Goal: Task Accomplishment & Management: Use online tool/utility

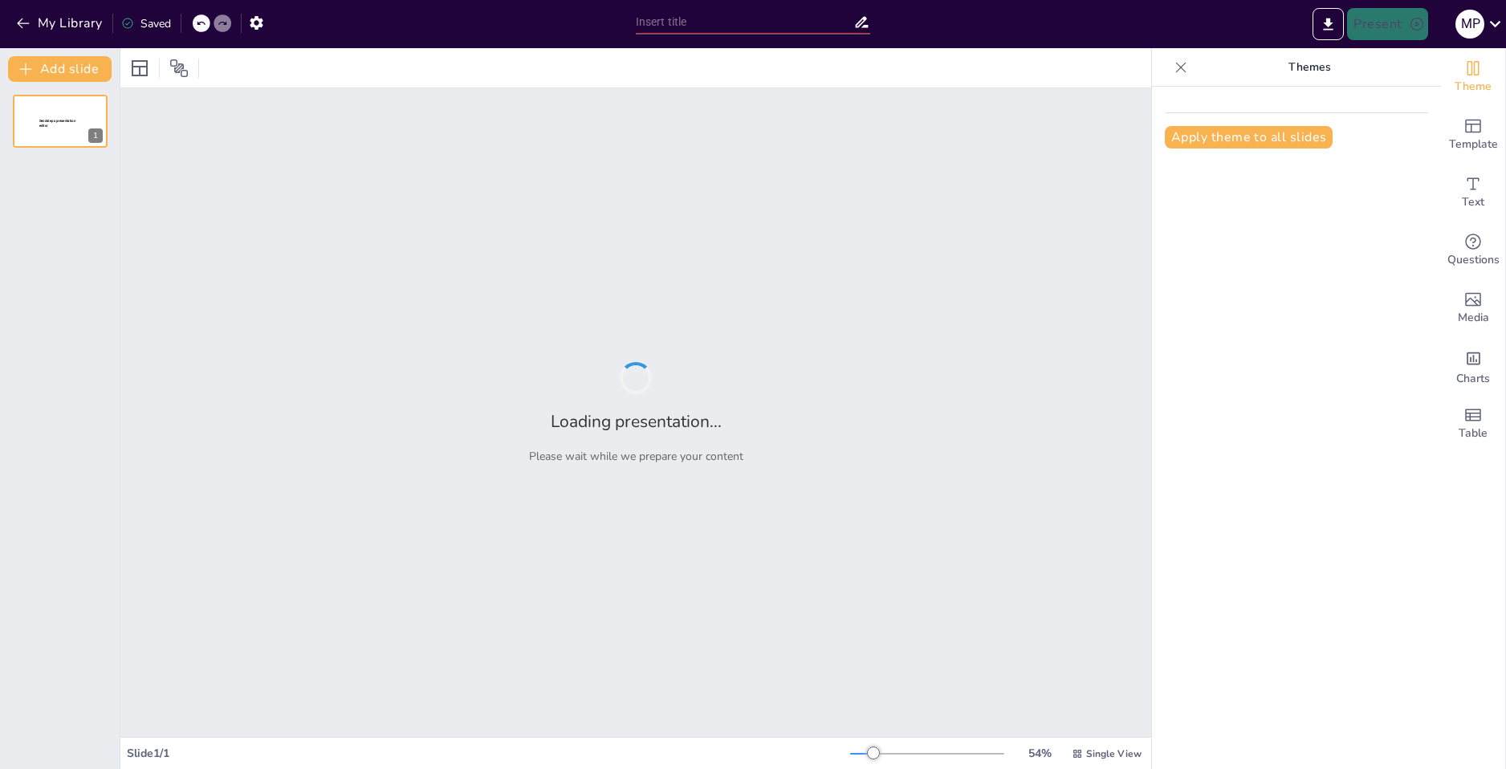
type input "Energía Oscura: Comprendiendo su Rol en la Expansión del Universo"
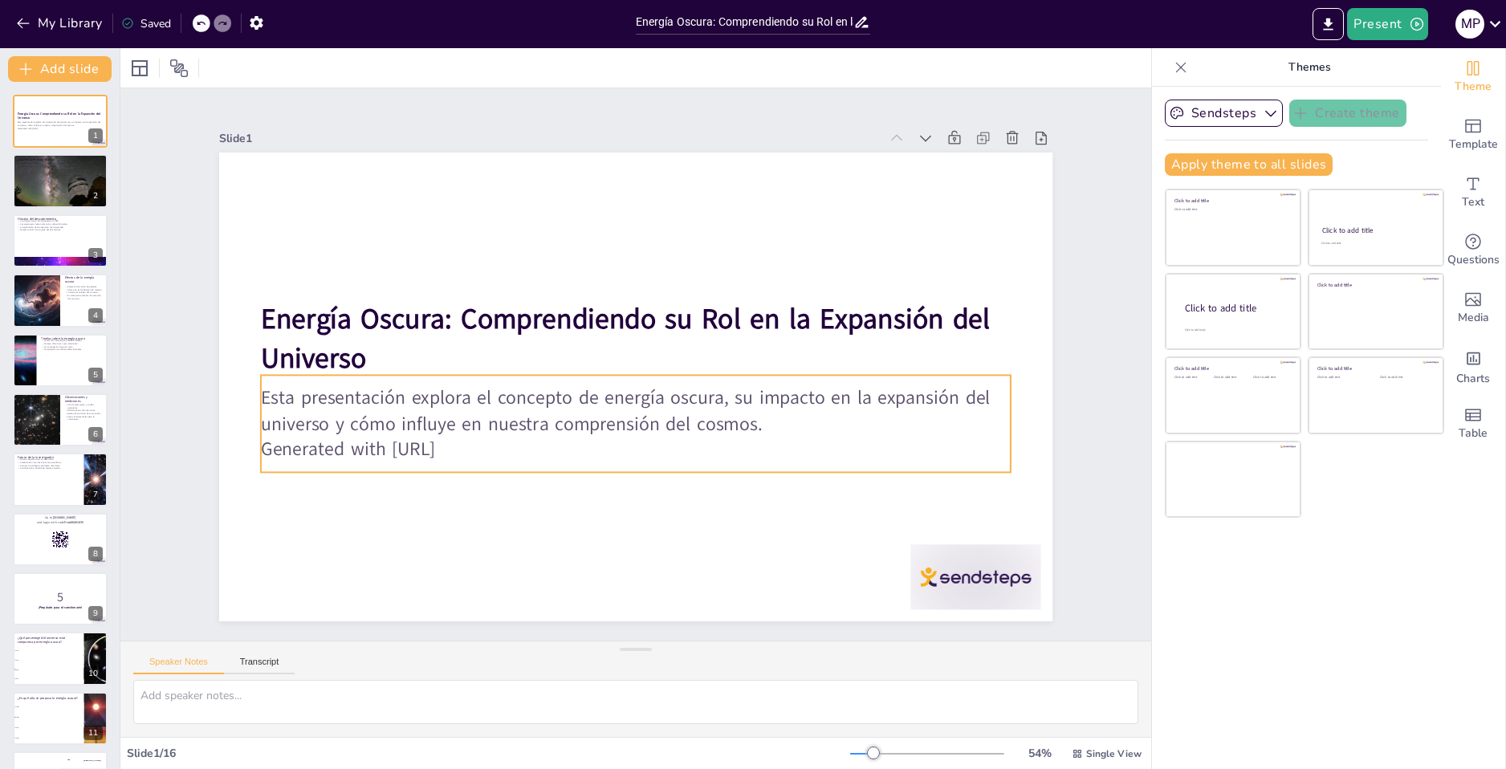
checkbox input "true"
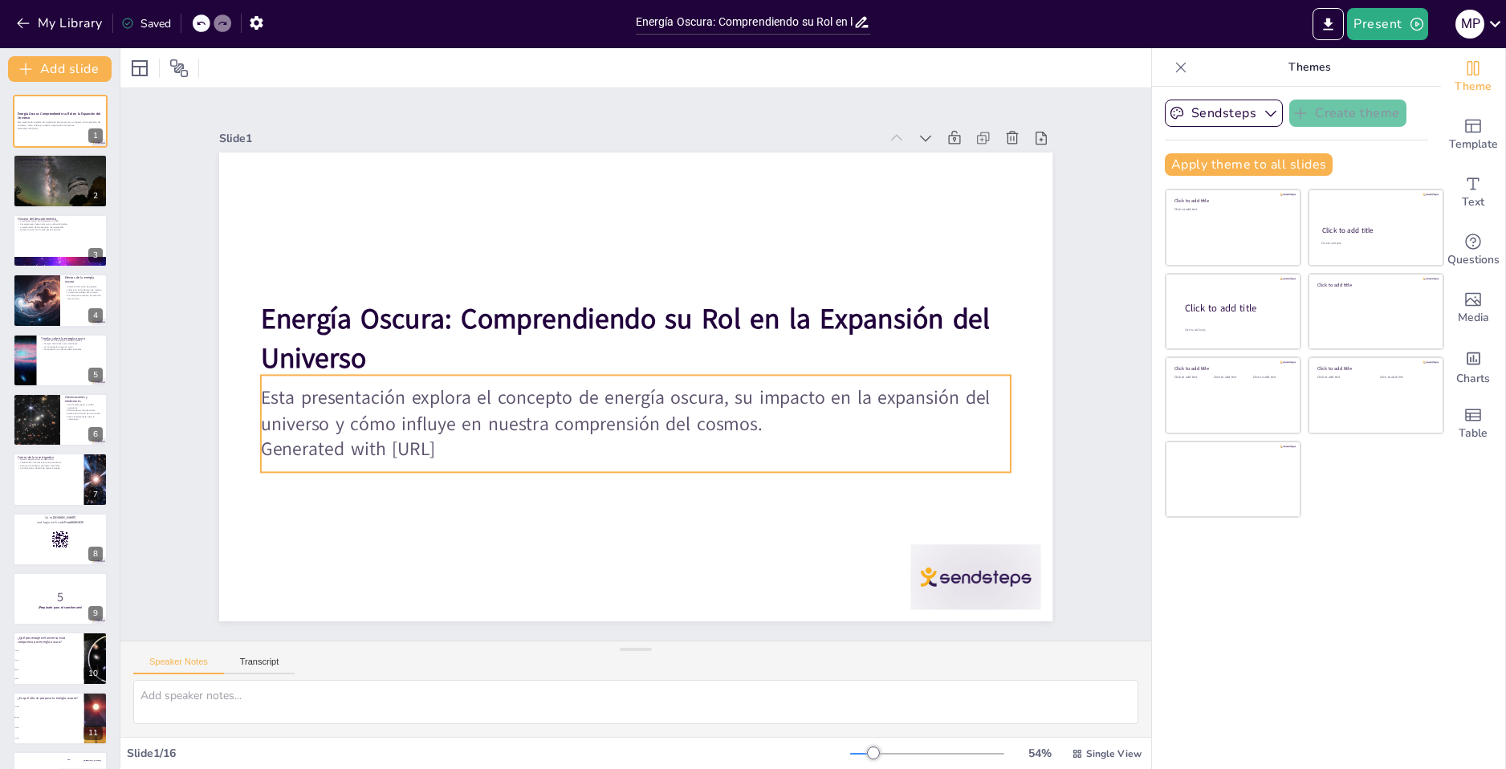
checkbox input "true"
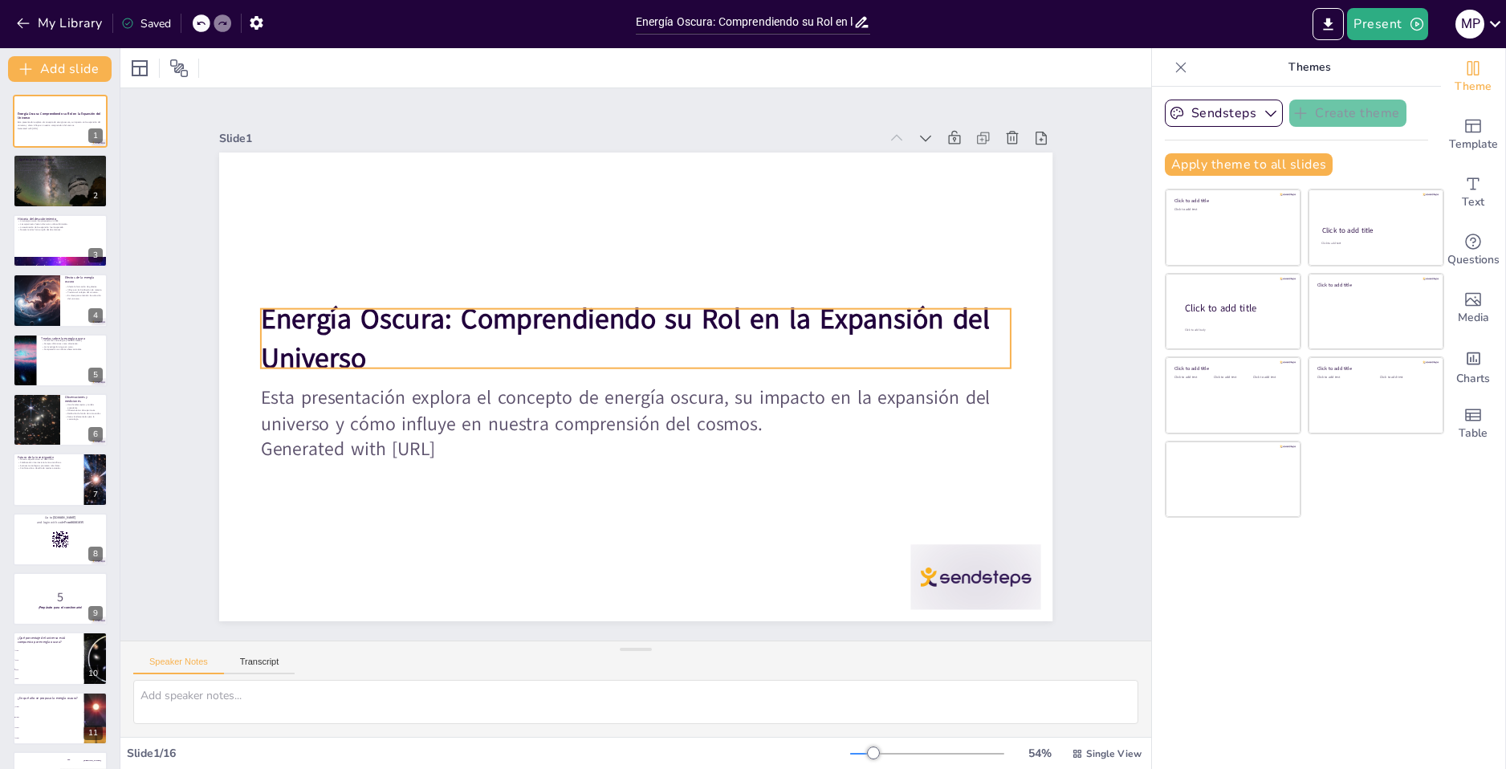
checkbox input "true"
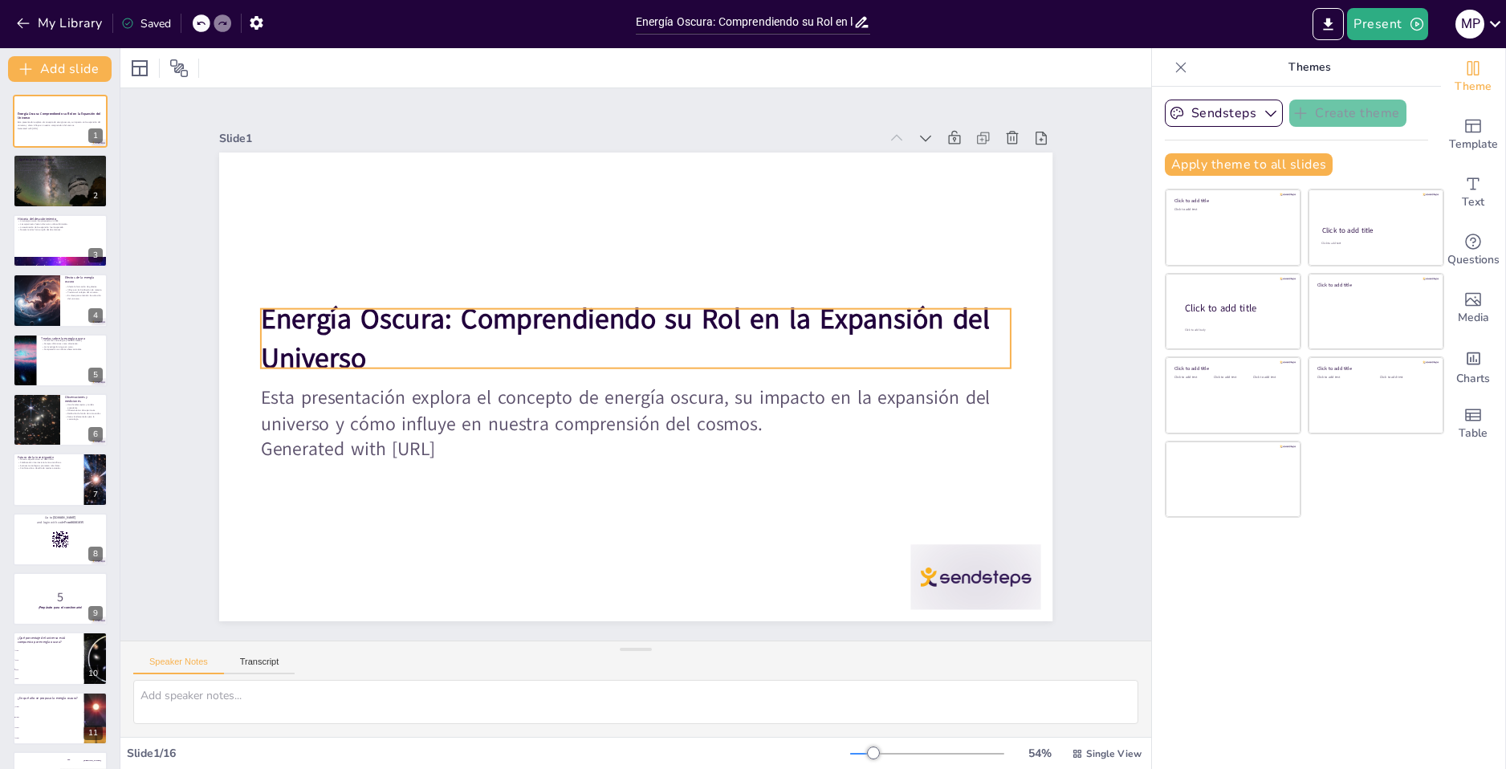
checkbox input "true"
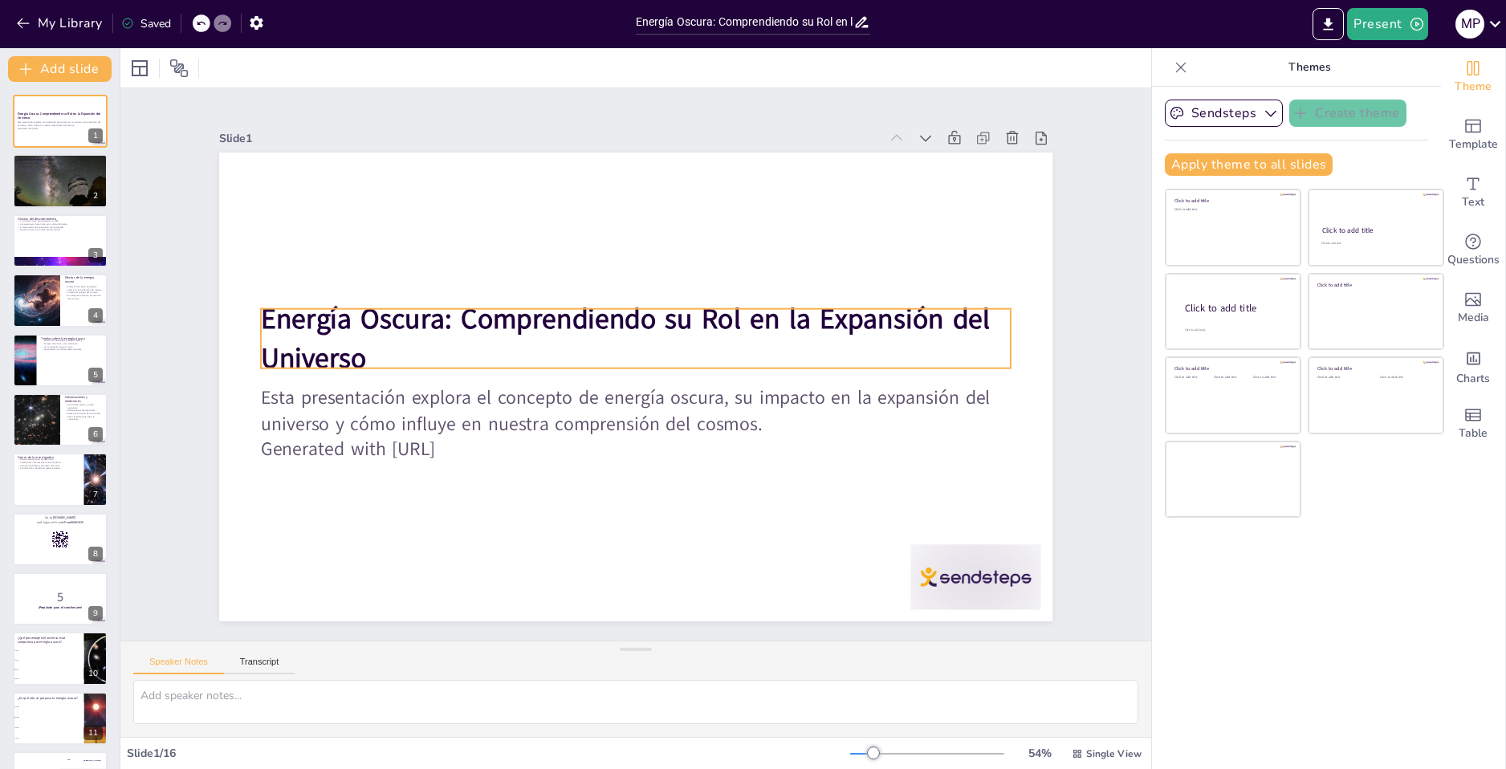
checkbox input "true"
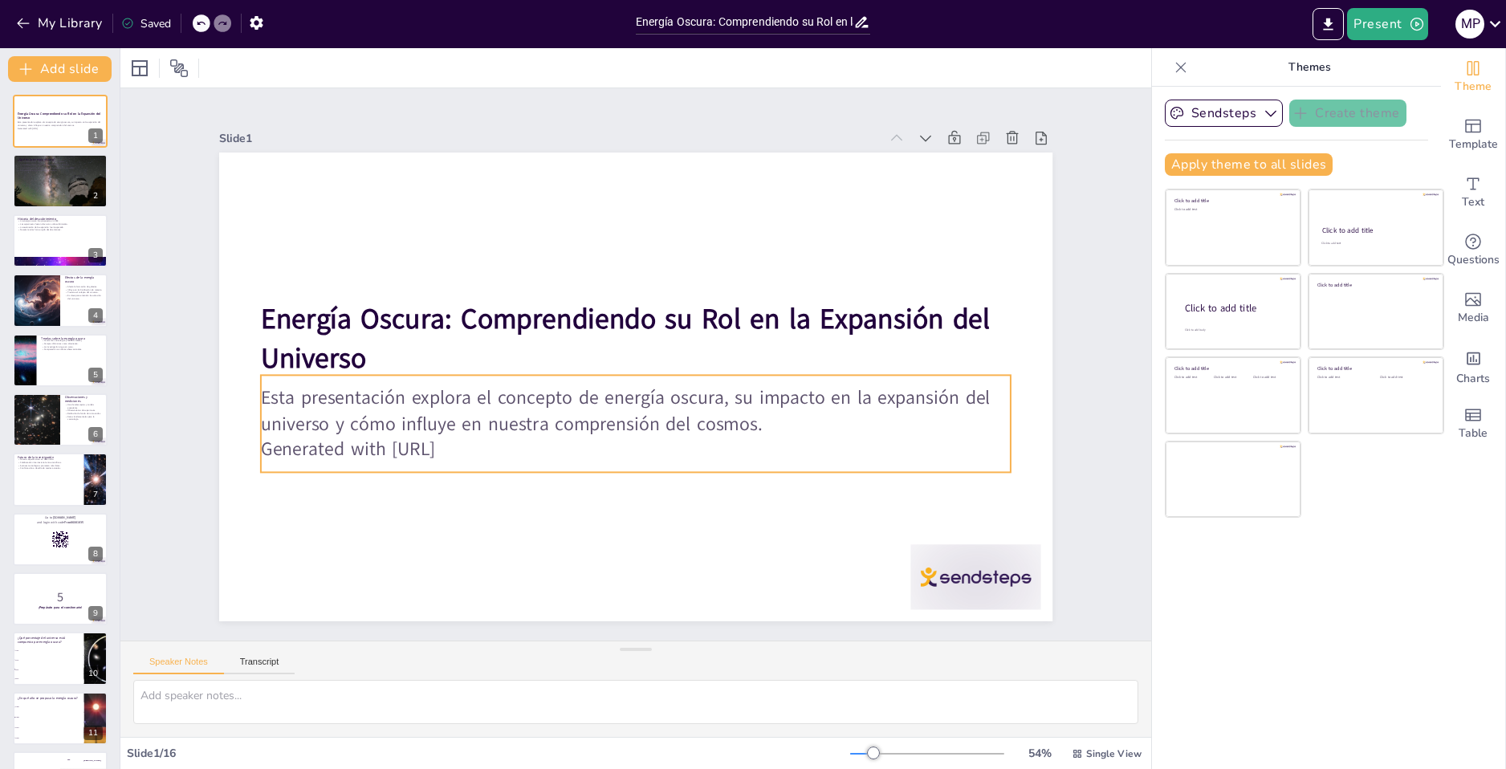
checkbox input "true"
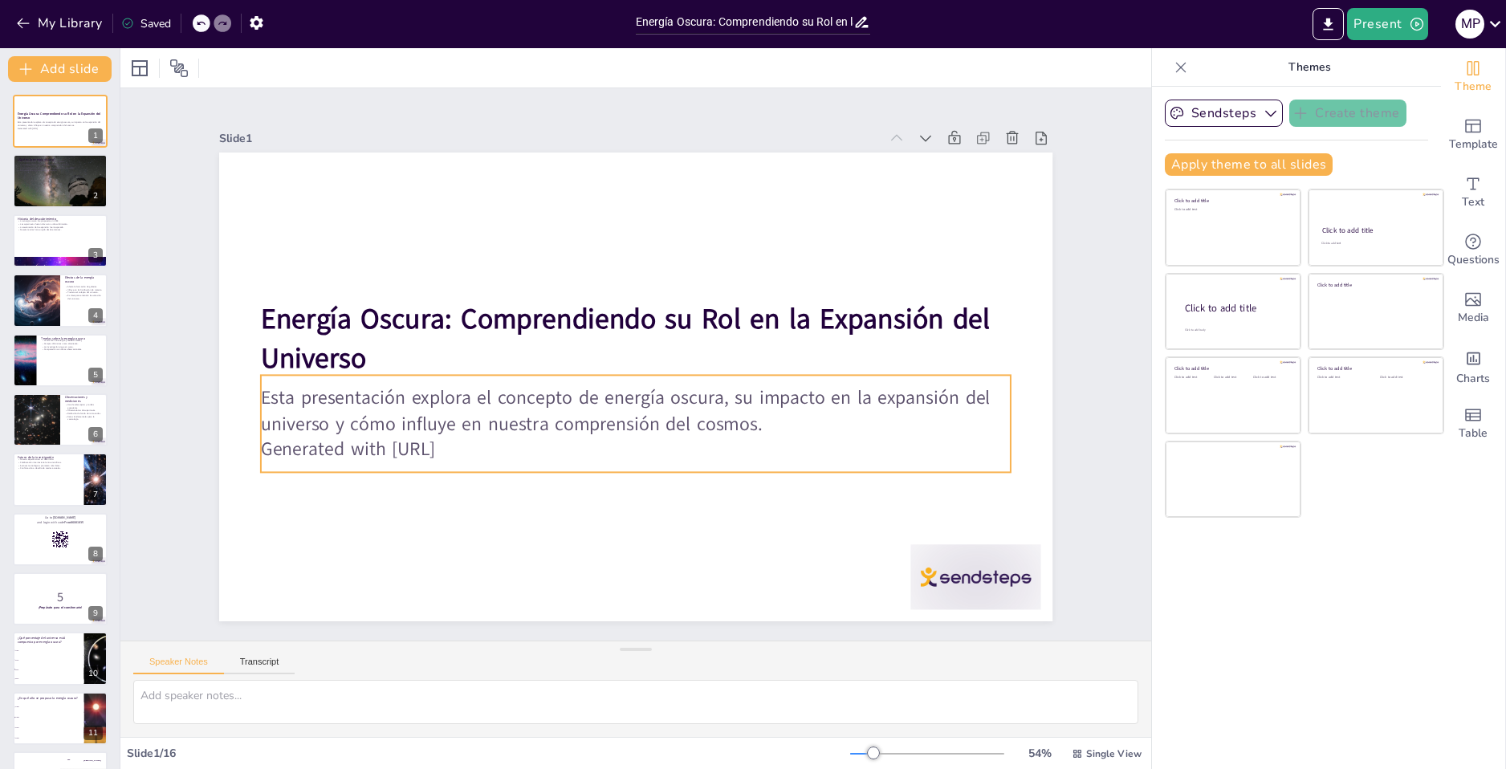
checkbox input "true"
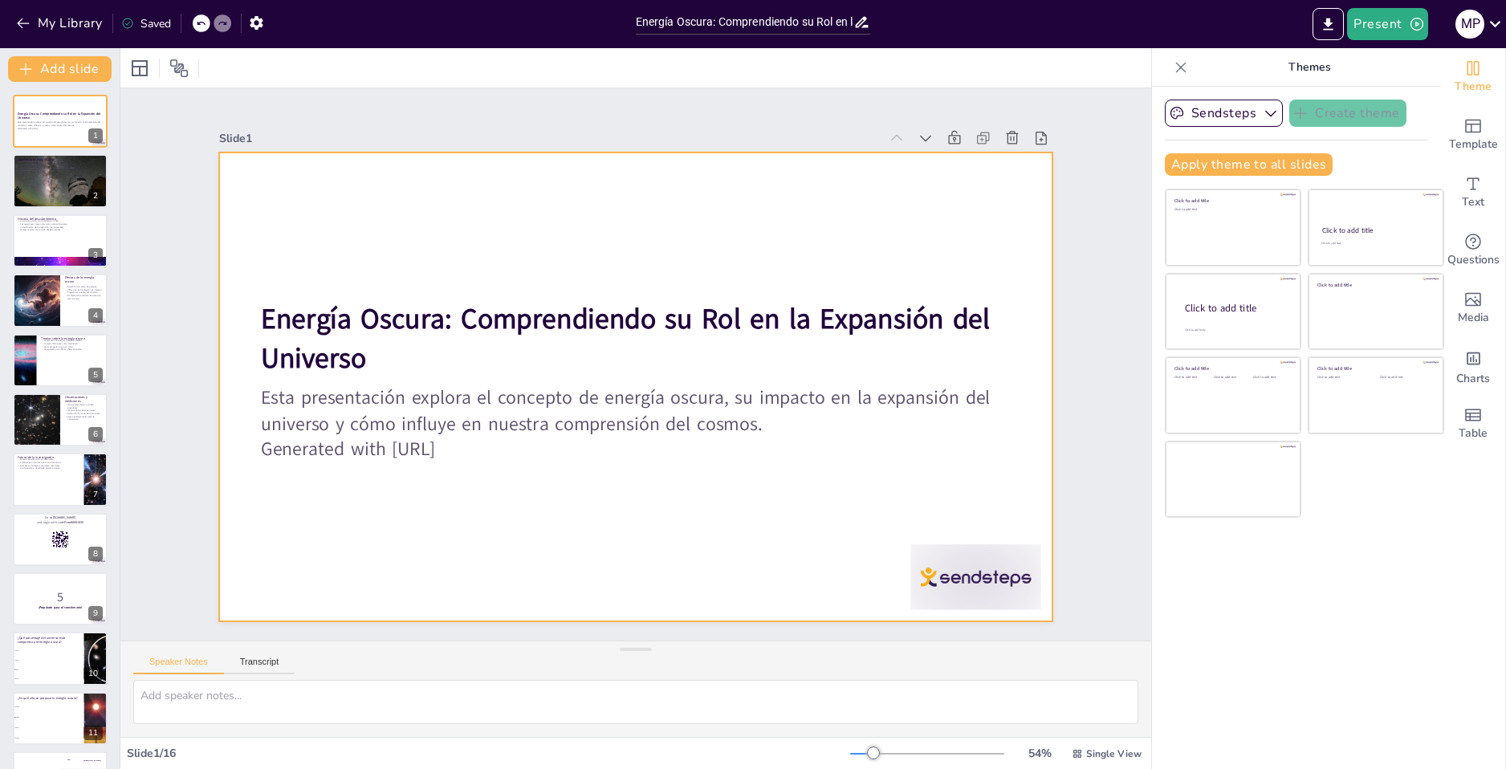
checkbox input "true"
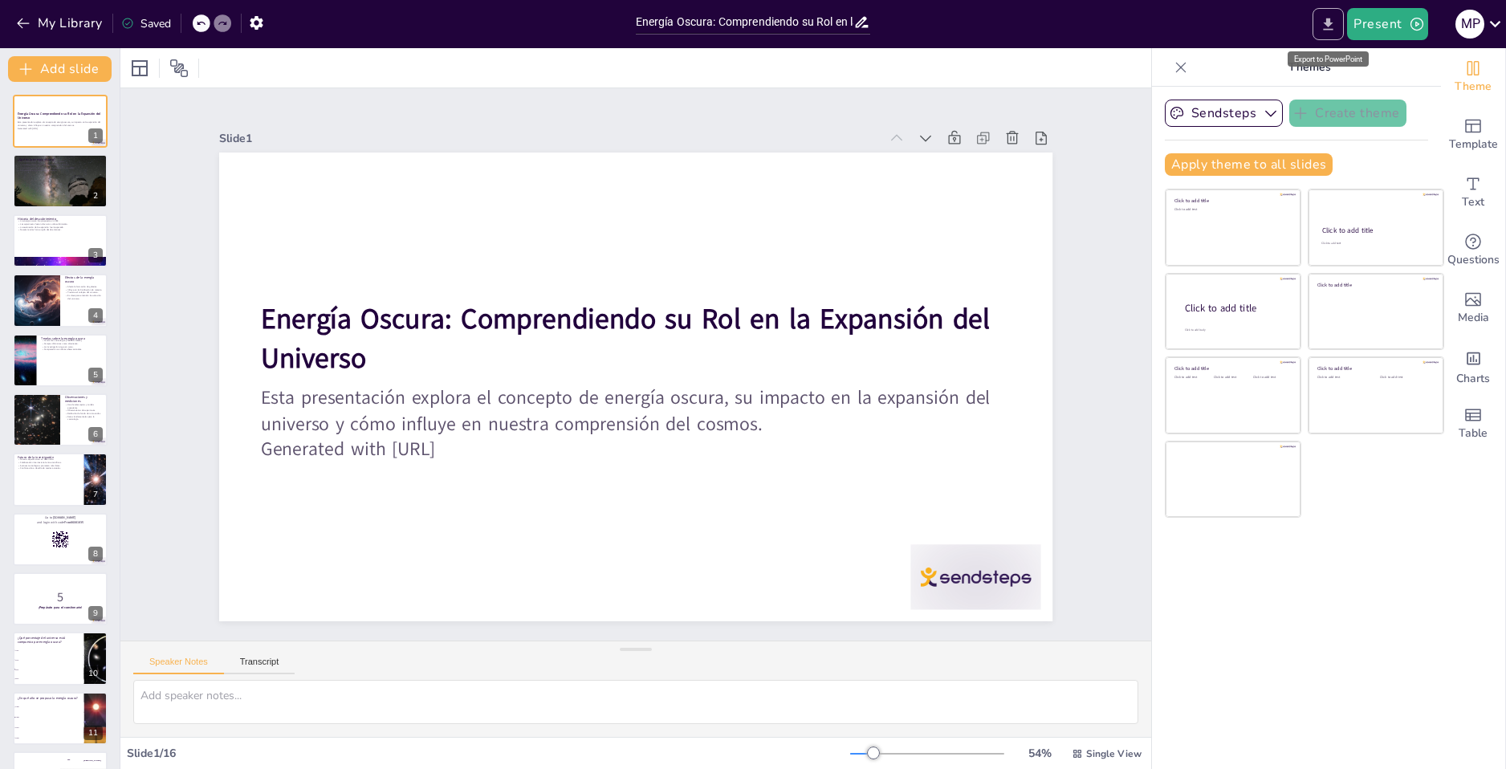
click at [1318, 19] on button "Export to PowerPoint" at bounding box center [1328, 24] width 31 height 32
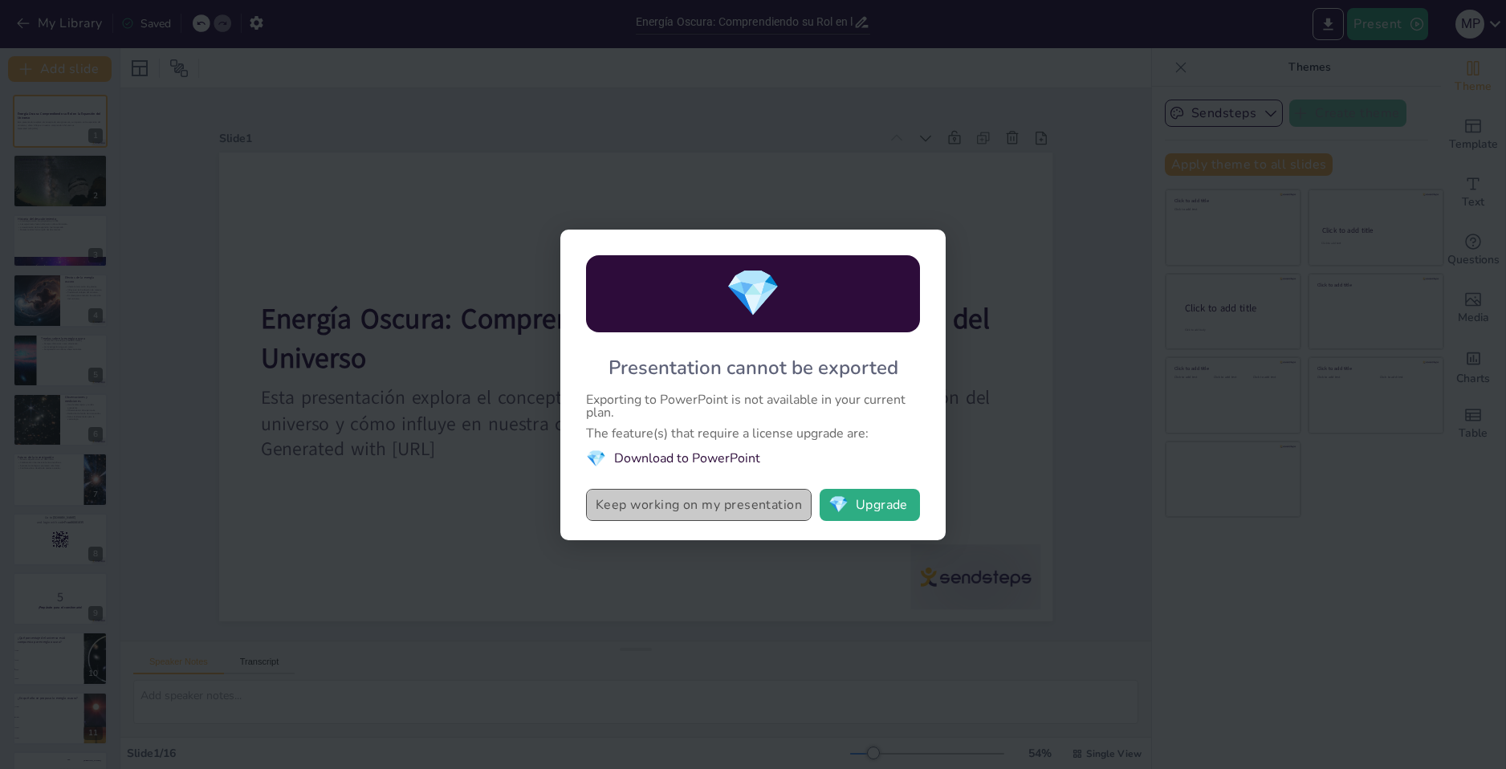
click at [756, 505] on button "Keep working on my presentation" at bounding box center [699, 505] width 226 height 32
checkbox input "true"
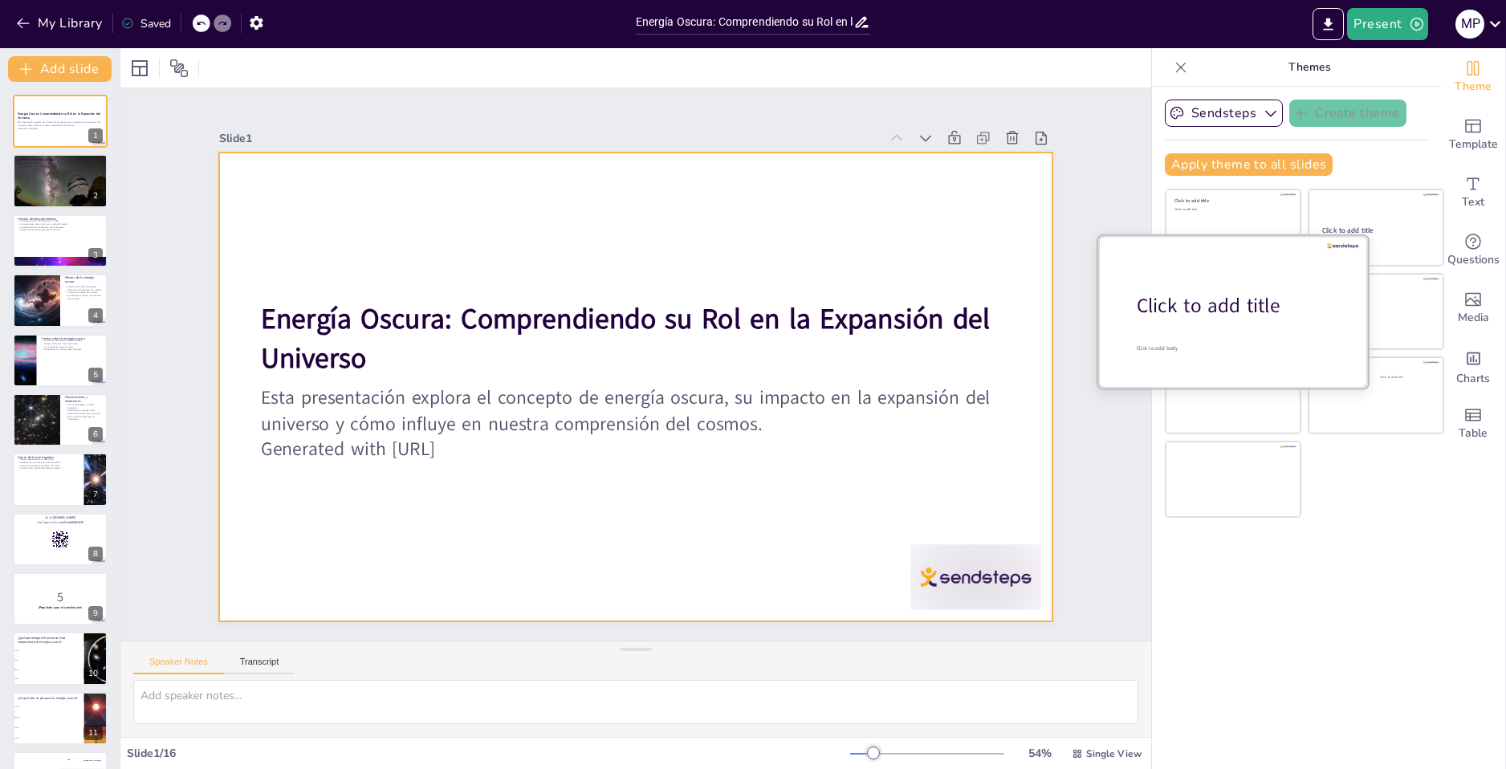
checkbox input "true"
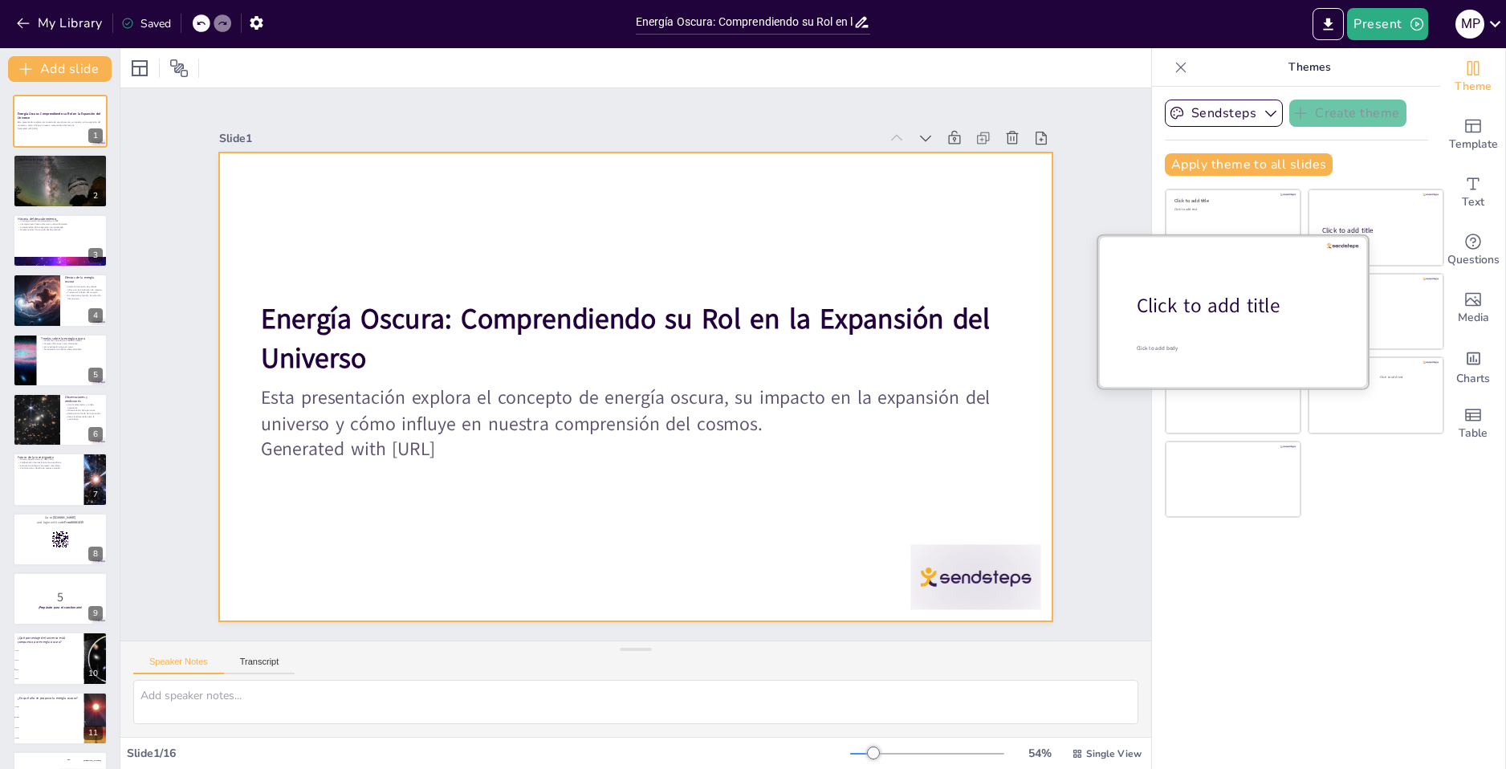
checkbox input "true"
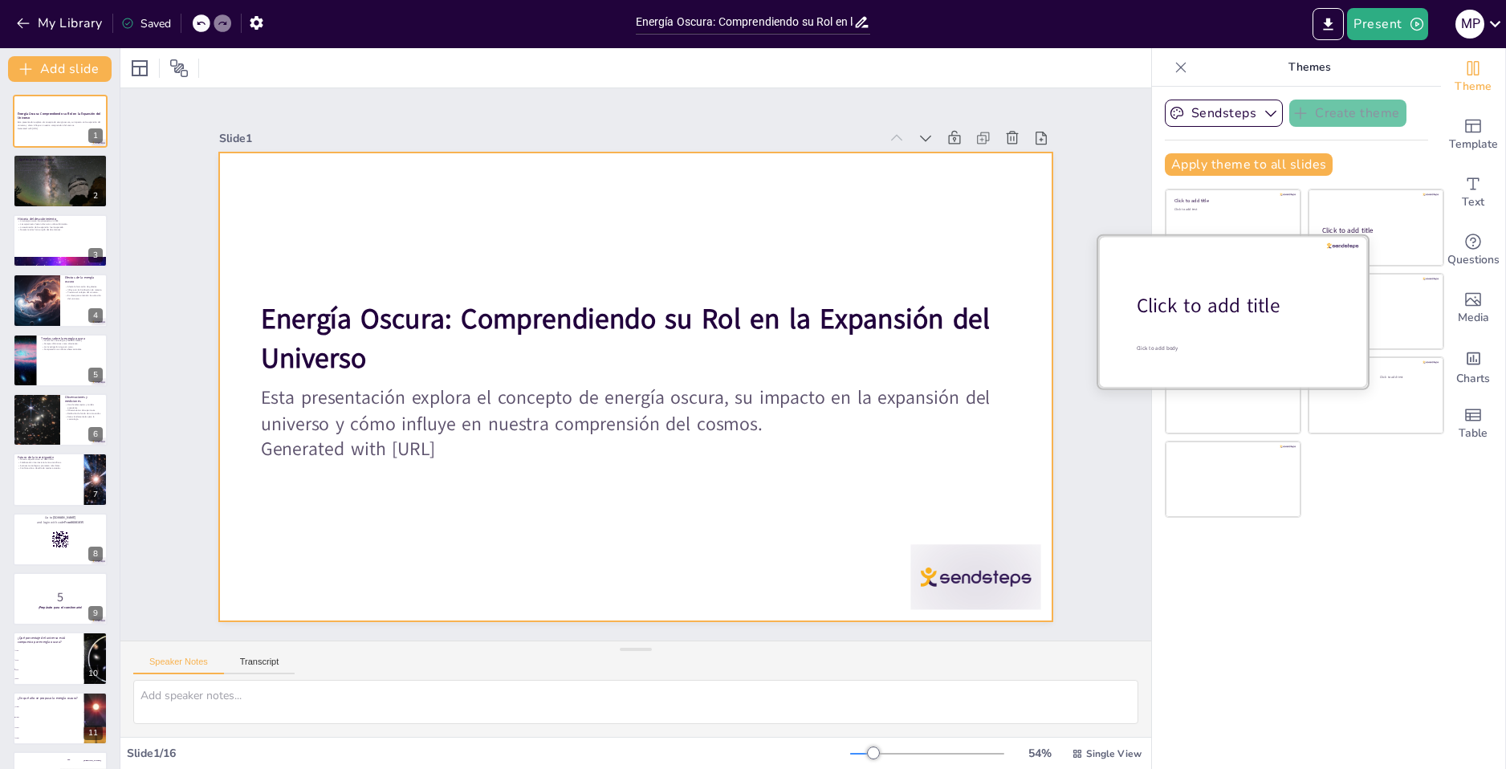
checkbox input "true"
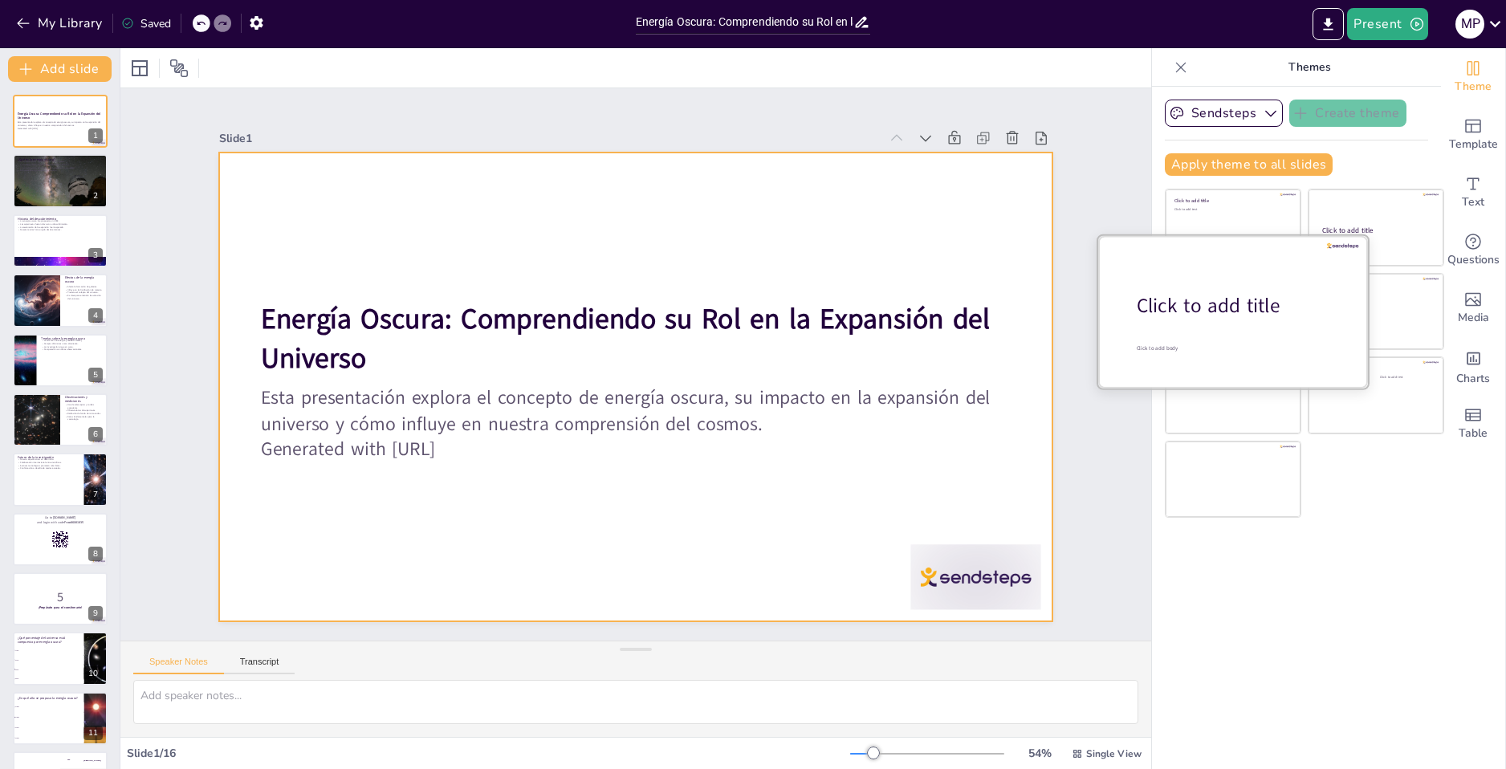
checkbox input "true"
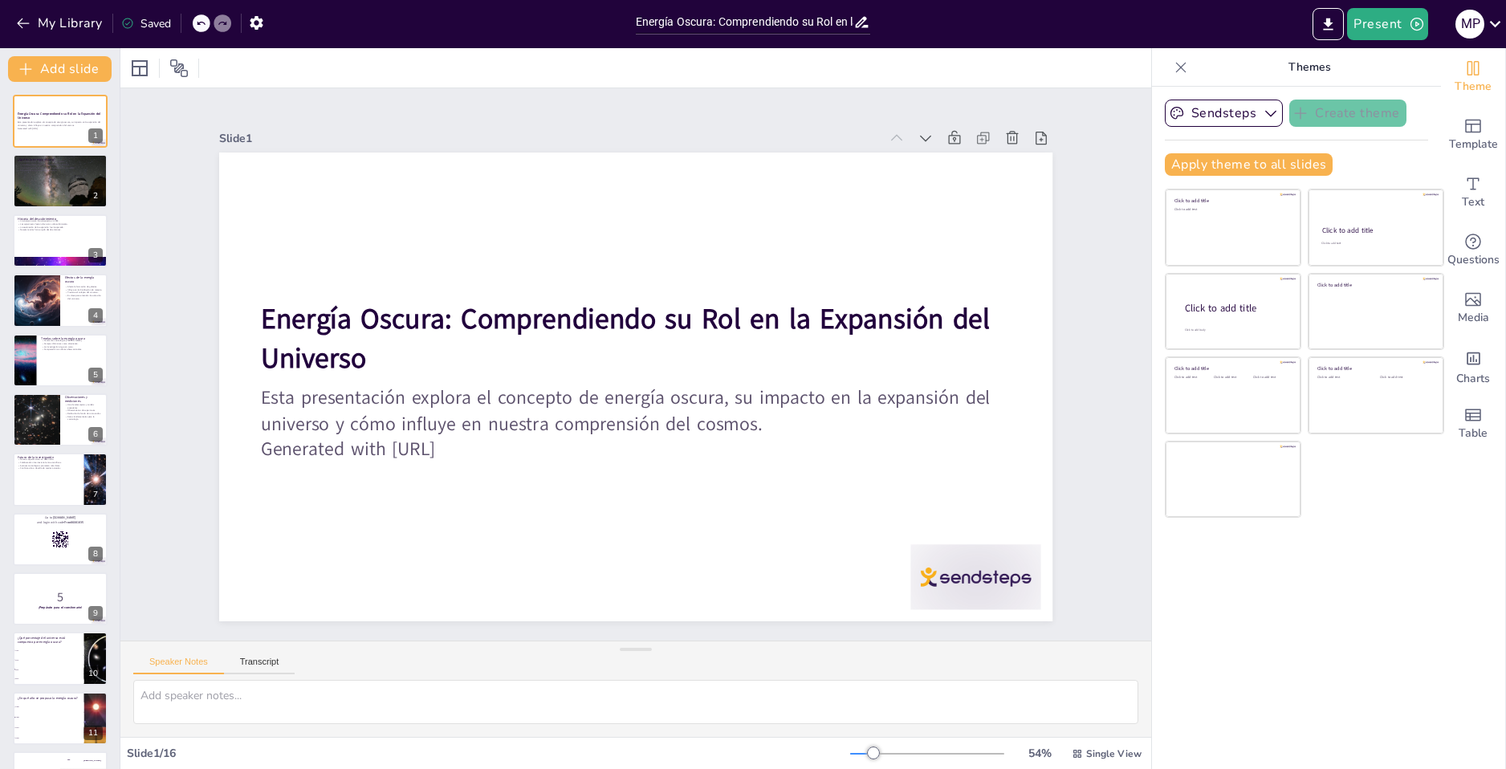
checkbox input "true"
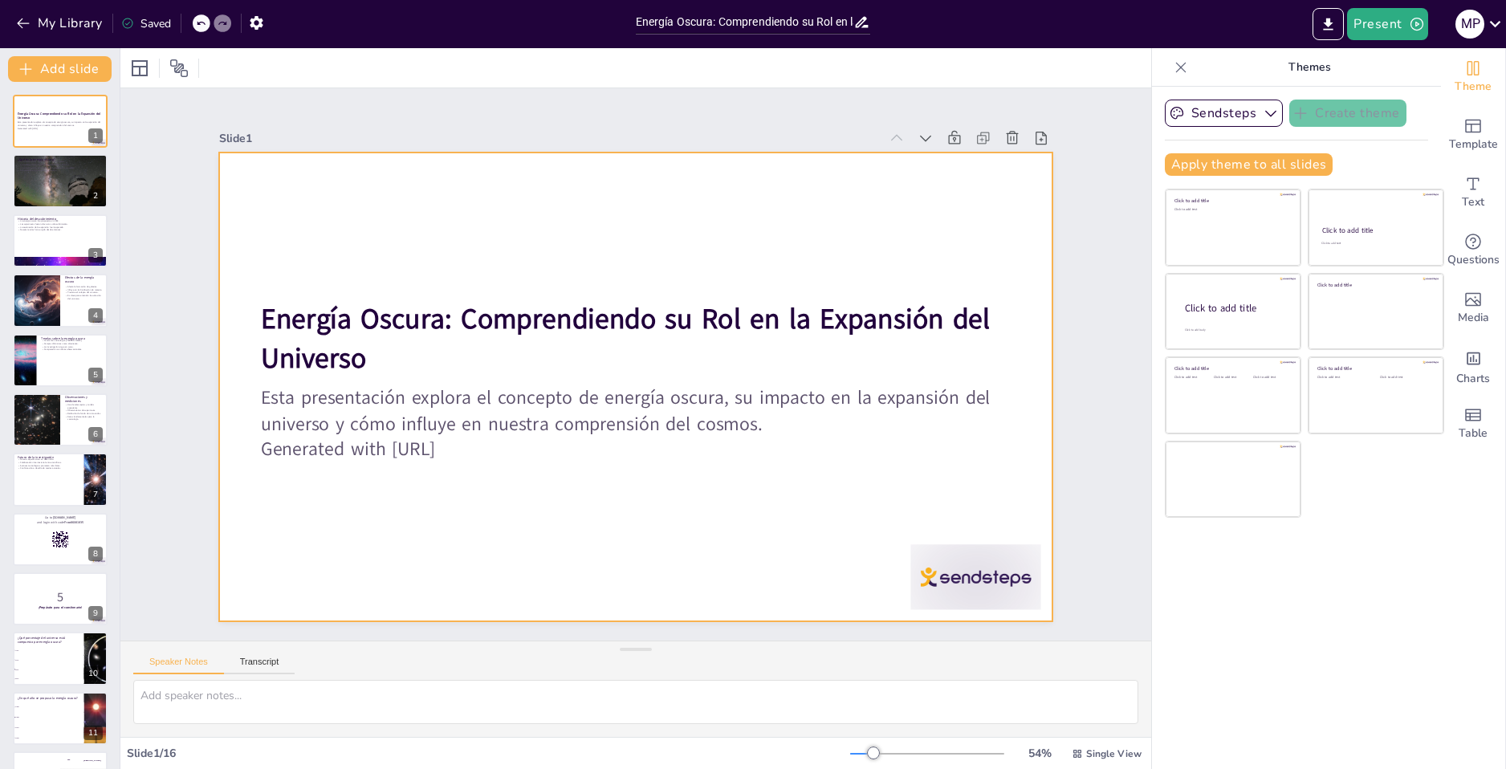
checkbox input "true"
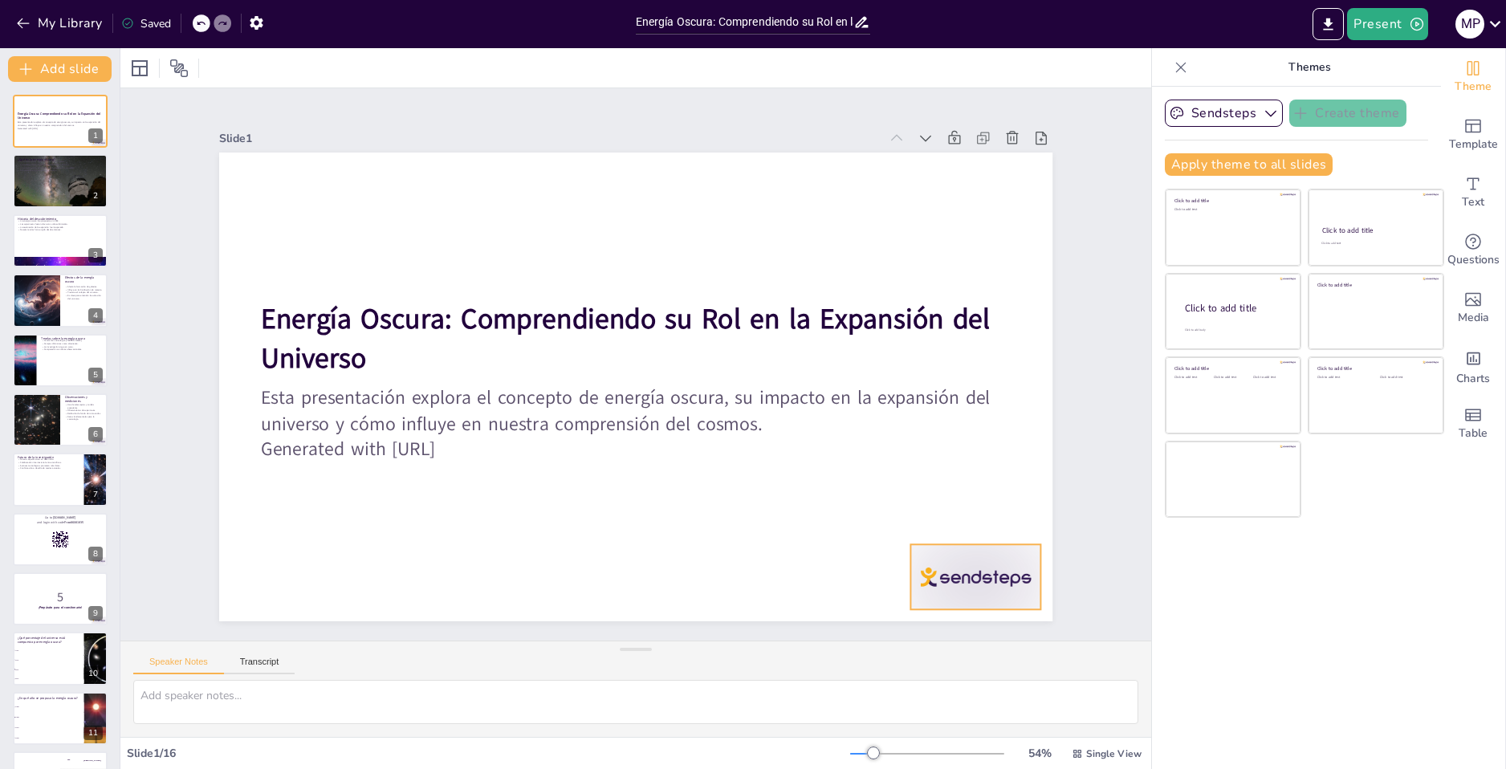
checkbox input "true"
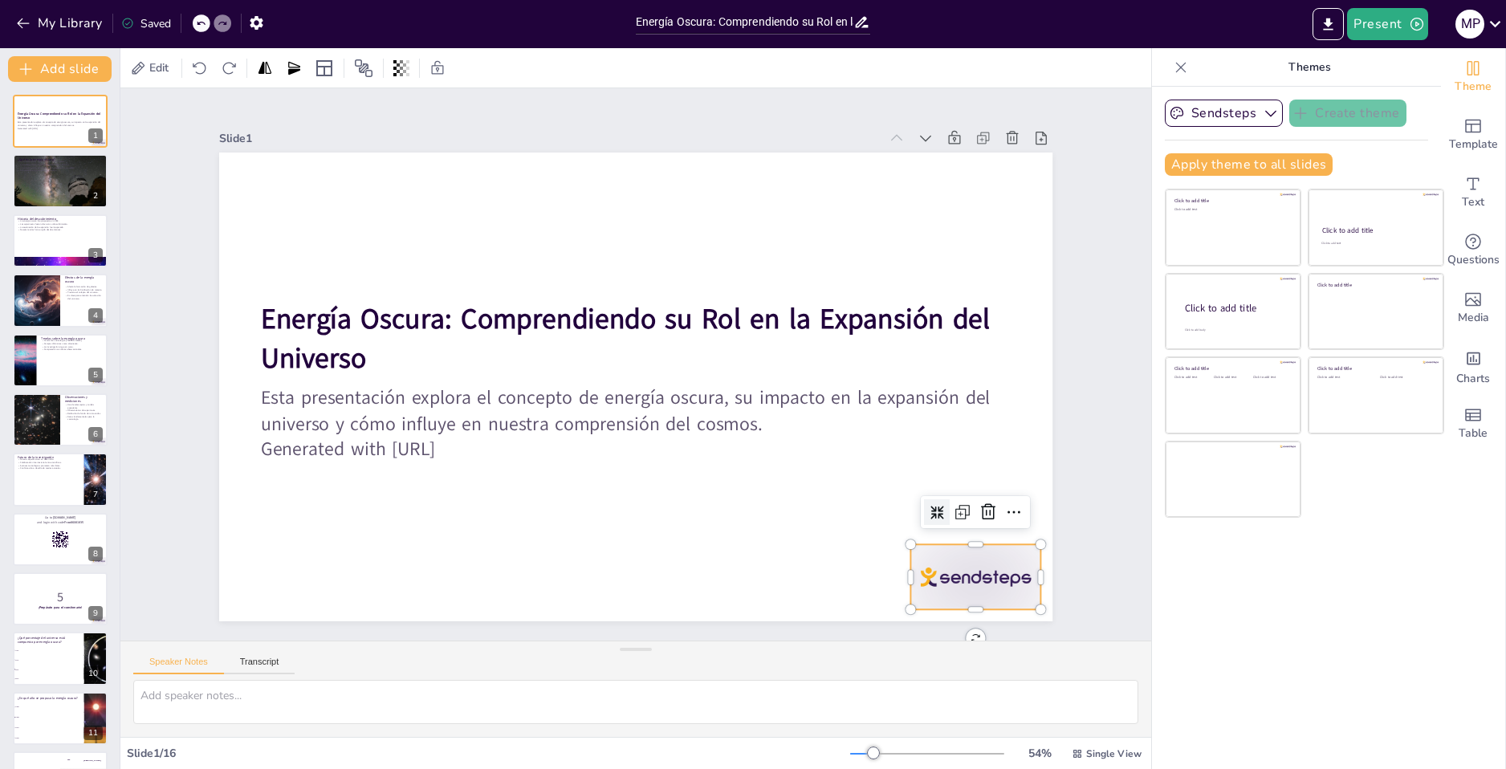
checkbox input "true"
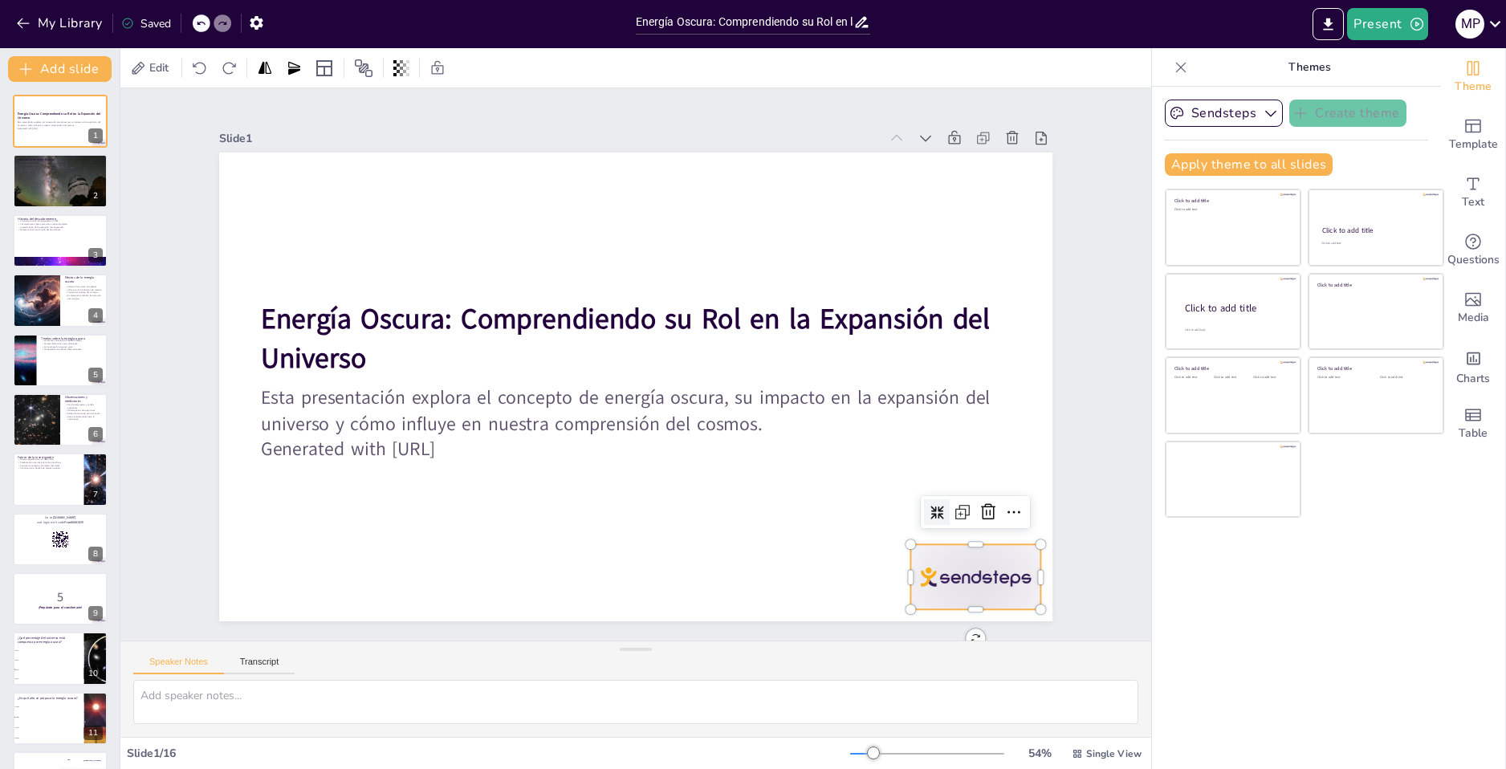
checkbox input "true"
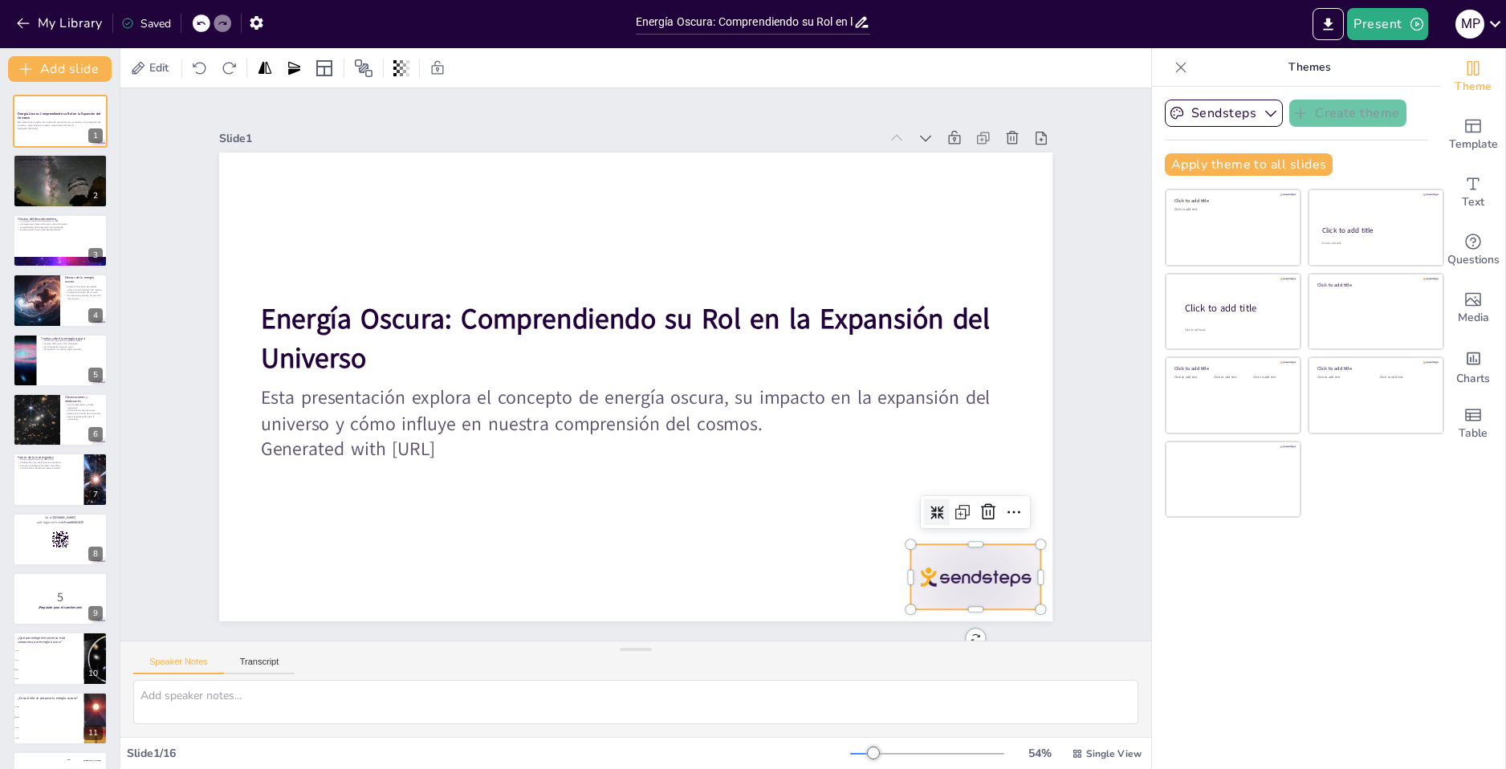
checkbox input "true"
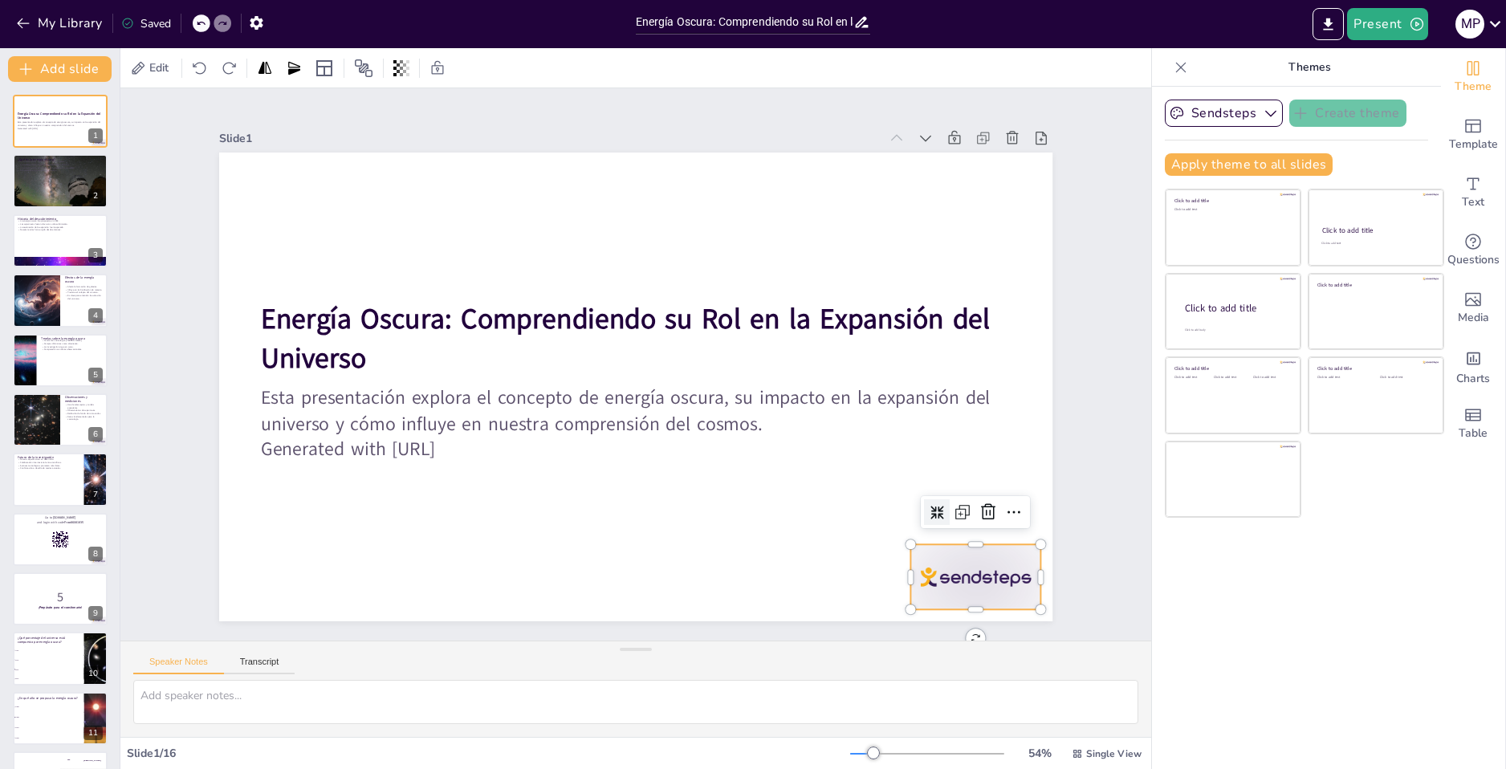
checkbox input "true"
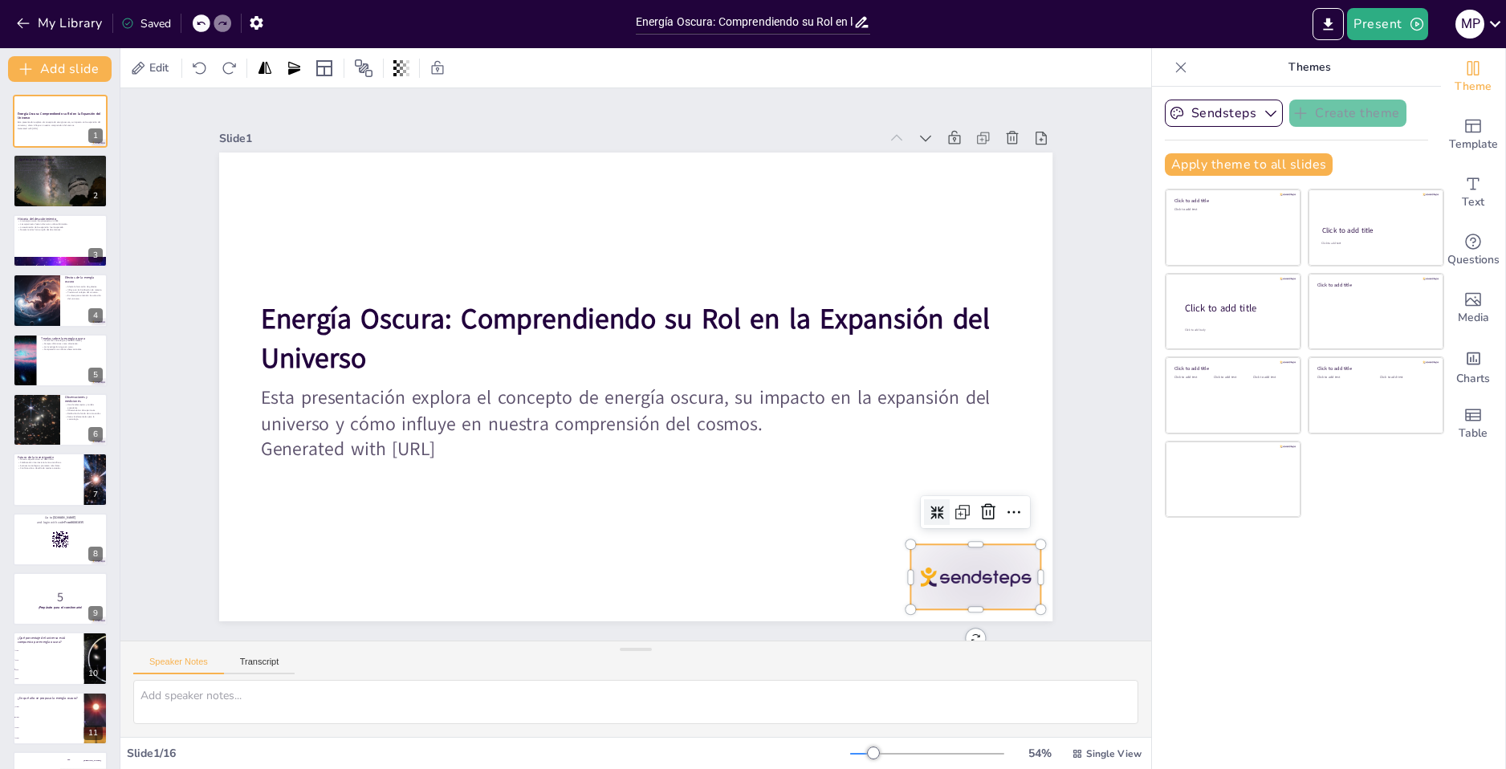
checkbox input "true"
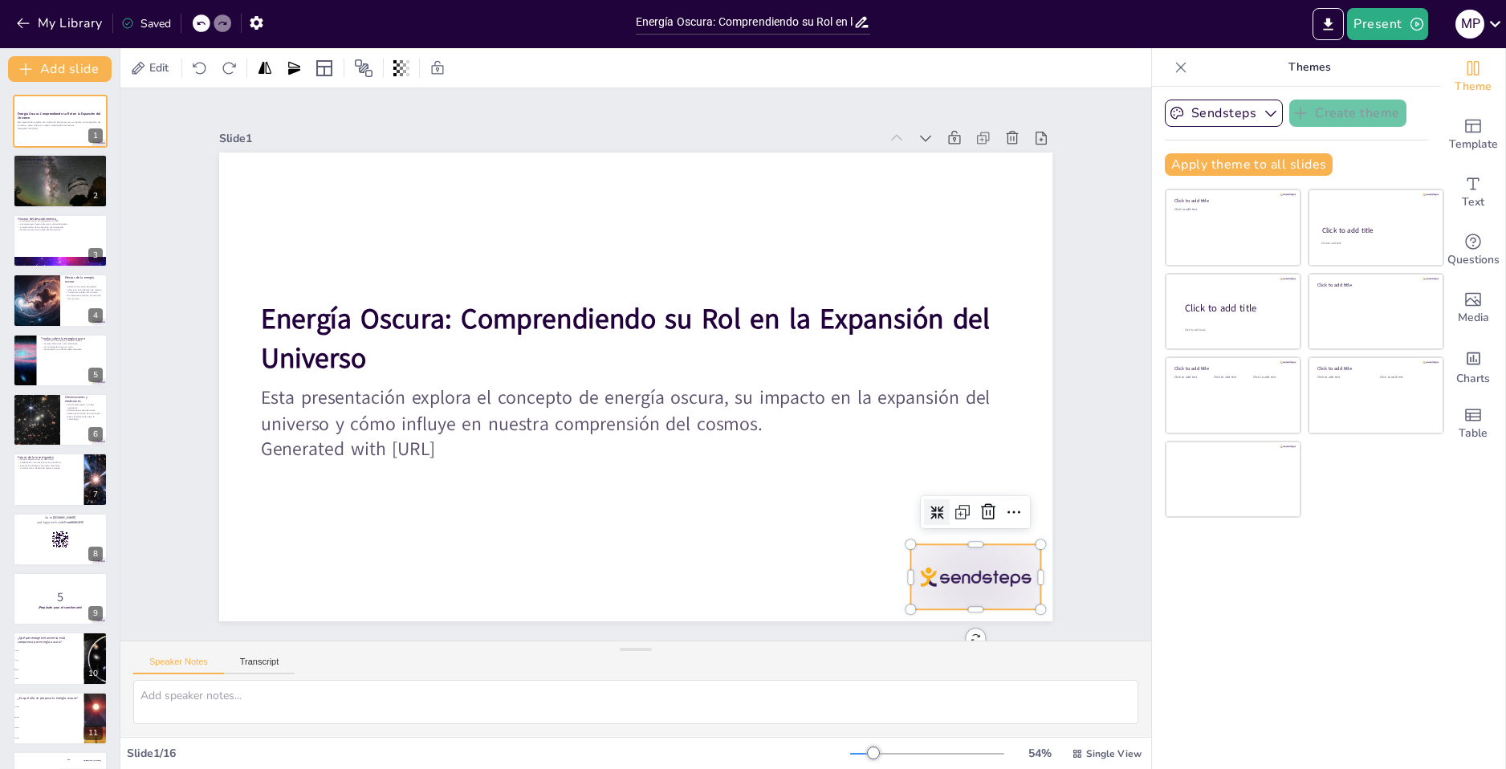
checkbox input "true"
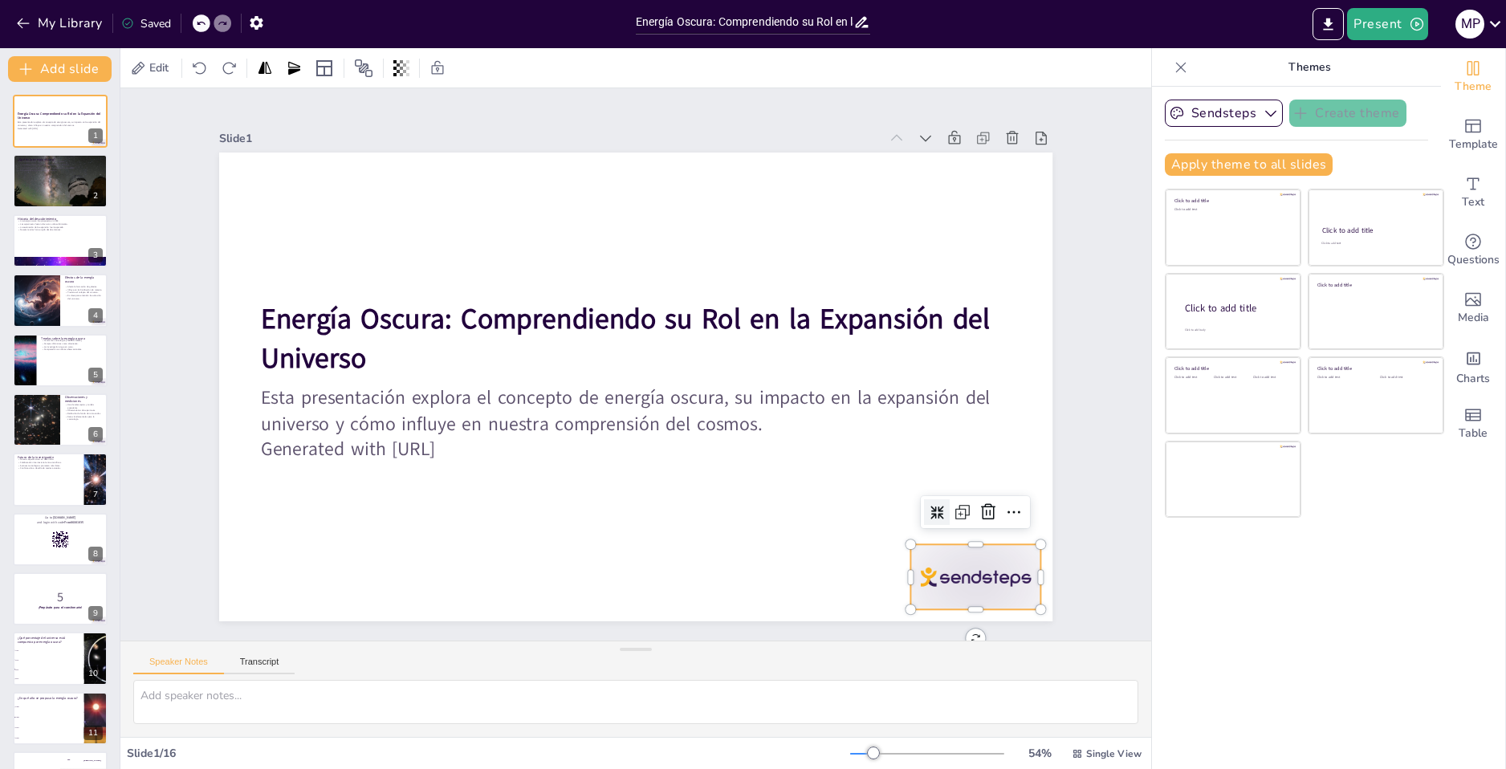
checkbox input "true"
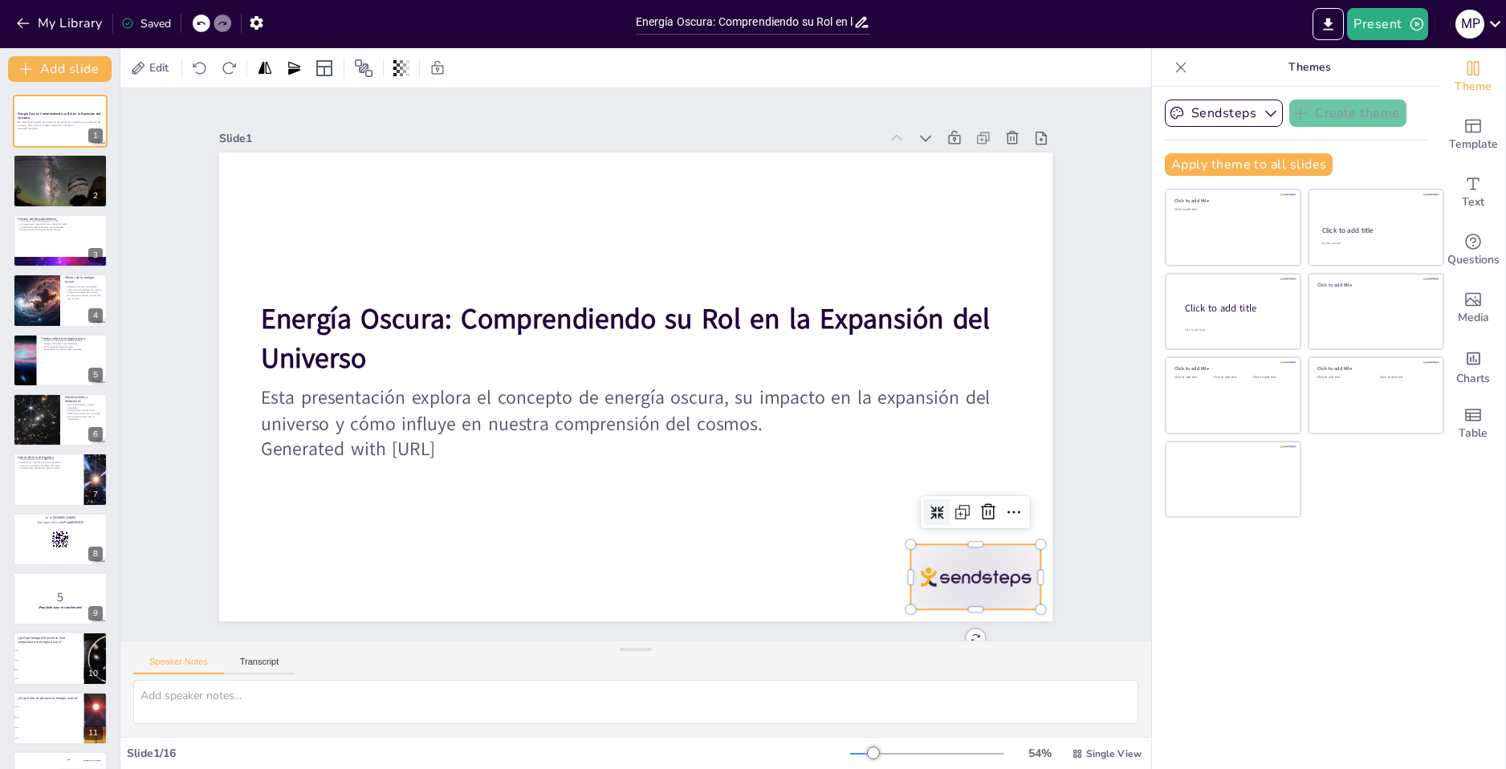
checkbox input "true"
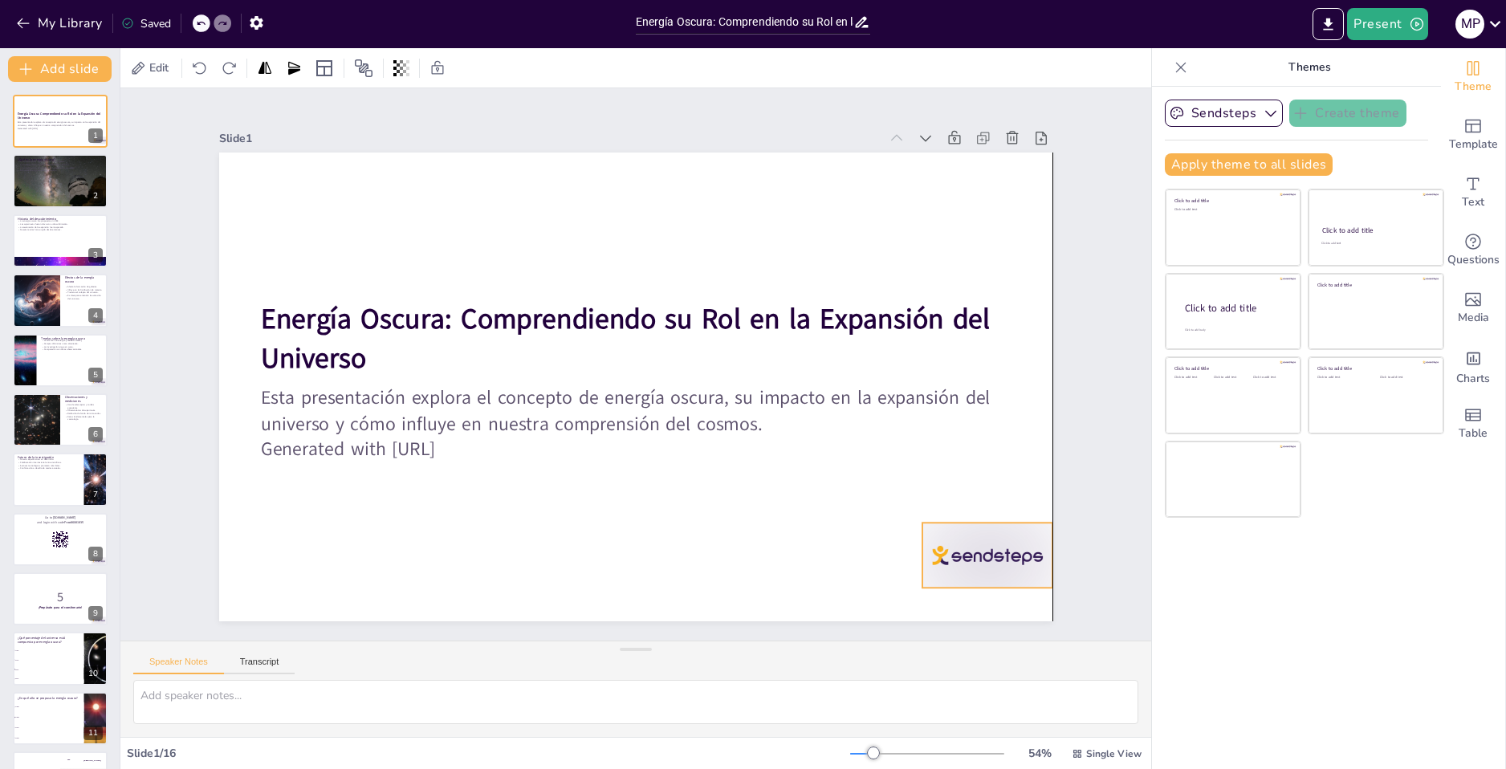
checkbox input "true"
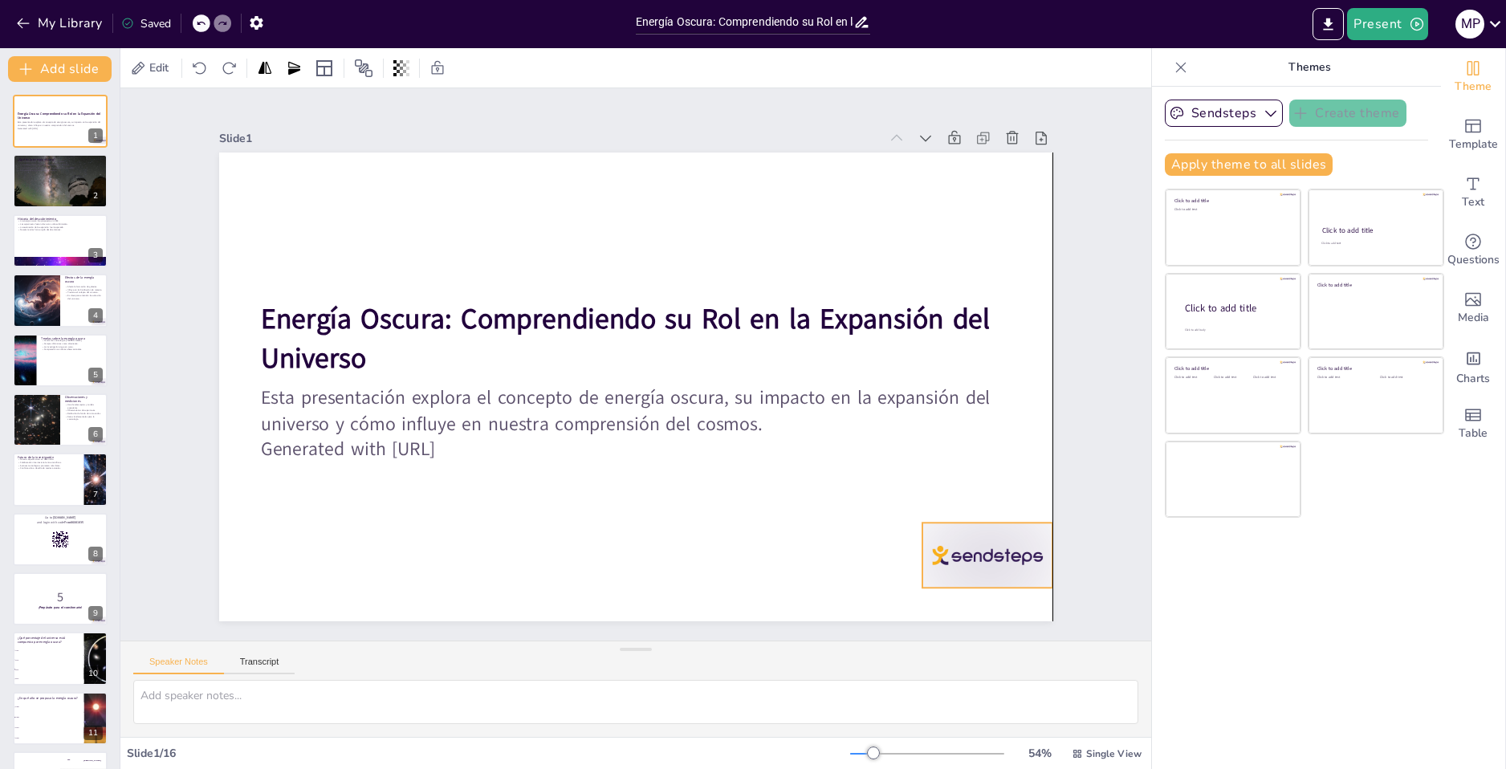
checkbox input "true"
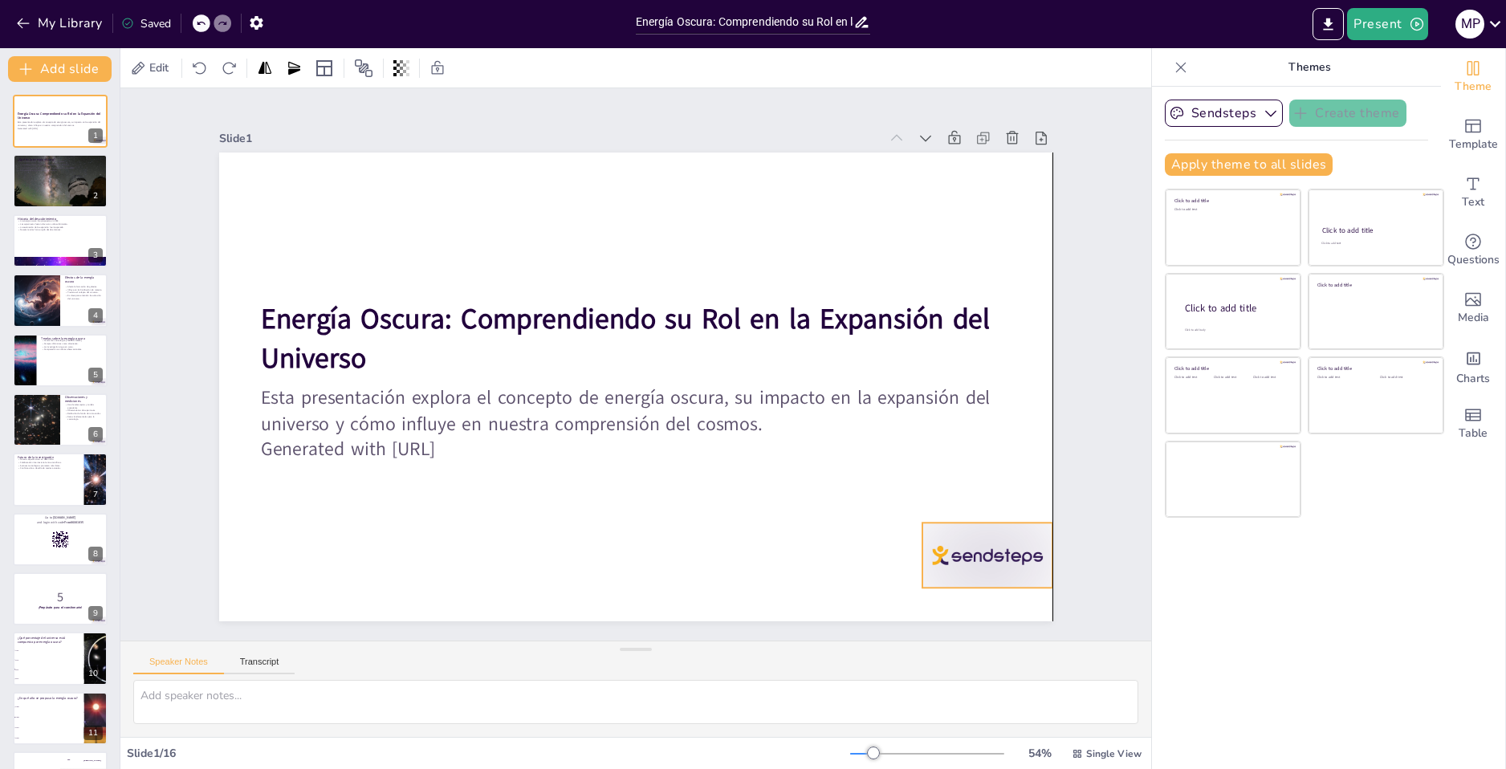
checkbox input "true"
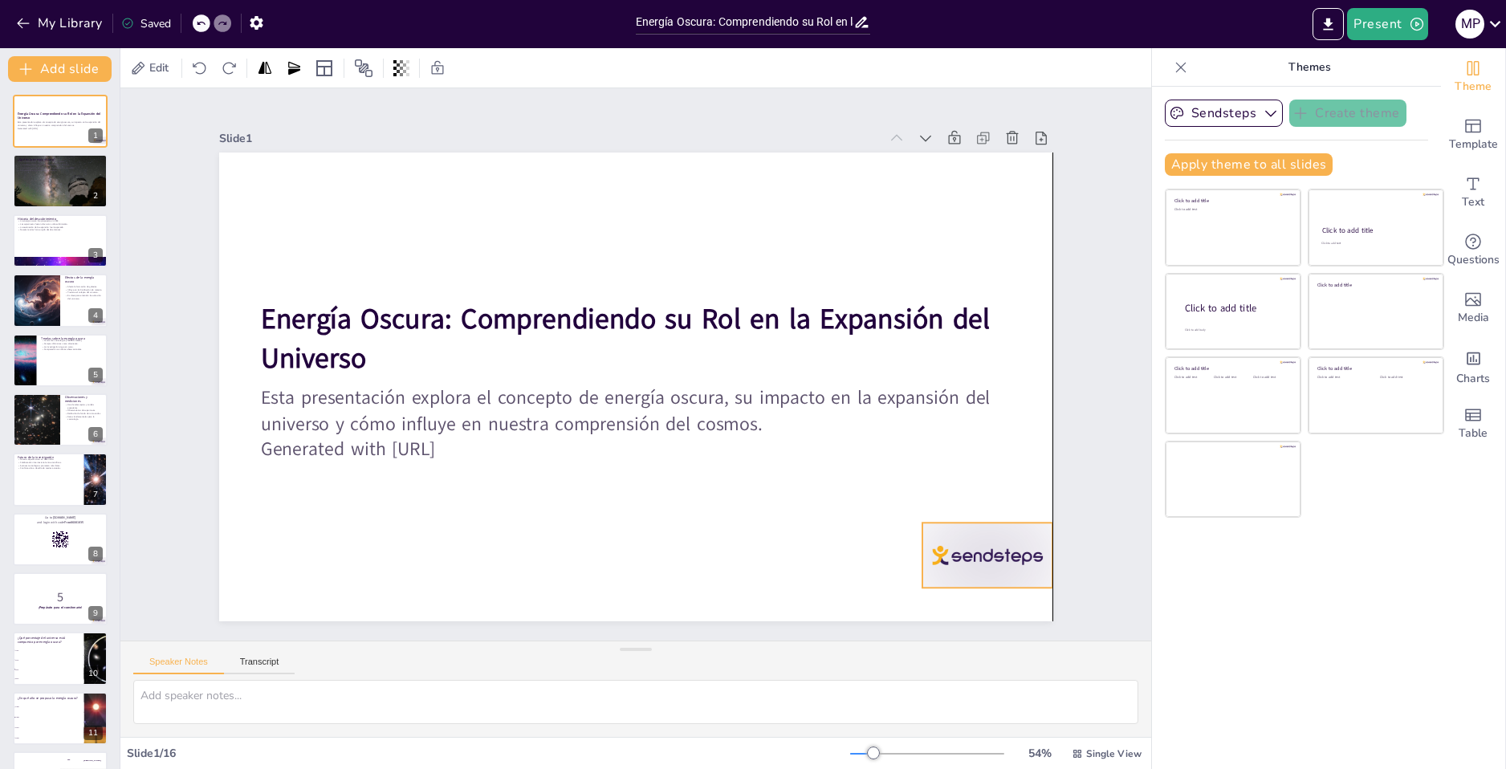
checkbox input "true"
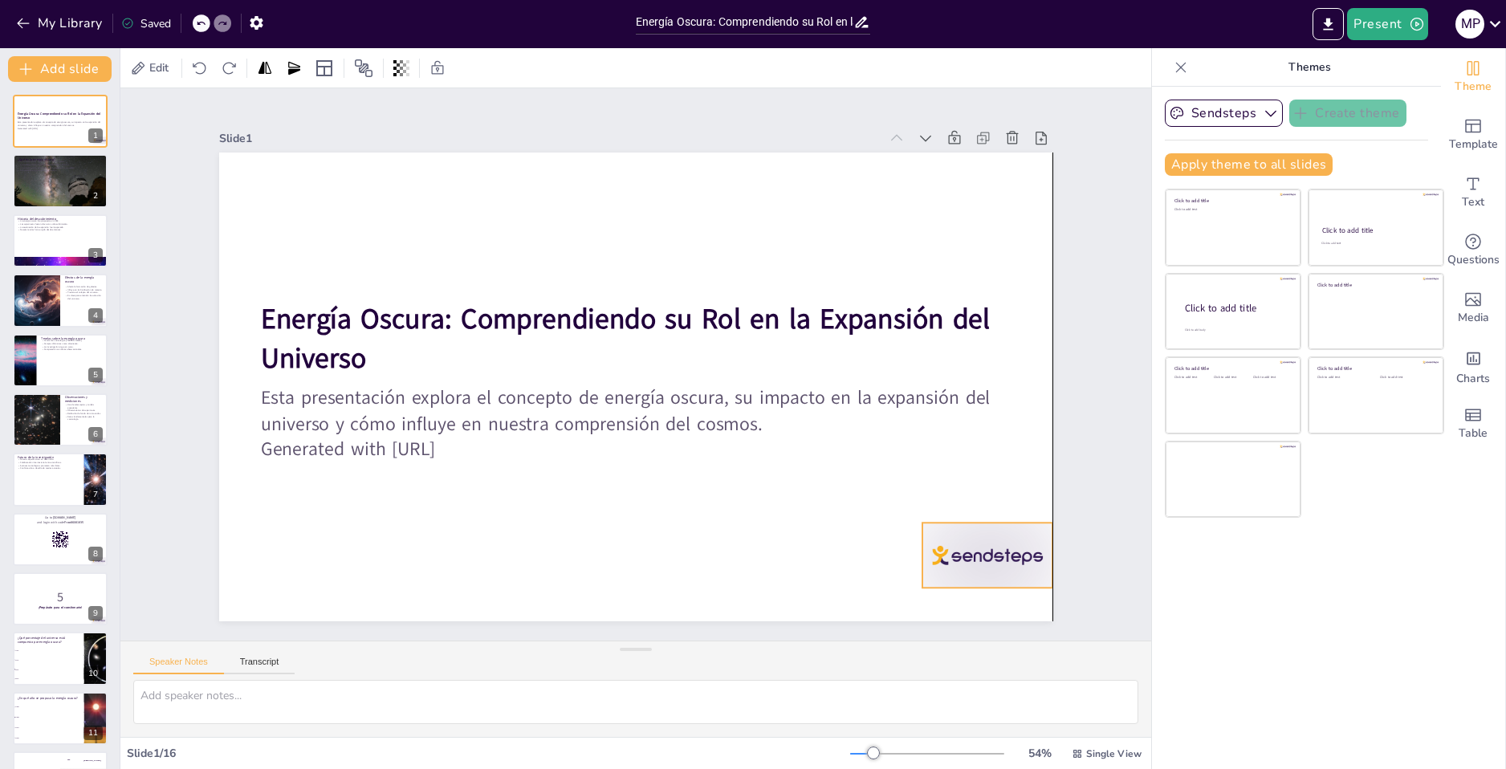
checkbox input "true"
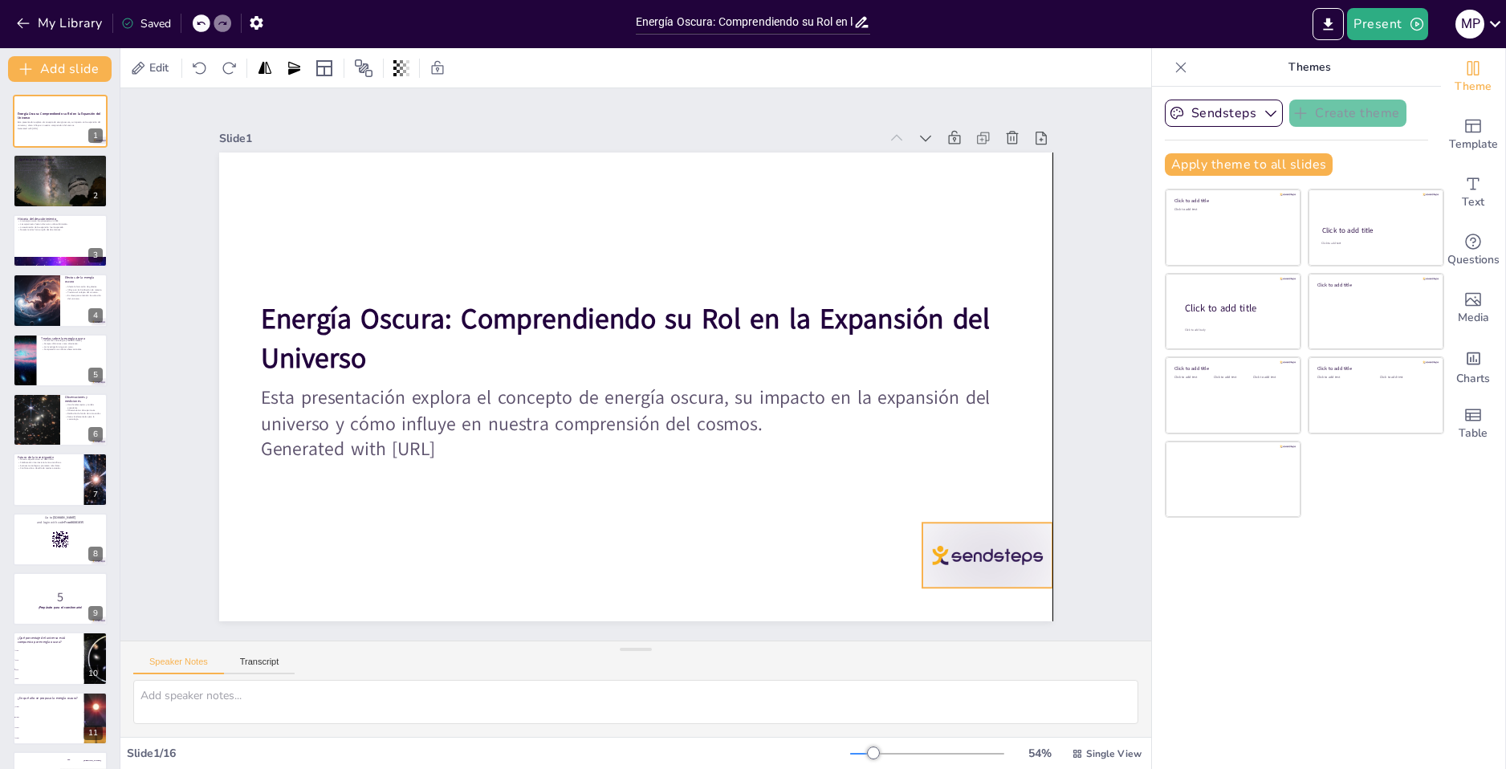
checkbox input "true"
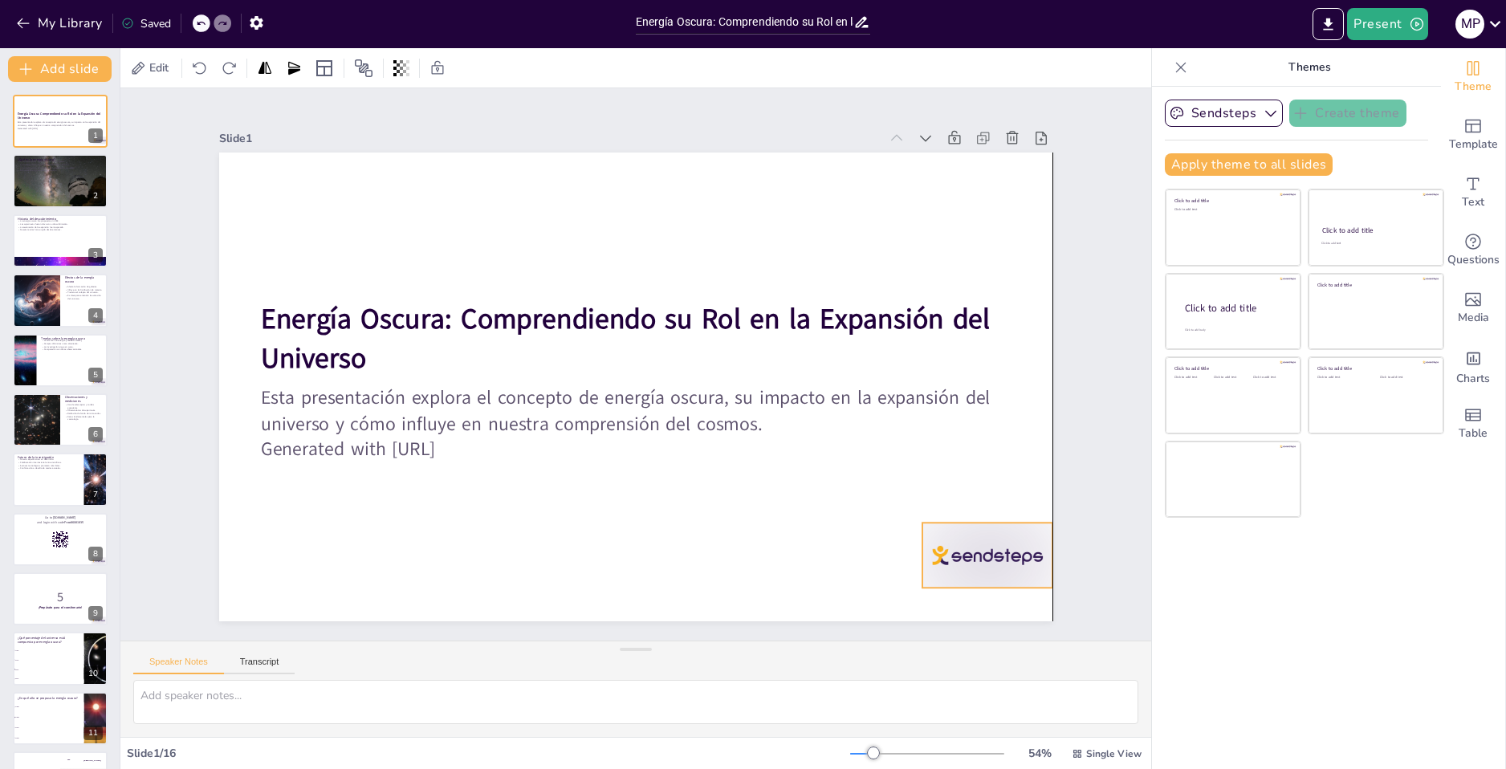
checkbox input "true"
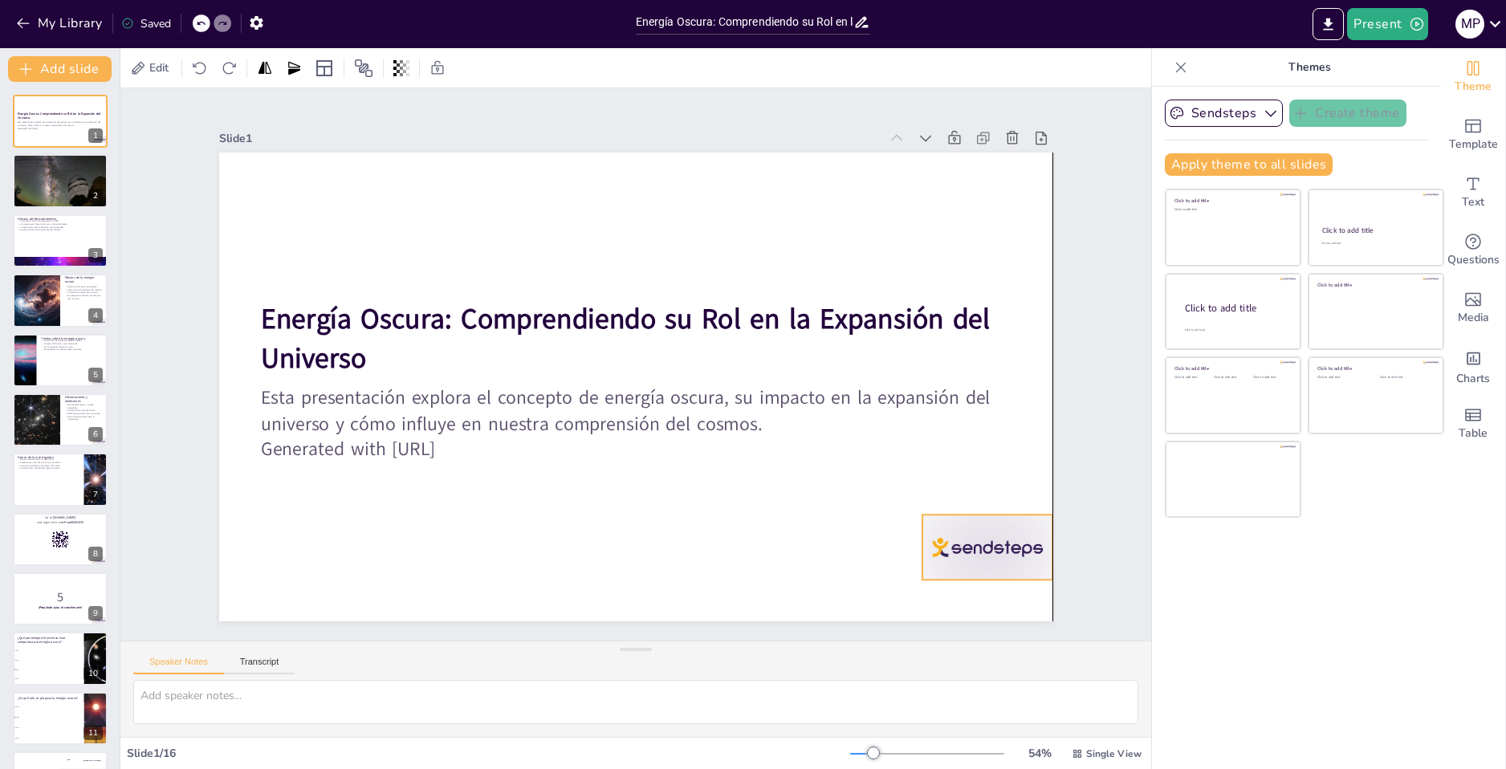
checkbox input "true"
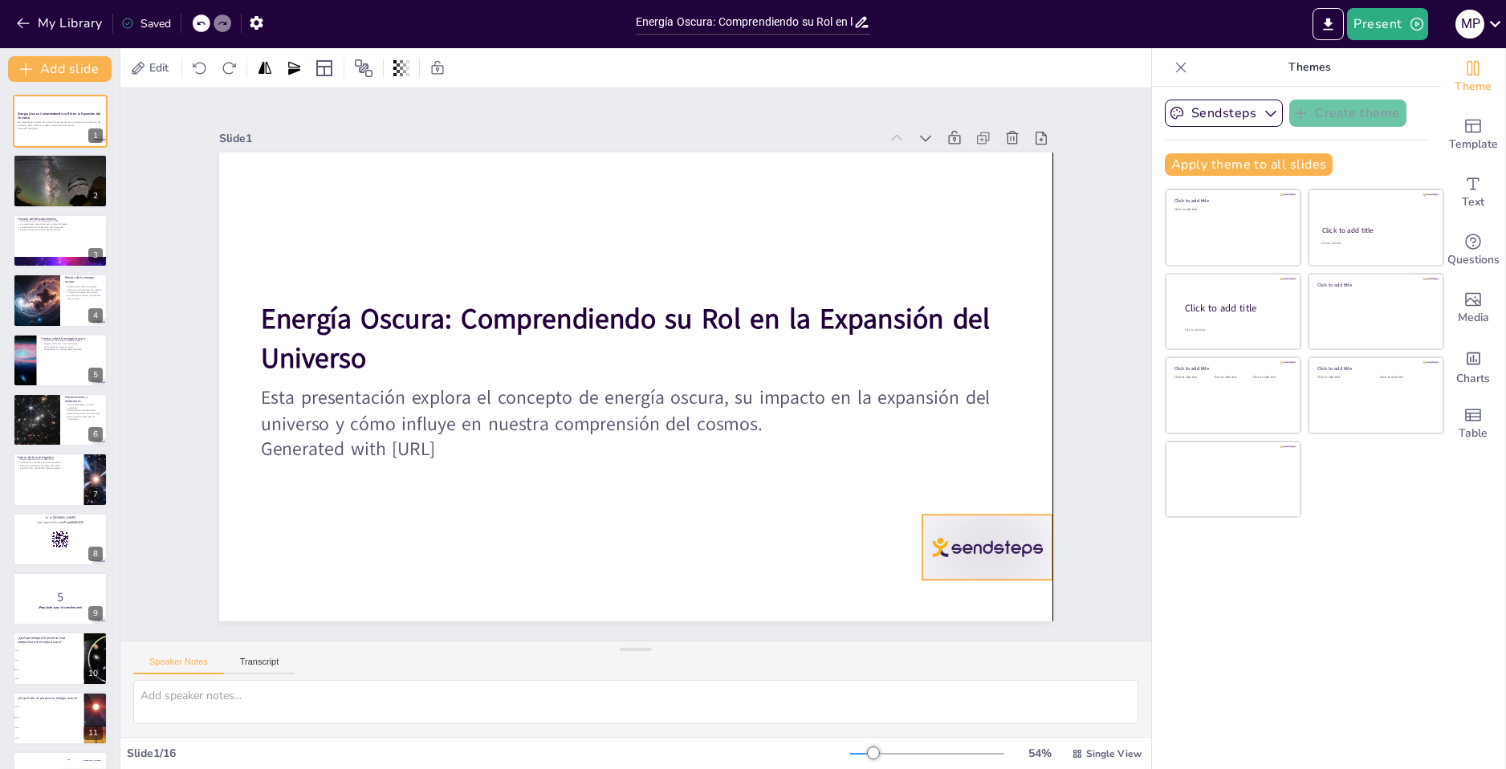
checkbox input "true"
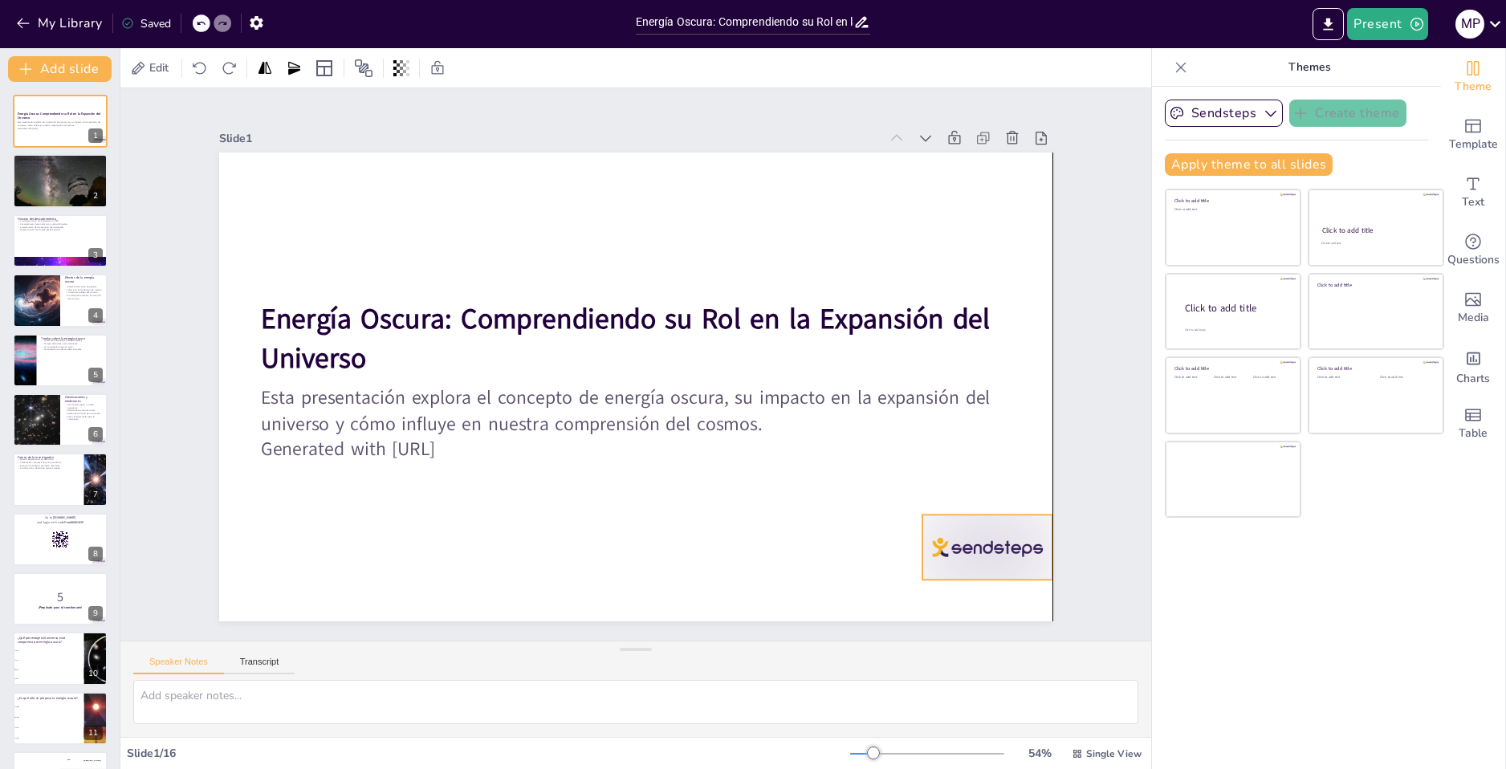
checkbox input "true"
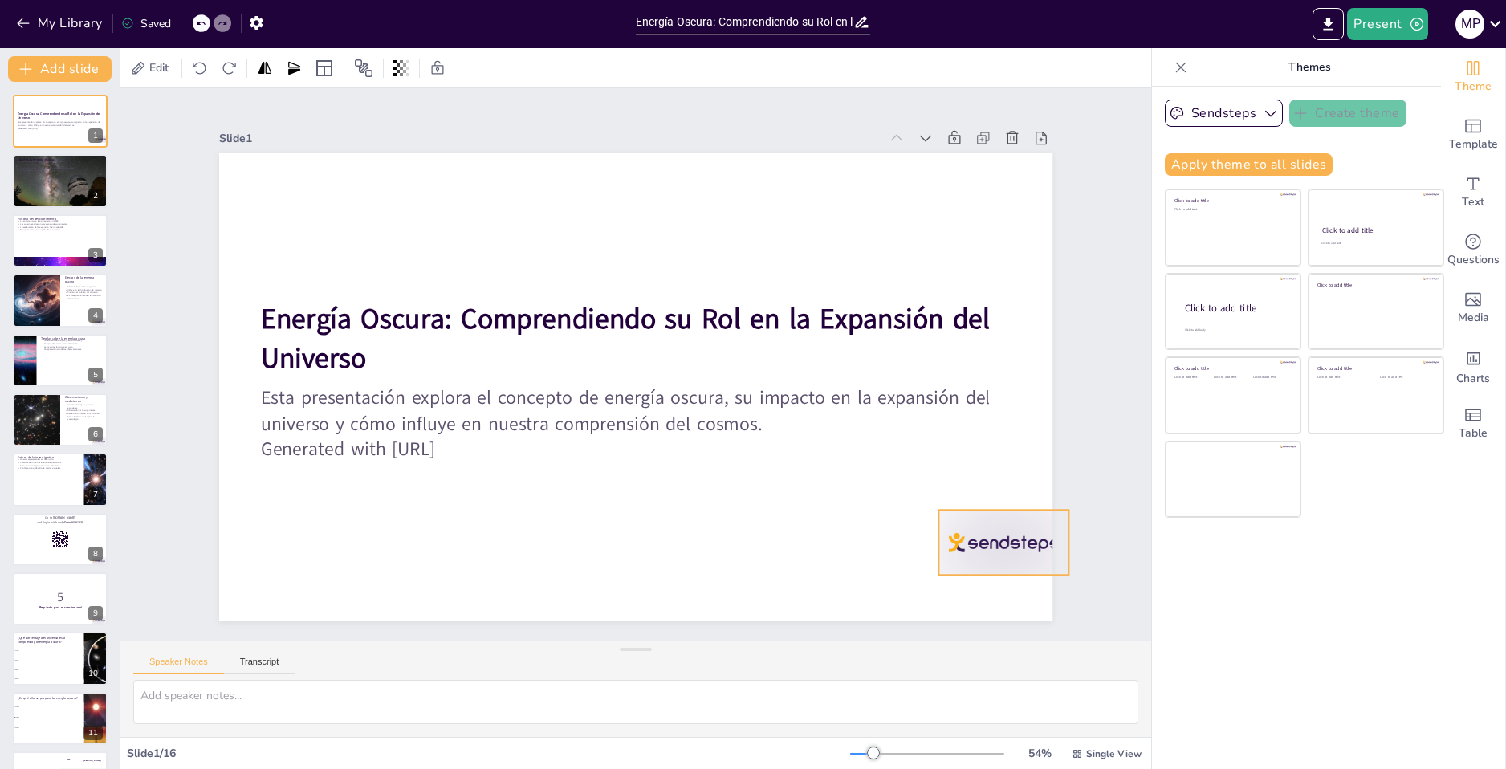
checkbox input "true"
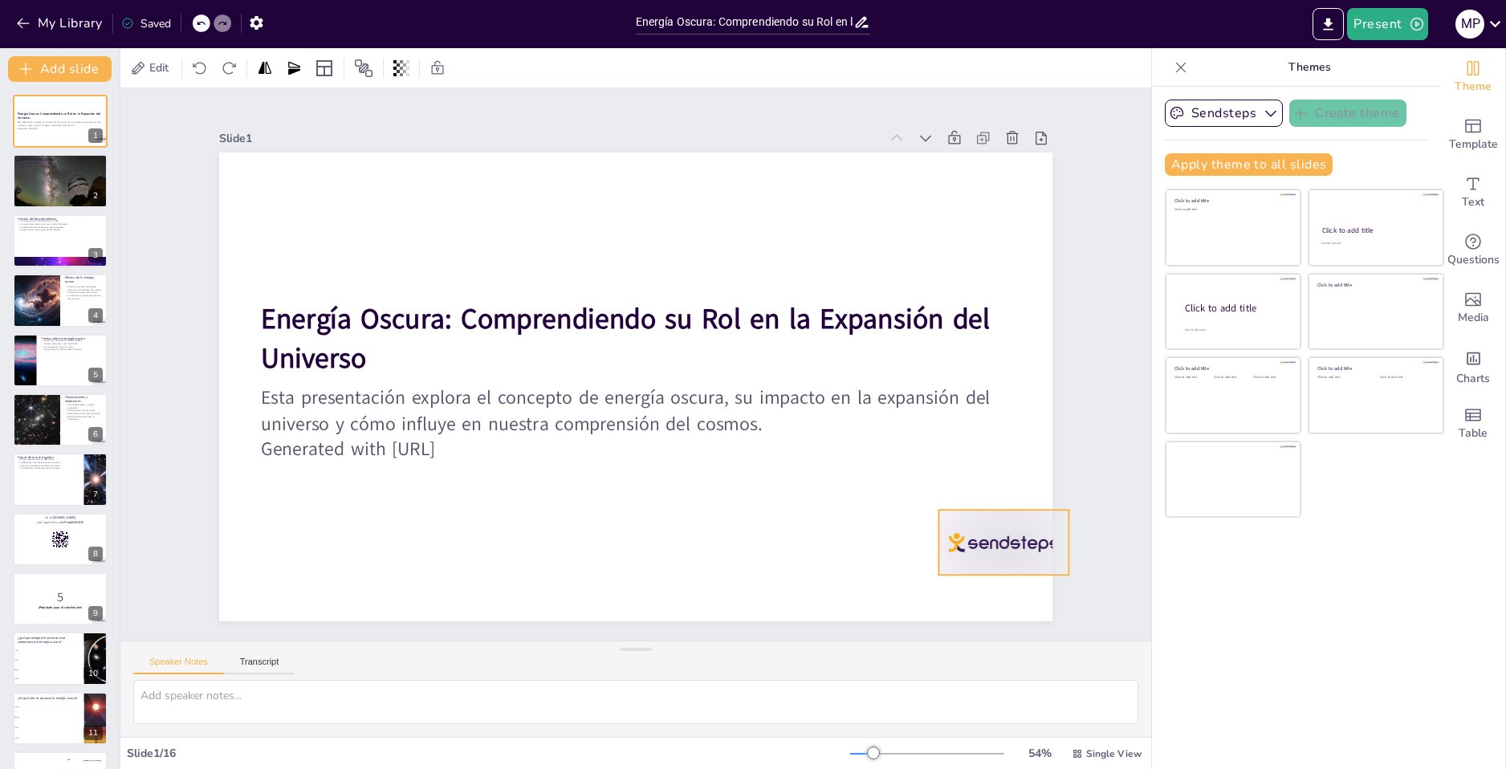
checkbox input "true"
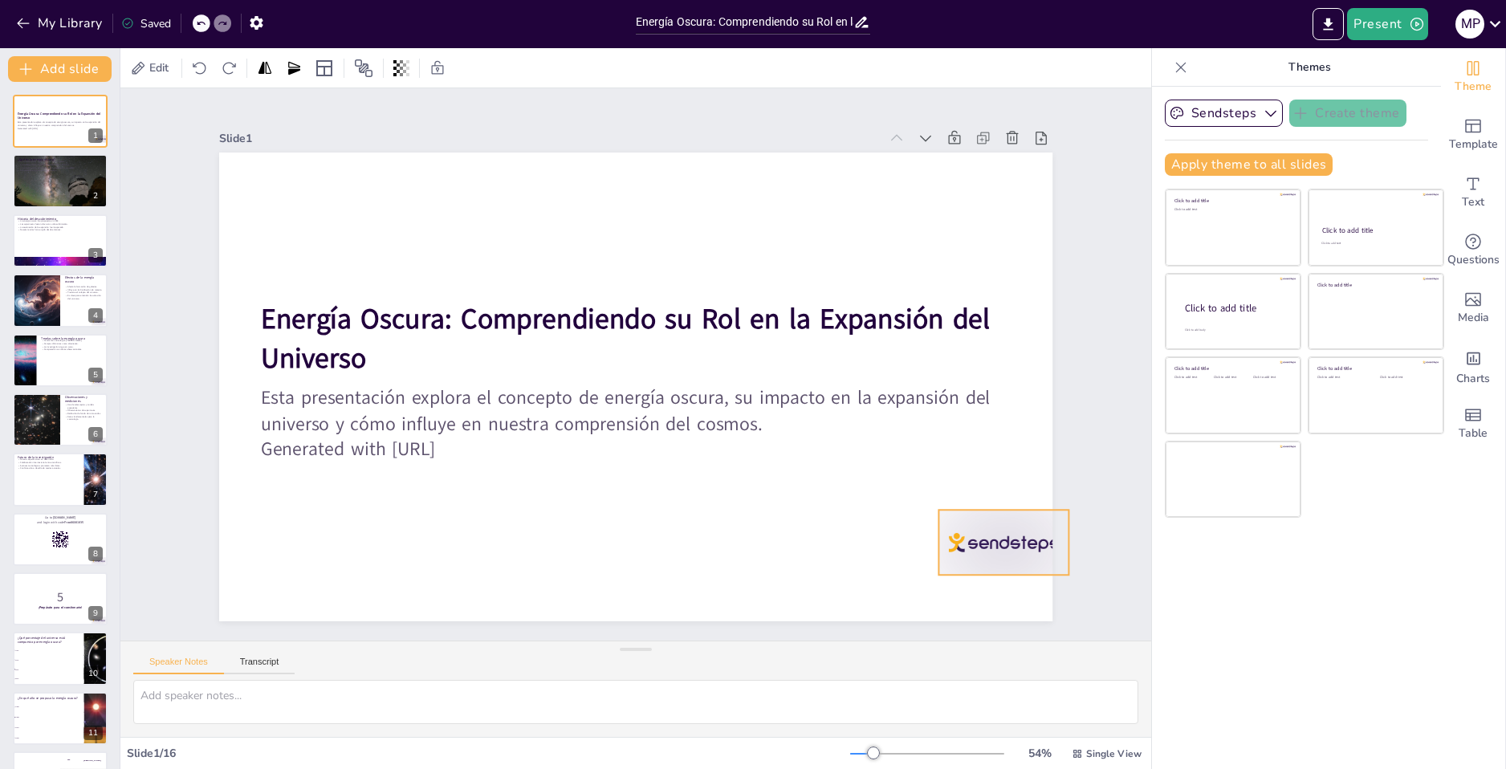
checkbox input "true"
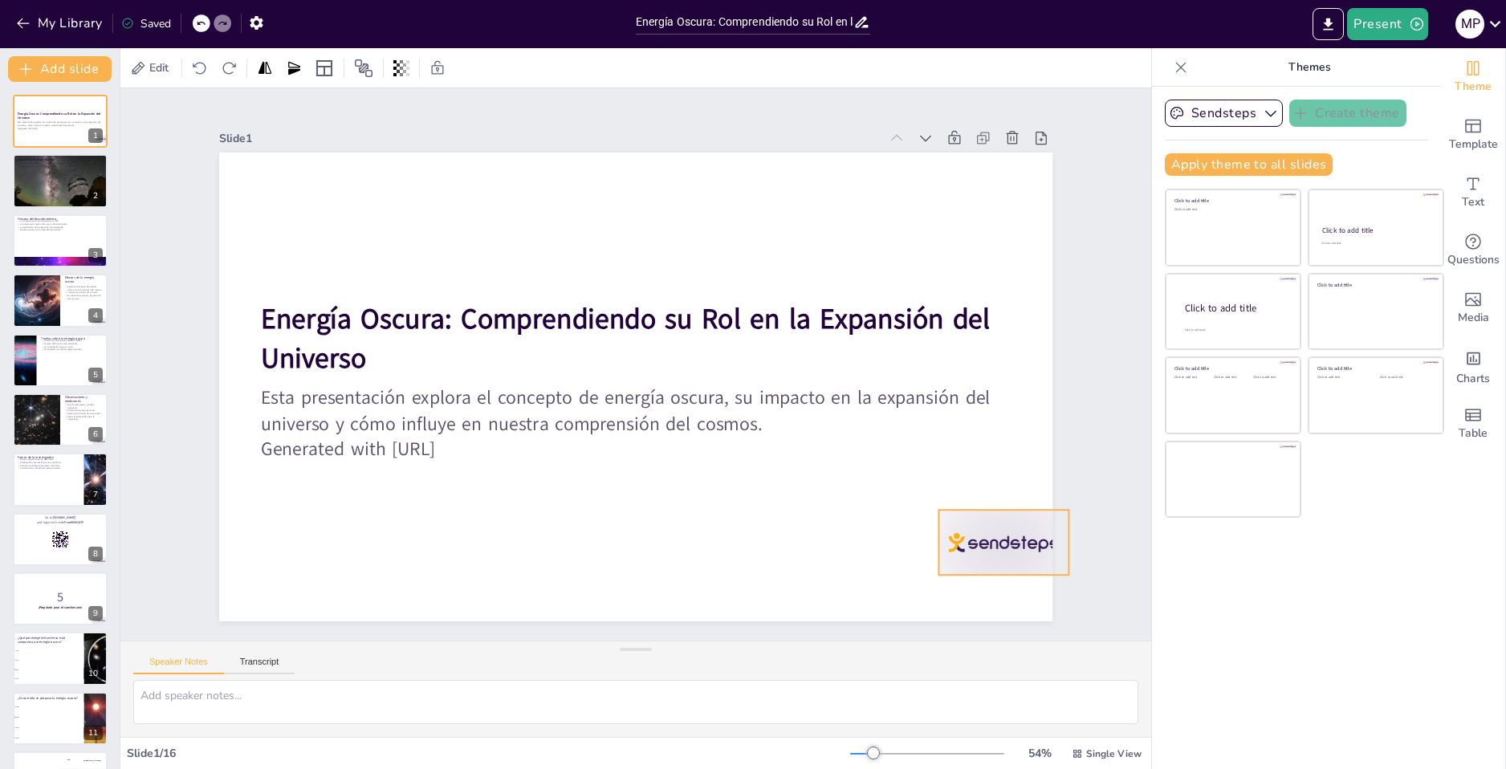
checkbox input "true"
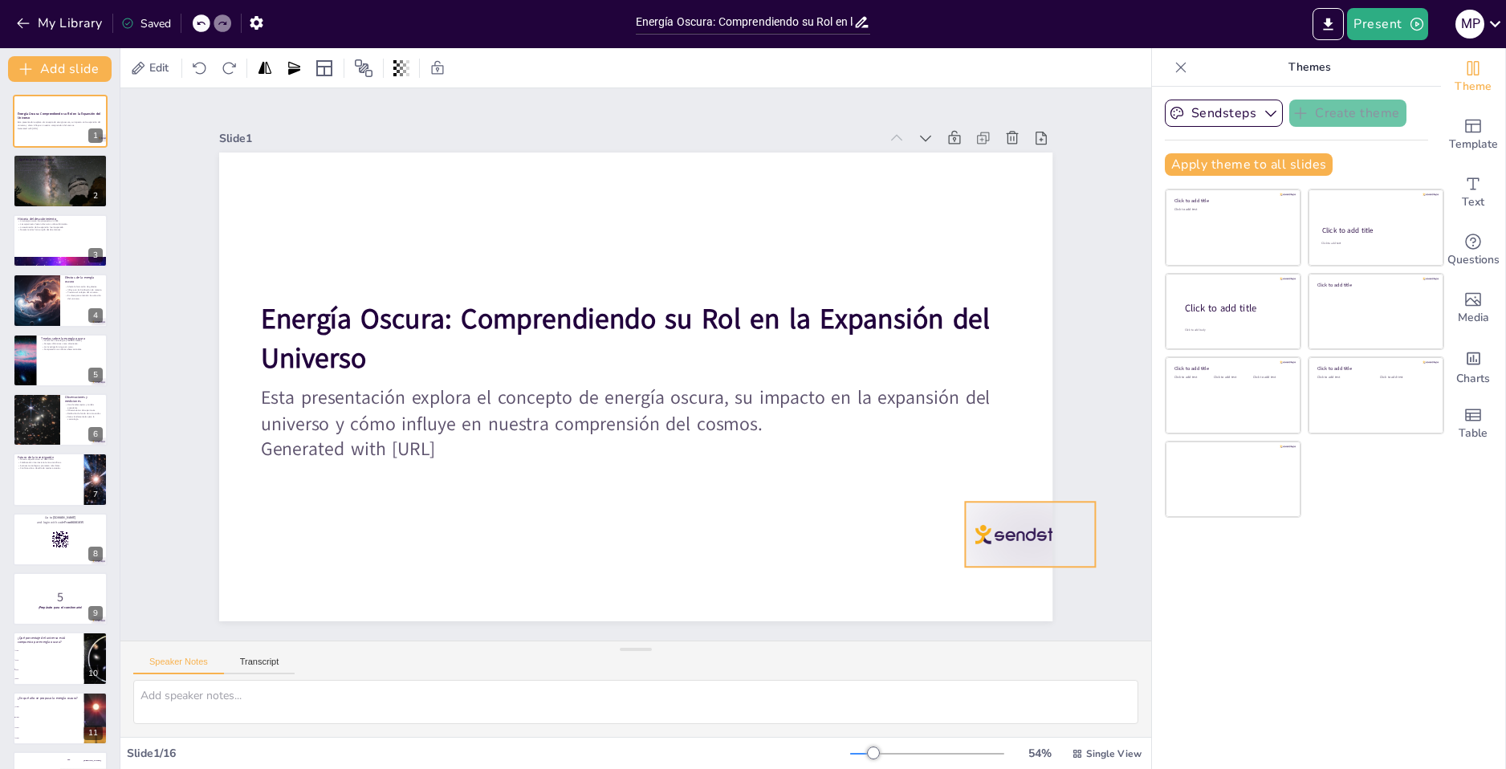
checkbox input "true"
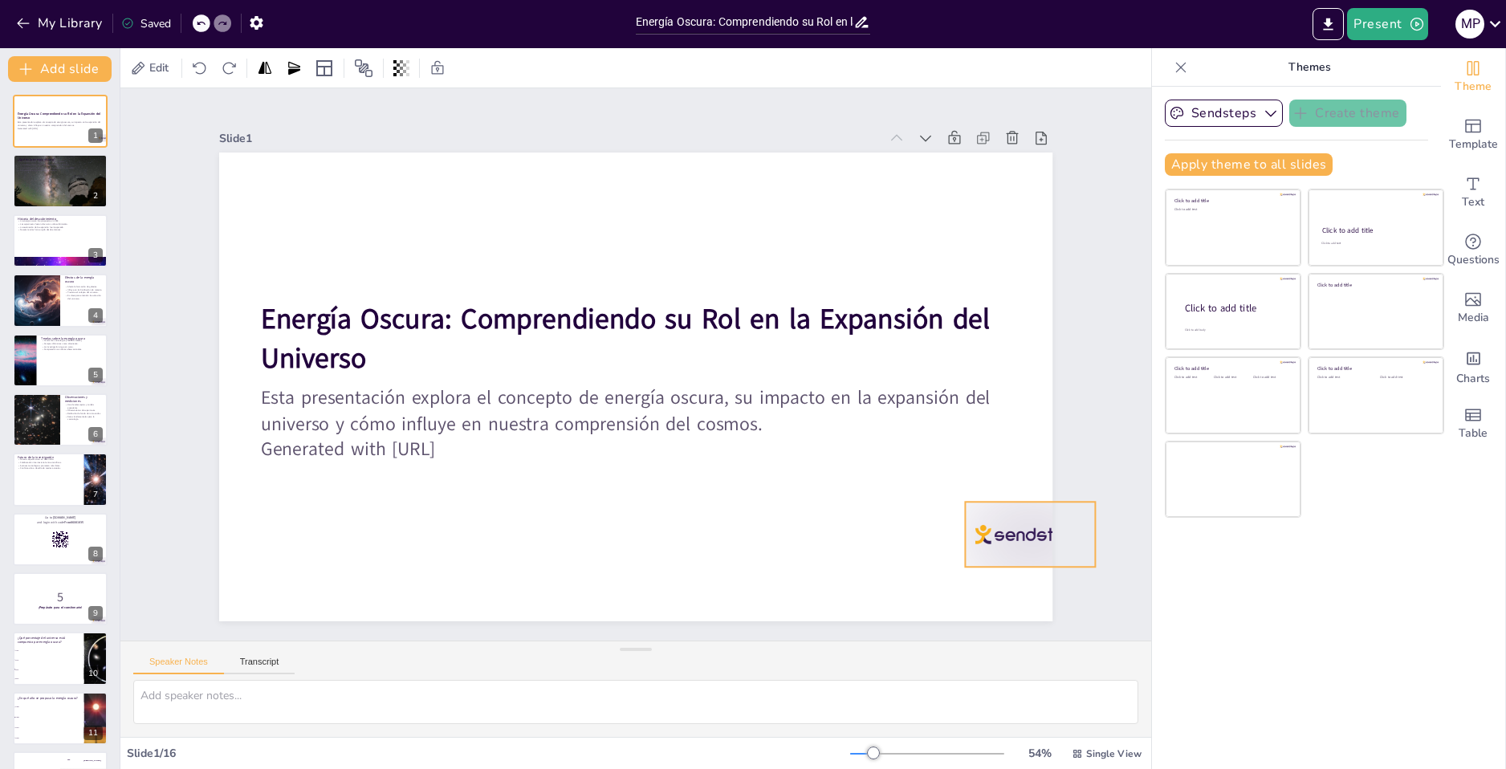
checkbox input "true"
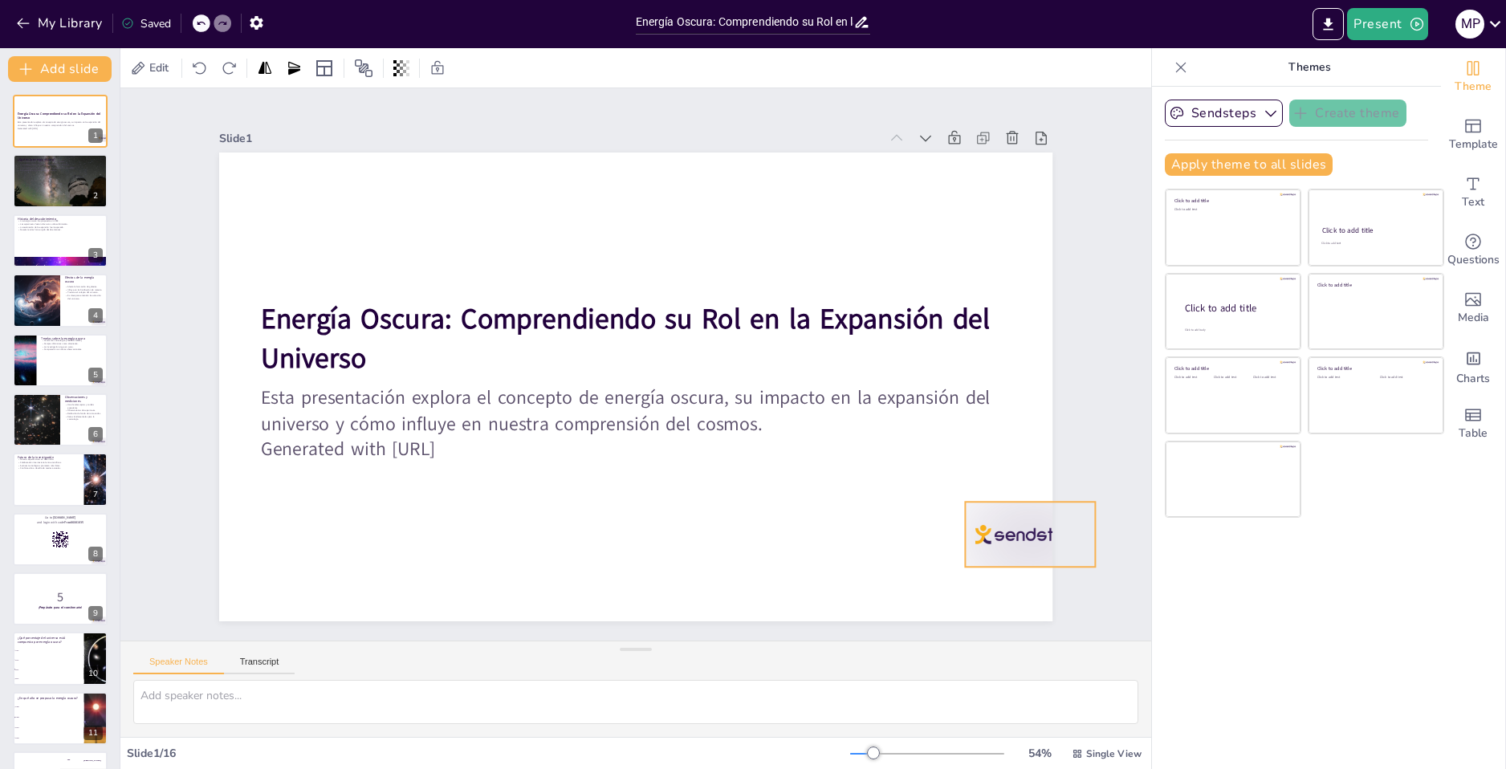
checkbox input "true"
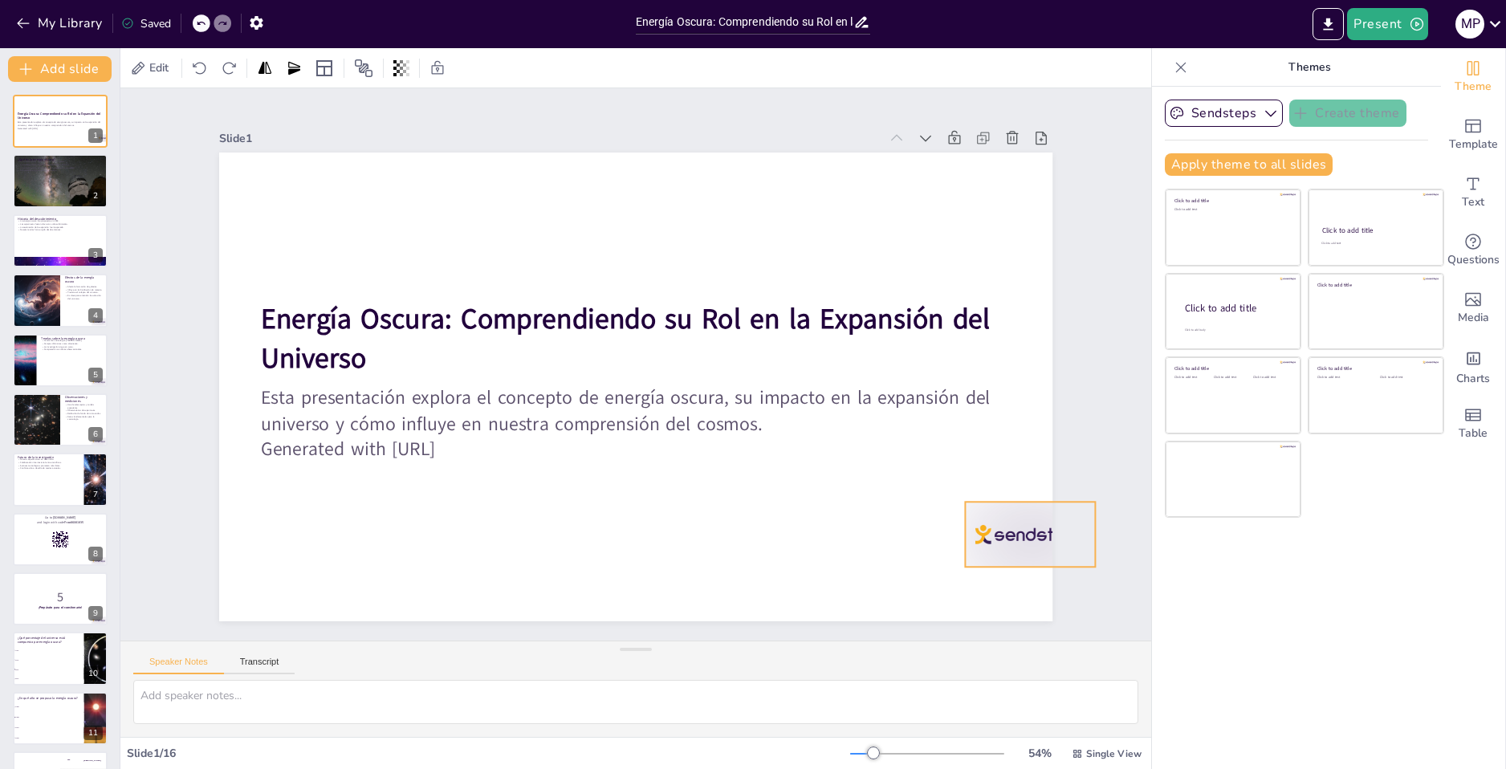
checkbox input "true"
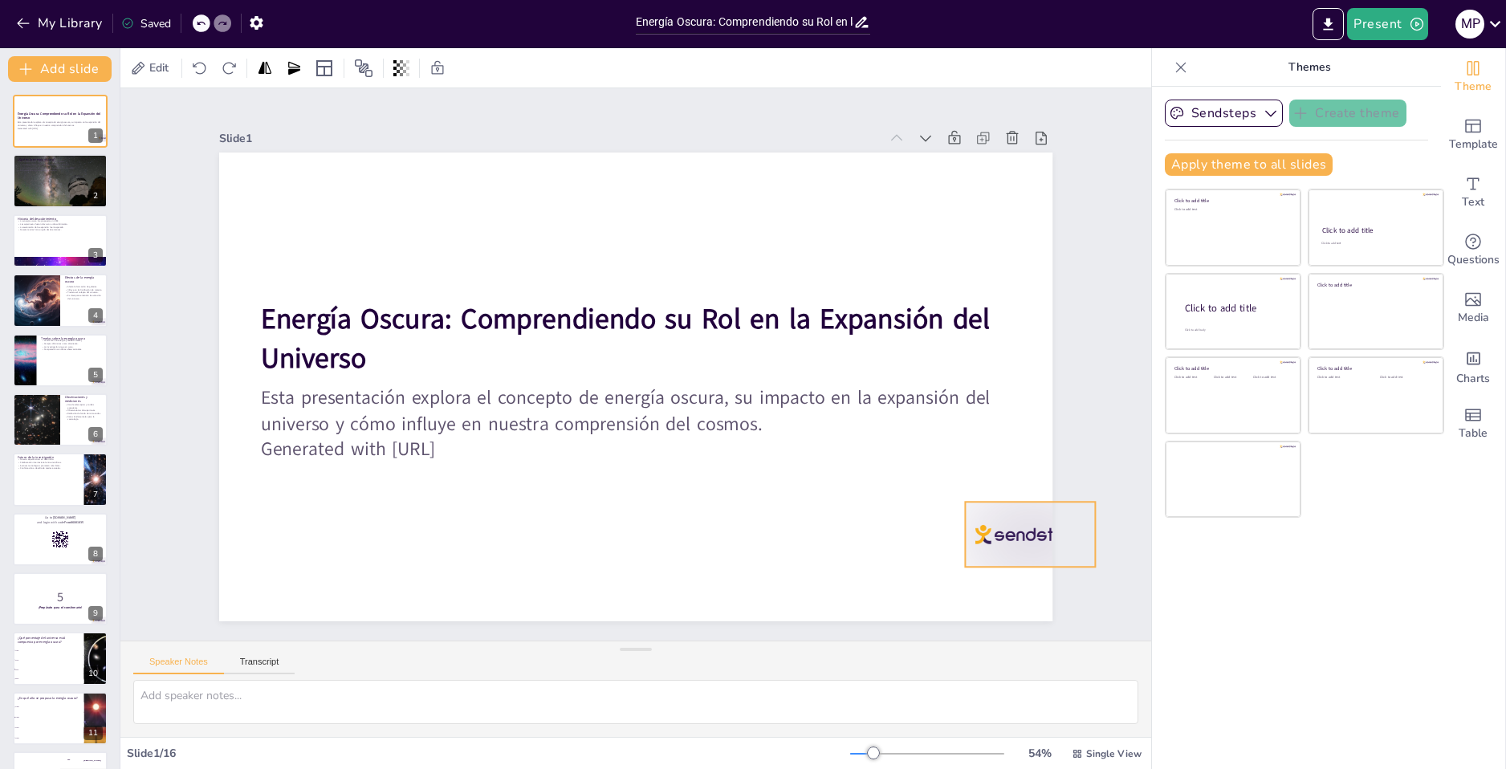
checkbox input "true"
drag, startPoint x: 954, startPoint y: 582, endPoint x: 1142, endPoint y: 560, distance: 189.2
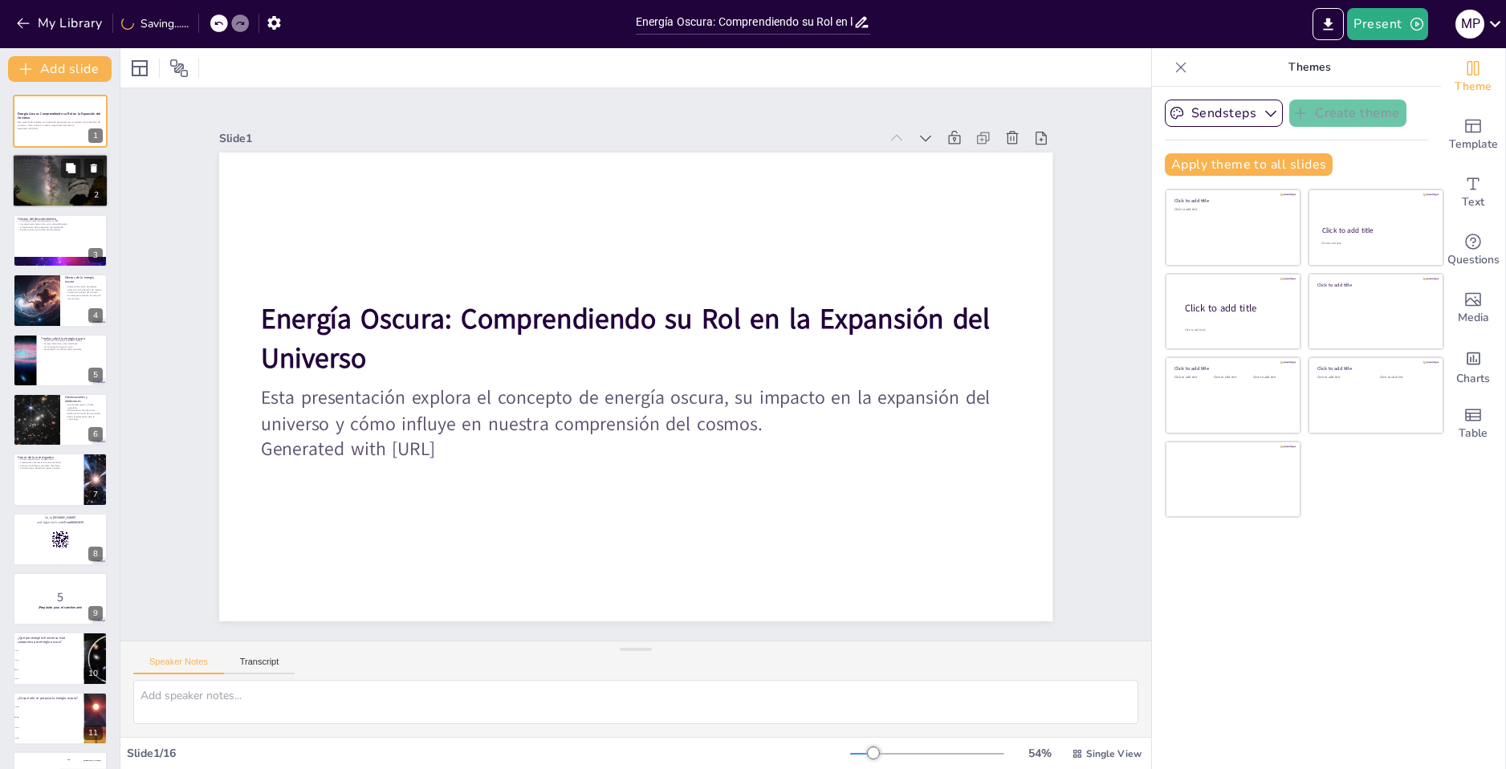
click at [47, 169] on p "Su naturaleza sigue siendo un misterio." at bounding box center [60, 170] width 87 height 3
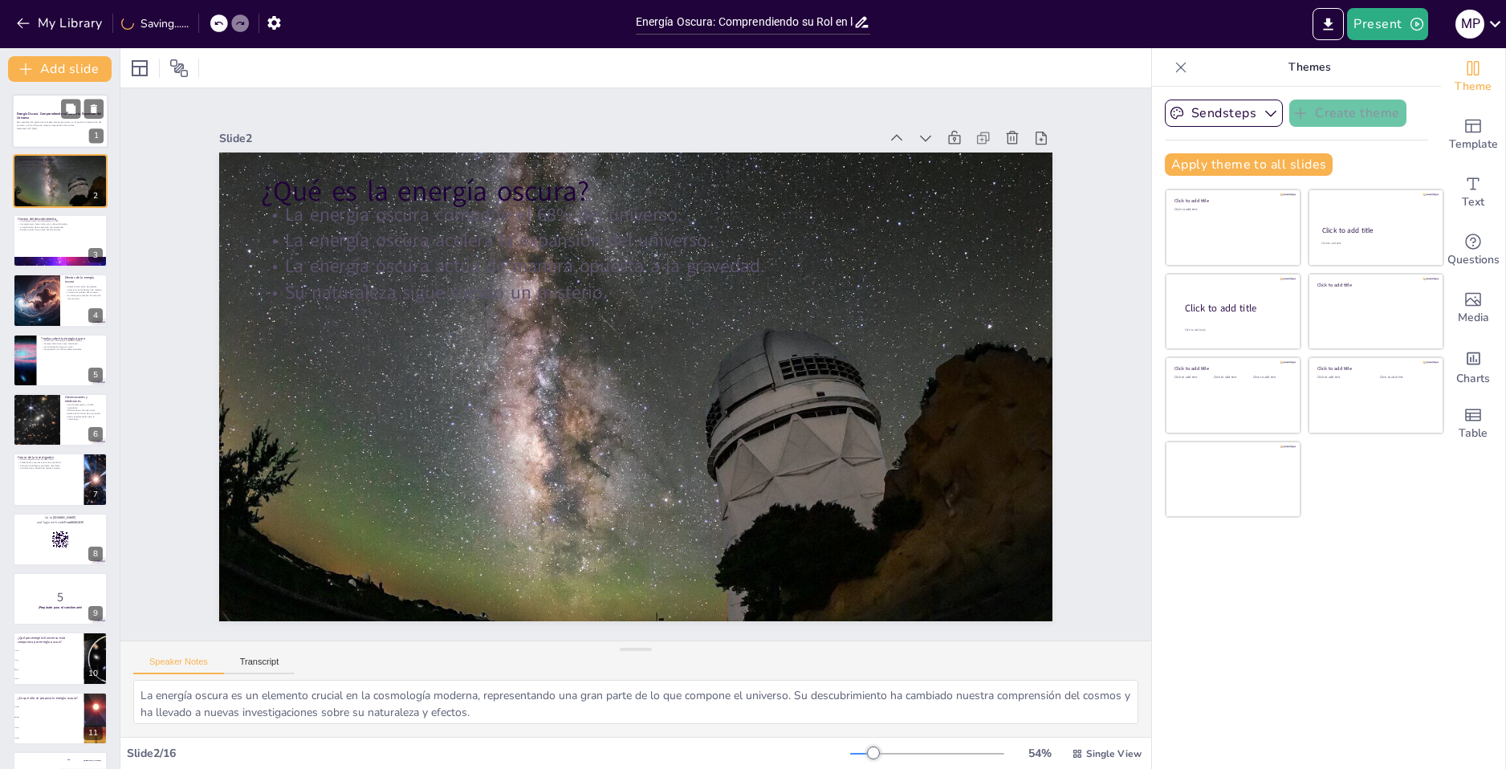
click at [28, 112] on strong "Energía Oscura: Comprendiendo su Rol en la Expansión del Universo" at bounding box center [59, 116] width 84 height 9
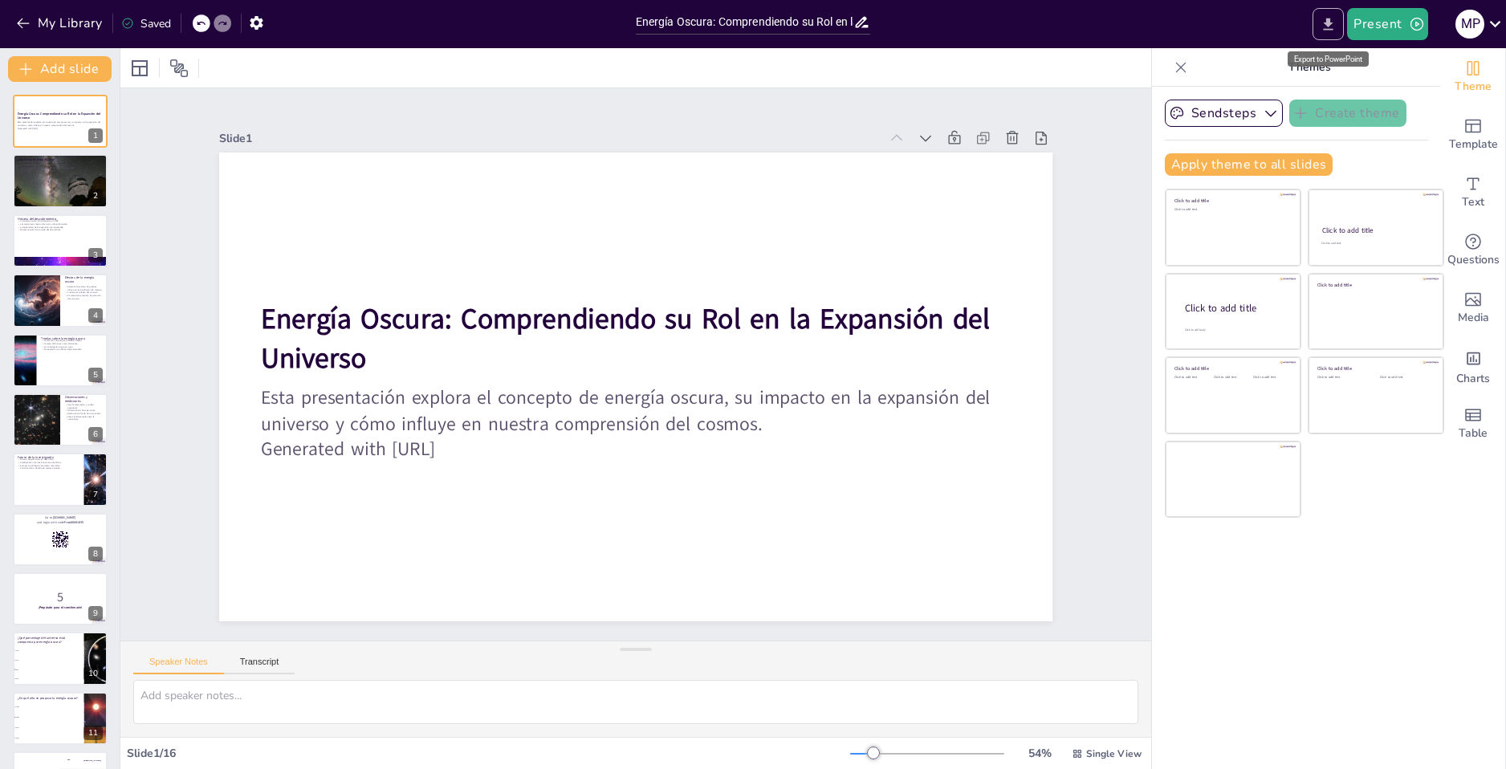
click at [1324, 21] on icon "Export to PowerPoint" at bounding box center [1328, 24] width 17 height 17
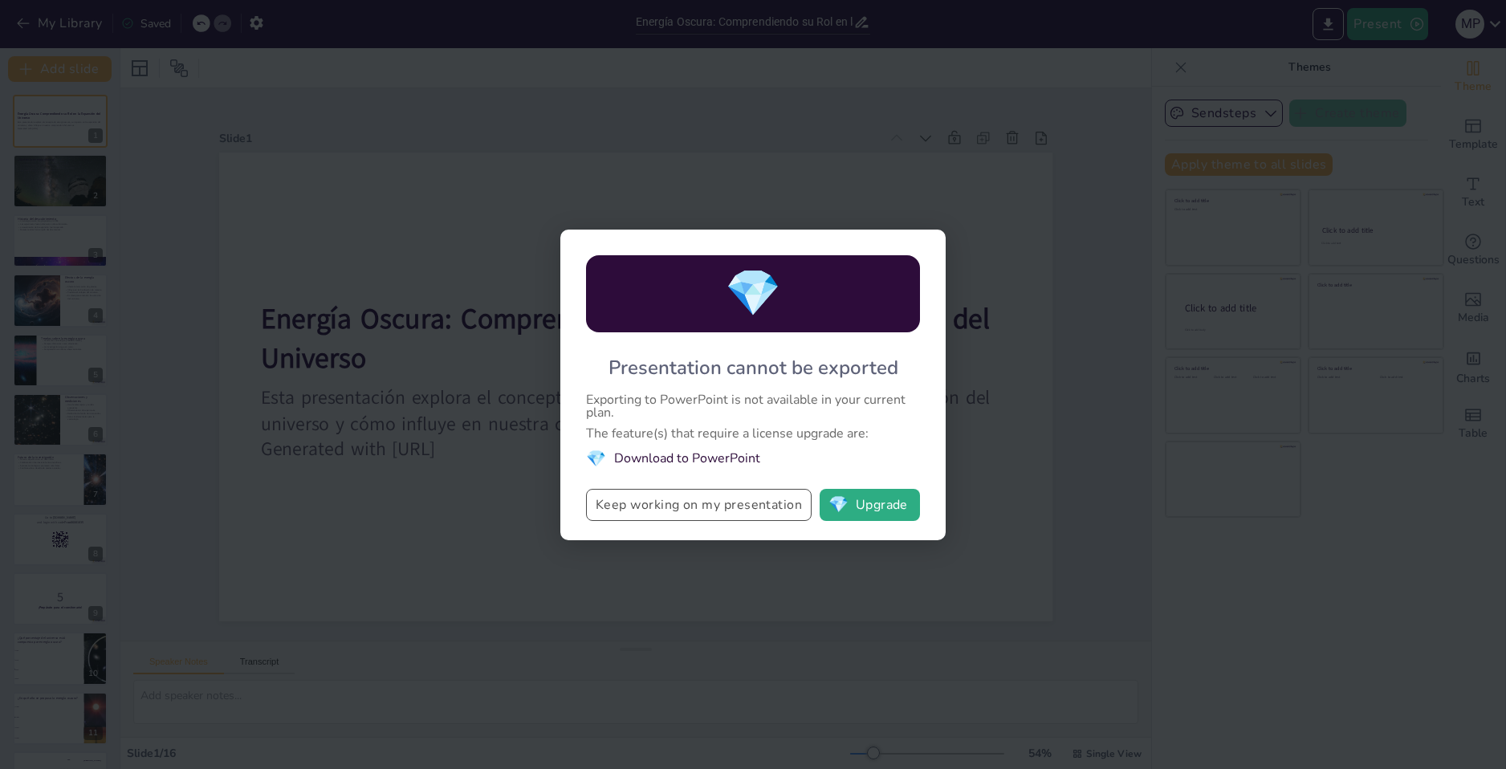
click at [740, 498] on button "Keep working on my presentation" at bounding box center [699, 505] width 226 height 32
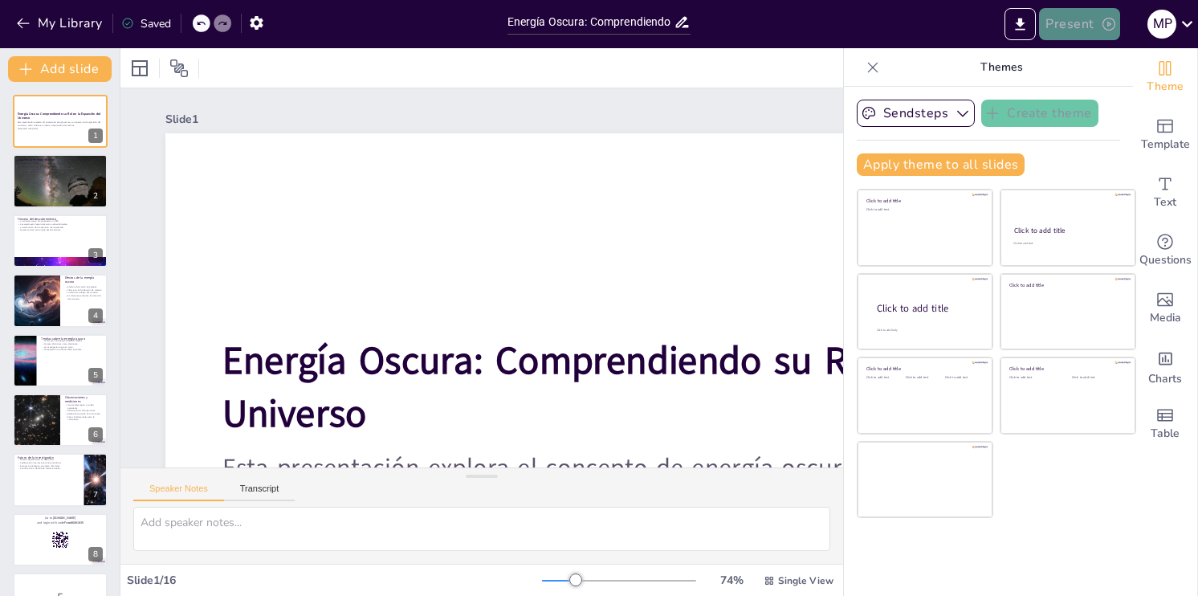
click at [1098, 14] on button "Present" at bounding box center [1079, 24] width 80 height 32
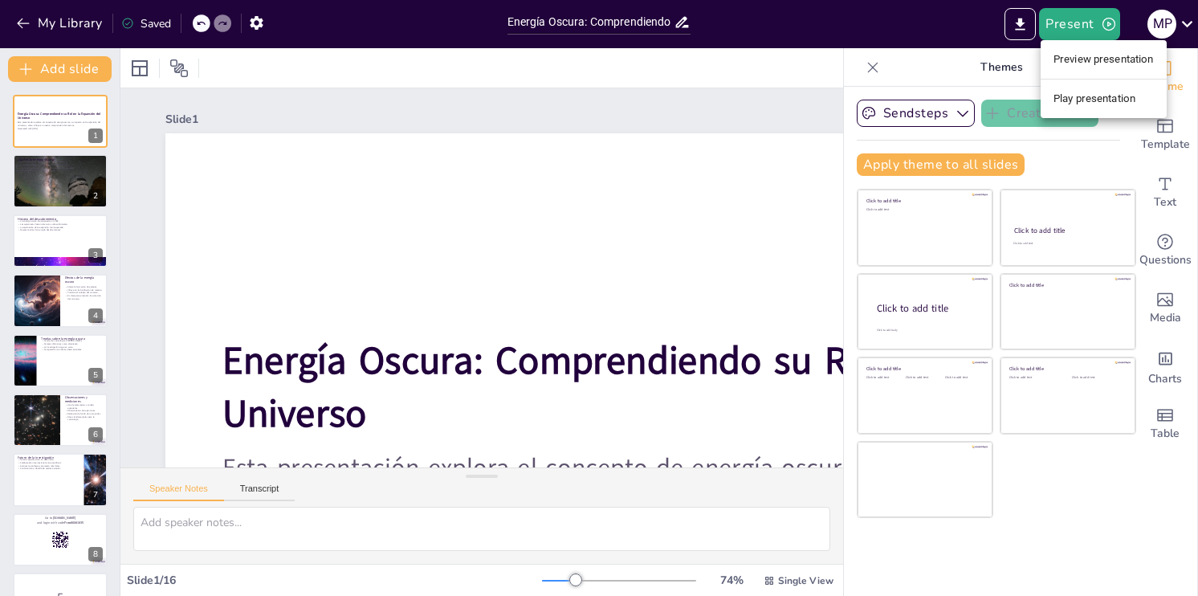
click at [1089, 63] on li "Preview presentation" at bounding box center [1103, 60] width 126 height 26
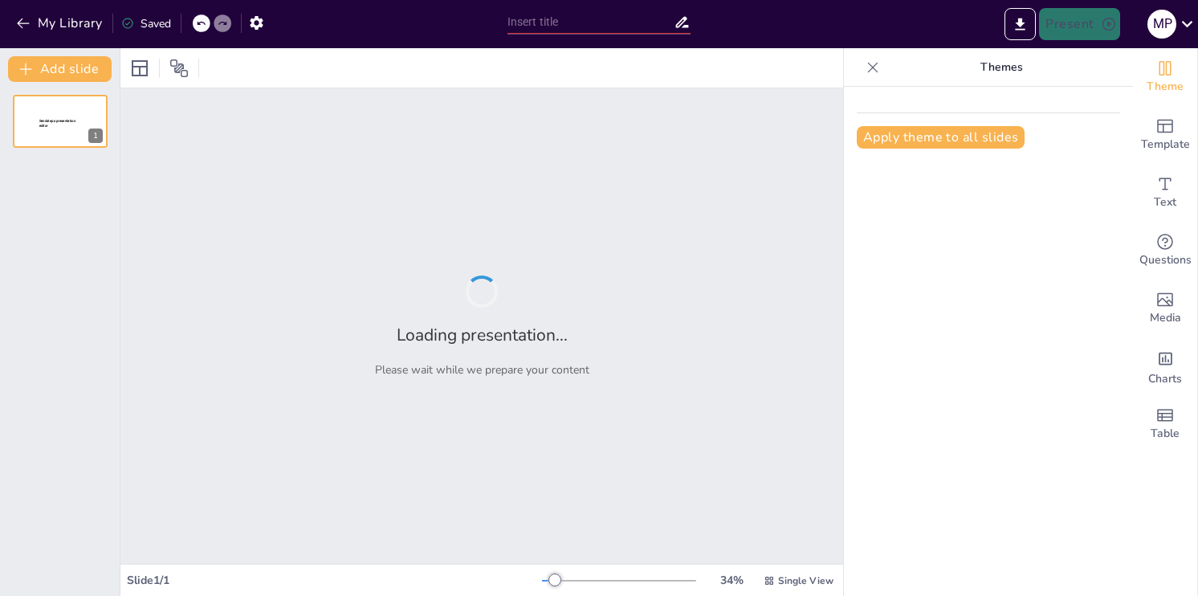
type input "Energía Oscura: Comprendiendo su Rol en la Expansión del Universo"
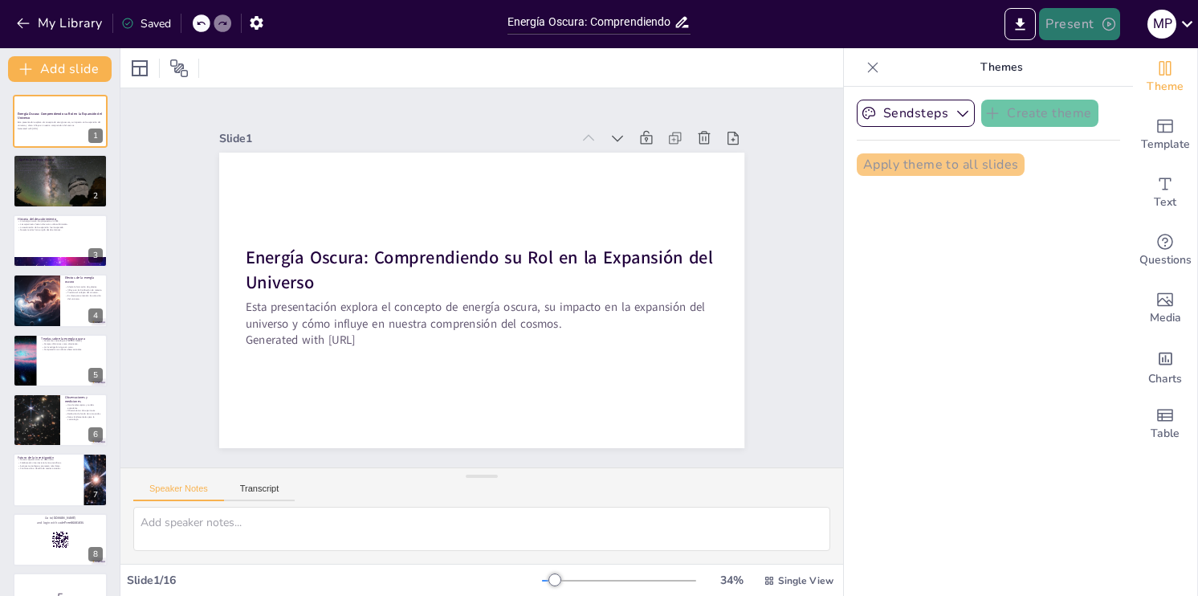
checkbox input "true"
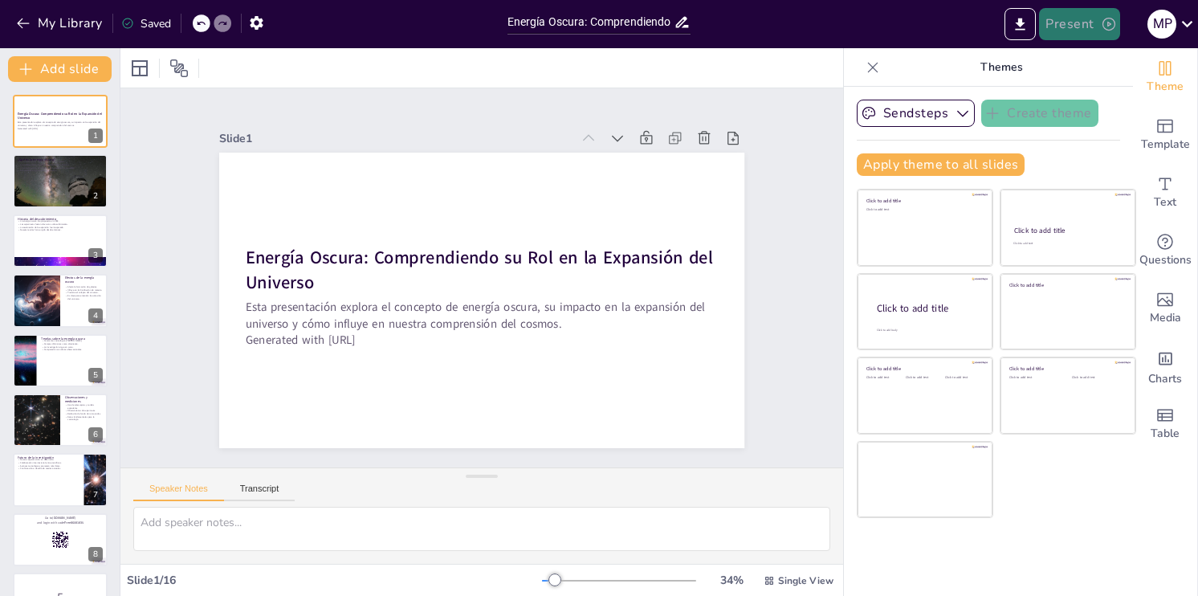
click at [1092, 34] on button "Present" at bounding box center [1079, 24] width 80 height 32
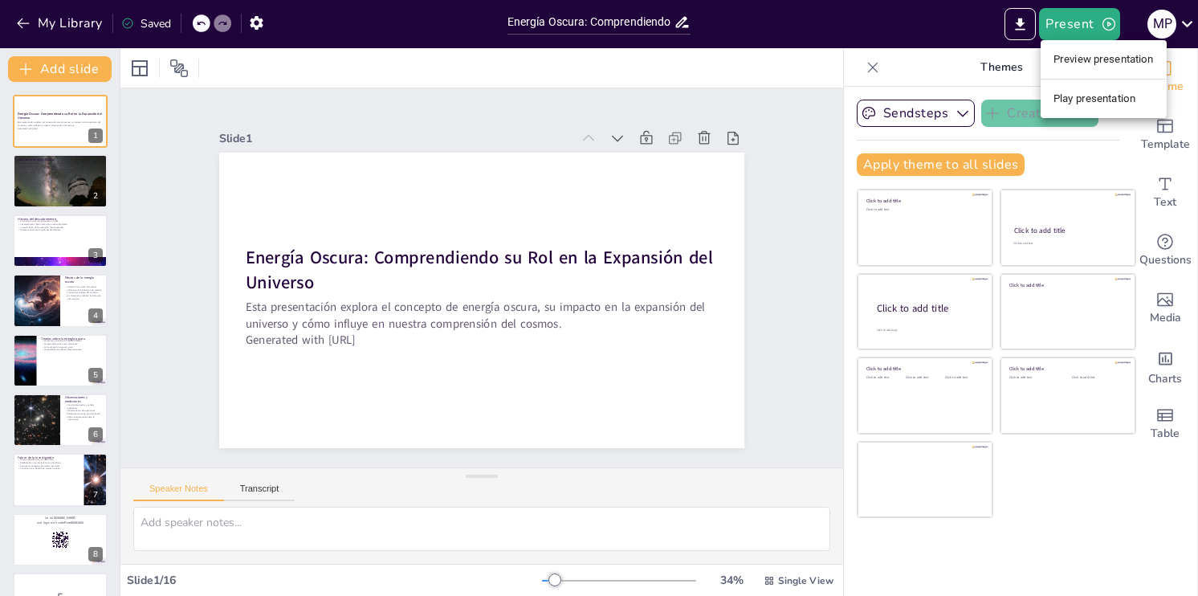
click at [1061, 104] on li "Play presentation" at bounding box center [1103, 99] width 126 height 26
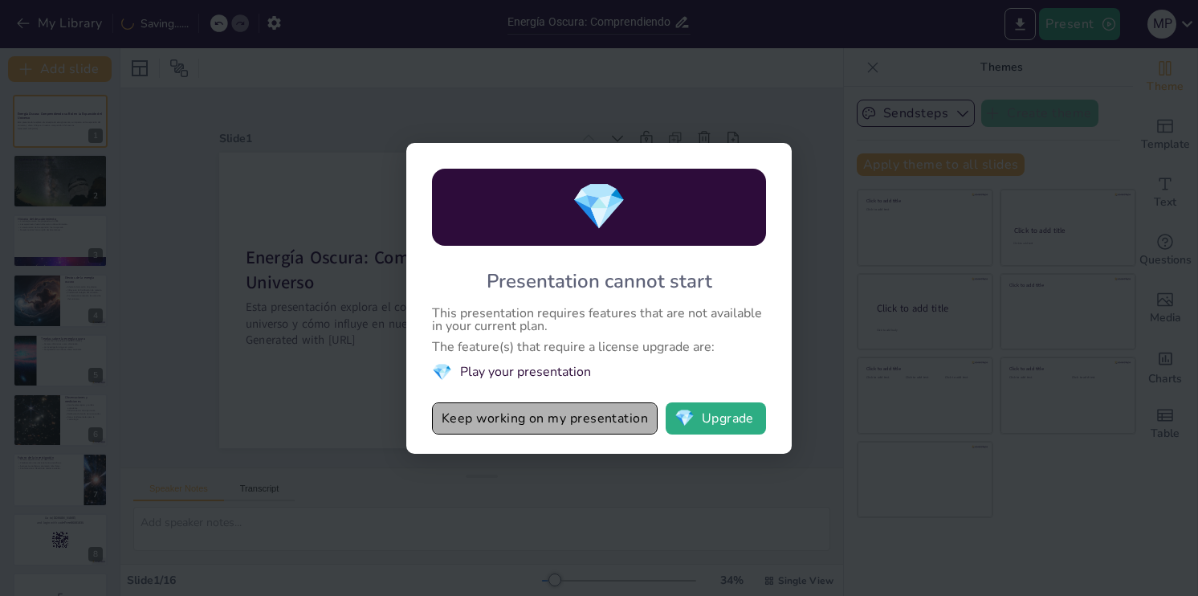
click at [618, 416] on button "Keep working on my presentation" at bounding box center [545, 418] width 226 height 32
checkbox input "true"
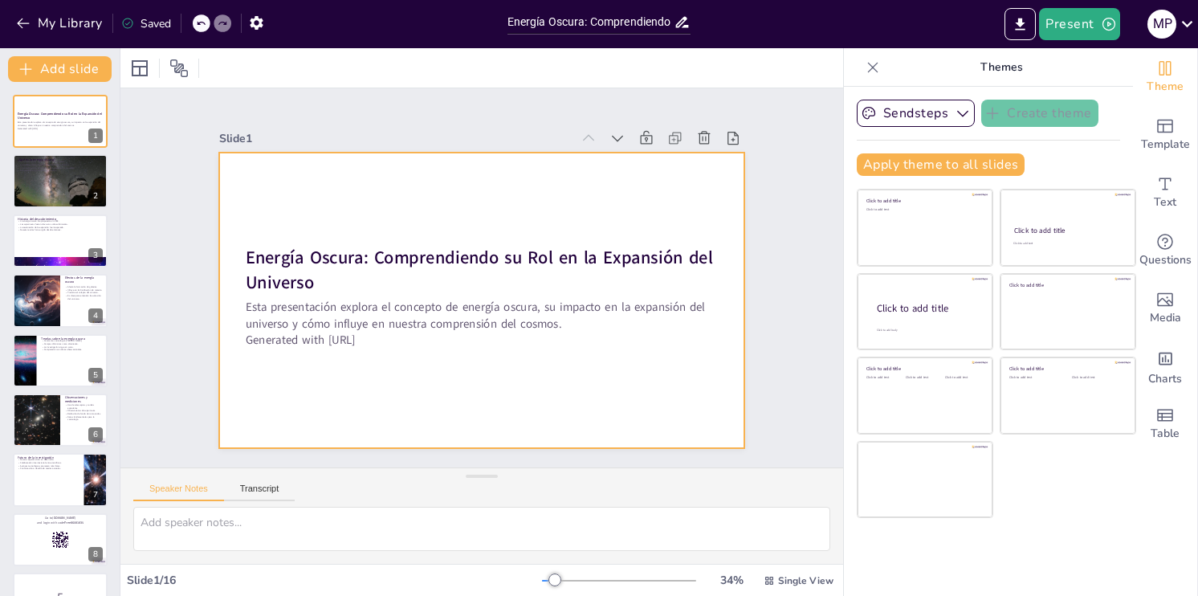
checkbox input "true"
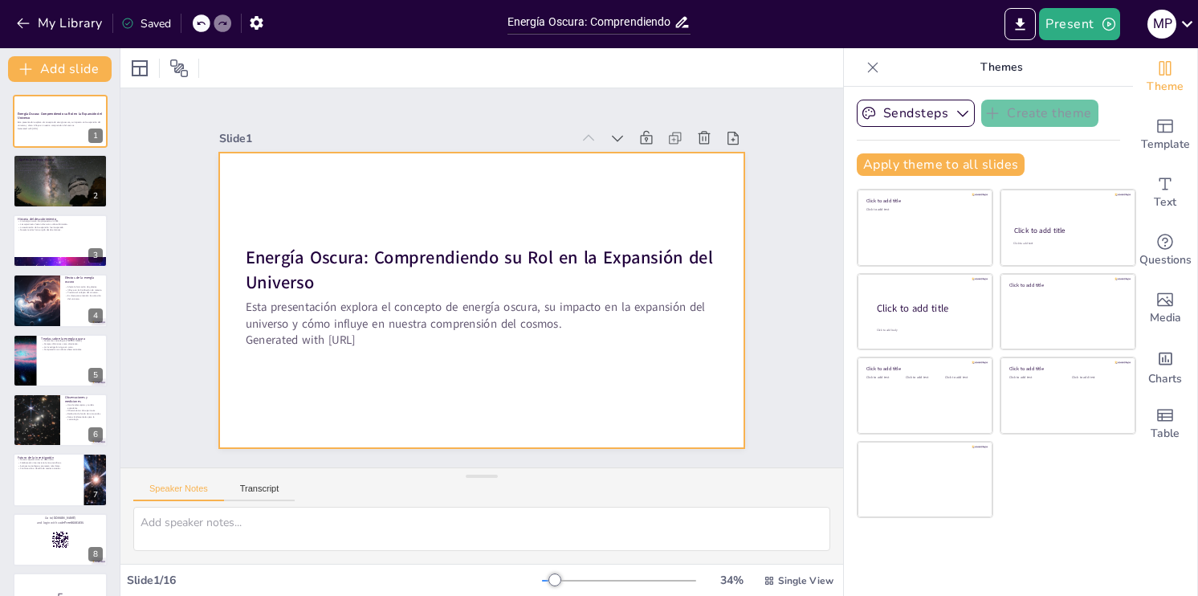
checkbox input "true"
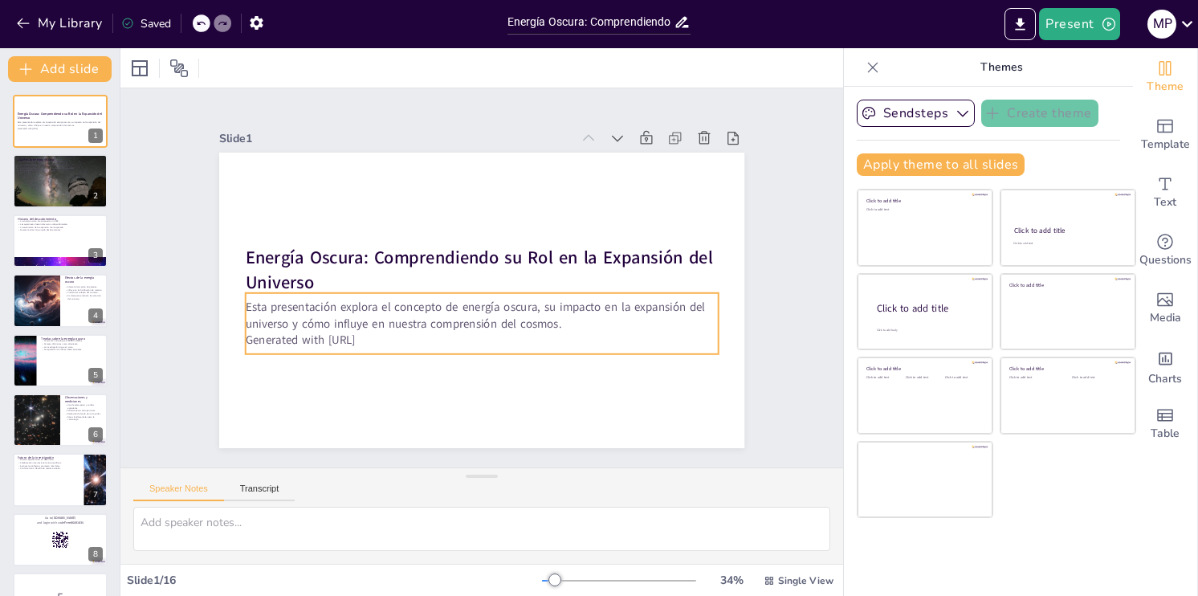
checkbox input "true"
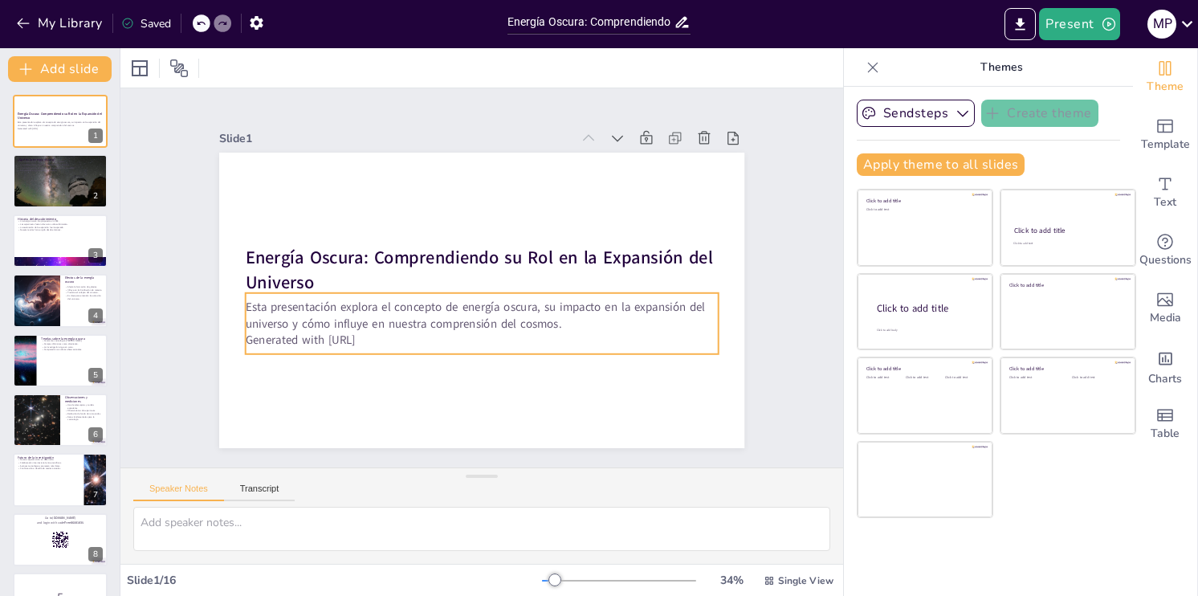
checkbox input "true"
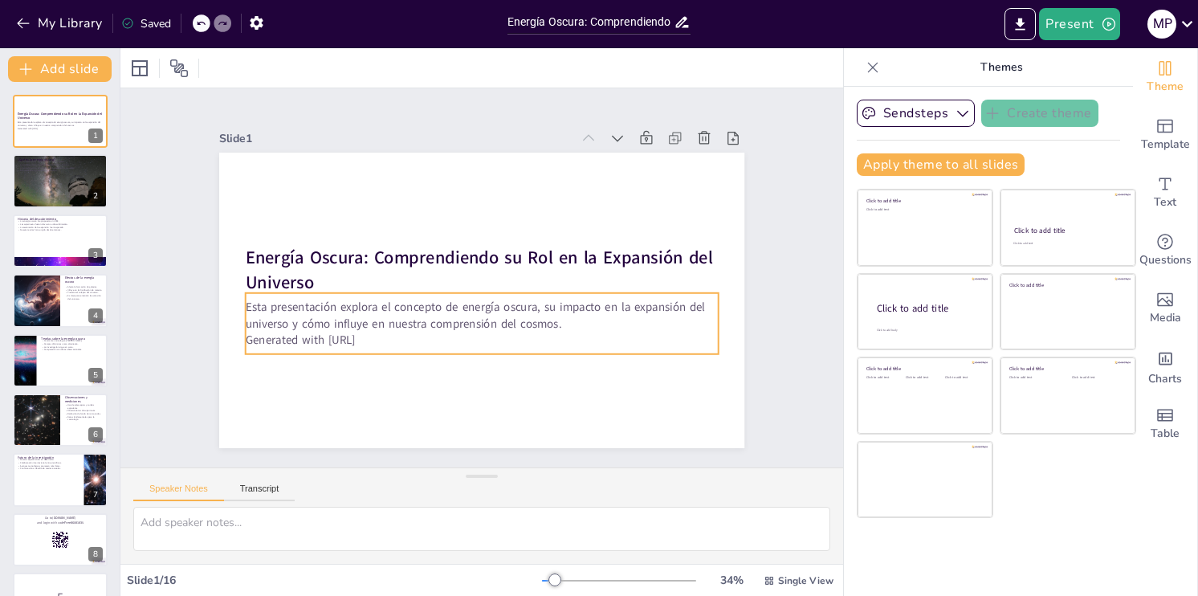
checkbox input "true"
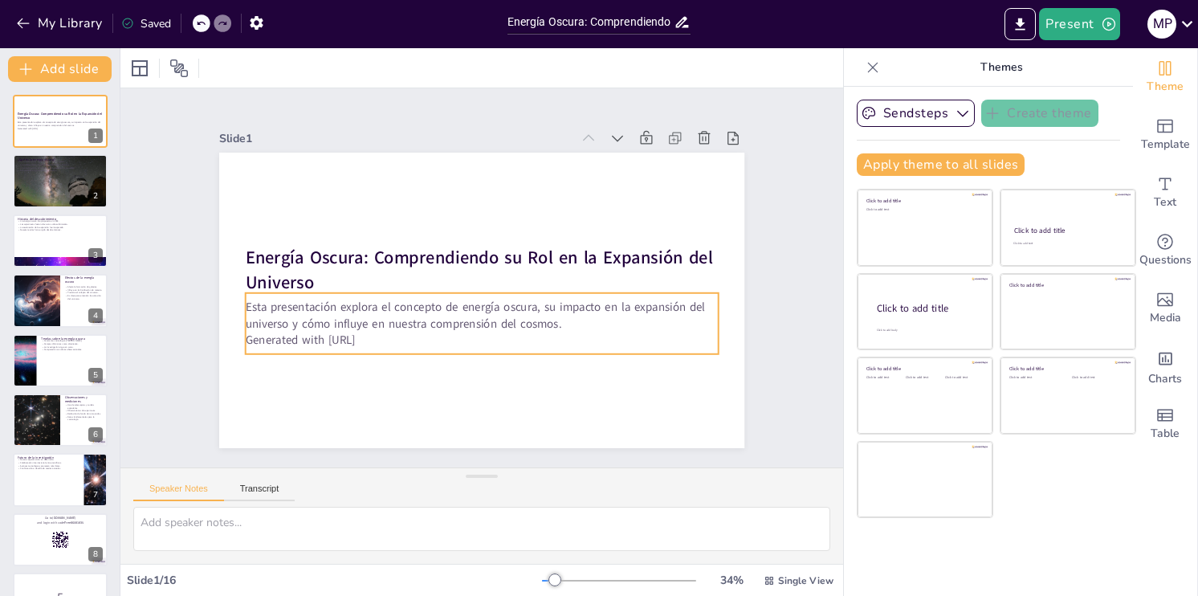
checkbox input "true"
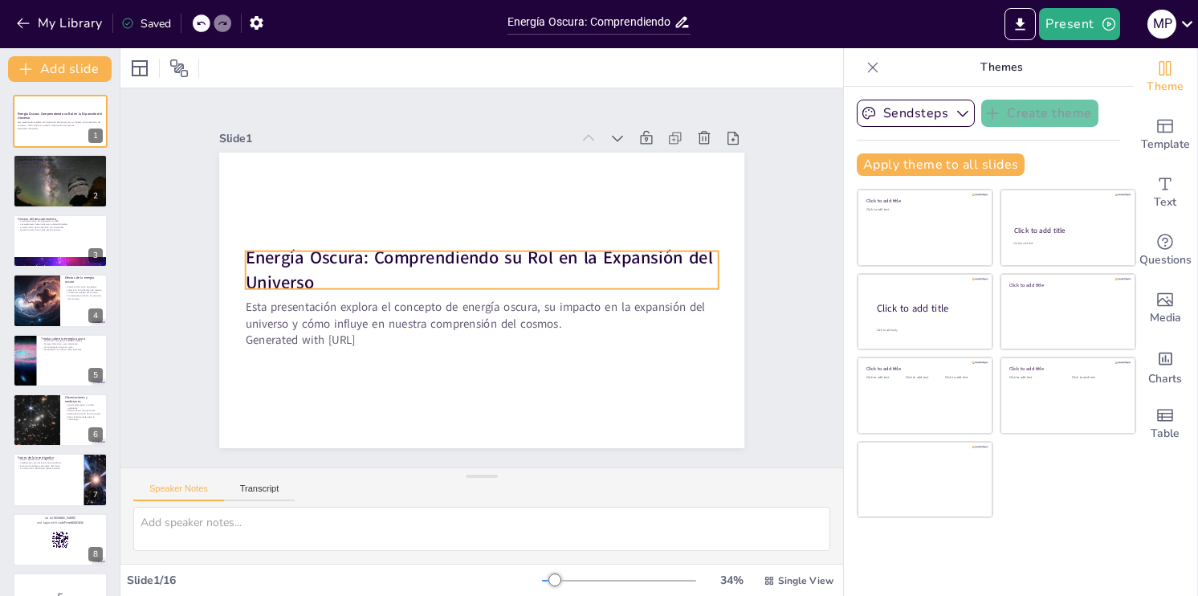
checkbox input "true"
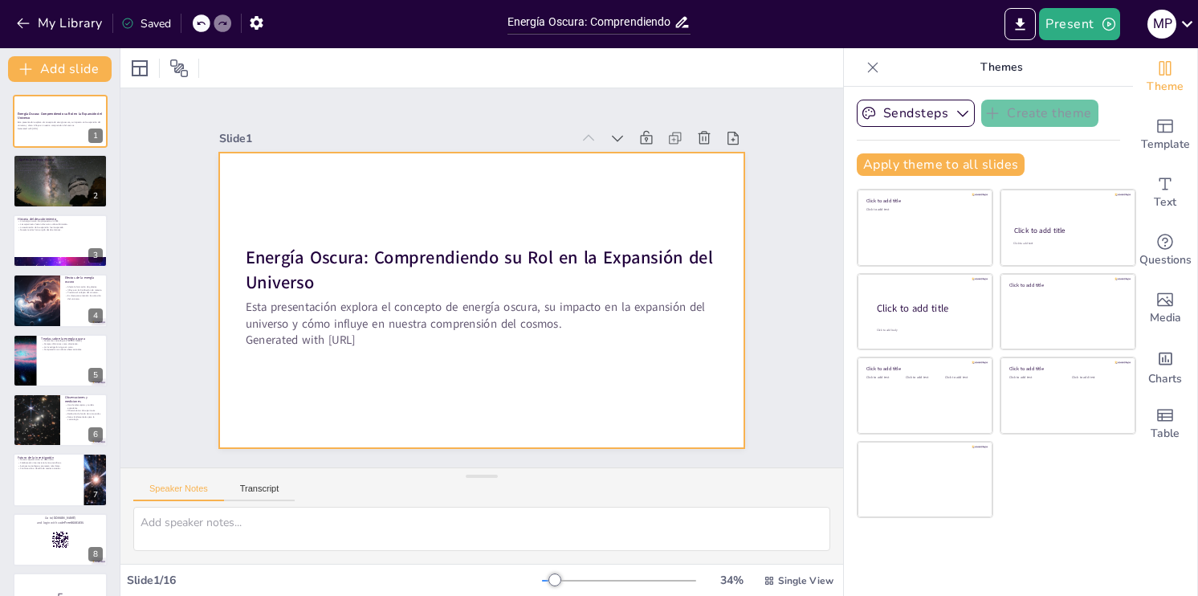
checkbox input "true"
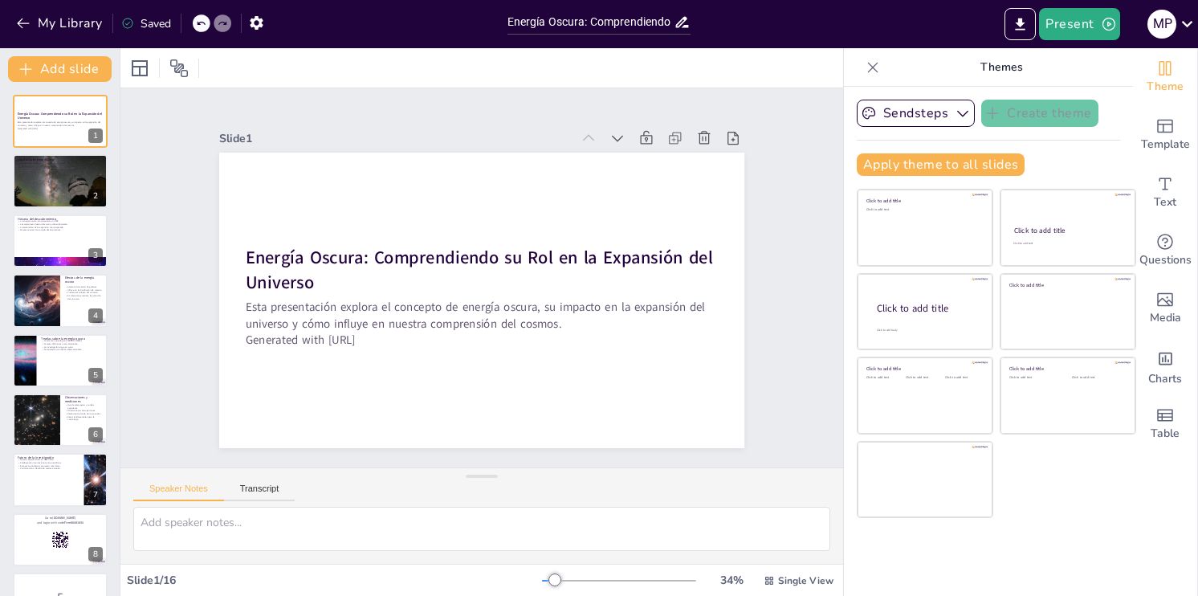
checkbox input "true"
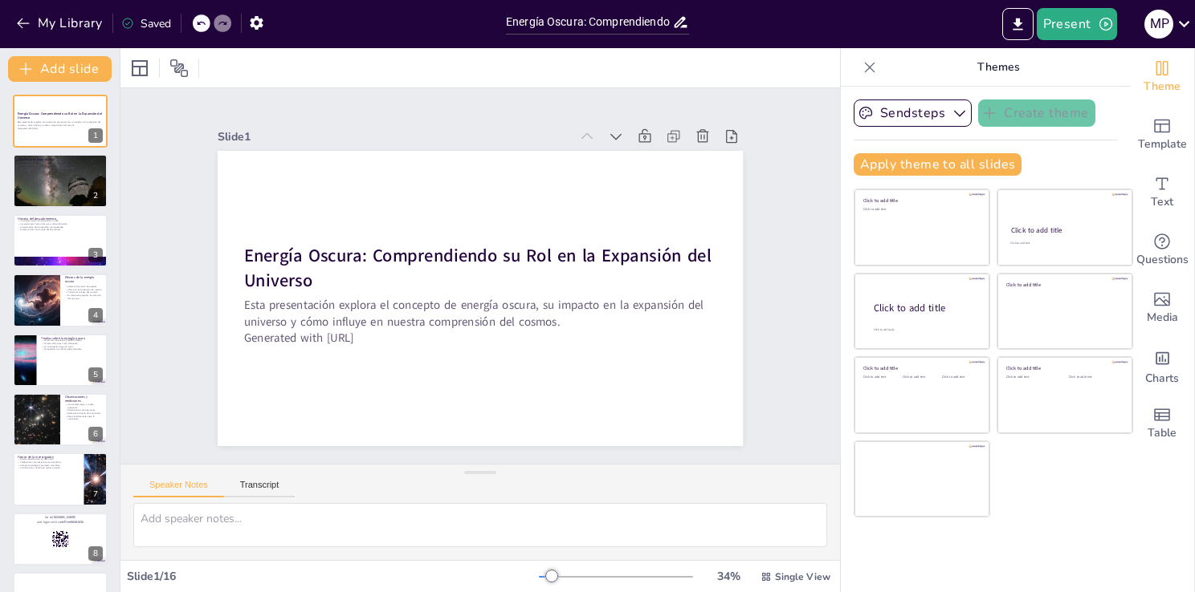
checkbox input "true"
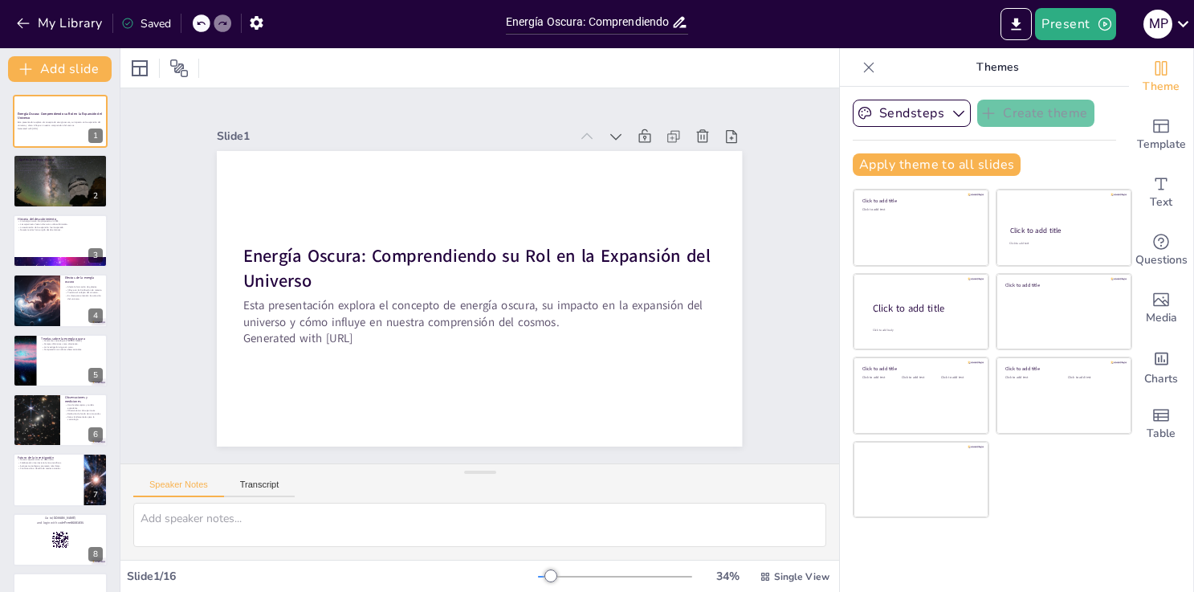
checkbox input "true"
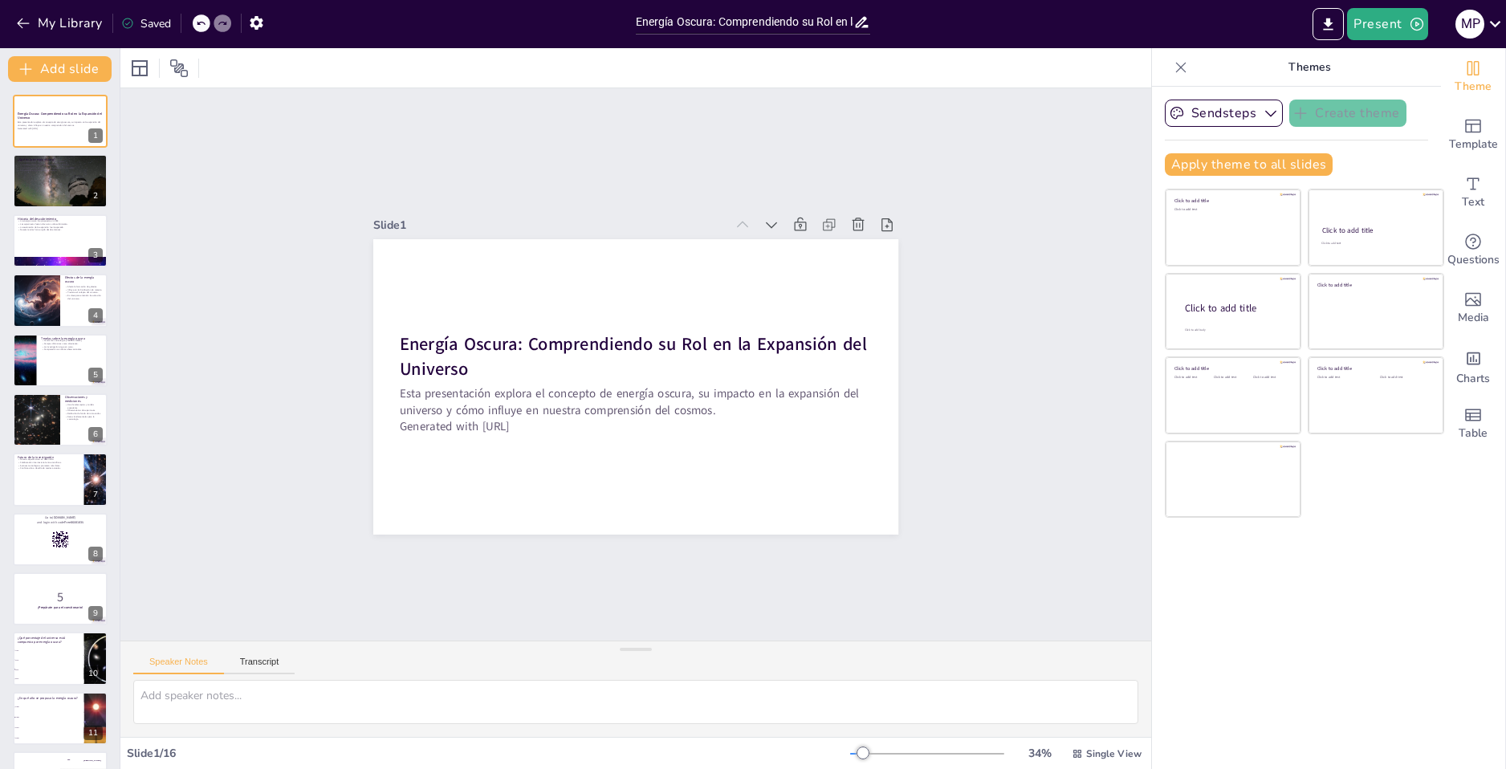
checkbox input "true"
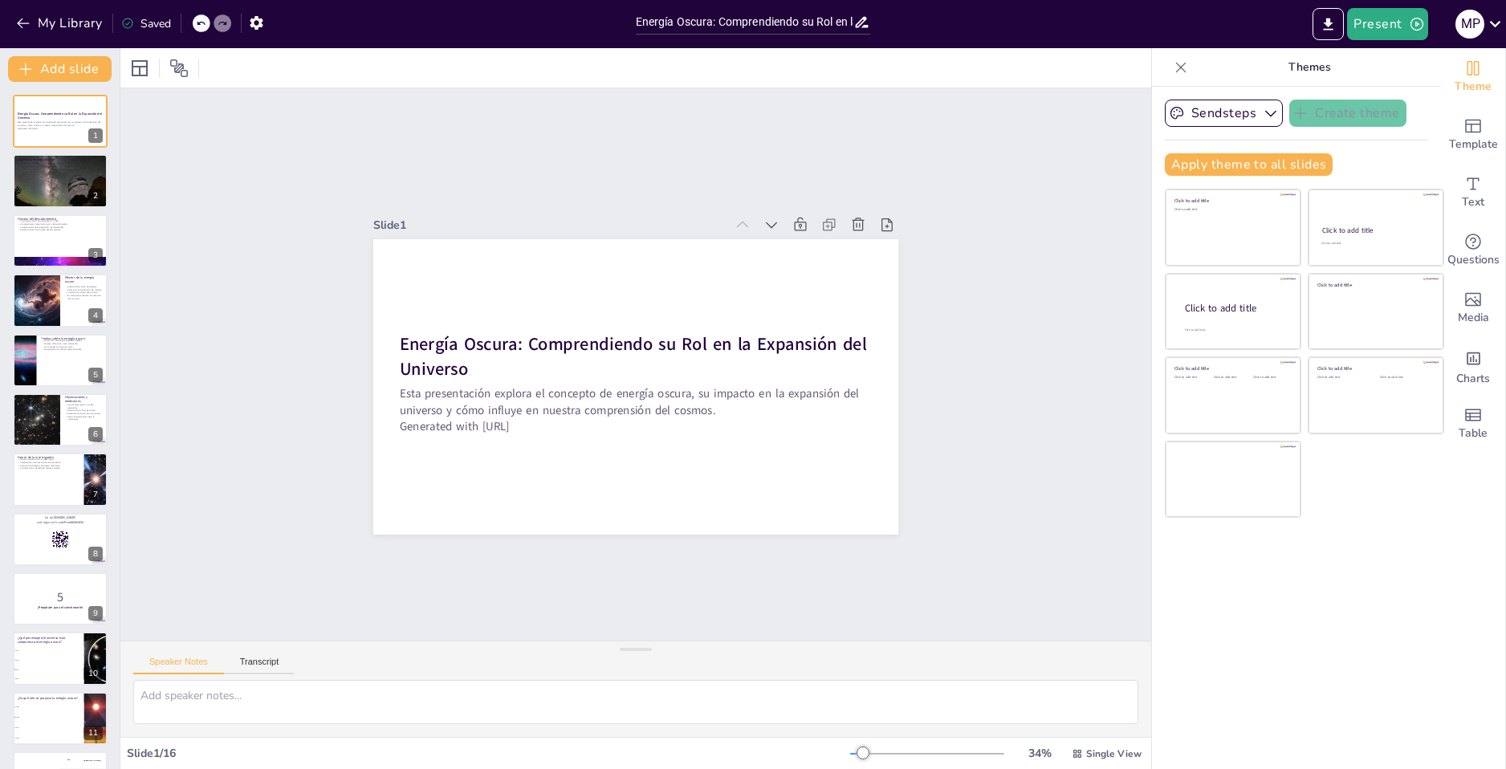
checkbox input "true"
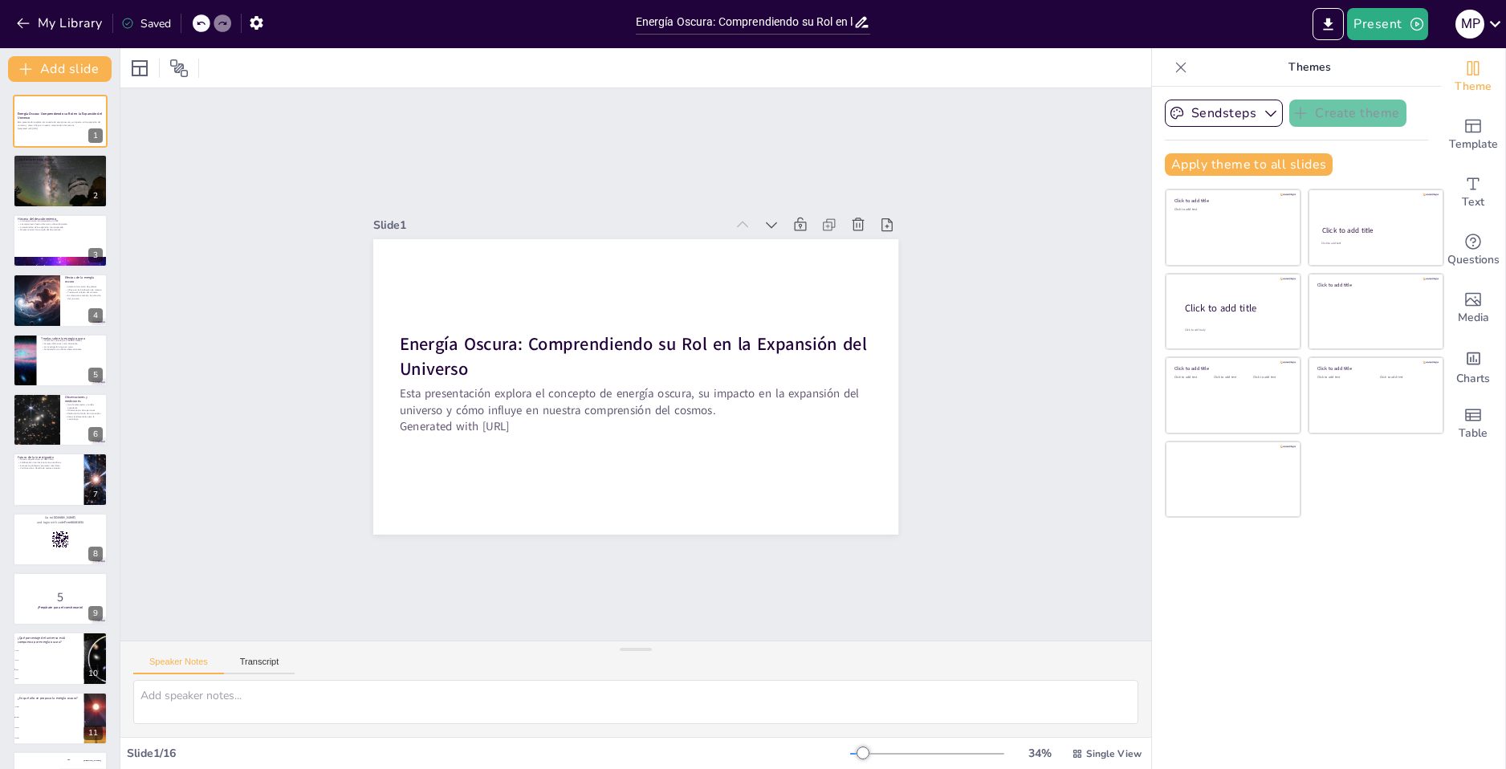
checkbox input "true"
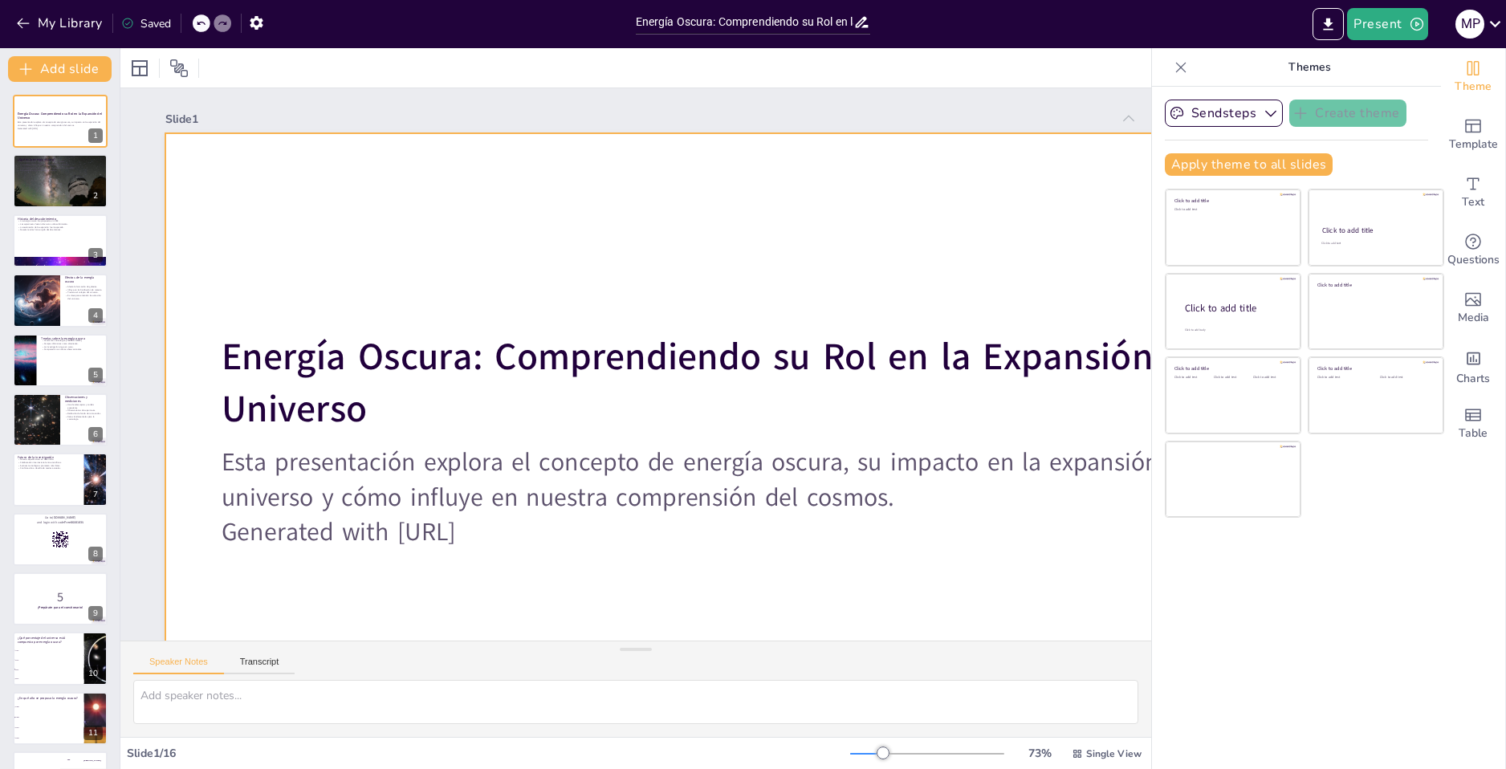
checkbox input "true"
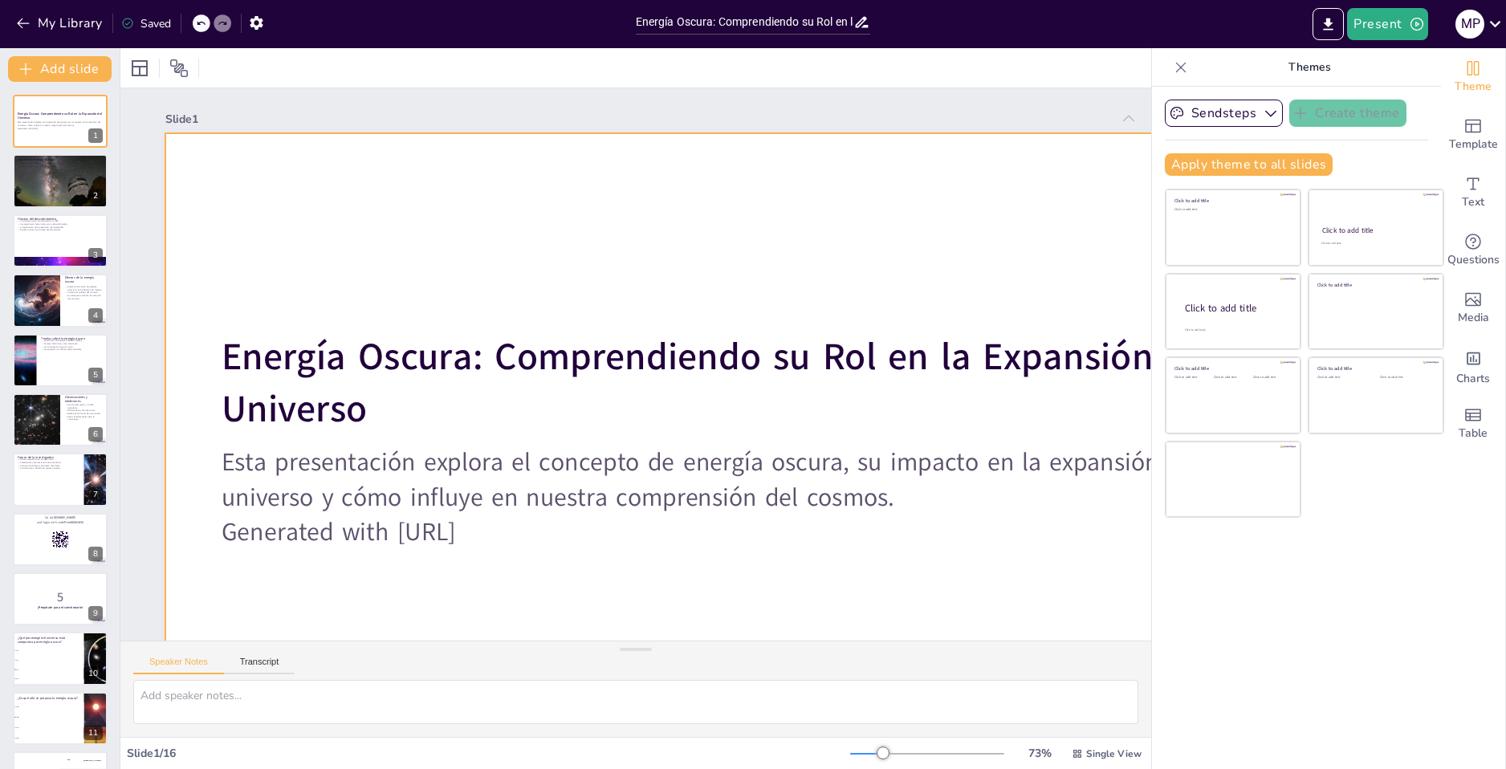
checkbox input "true"
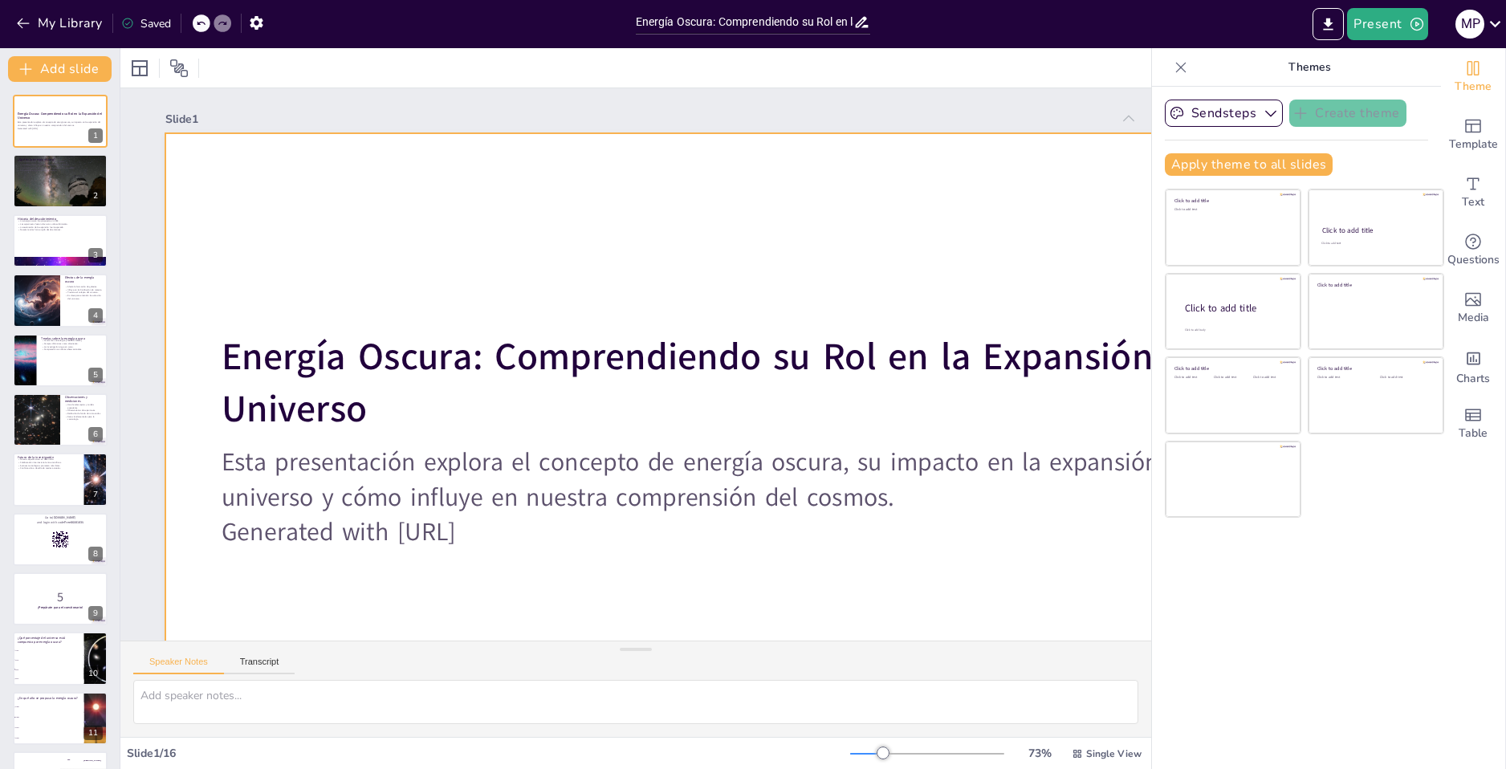
checkbox input "true"
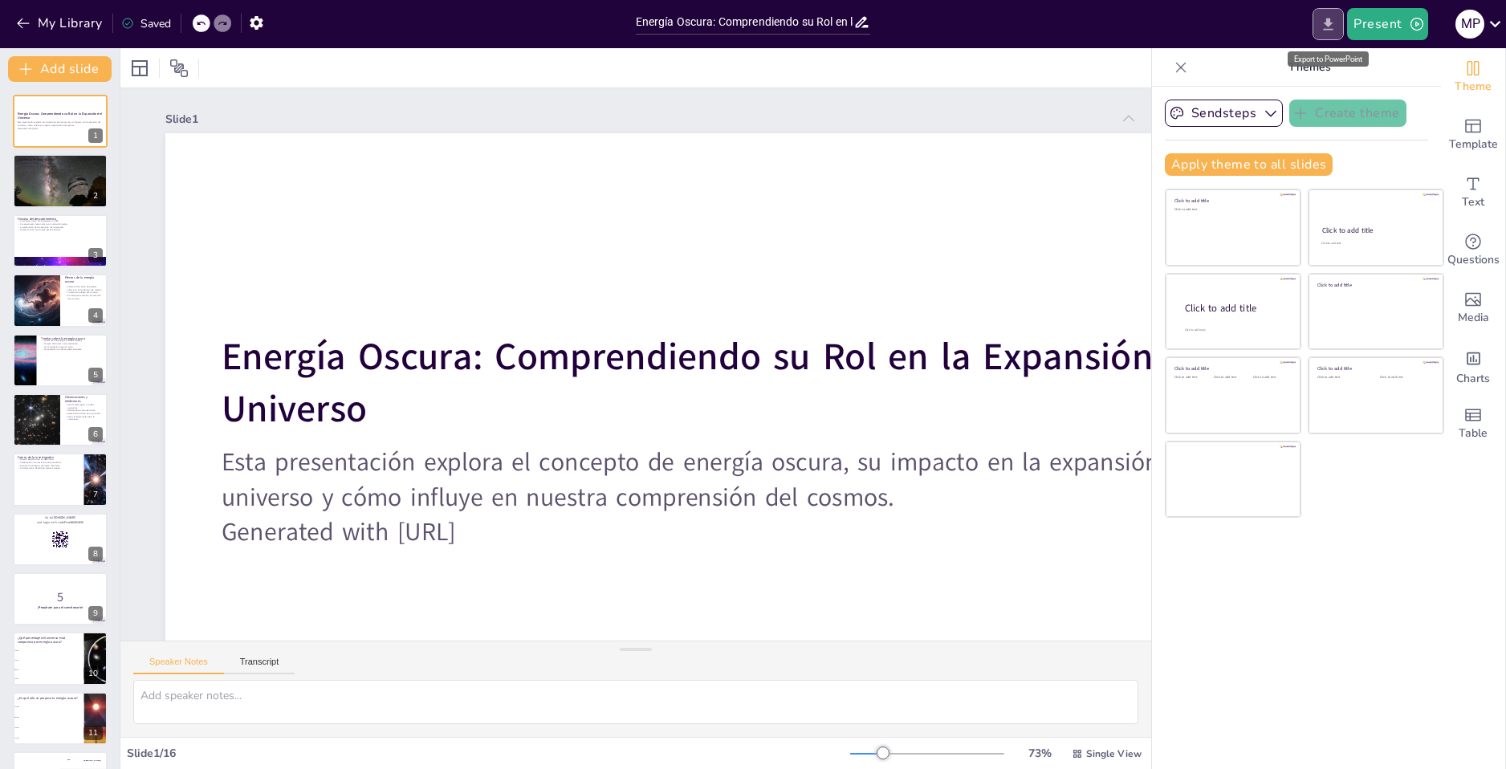
click at [1197, 30] on icon "Export to PowerPoint" at bounding box center [1329, 24] width 10 height 12
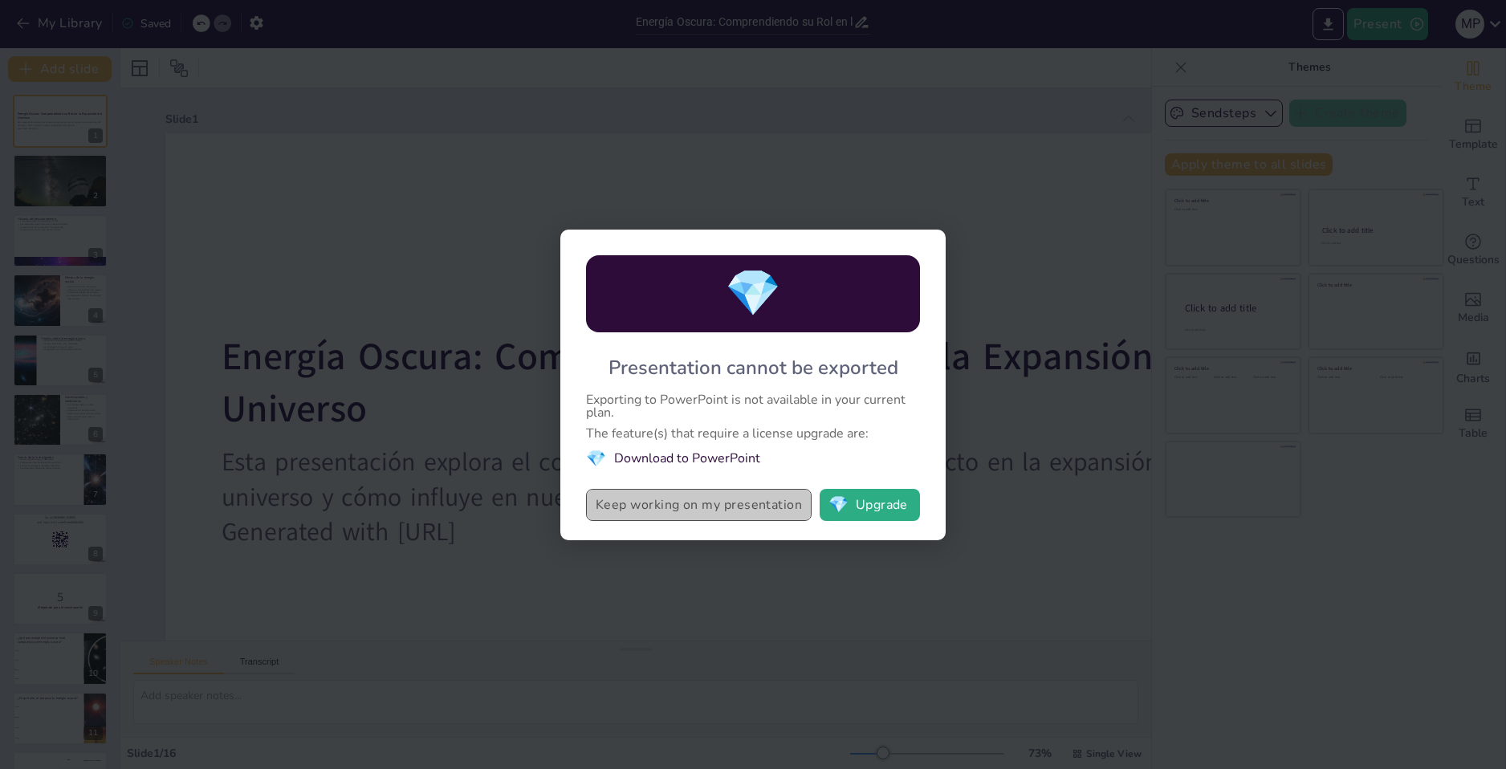
click at [743, 505] on button "Keep working on my presentation" at bounding box center [699, 505] width 226 height 32
checkbox input "true"
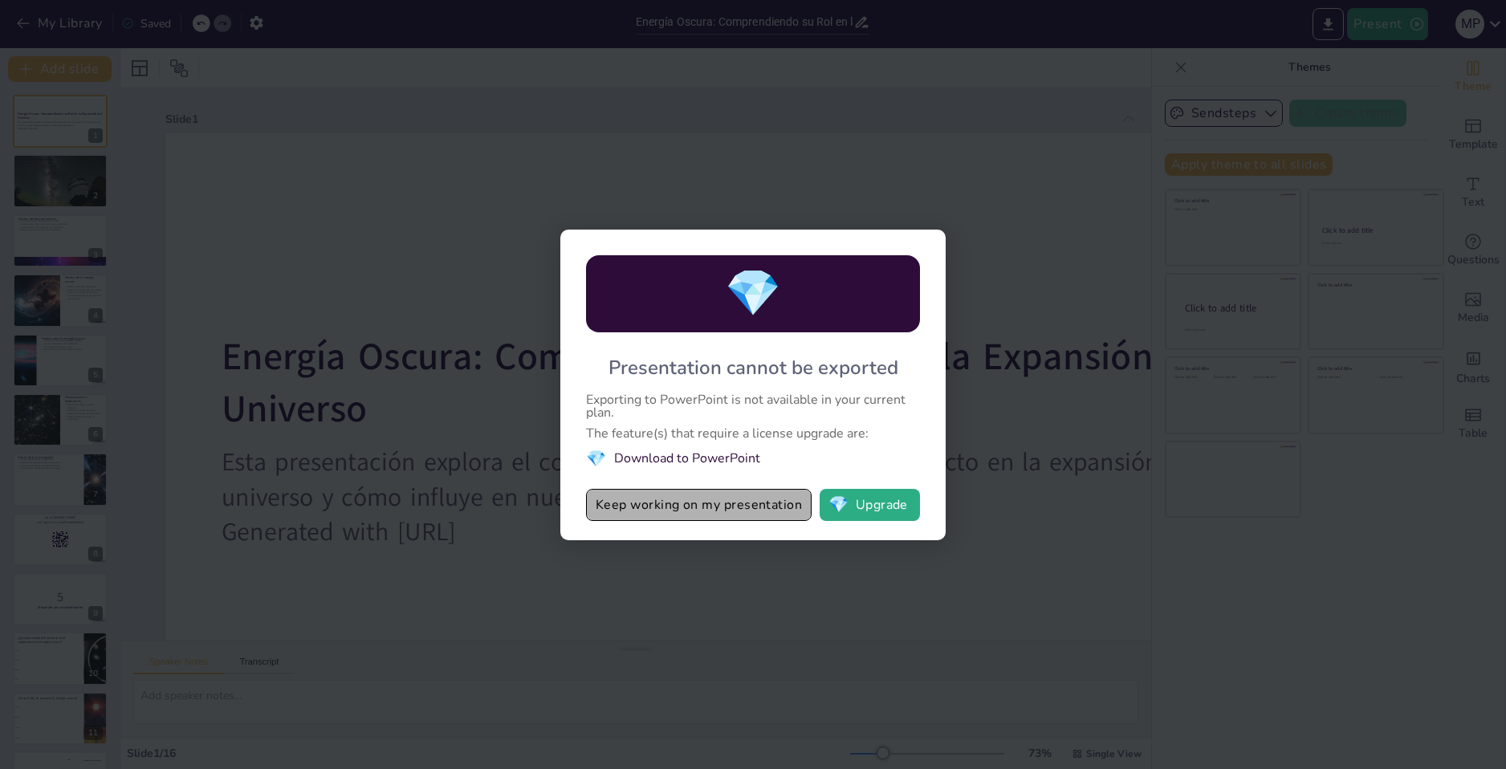
checkbox input "true"
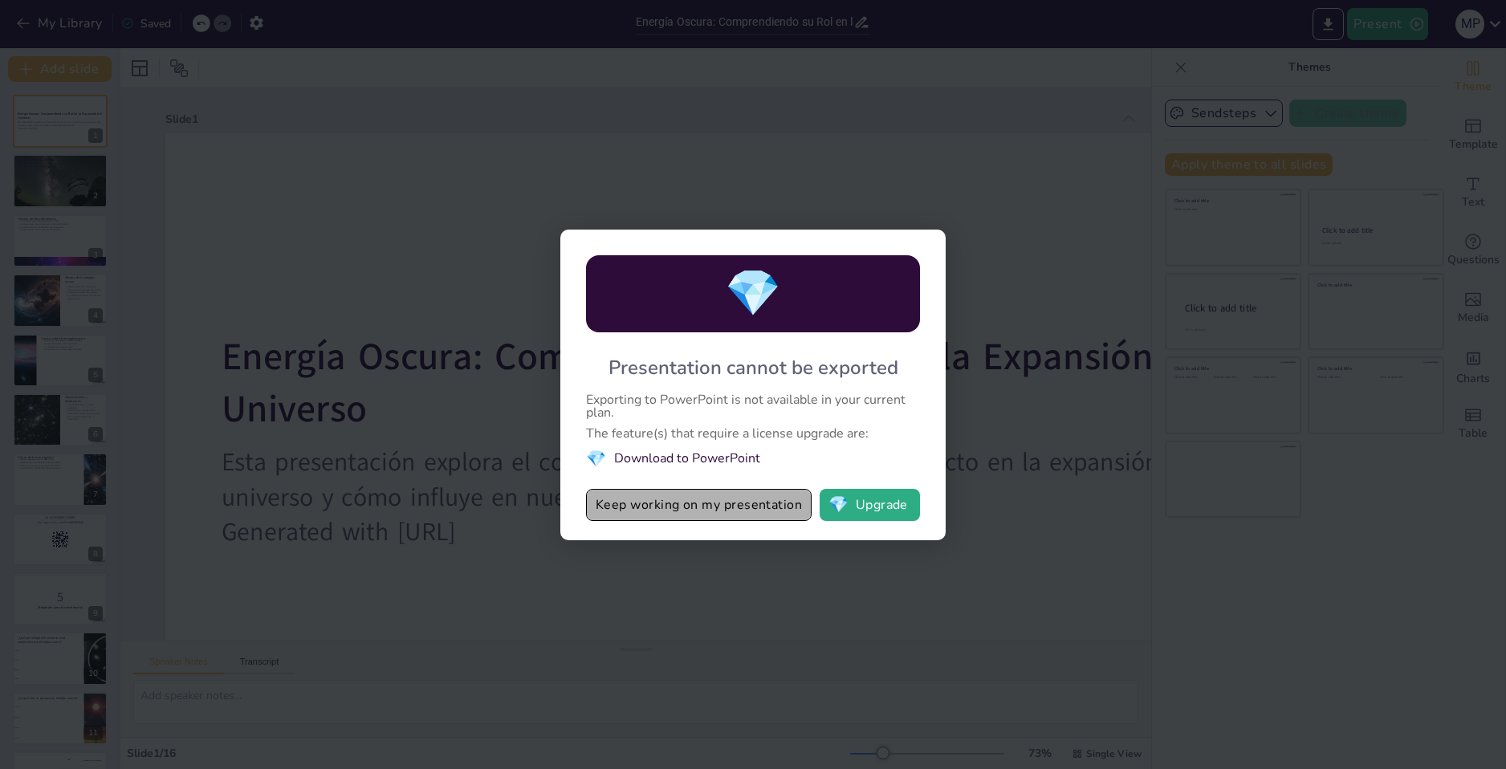
checkbox input "true"
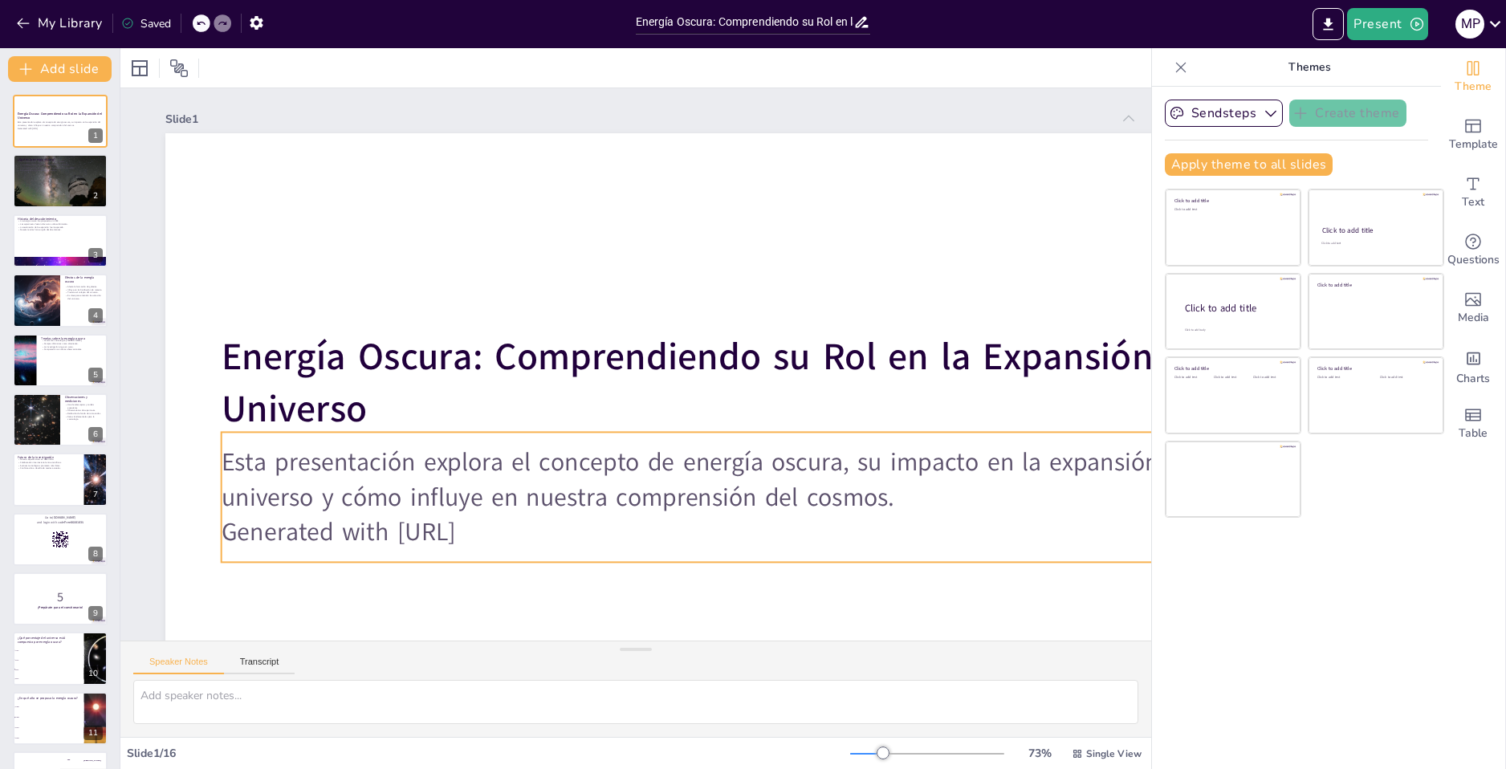
checkbox input "true"
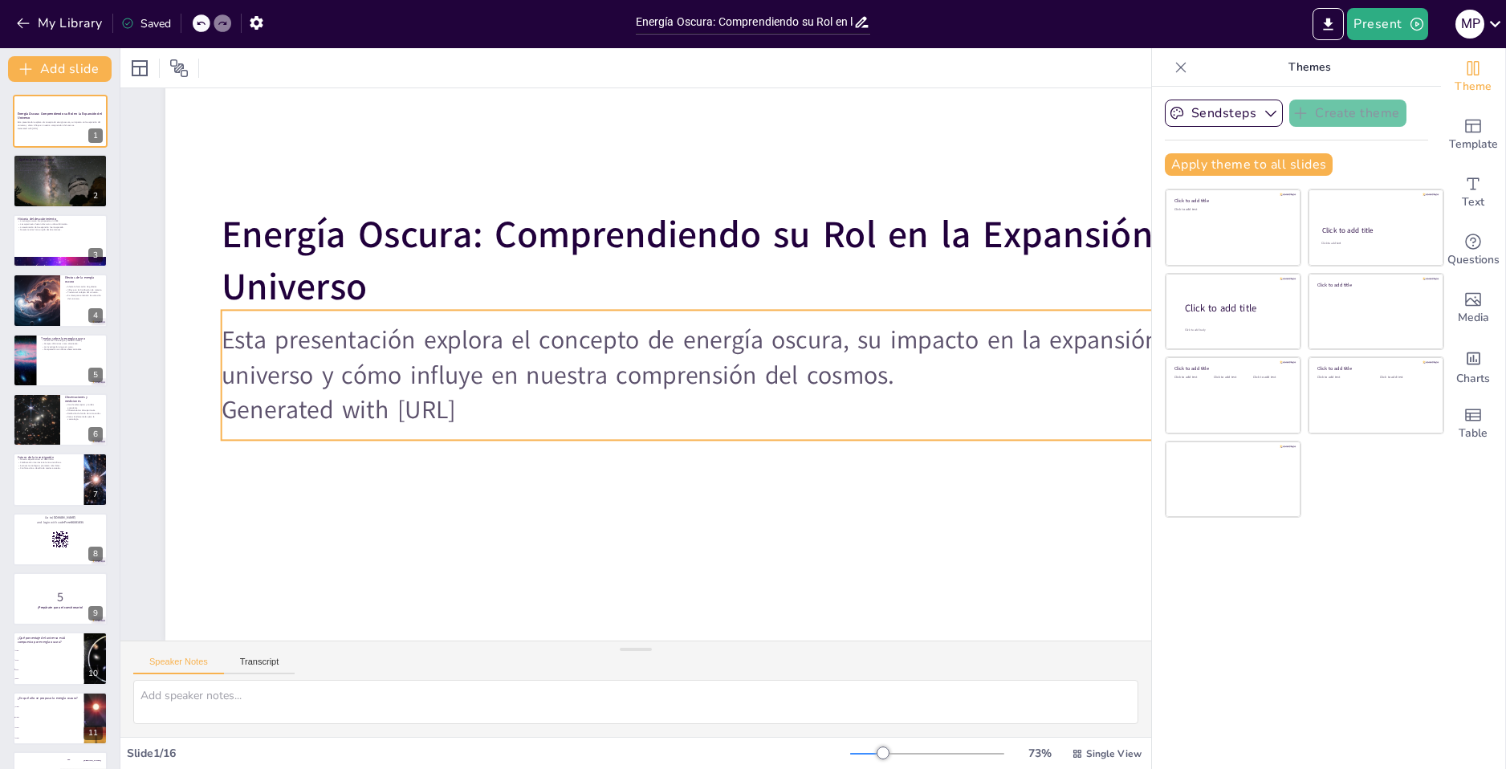
checkbox input "true"
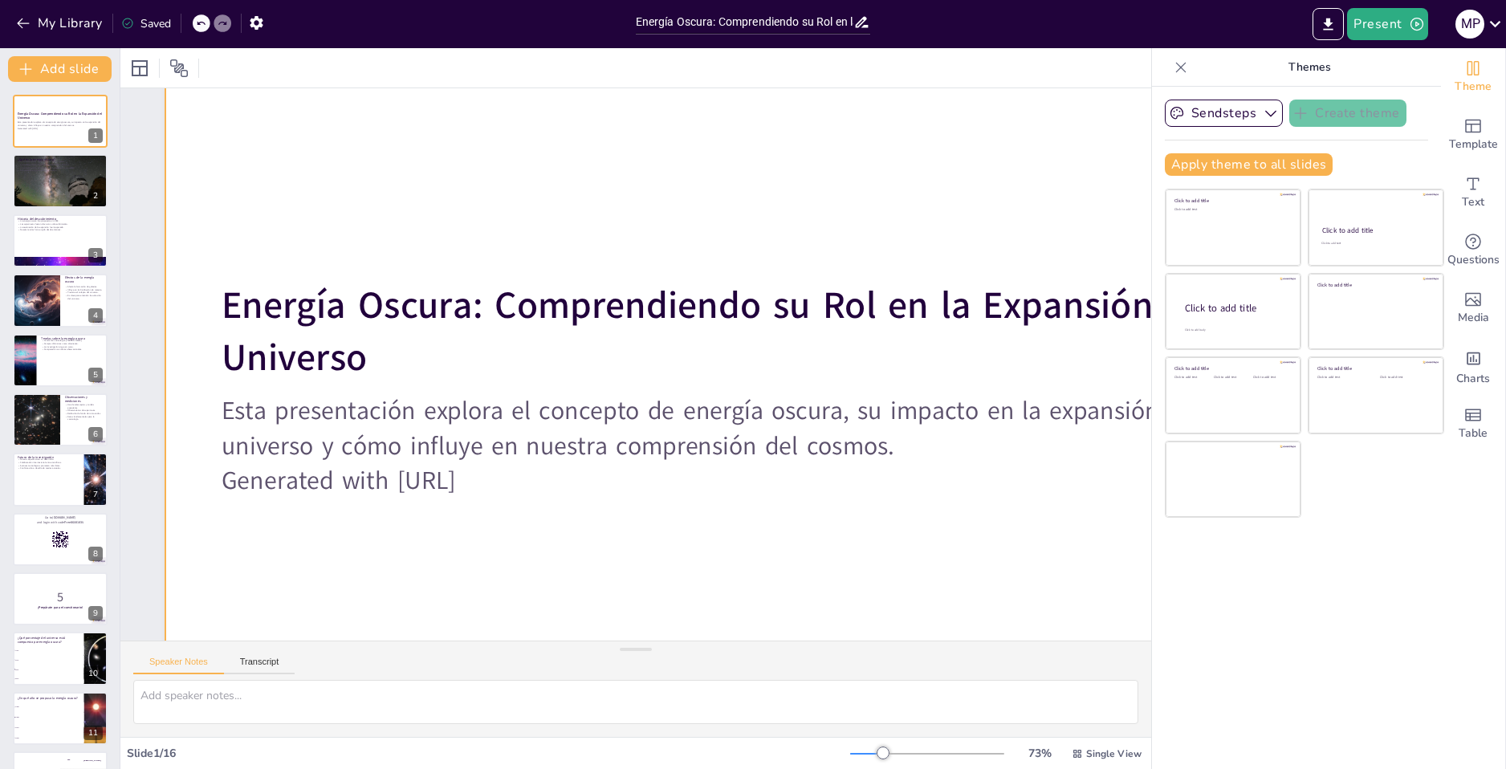
scroll to position [10, 0]
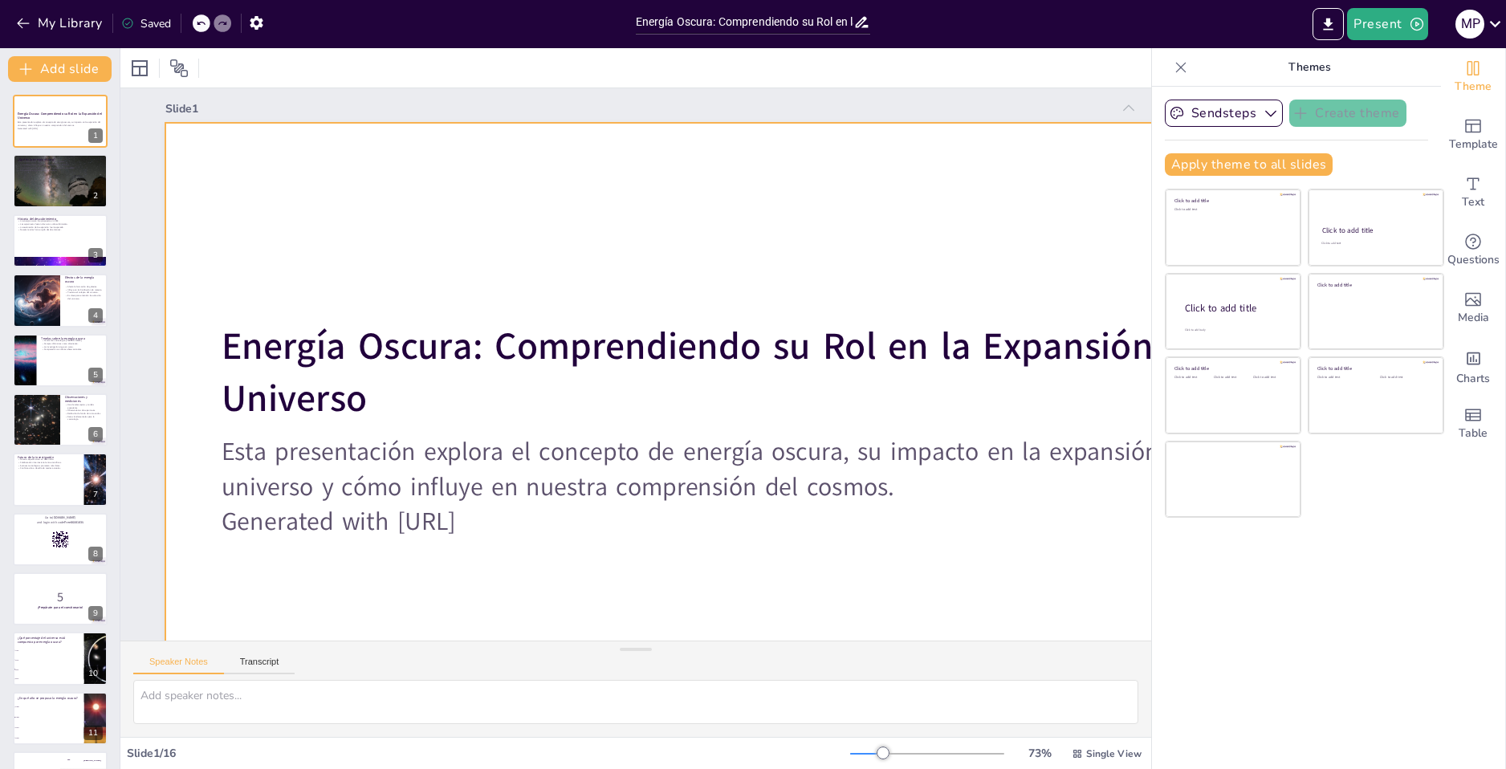
checkbox input "true"
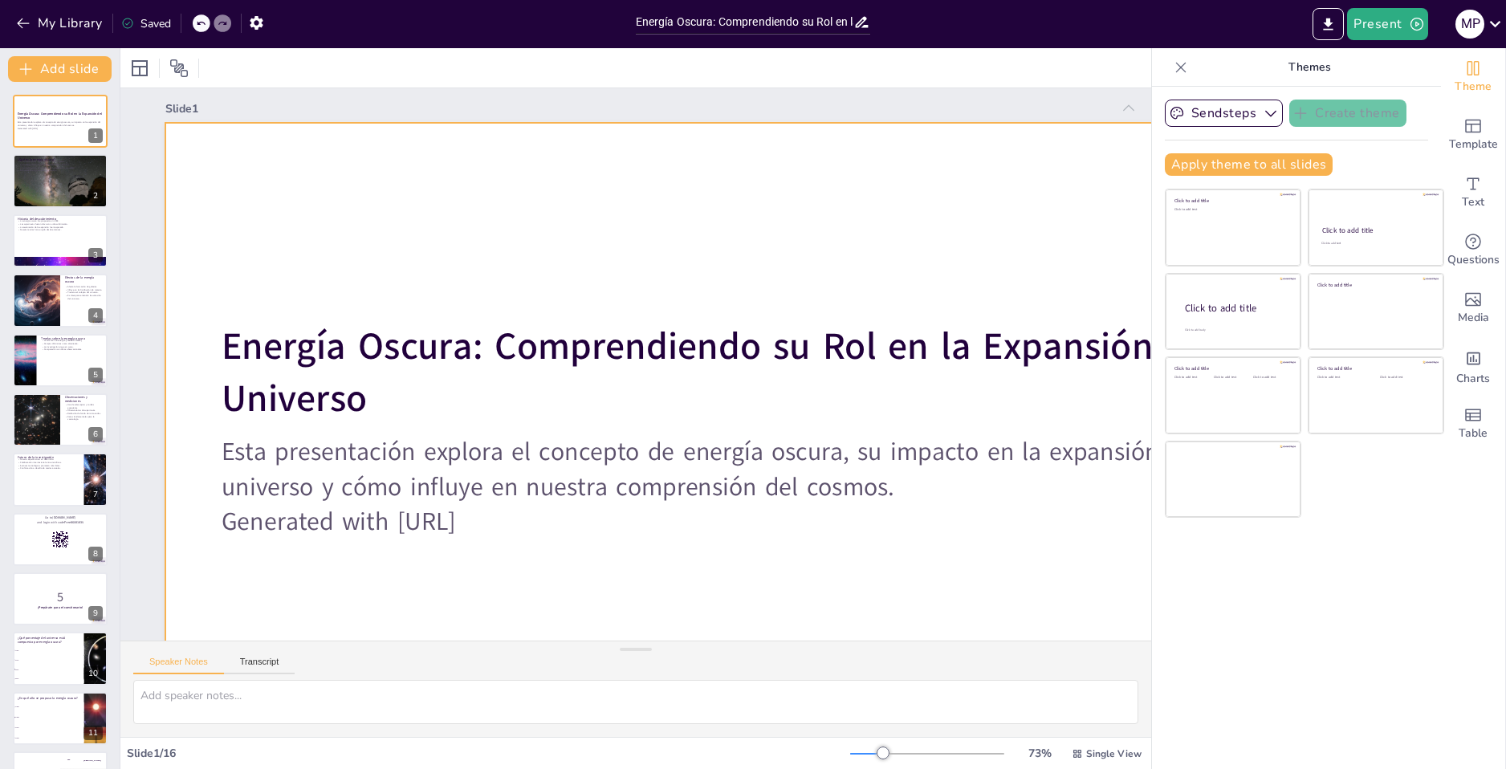
checkbox input "true"
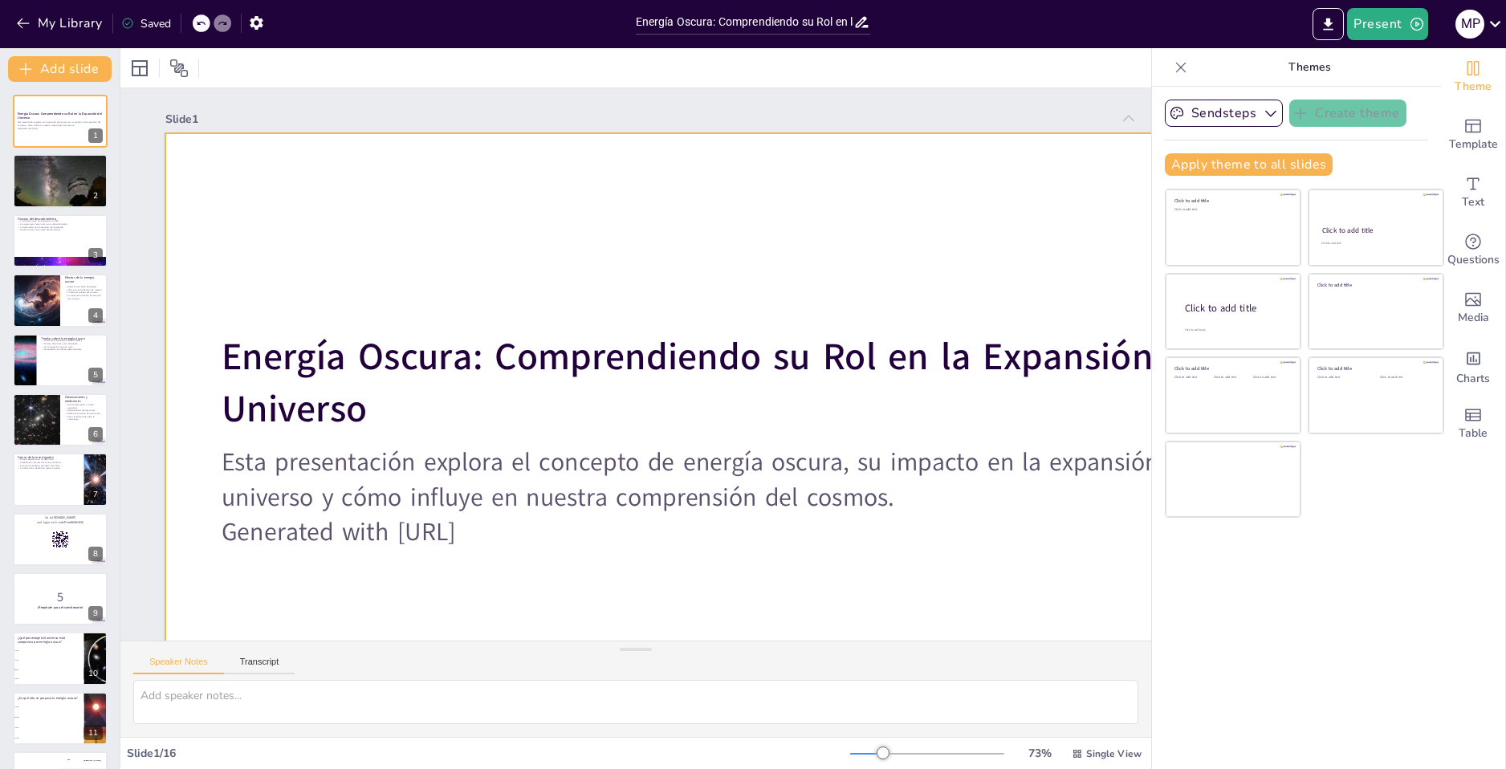
checkbox input "true"
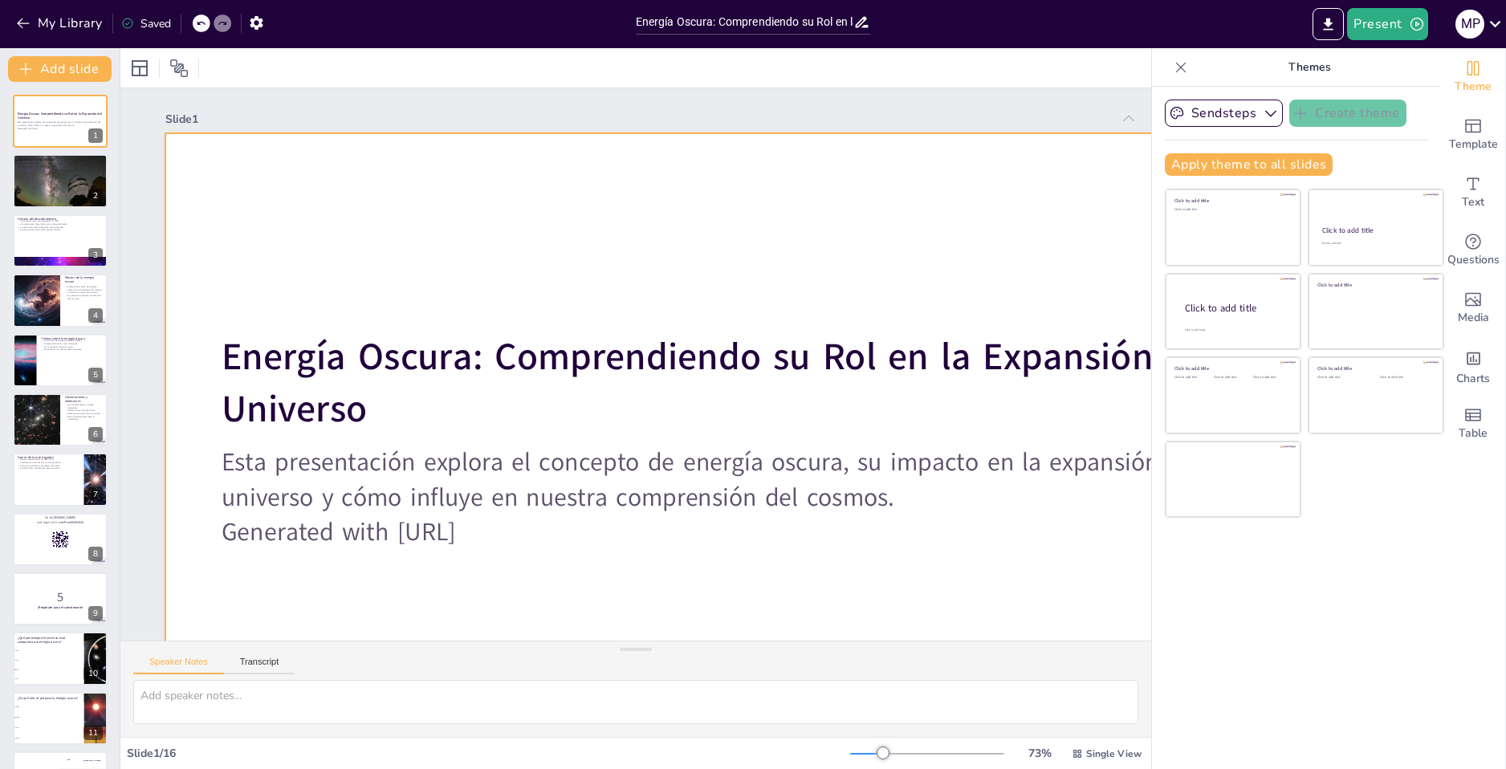
checkbox input "true"
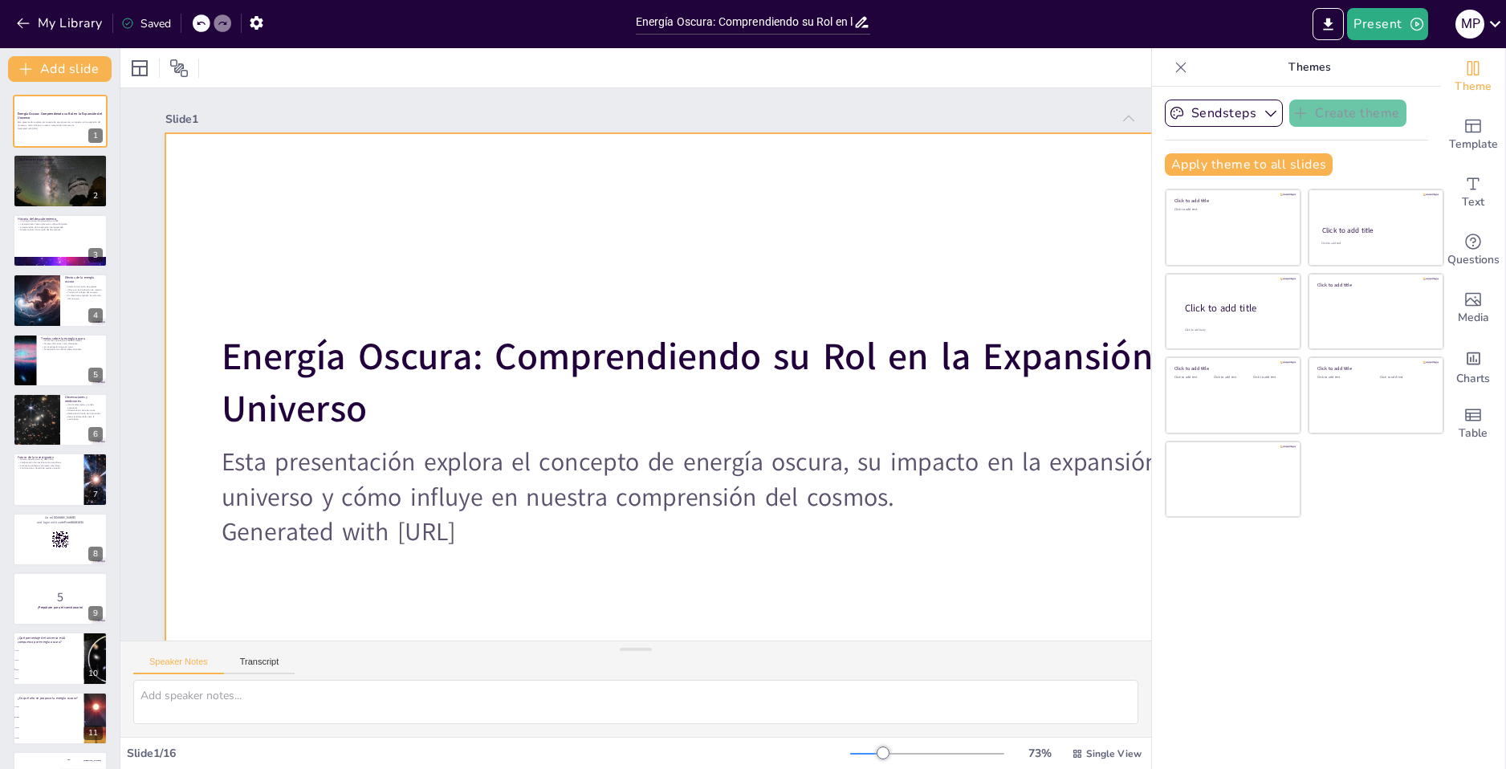
checkbox input "true"
click at [653, 209] on div at bounding box center [658, 484] width 1275 height 1167
checkbox input "true"
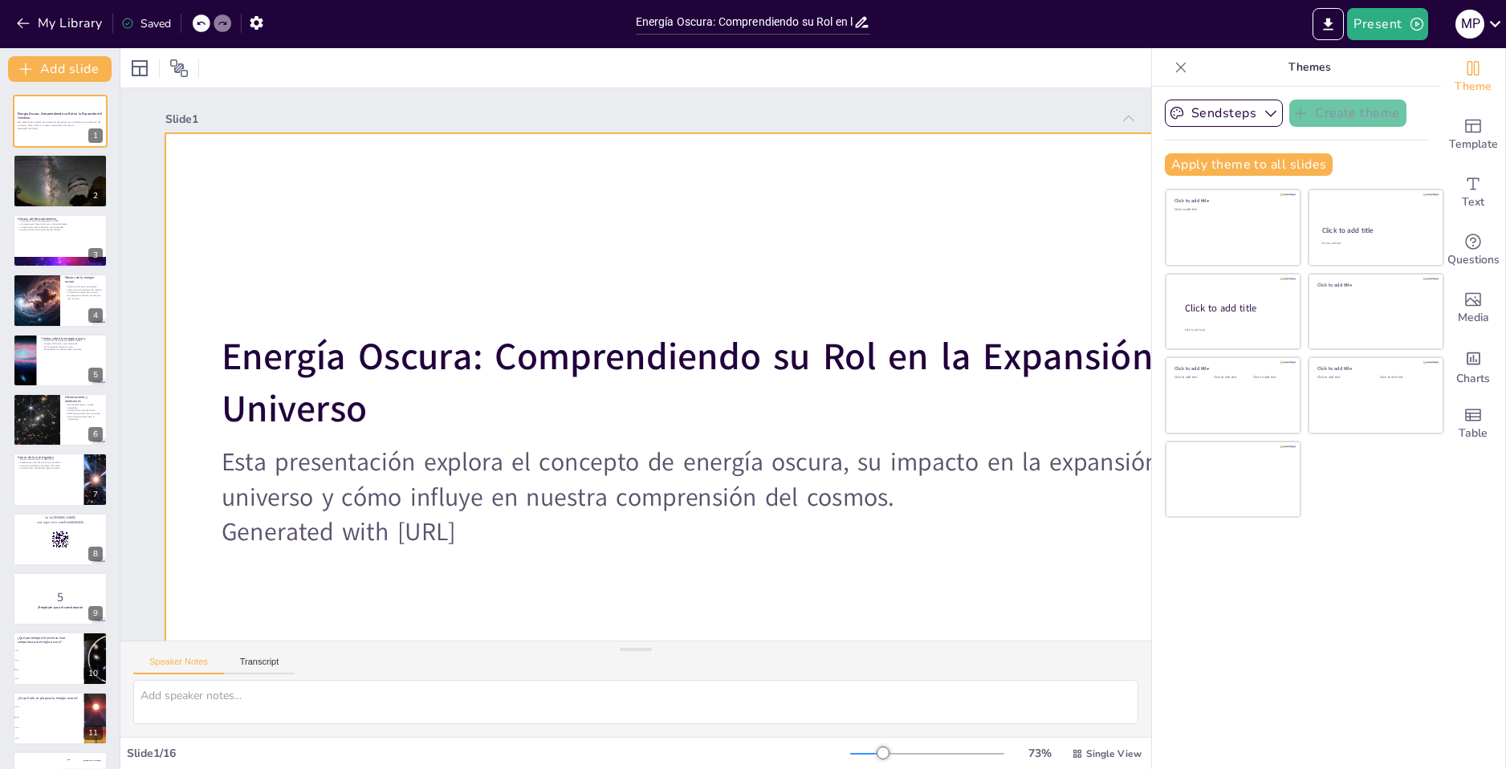
checkbox input "true"
click at [653, 209] on div at bounding box center [516, 387] width 1167 height 1275
checkbox input "true"
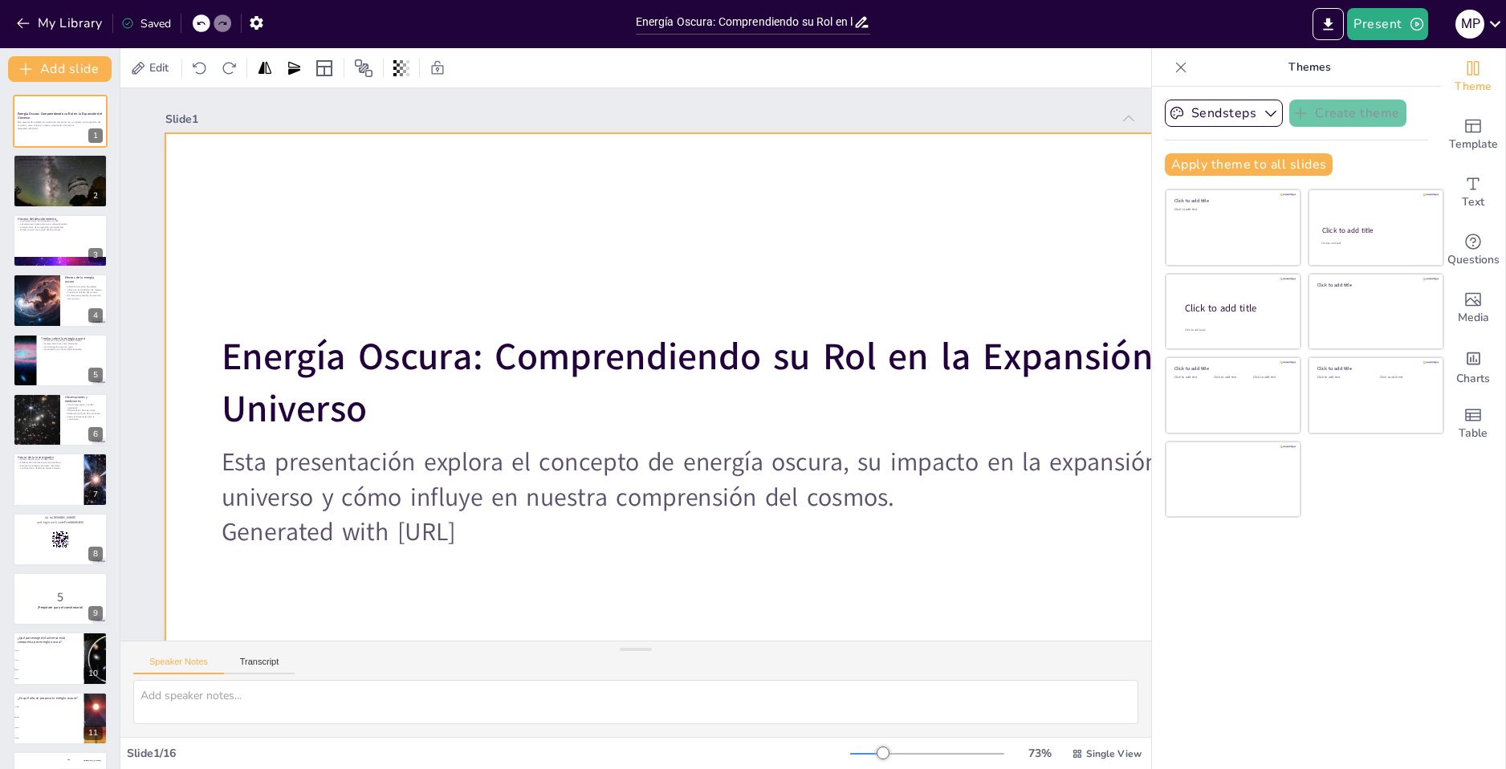
checkbox input "true"
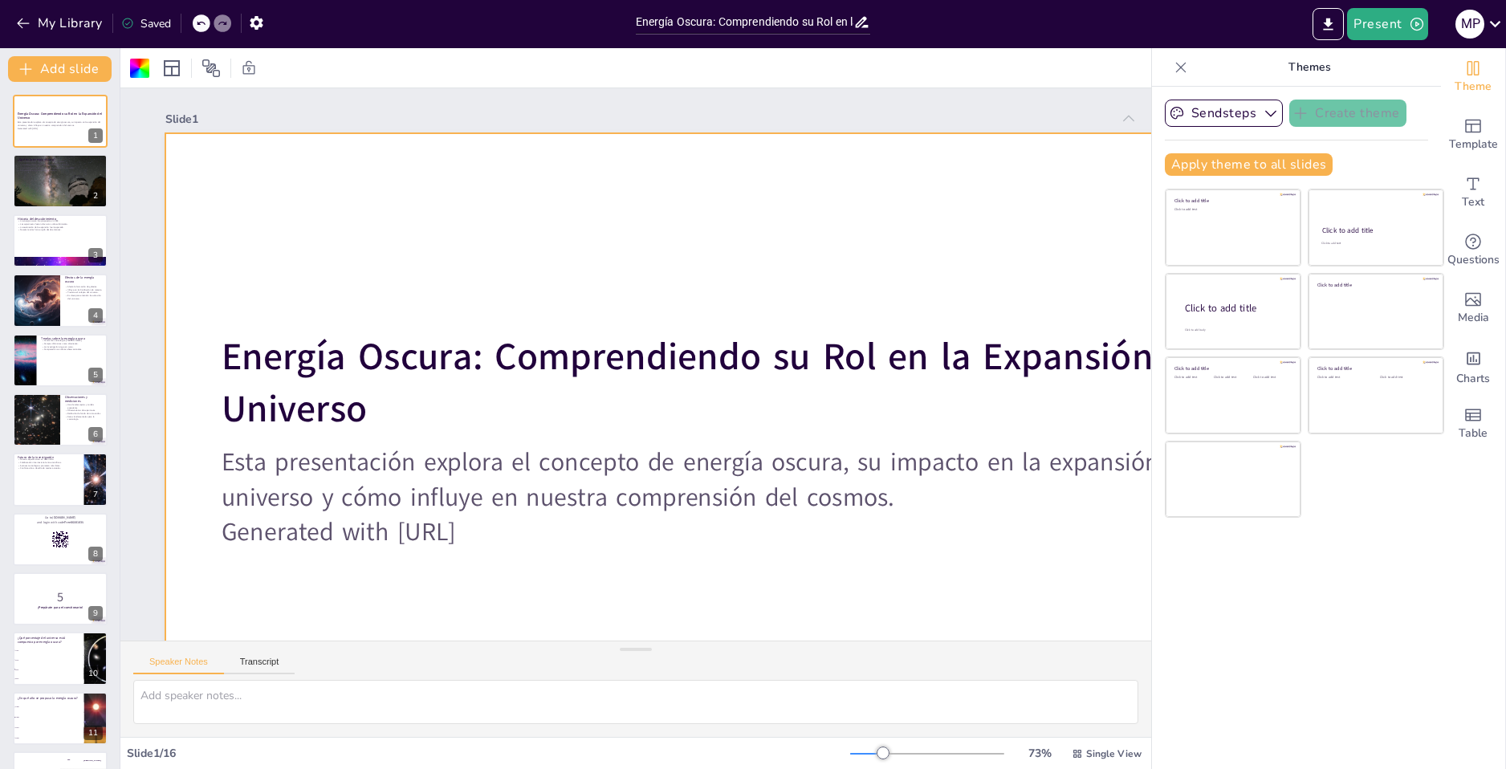
checkbox input "true"
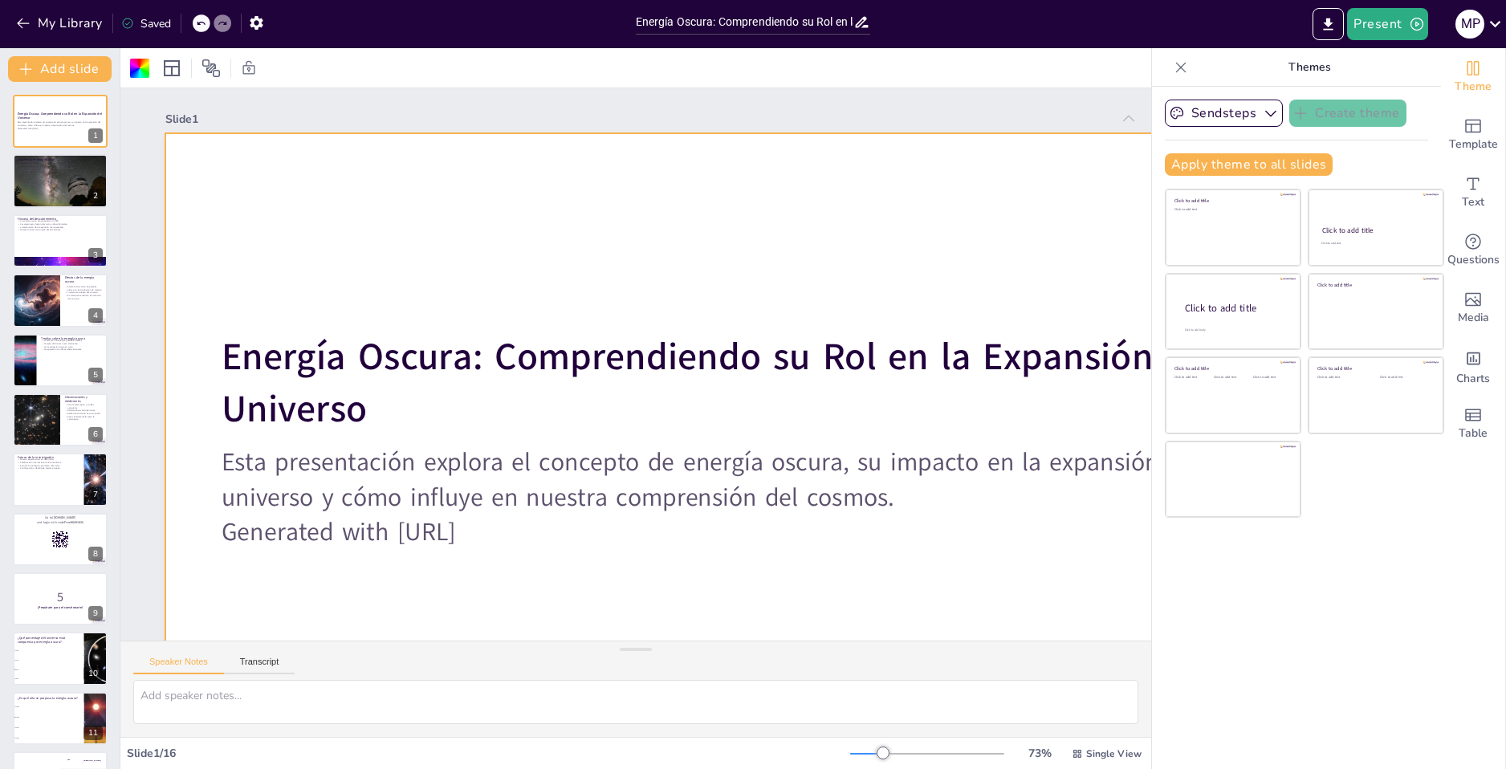
checkbox input "true"
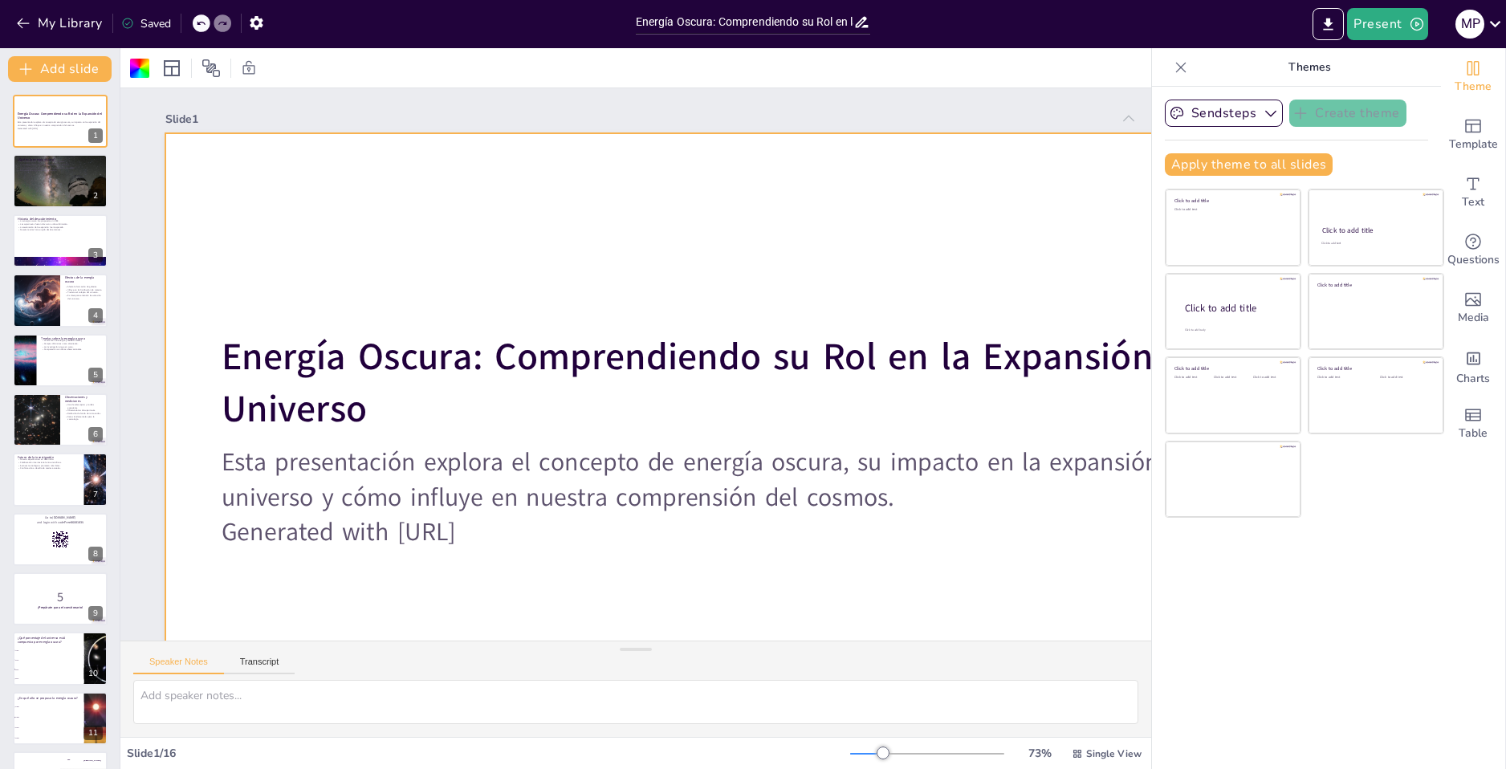
checkbox input "true"
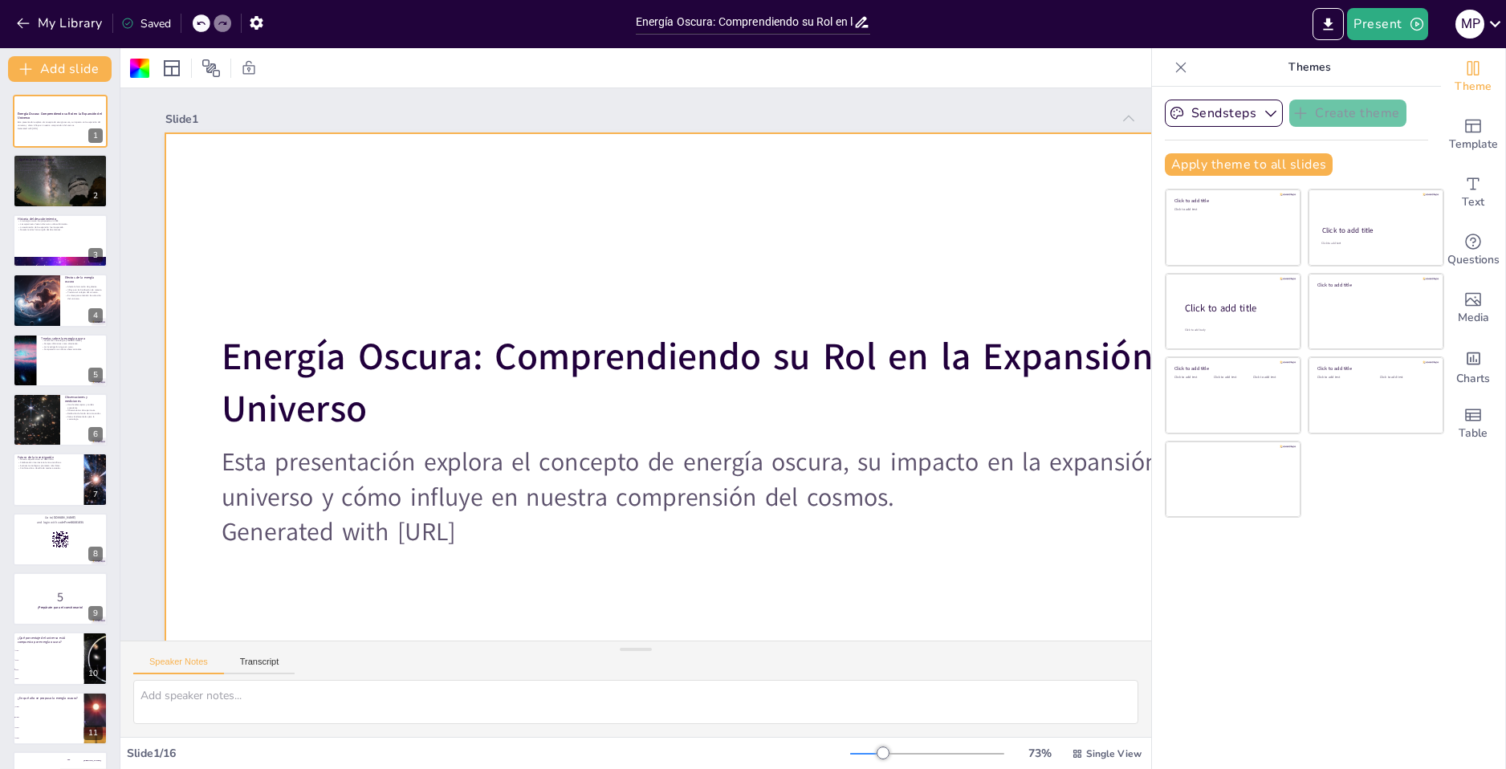
checkbox input "true"
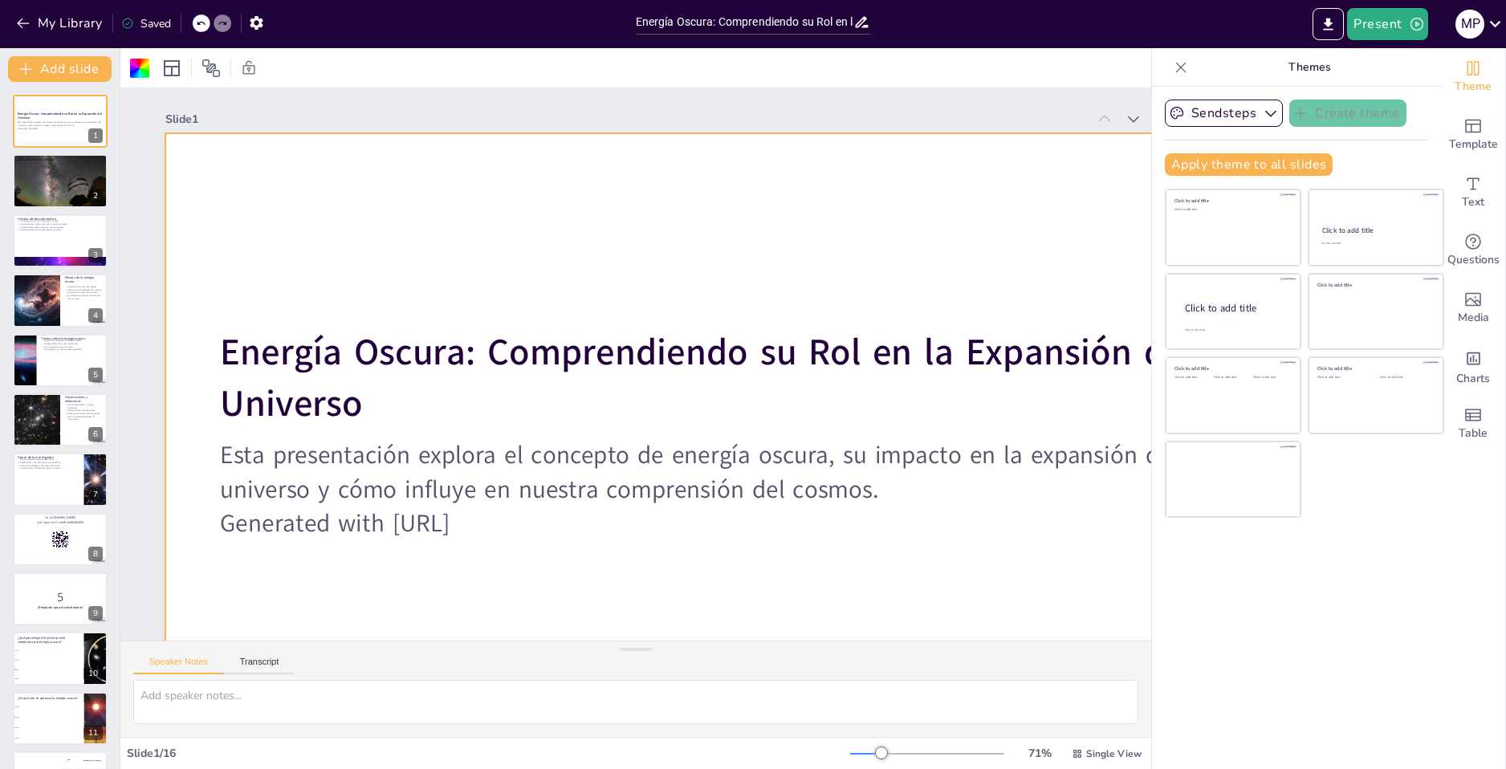
checkbox input "true"
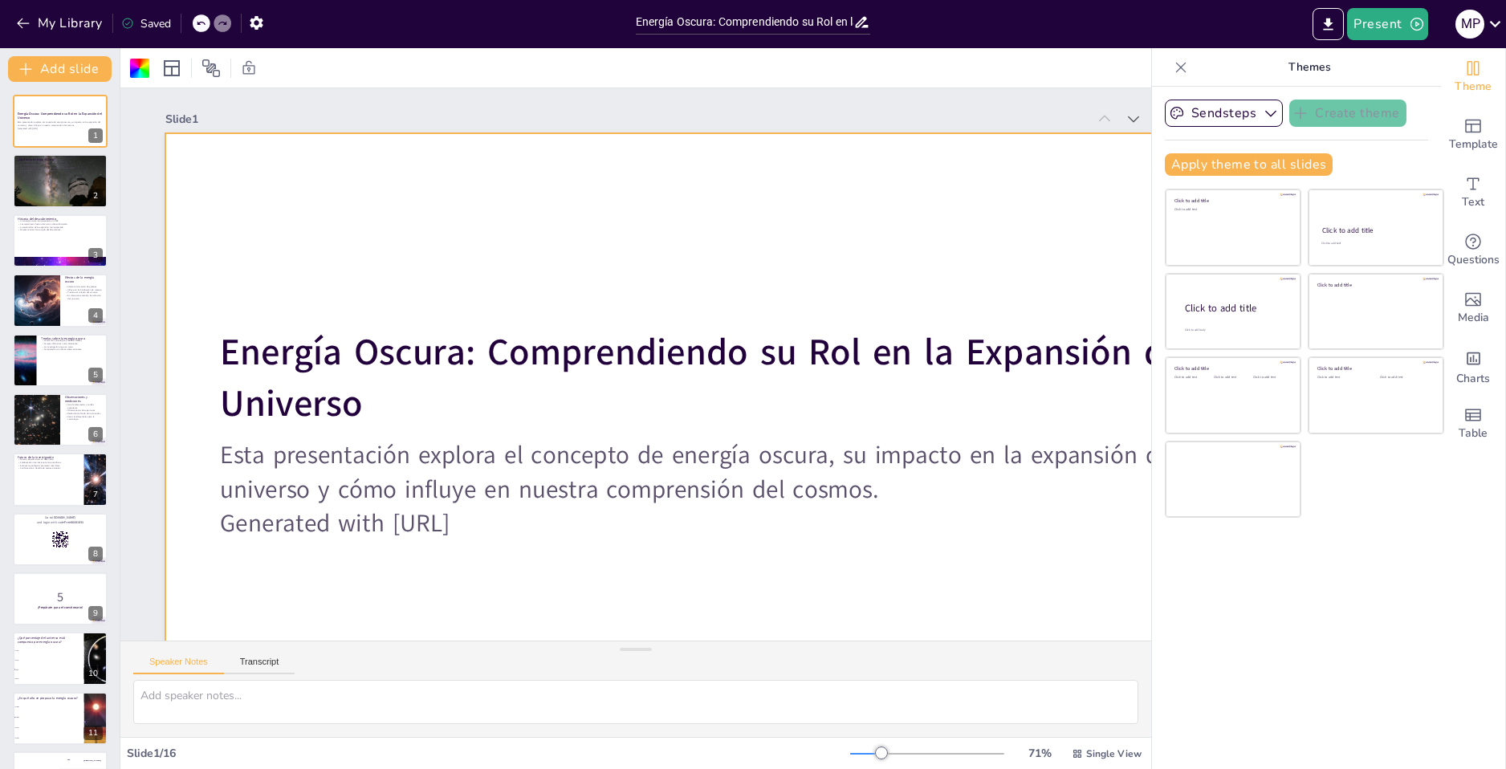
checkbox input "true"
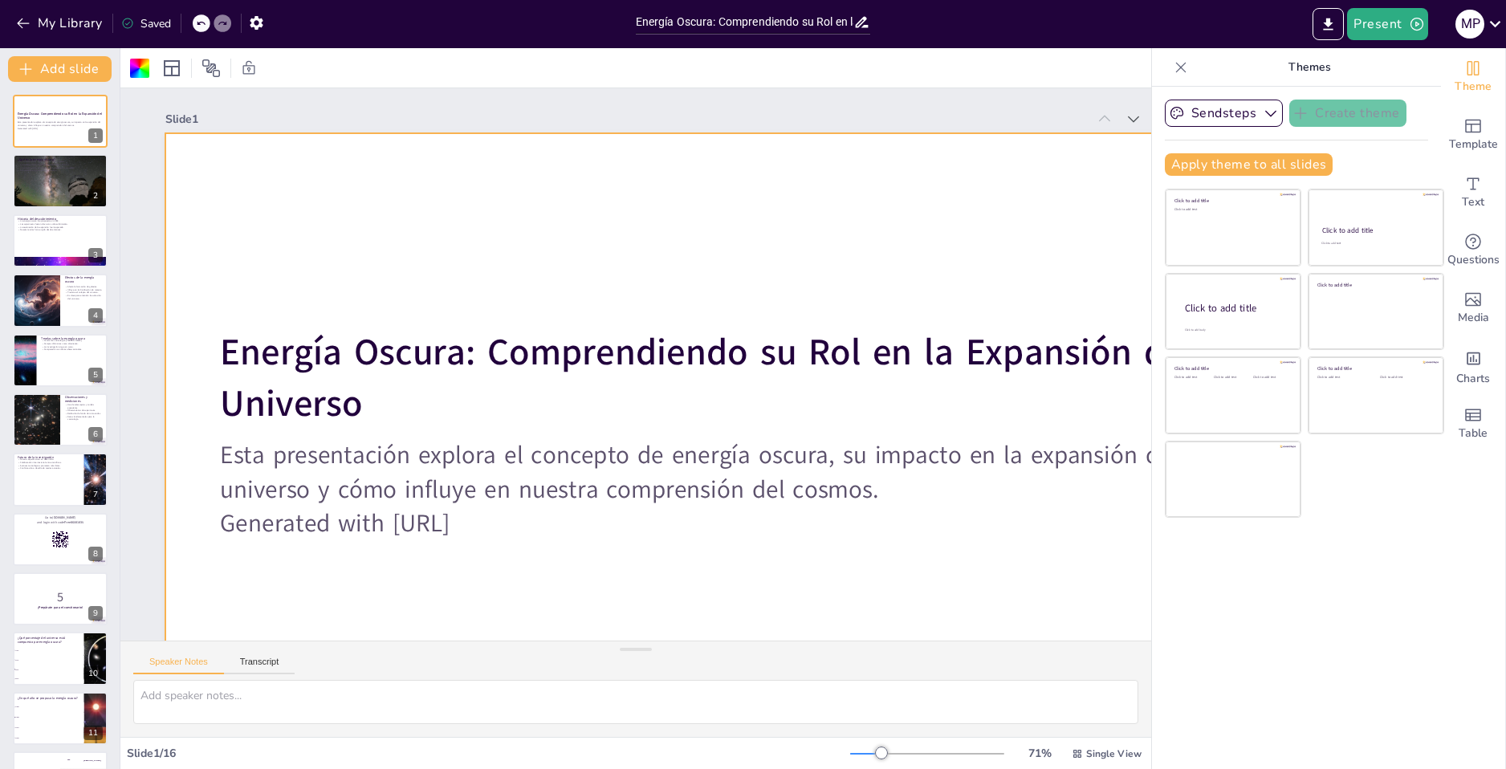
checkbox input "true"
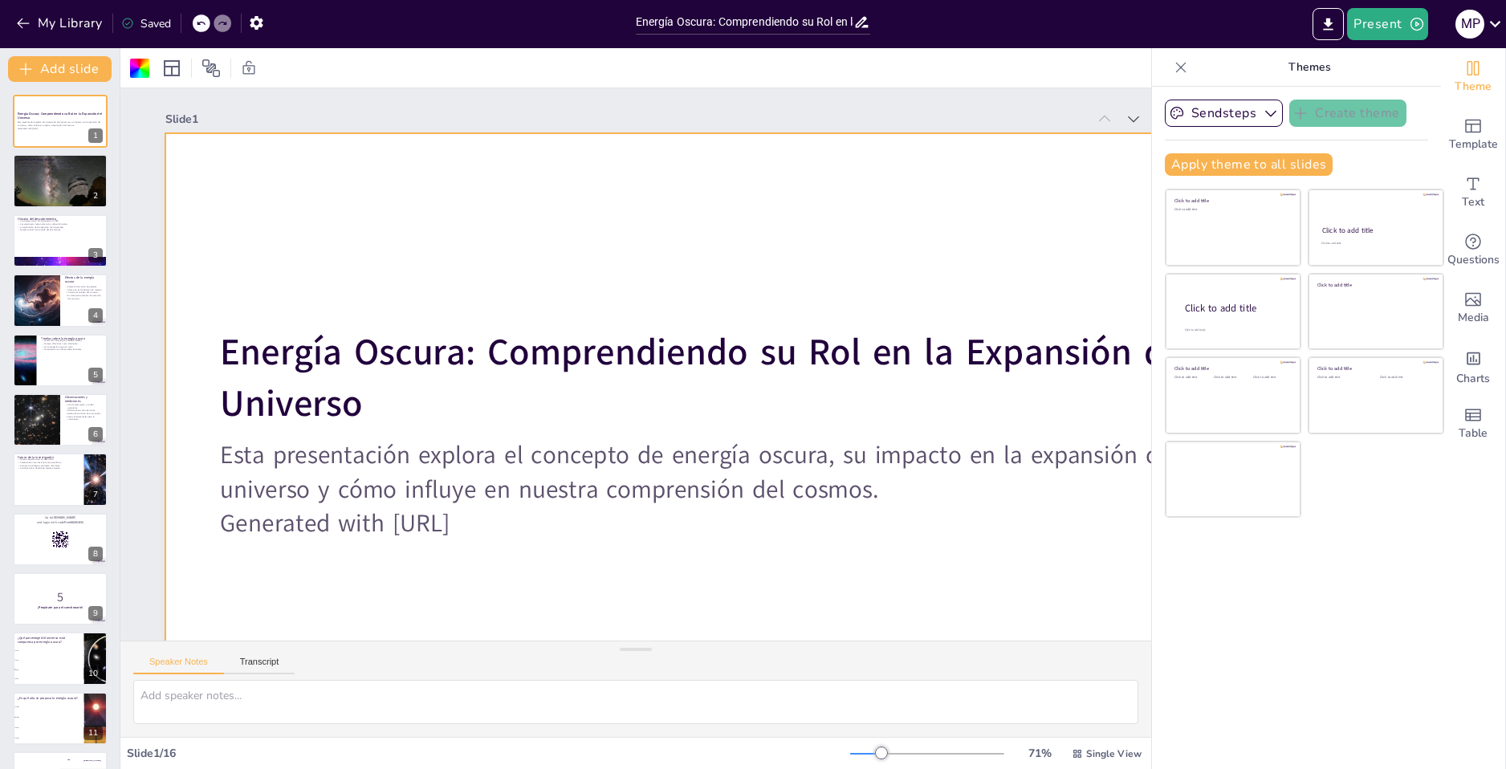
checkbox input "true"
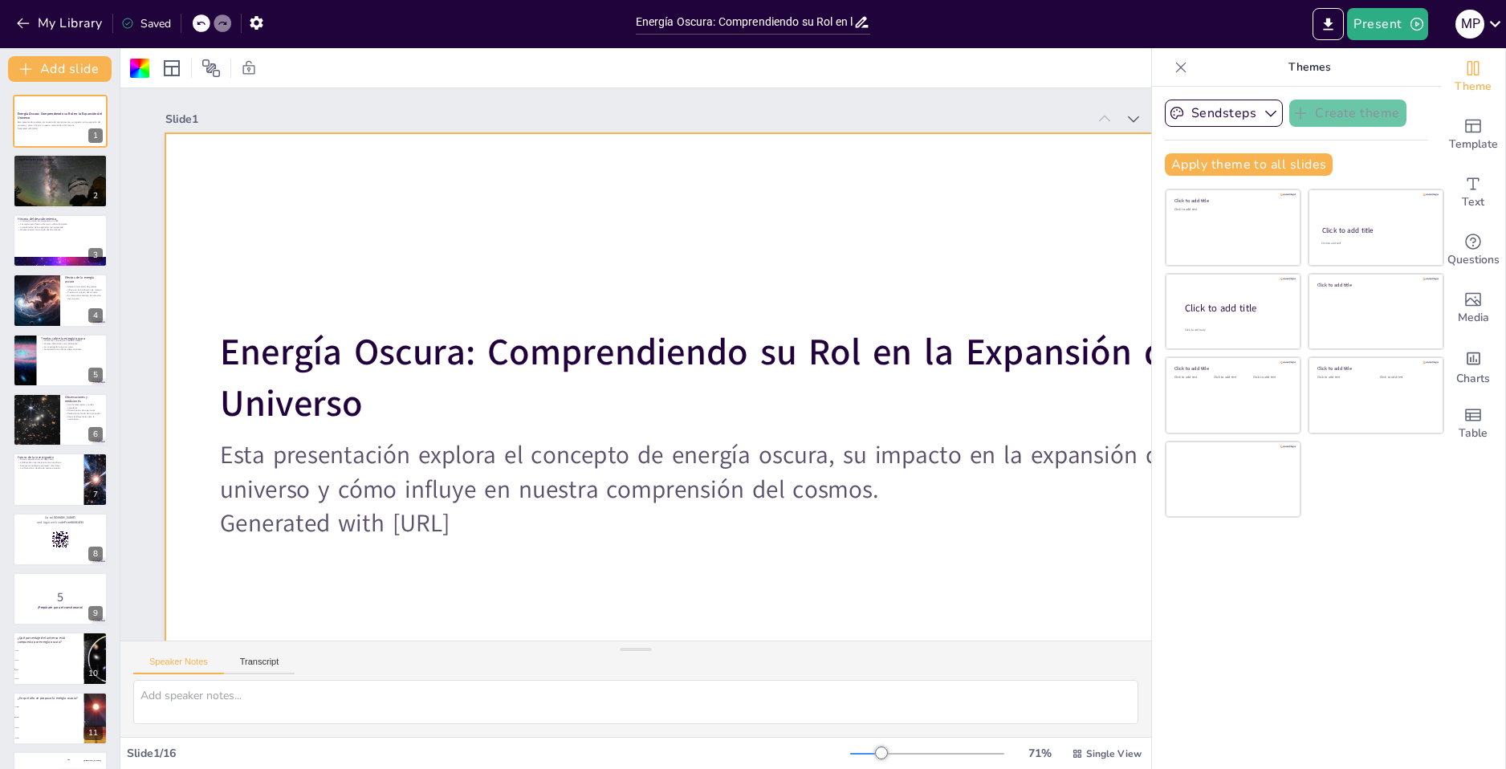
checkbox input "true"
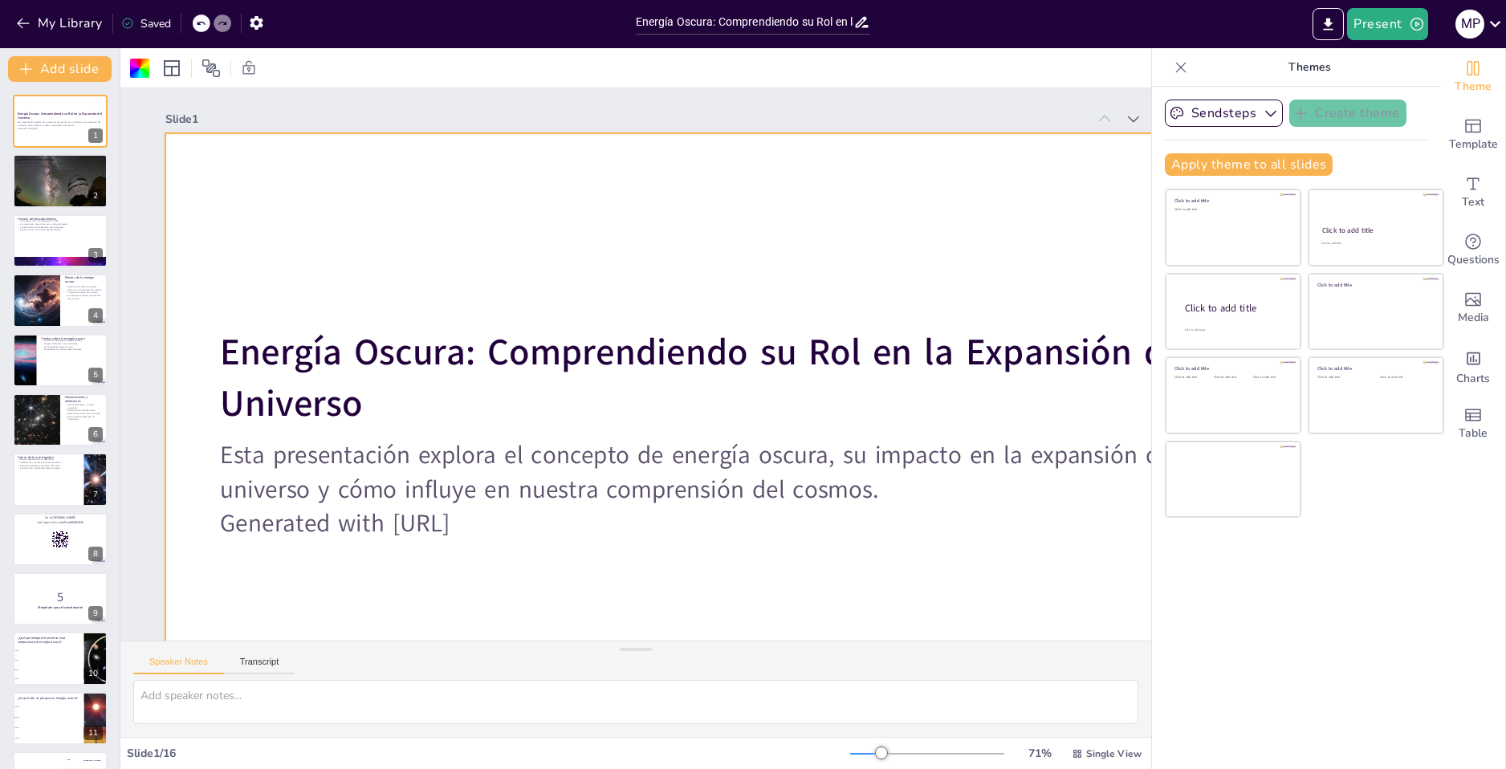
checkbox input "true"
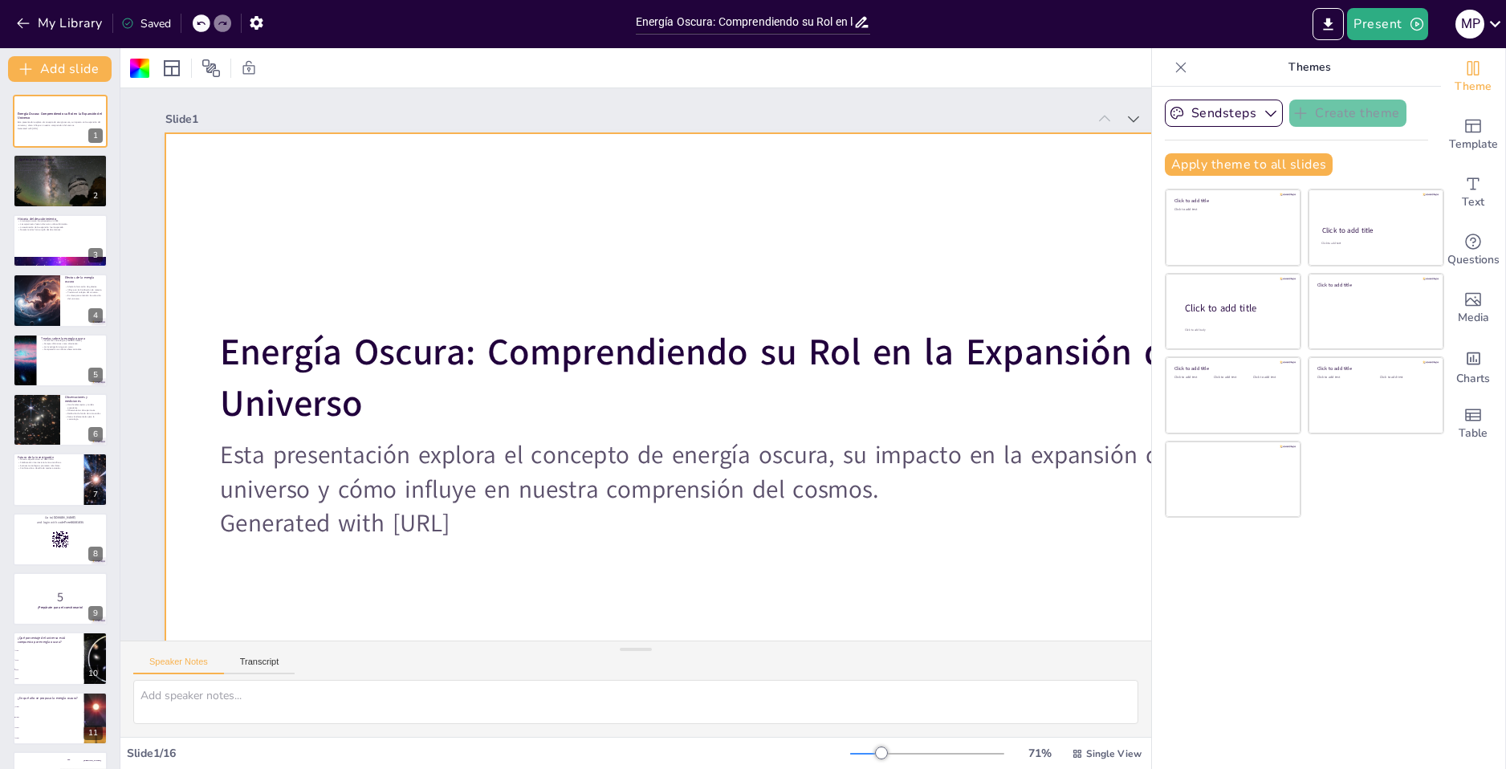
checkbox input "true"
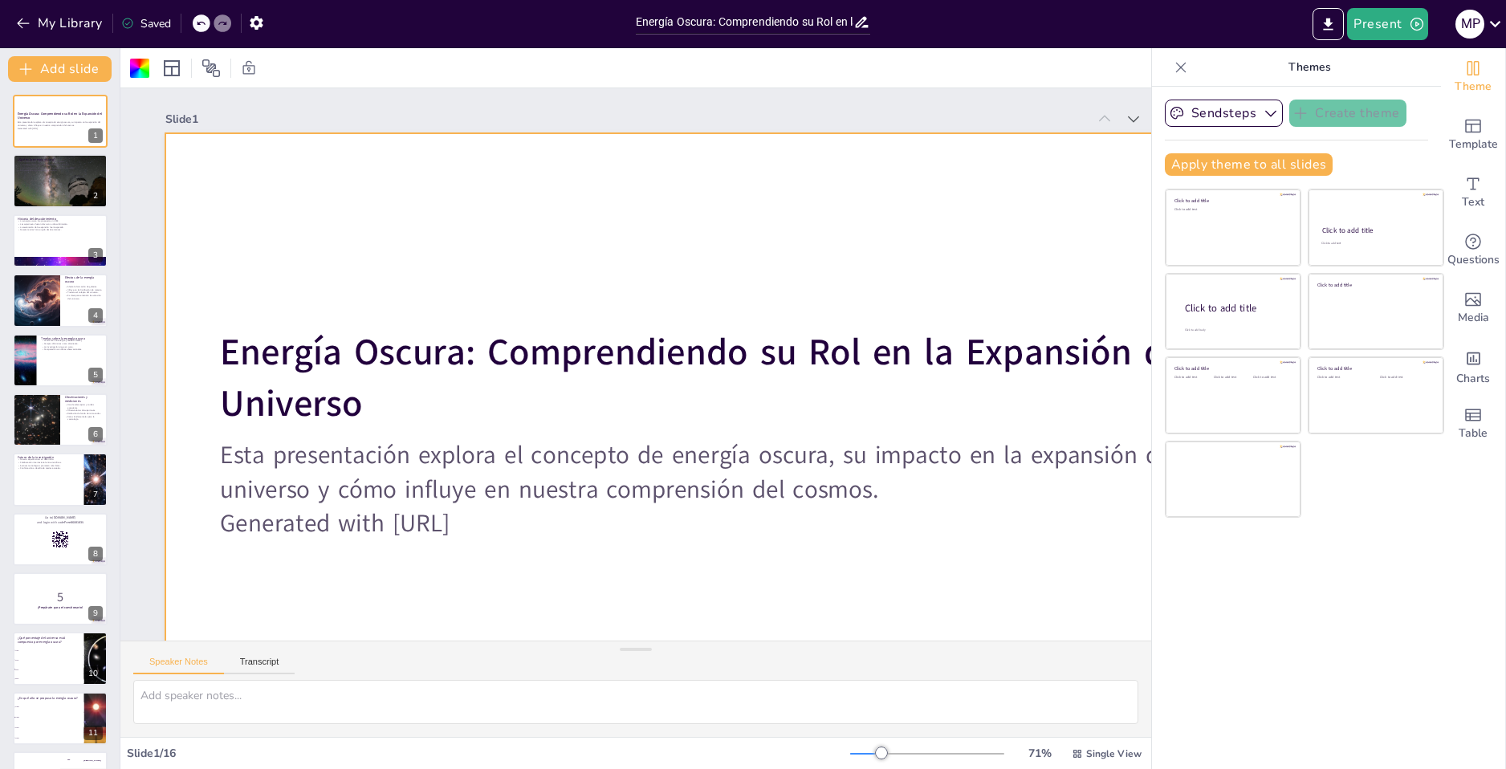
checkbox input "true"
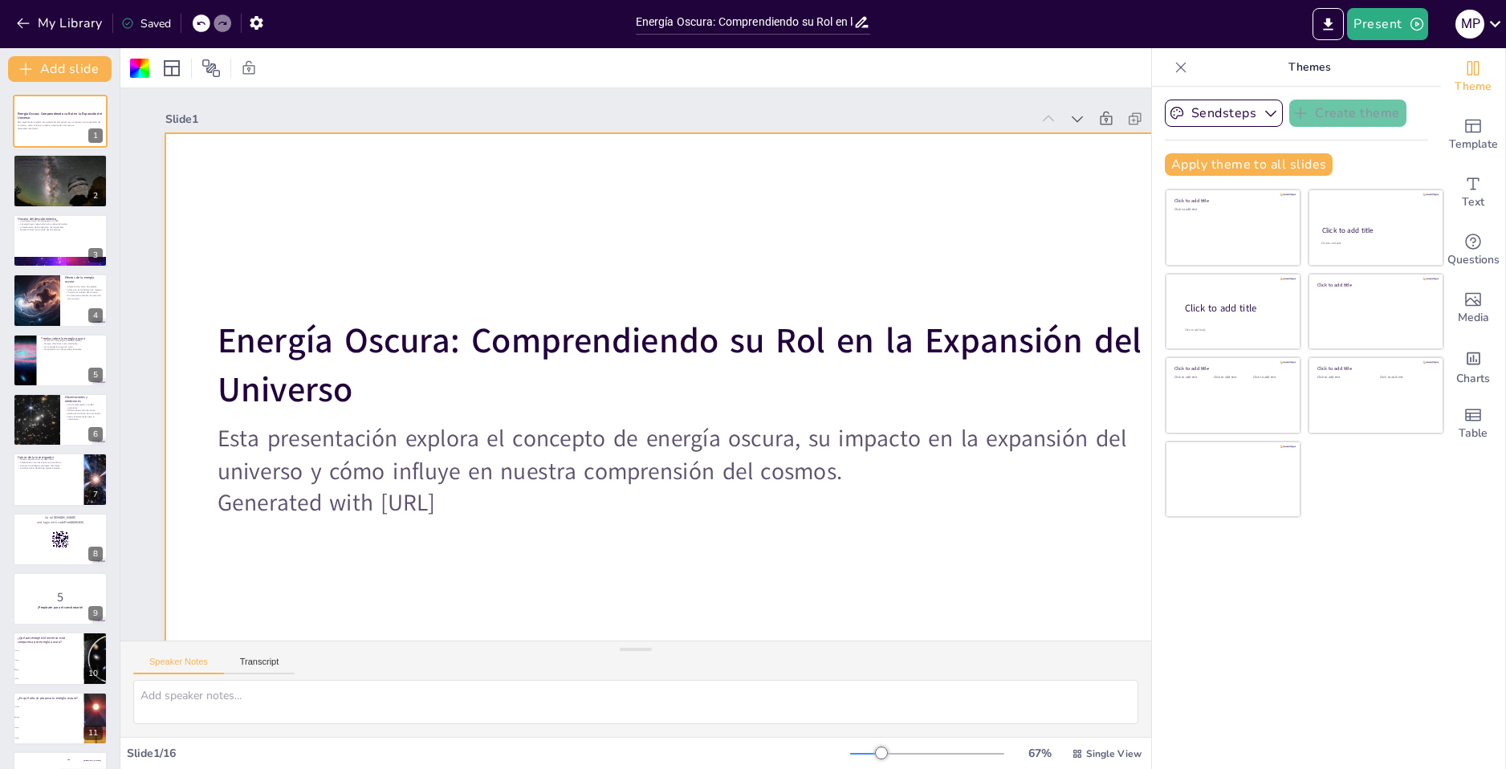
checkbox input "true"
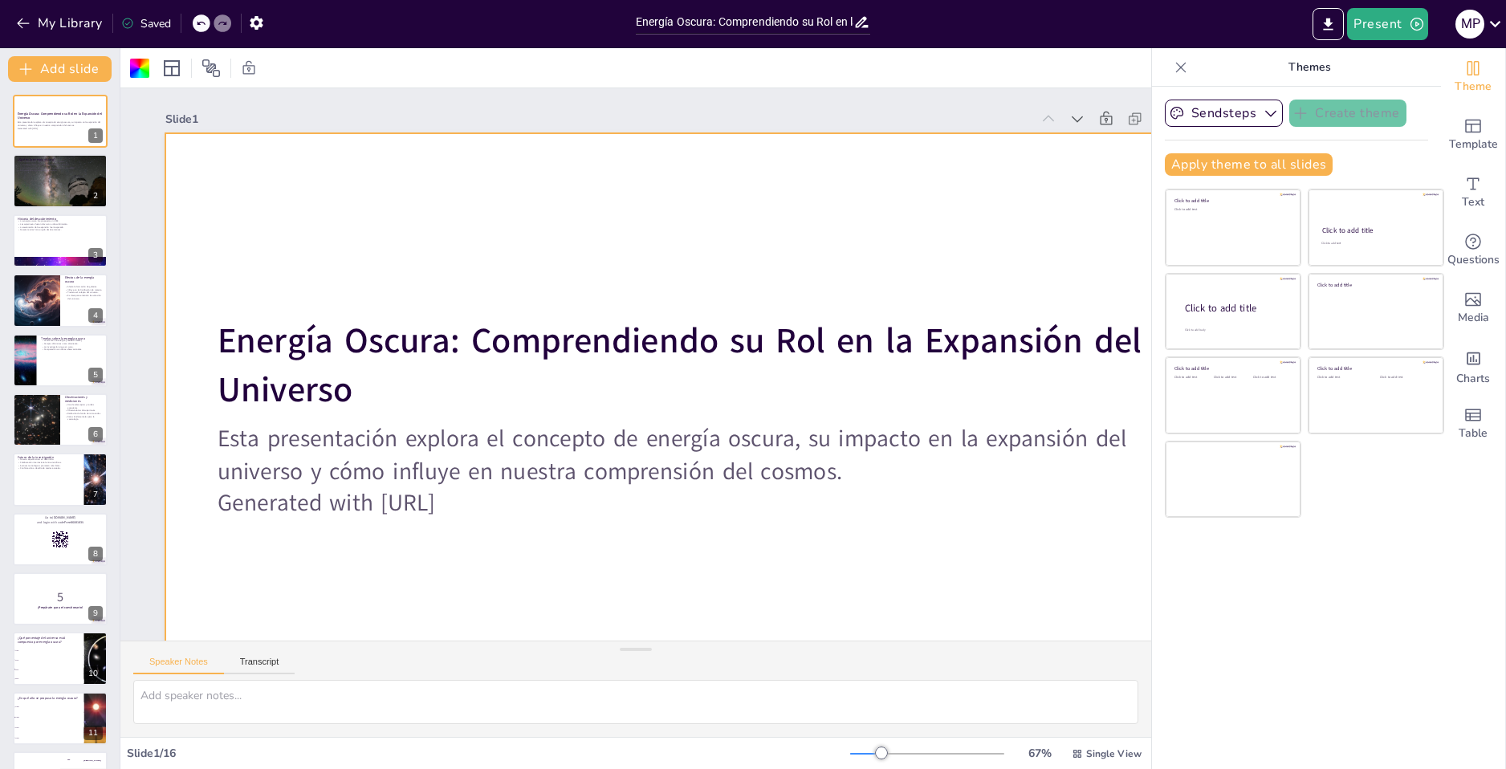
checkbox input "true"
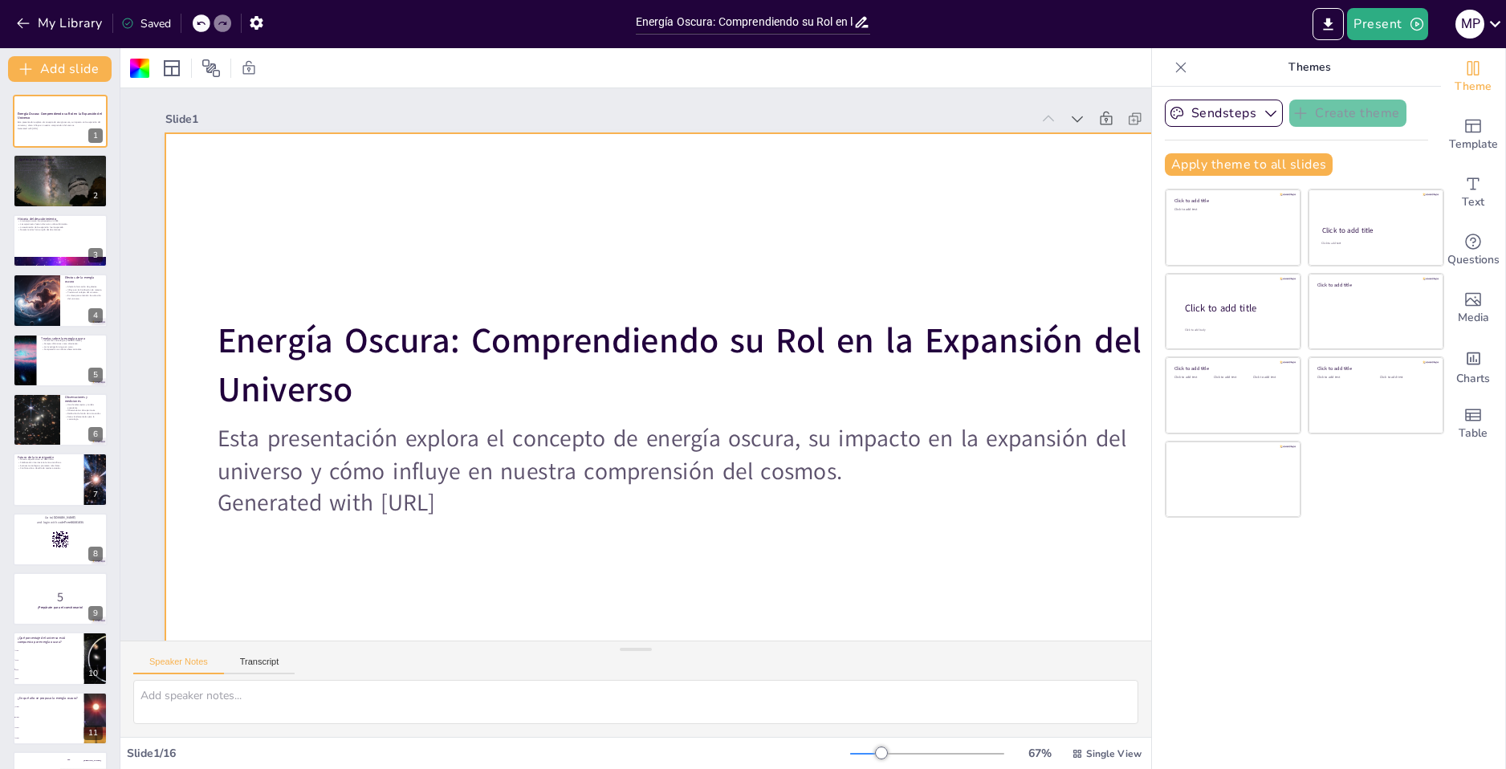
checkbox input "true"
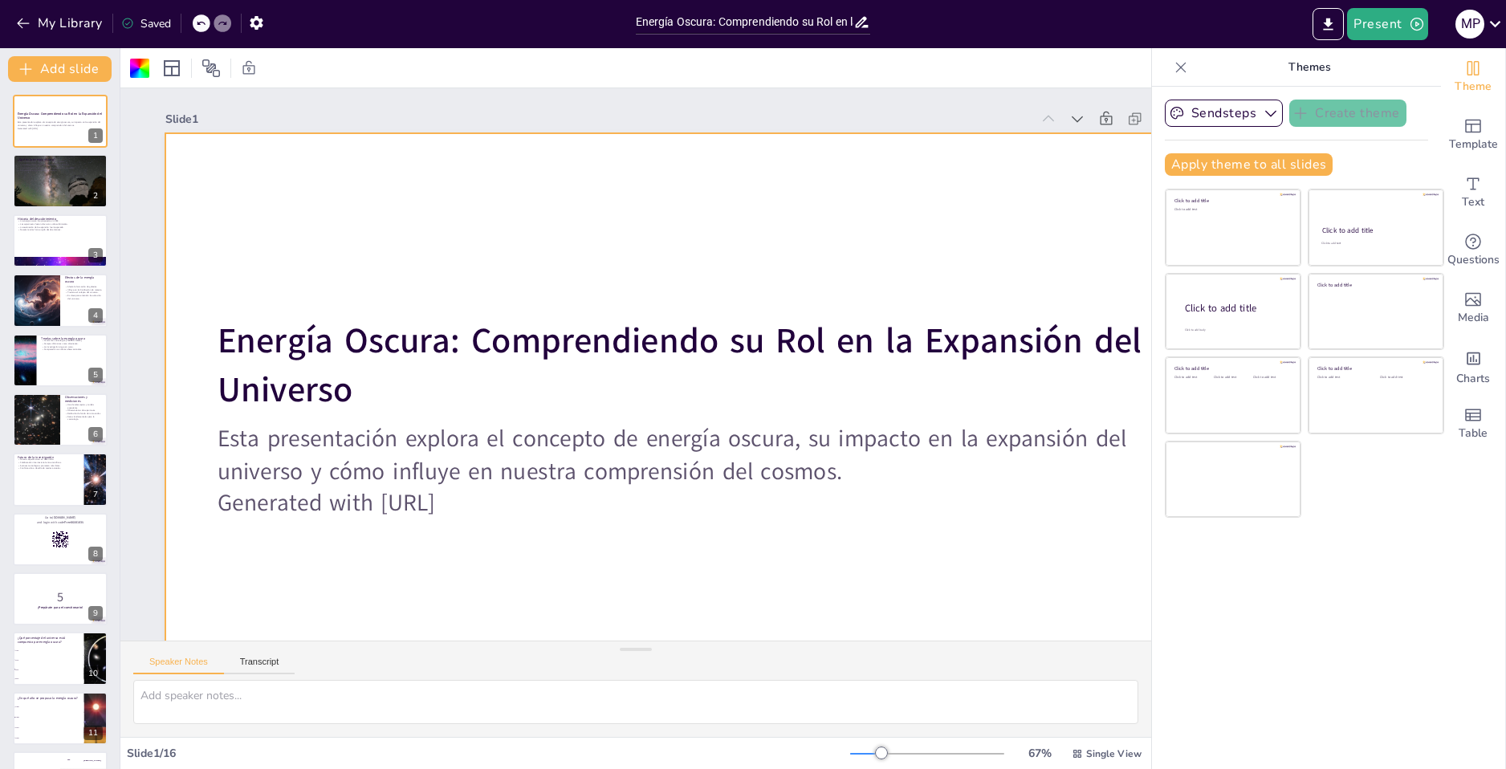
checkbox input "true"
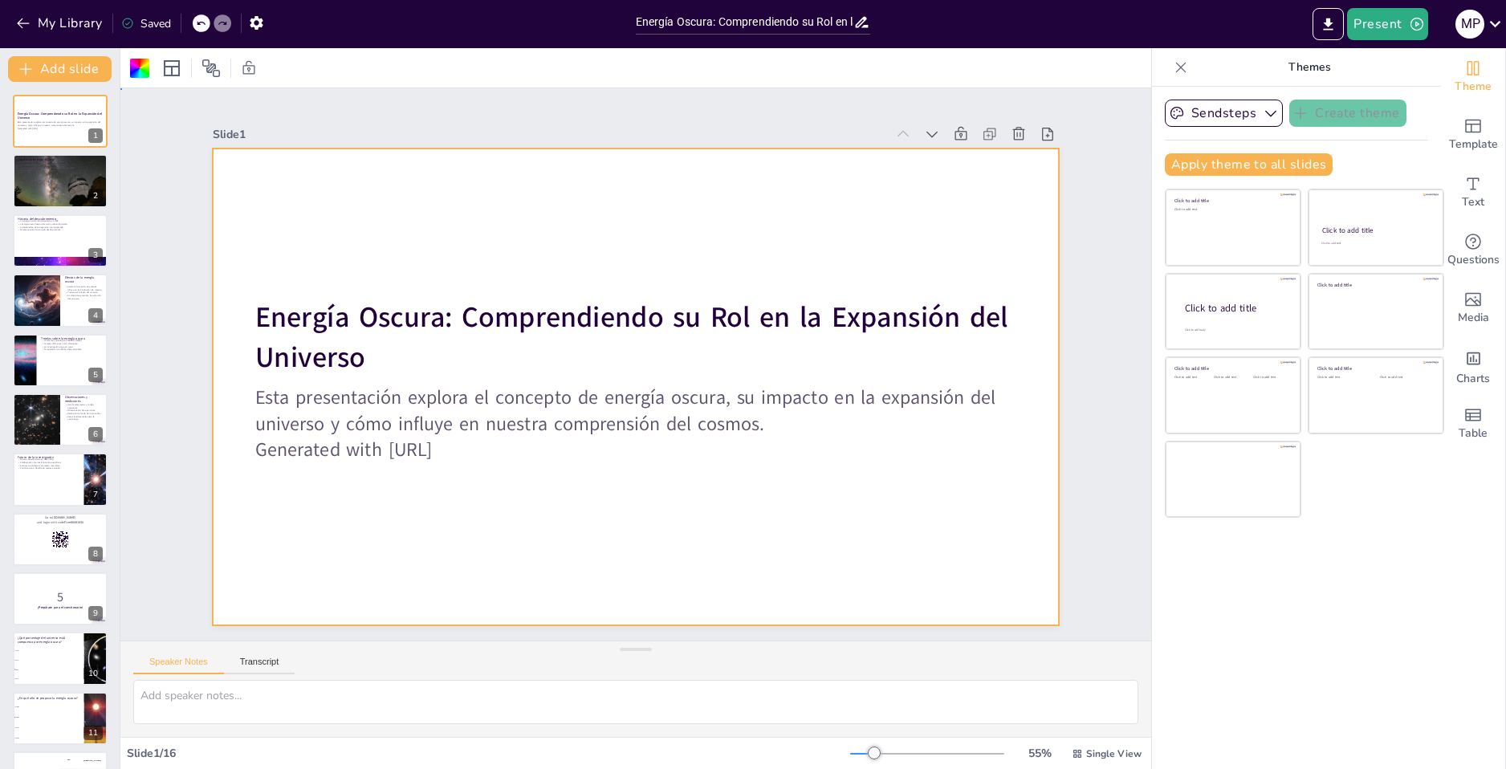
click at [213, 151] on div at bounding box center [654, 351] width 883 height 965
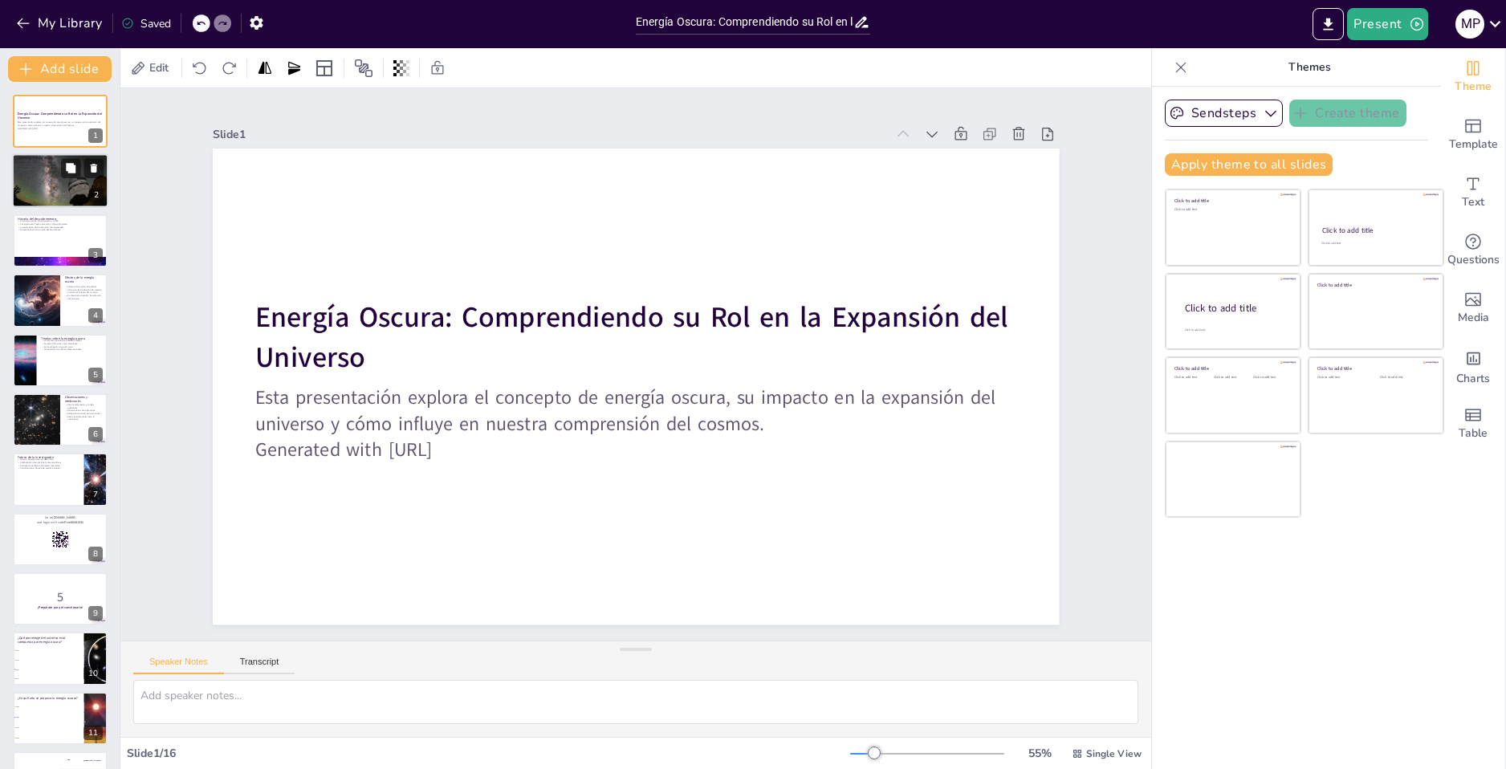
click at [63, 194] on div at bounding box center [60, 181] width 96 height 55
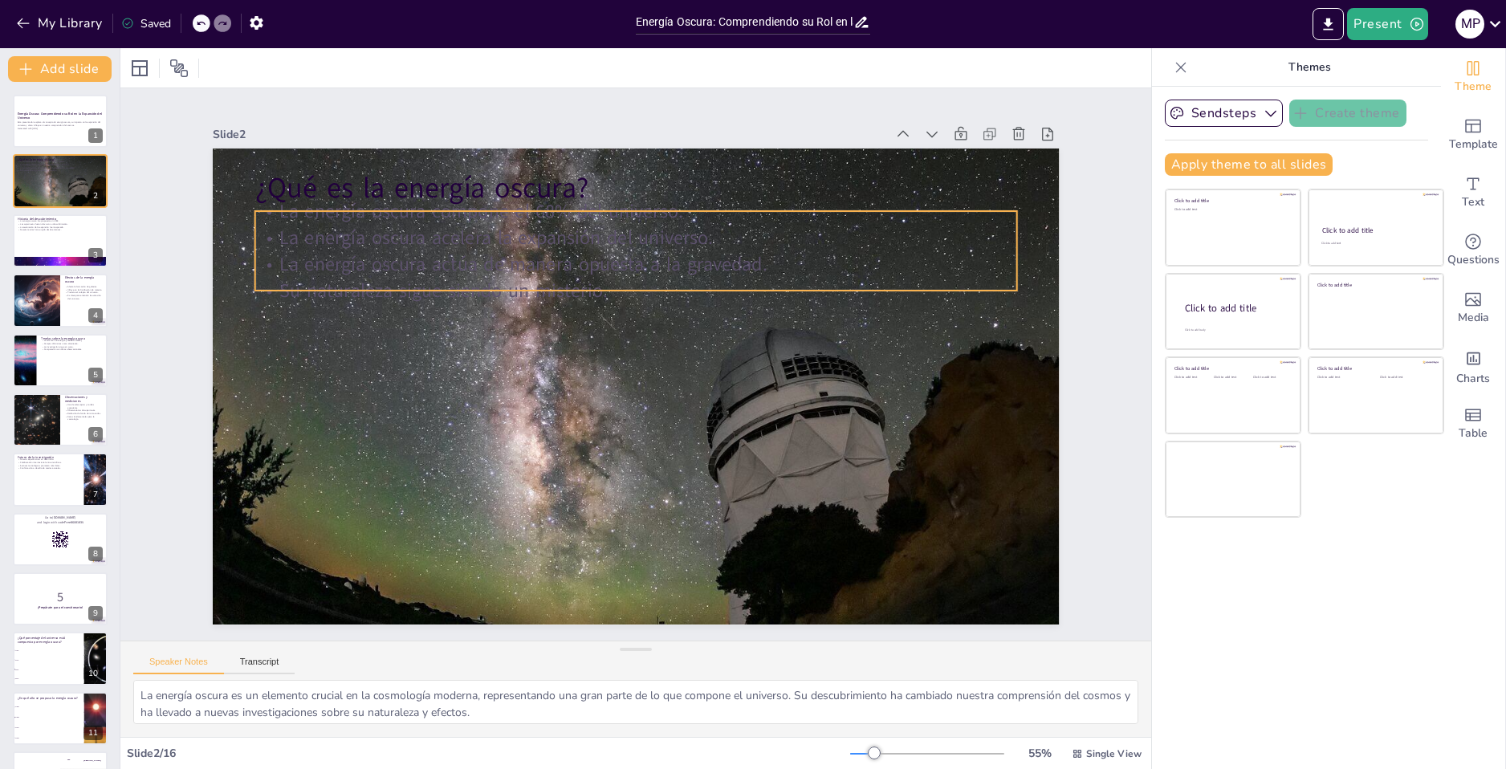
click at [561, 248] on p "La energía oscura actúa de manera opuesta a la gravedad." at bounding box center [710, 298] width 529 height 584
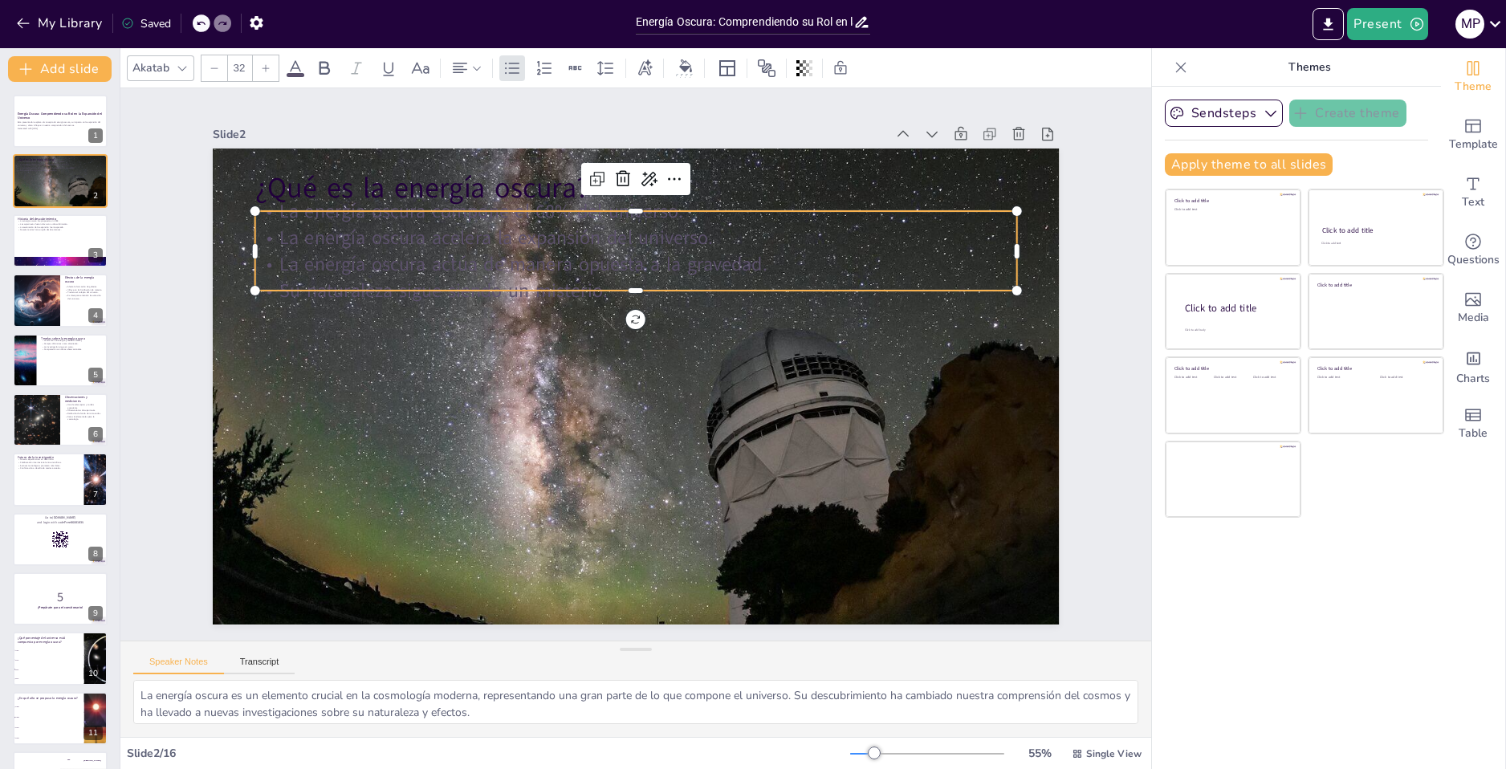
click at [301, 68] on icon at bounding box center [295, 68] width 19 height 19
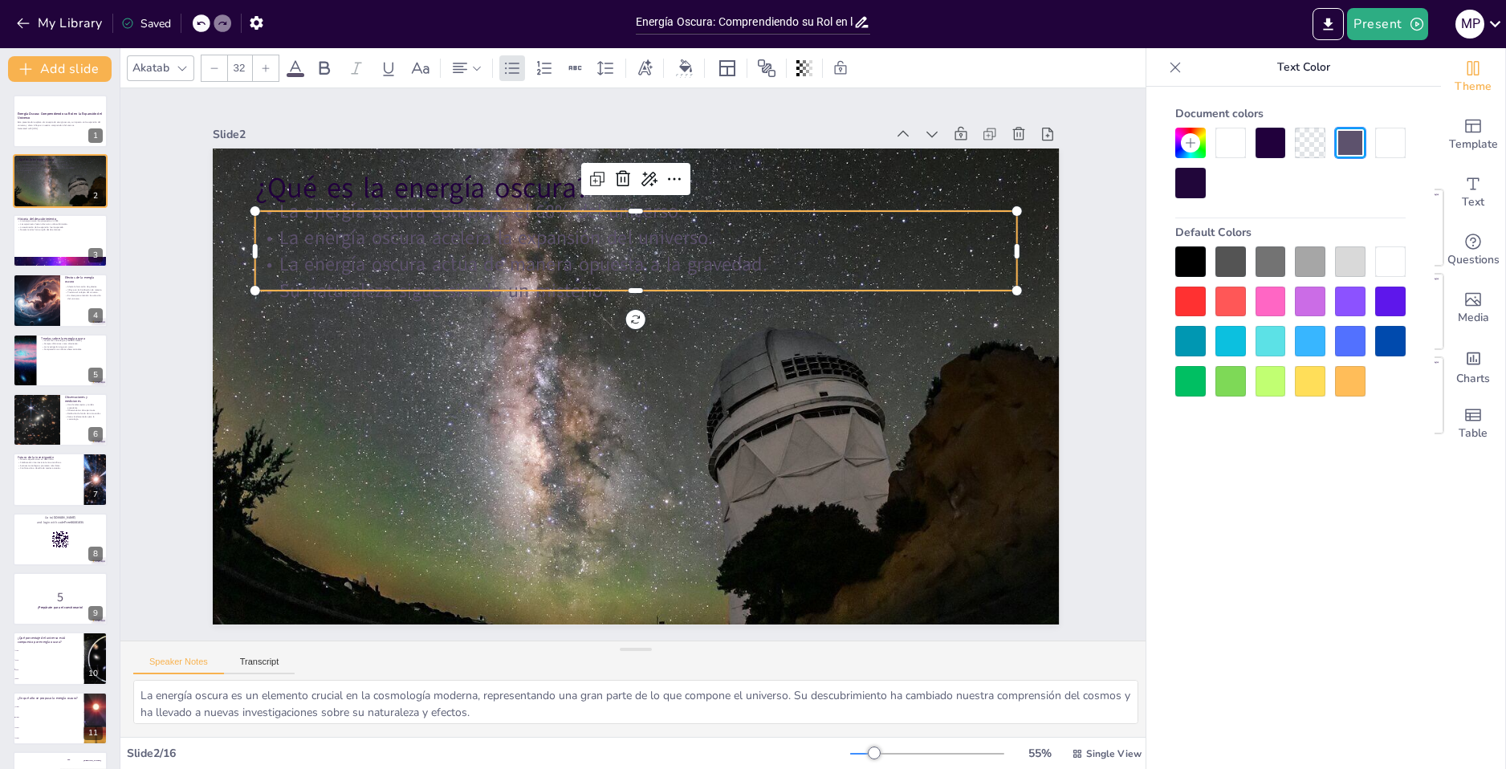
click at [1197, 337] on div at bounding box center [1310, 341] width 31 height 31
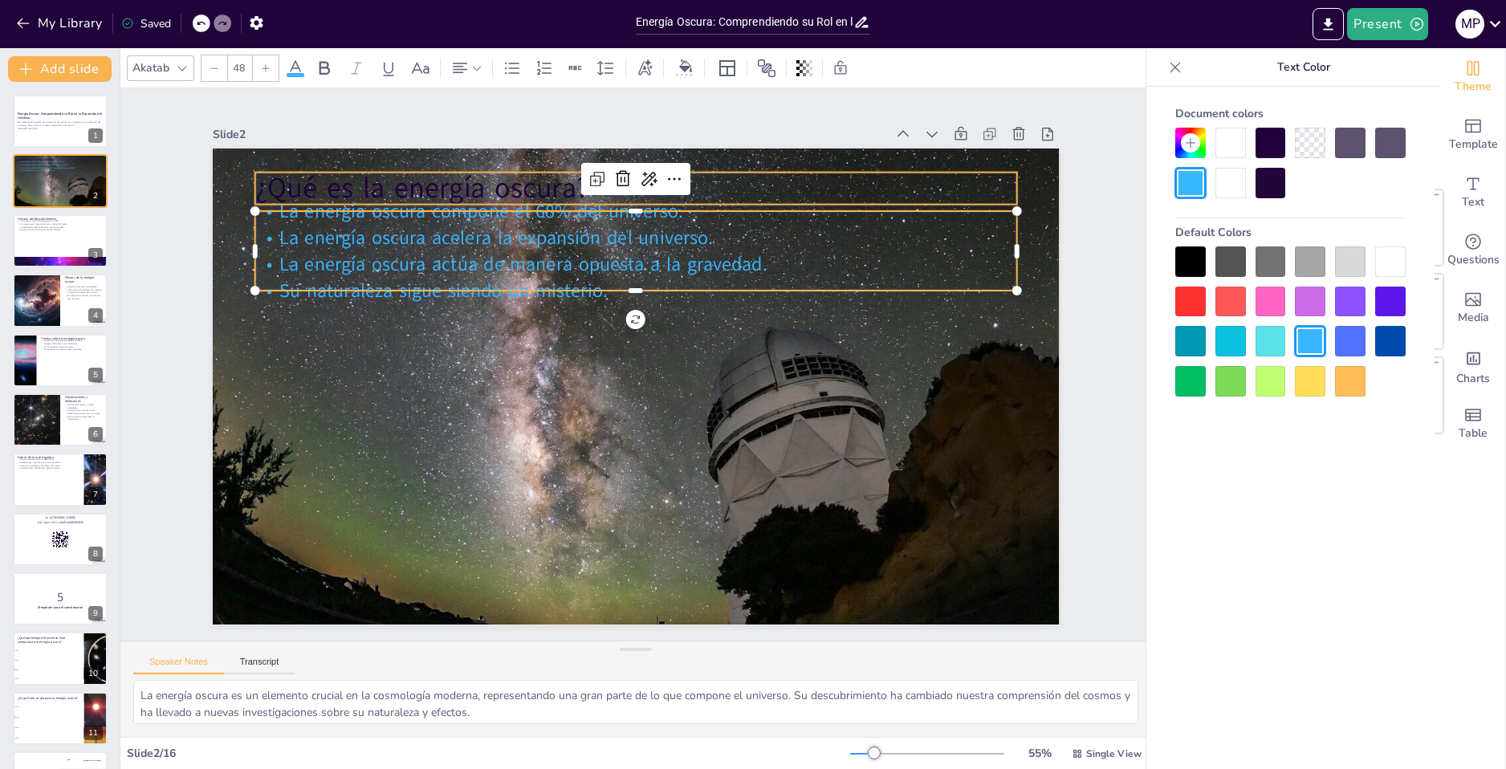
click at [434, 181] on p "¿Qué es la energía oscura?" at bounding box center [599, 192] width 754 height 197
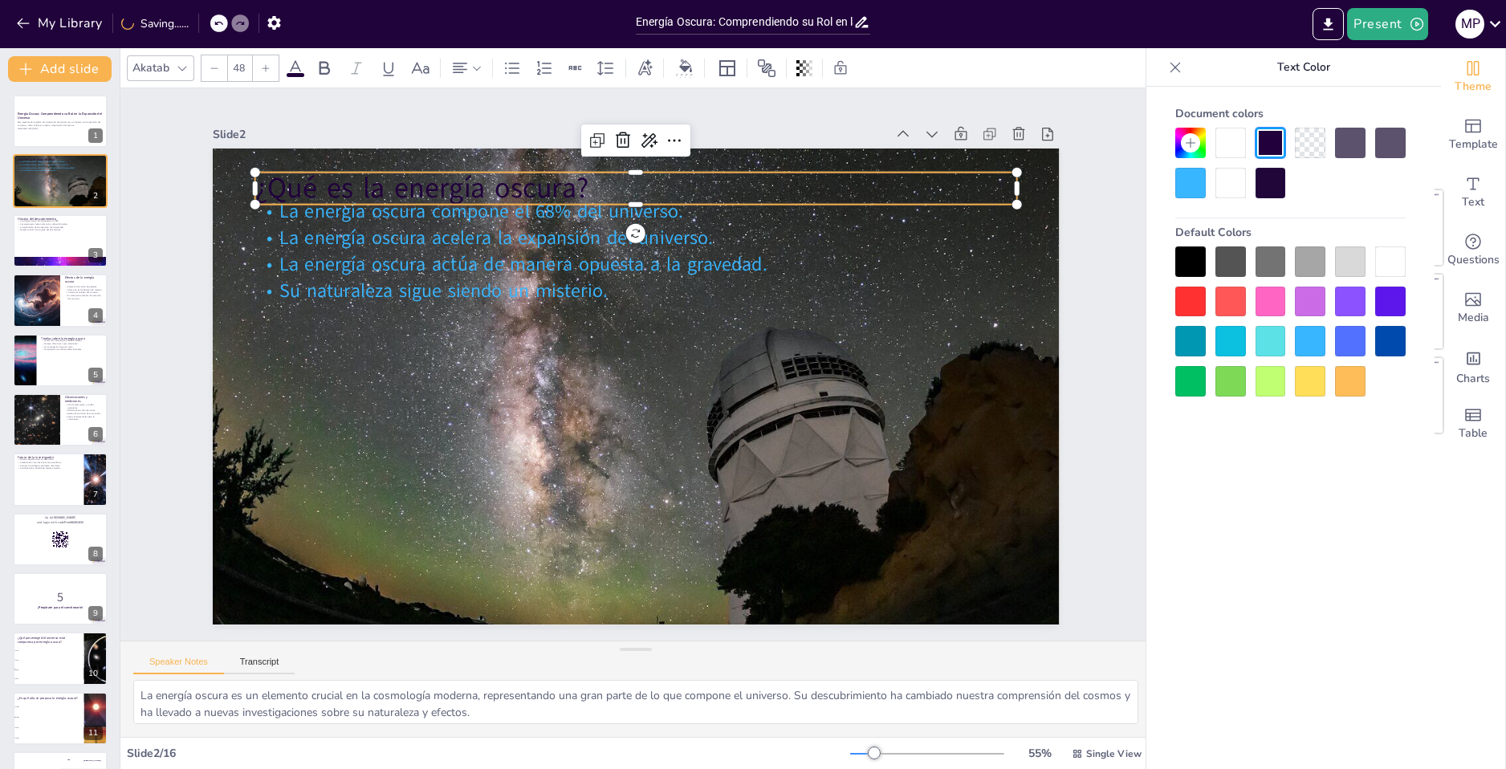
click at [1197, 344] on div at bounding box center [1271, 341] width 31 height 31
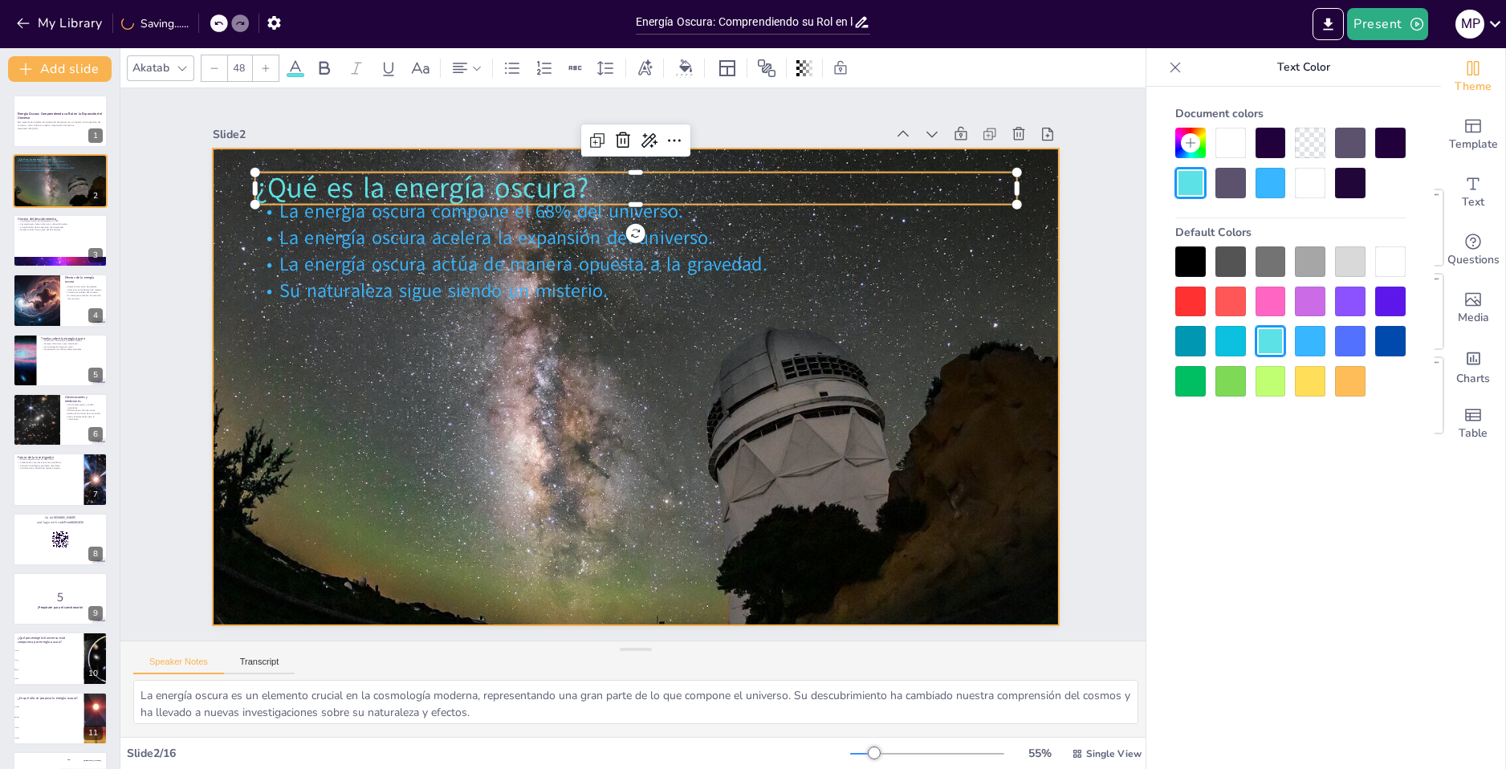
click at [637, 428] on div at bounding box center [613, 367] width 562 height 892
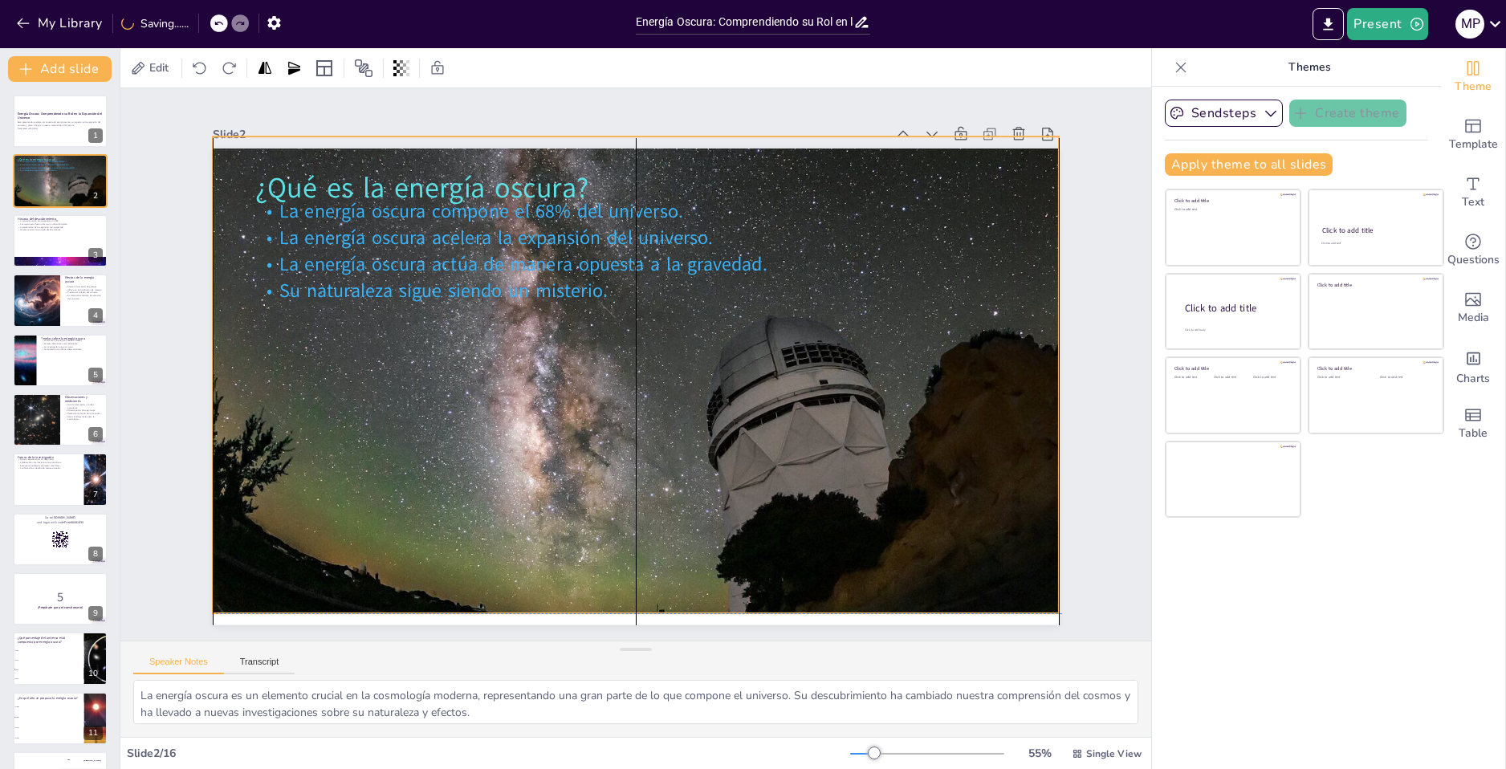
drag, startPoint x: 614, startPoint y: 420, endPoint x: 608, endPoint y: 409, distance: 12.3
click at [608, 409] on div at bounding box center [645, 358] width 836 height 971
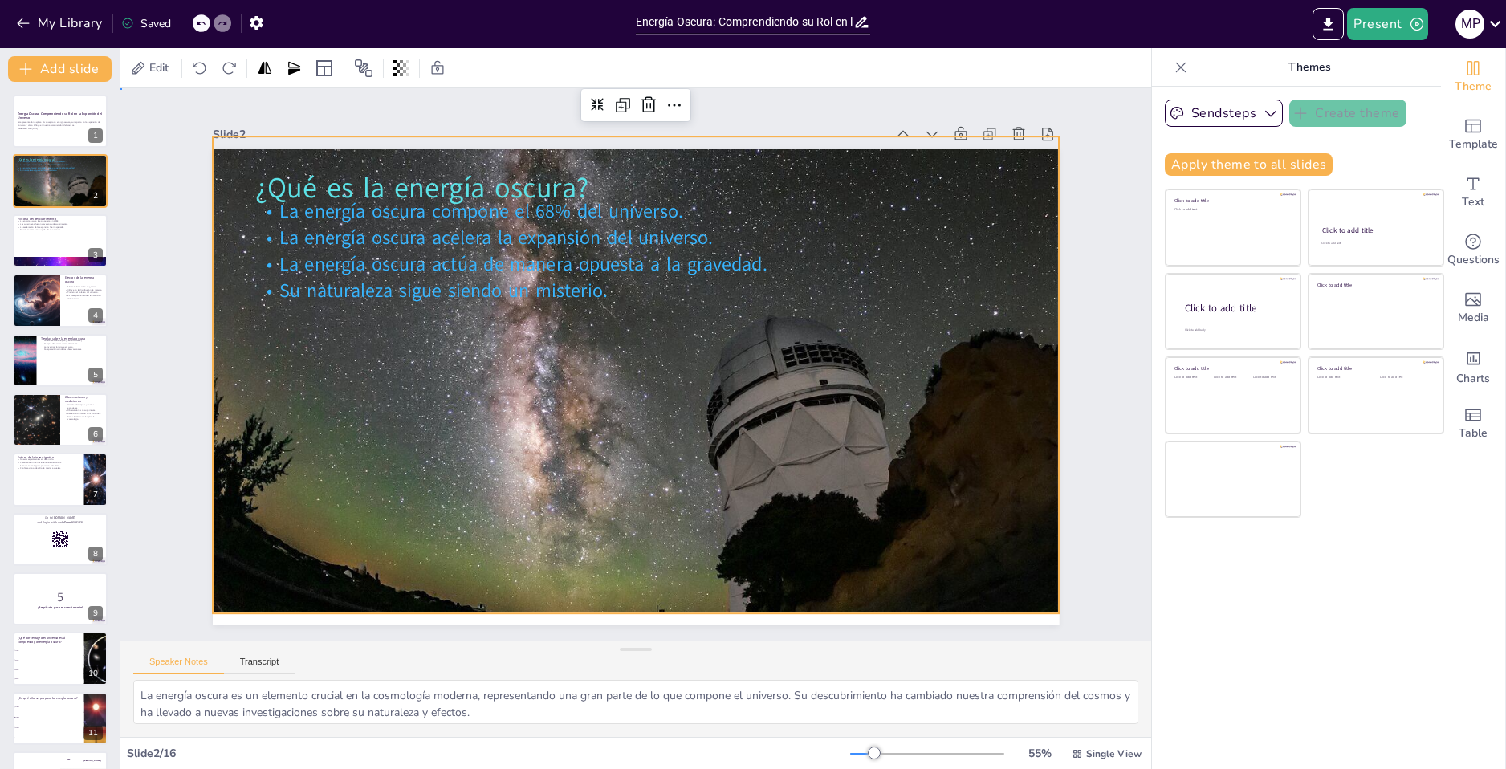
click at [259, 194] on div "Slide 1 Energía Oscura: Comprendiendo su Rol en la Expansión del Universo Esta …" at bounding box center [636, 364] width 755 height 1123
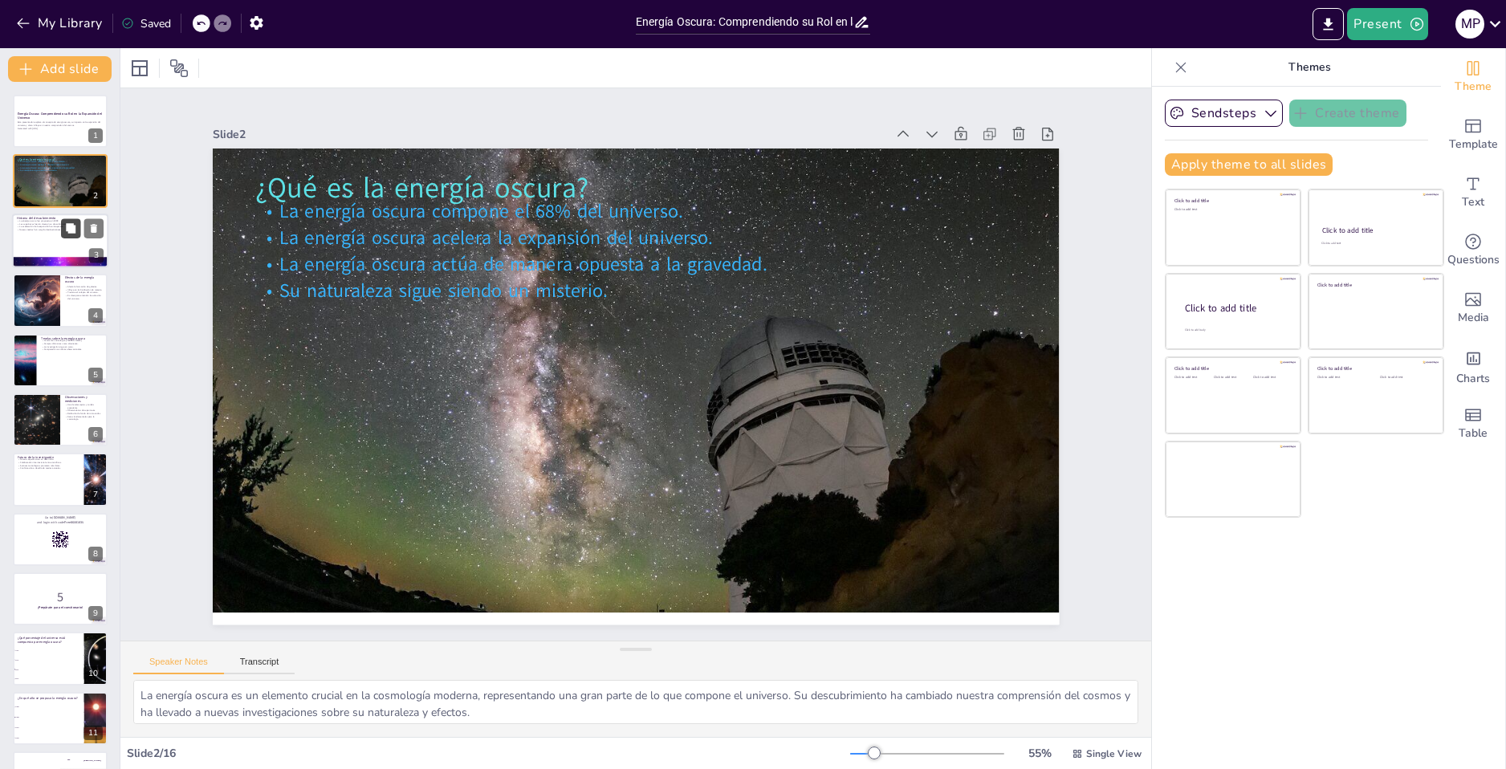
click at [63, 230] on button at bounding box center [70, 227] width 19 height 19
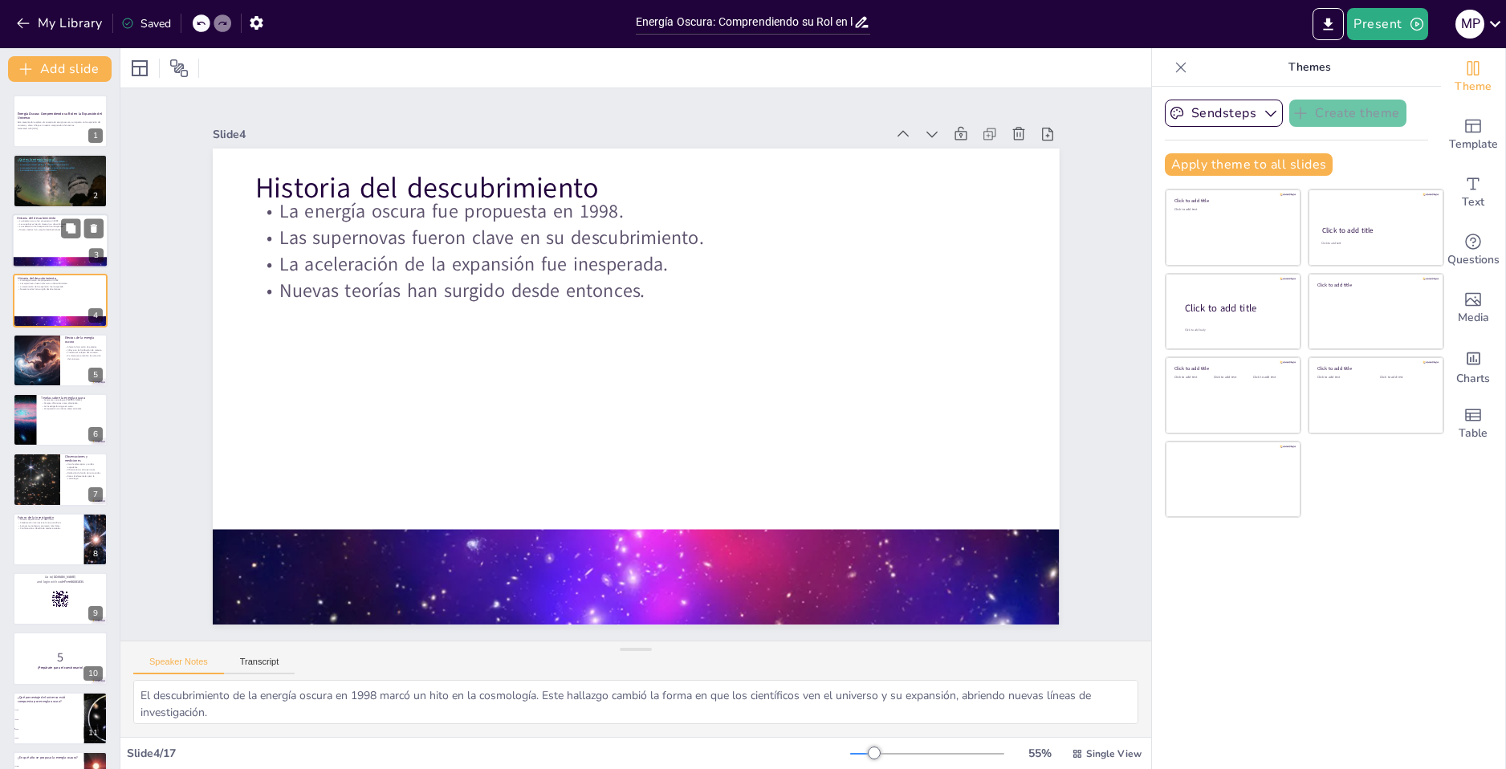
click at [38, 254] on div at bounding box center [60, 241] width 96 height 55
drag, startPoint x: 1, startPoint y: 297, endPoint x: 60, endPoint y: 300, distance: 59.5
click at [36, 296] on div at bounding box center [60, 300] width 96 height 55
click at [60, 300] on div at bounding box center [60, 300] width 96 height 55
click at [27, 242] on div at bounding box center [60, 241] width 96 height 55
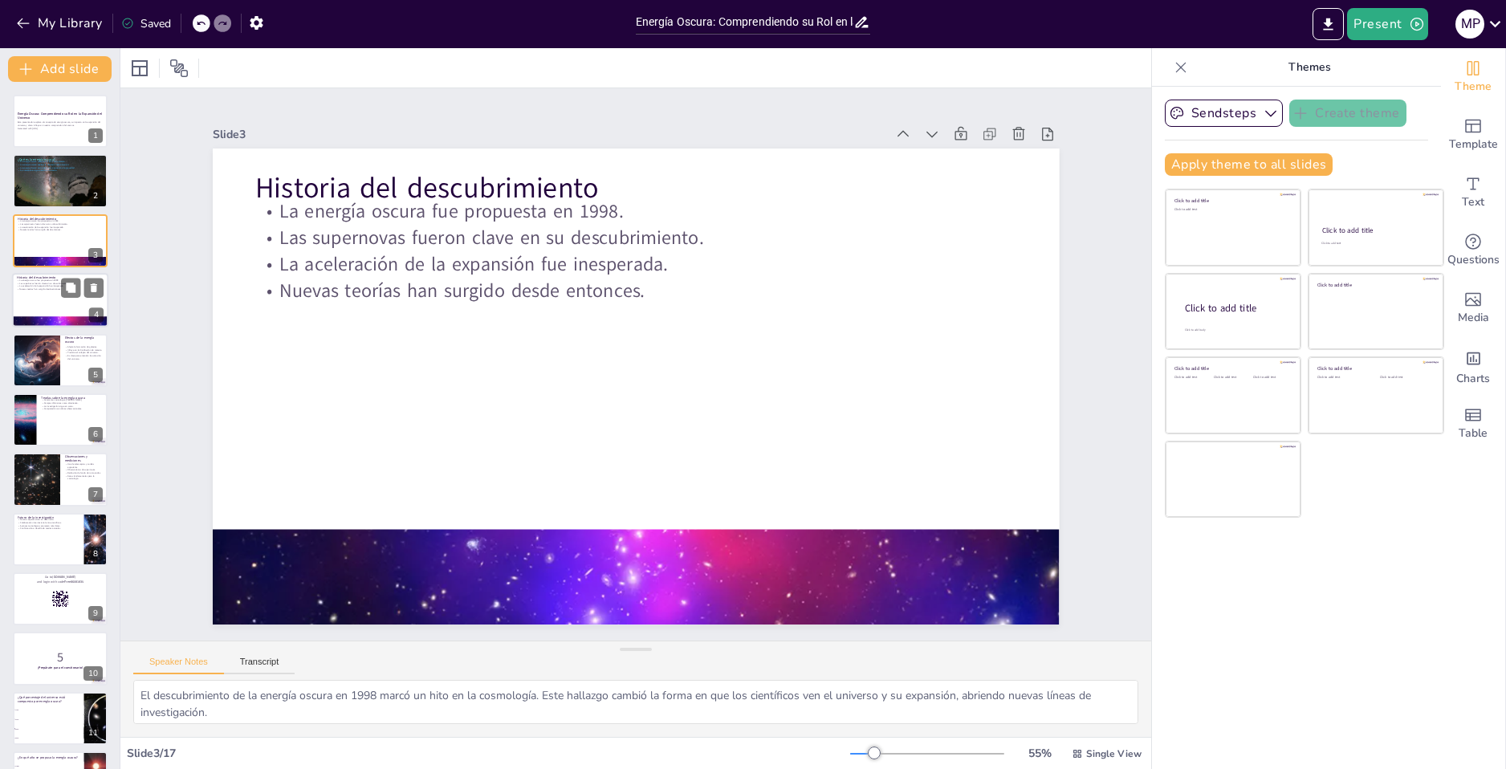
click at [41, 301] on div at bounding box center [60, 300] width 96 height 55
click at [49, 342] on div at bounding box center [36, 360] width 95 height 55
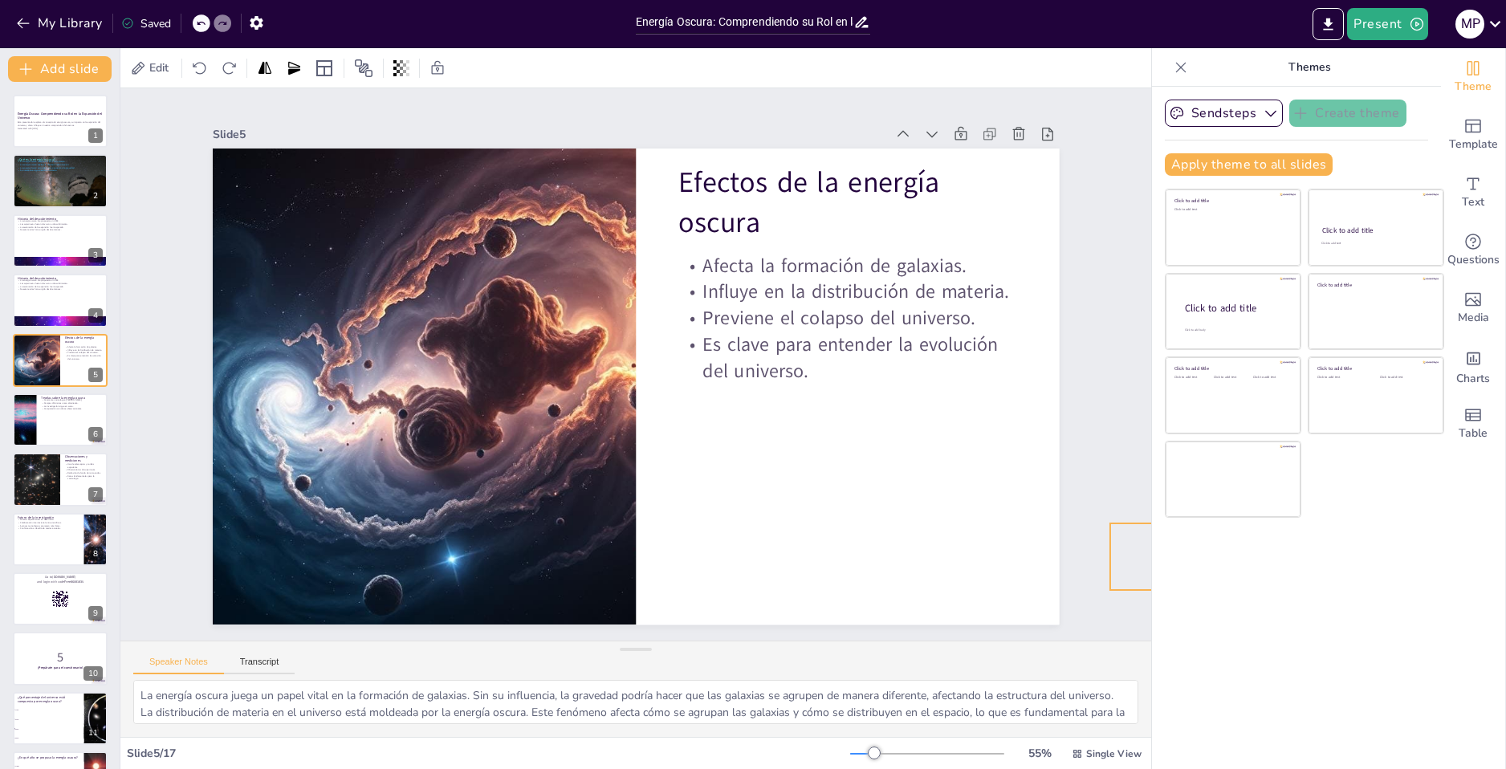
drag, startPoint x: 947, startPoint y: 564, endPoint x: 1158, endPoint y: 538, distance: 212.8
click at [53, 420] on div at bounding box center [60, 420] width 96 height 55
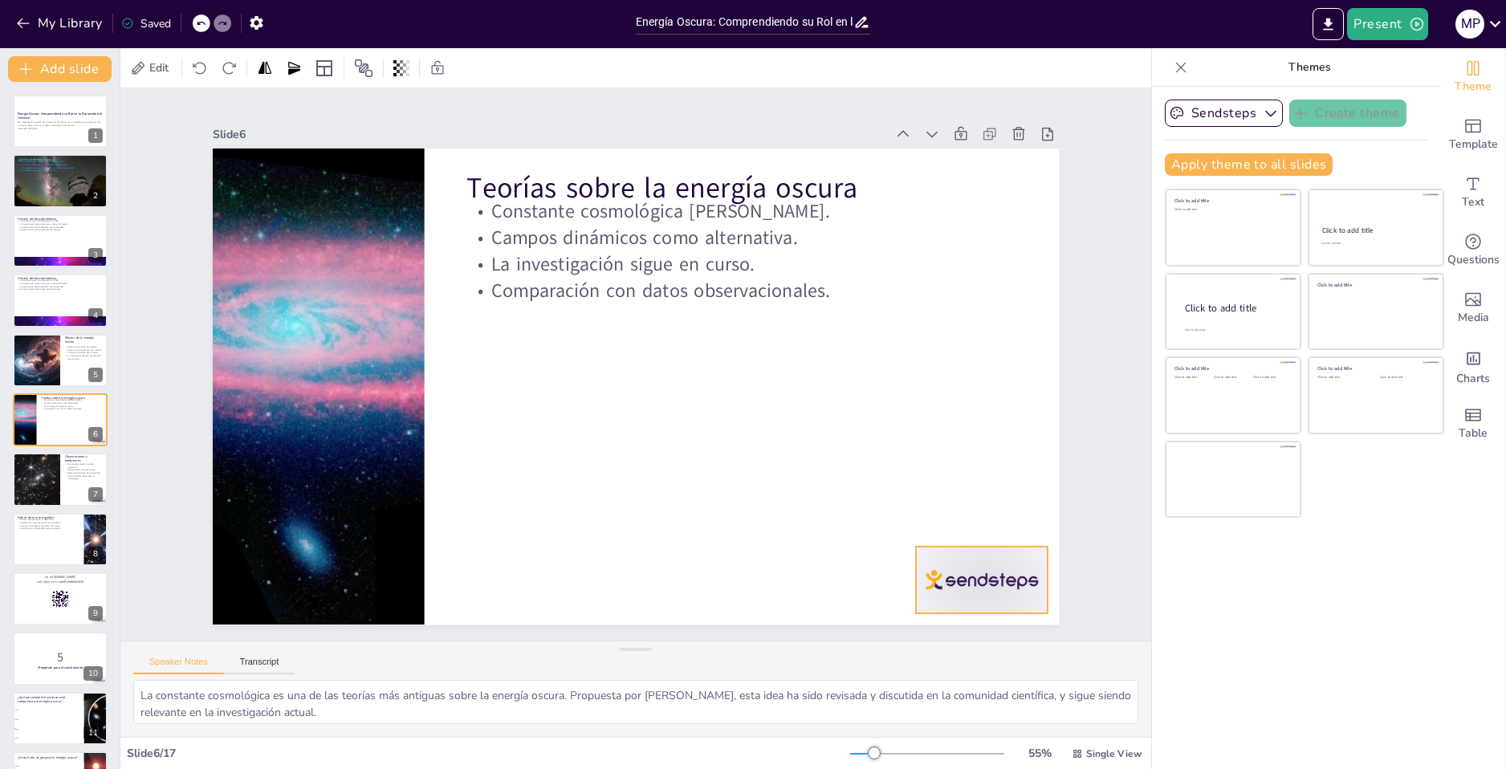
drag, startPoint x: 986, startPoint y: 595, endPoint x: 1200, endPoint y: 595, distance: 214.4
click at [1106, 595] on div "Slide 1 Energía Oscura: Comprendiendo su Rol en la Expansión del Universo Esta …" at bounding box center [636, 364] width 1083 height 657
click at [1183, 595] on div "Sendsteps Create theme Apply theme to all slides Click to add title Click to ad…" at bounding box center [1296, 428] width 289 height 682
drag, startPoint x: 1056, startPoint y: 579, endPoint x: 1227, endPoint y: 568, distance: 171.3
click at [1197, 568] on div "Document fonts Akatab Recently used Mulish Akatab Popular fonts Lato Montserrat…" at bounding box center [753, 408] width 1506 height 721
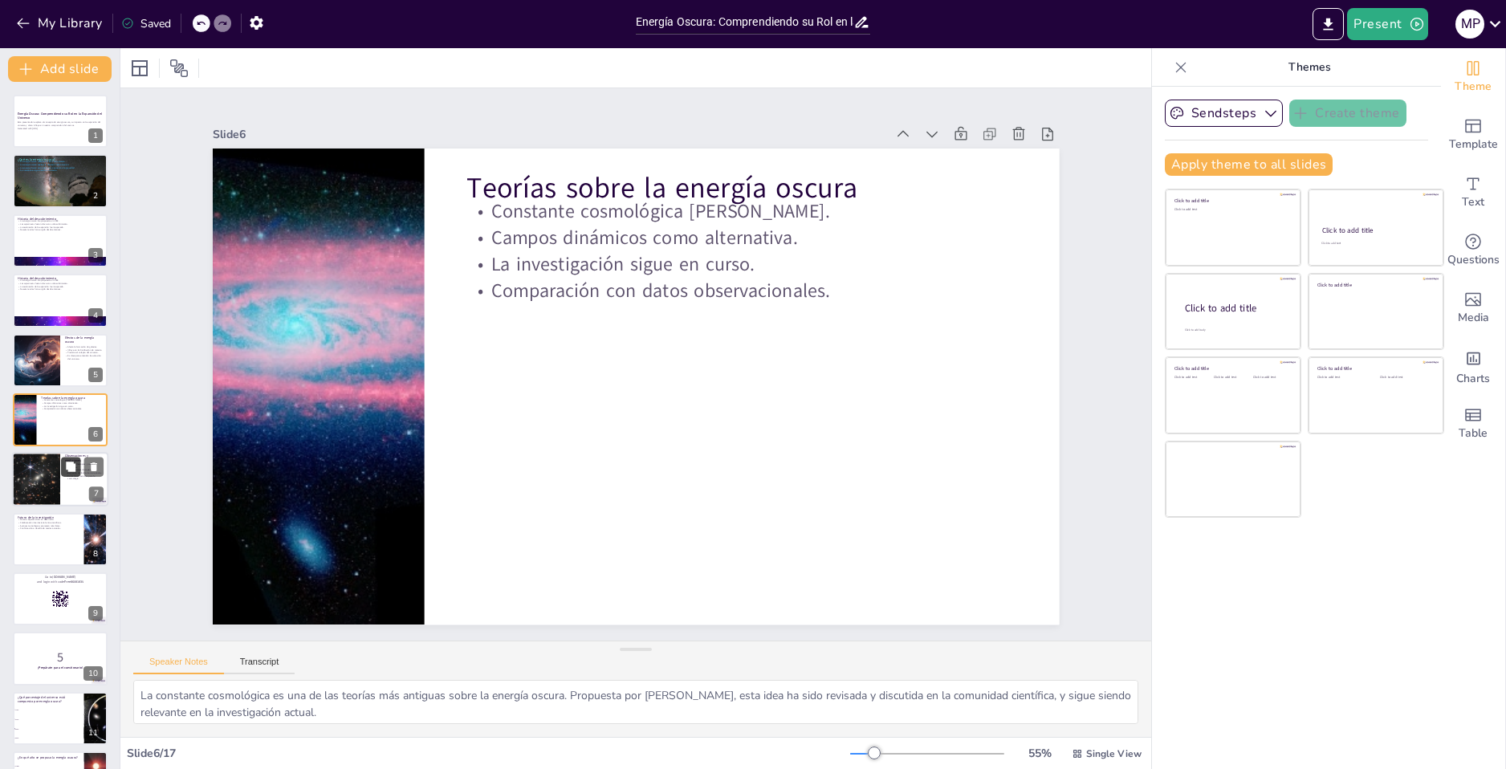
click at [61, 458] on button at bounding box center [70, 467] width 19 height 19
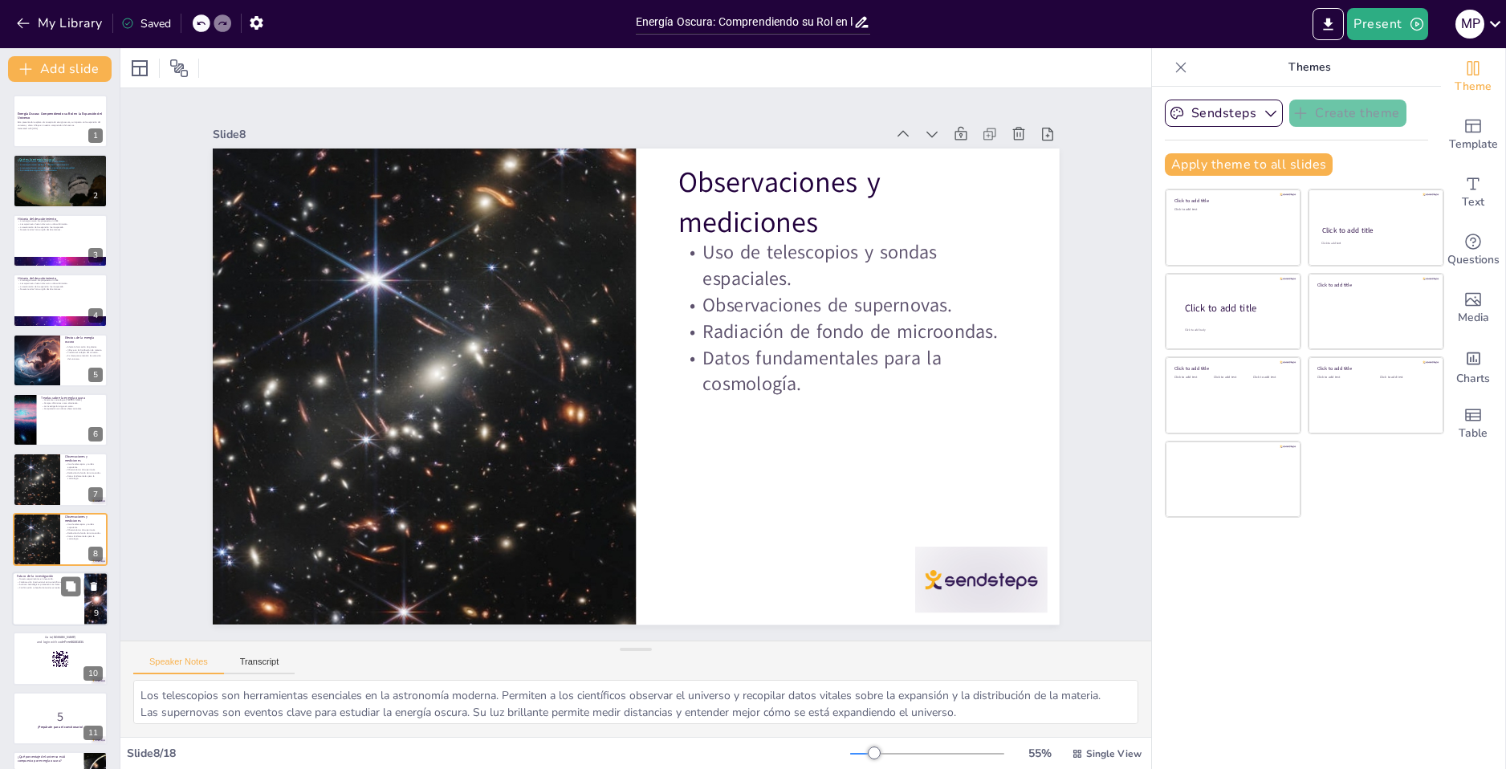
scroll to position [113, 0]
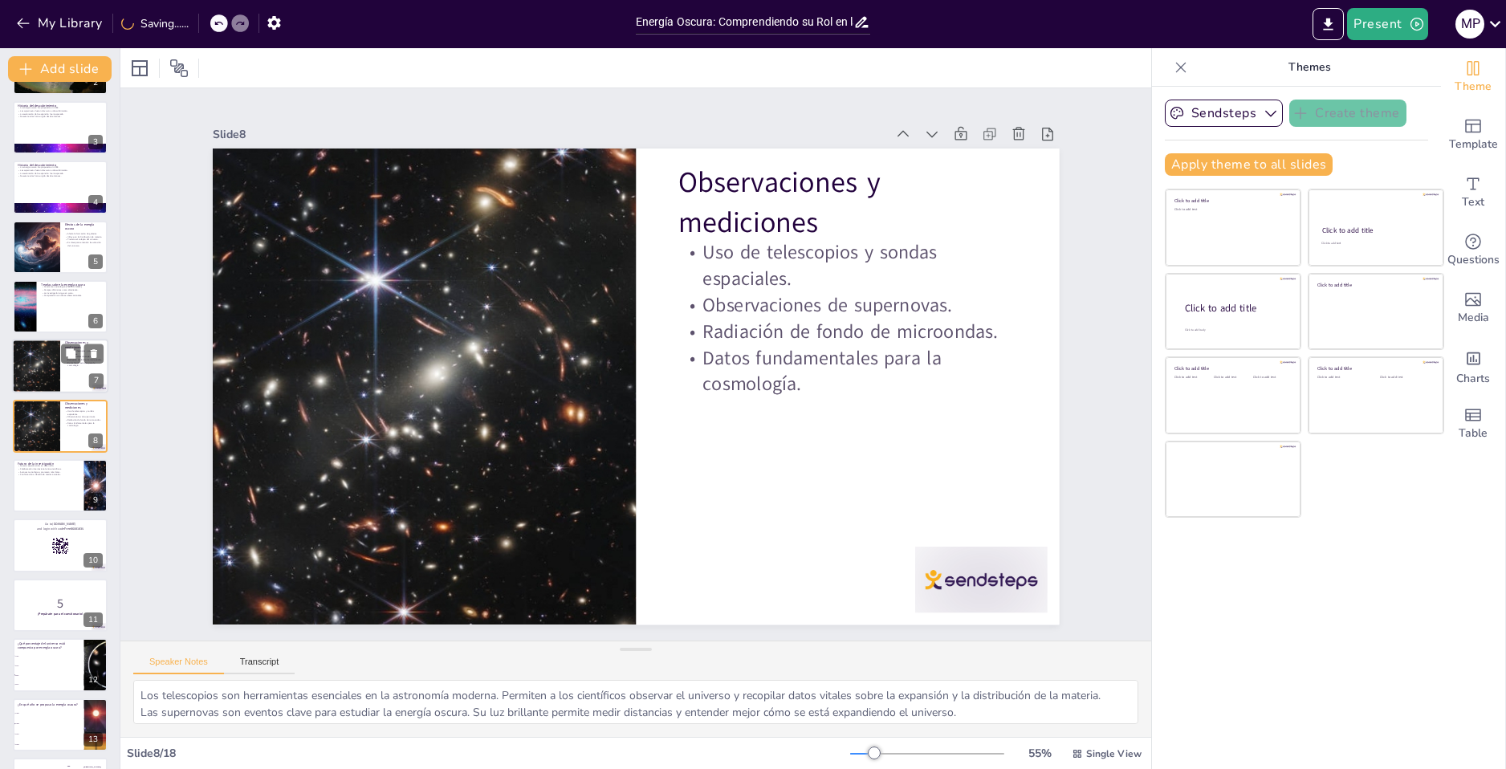
click at [43, 352] on div at bounding box center [35, 367] width 79 height 55
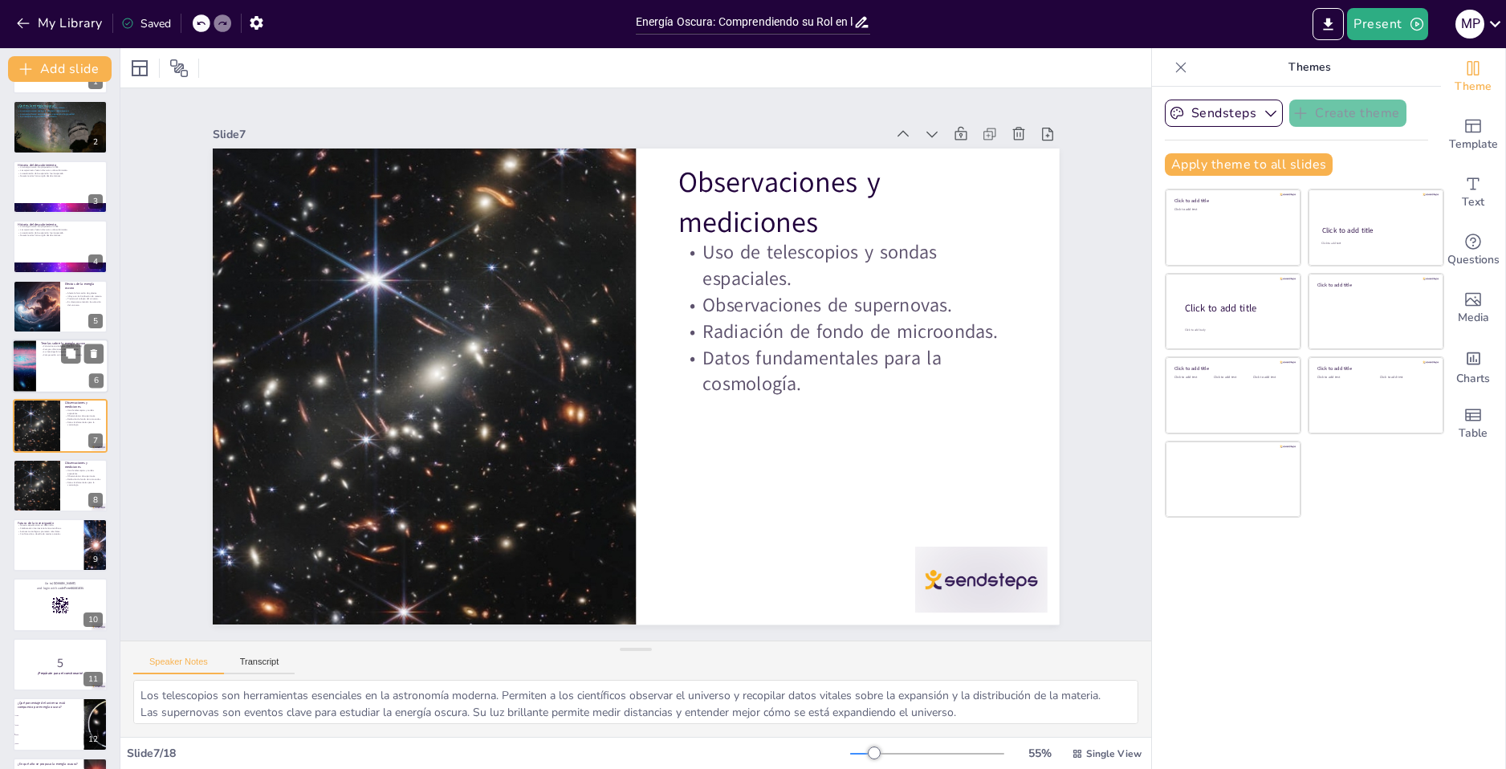
click at [39, 368] on div at bounding box center [60, 366] width 96 height 55
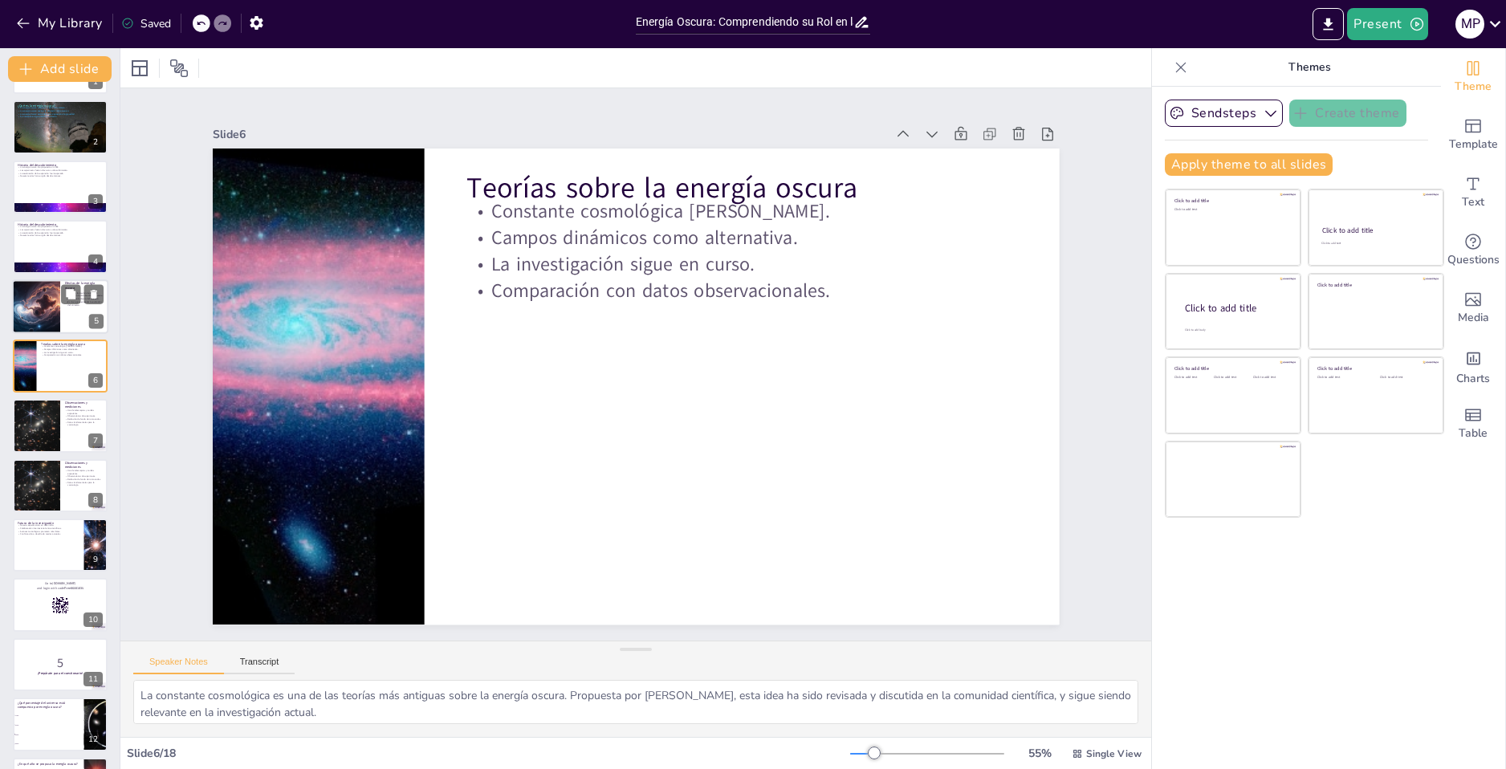
scroll to position [0, 0]
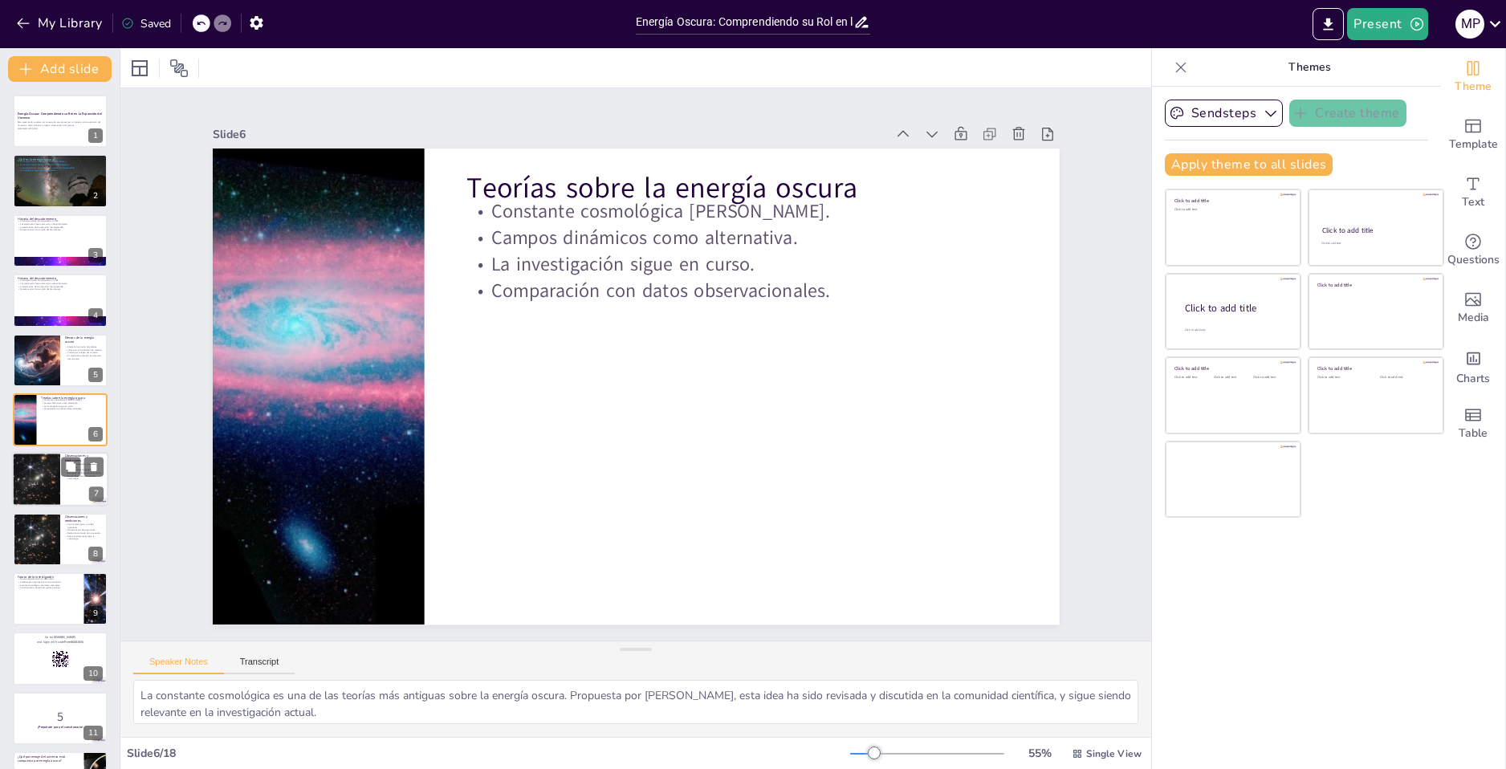
click at [45, 486] on div at bounding box center [35, 480] width 79 height 55
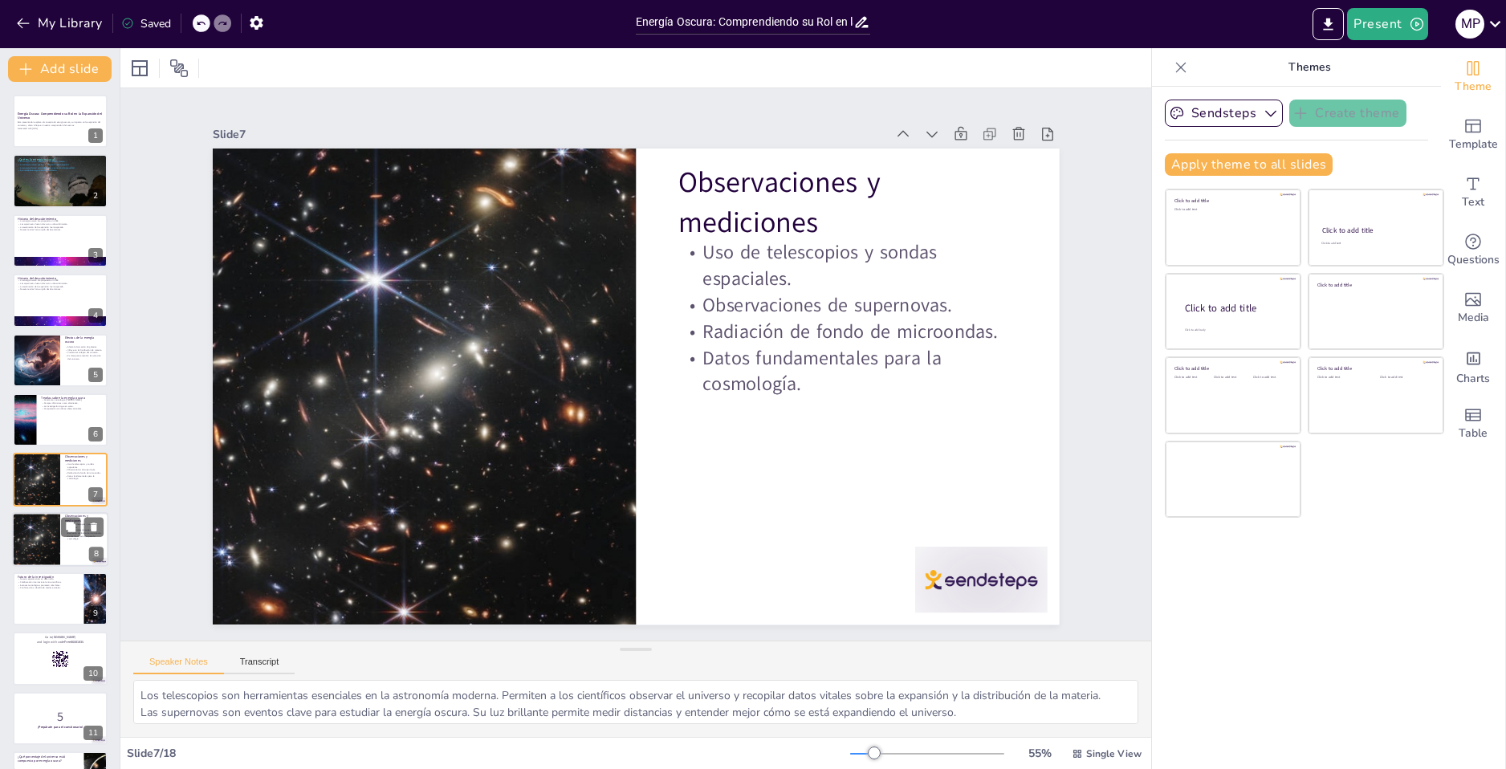
scroll to position [54, 0]
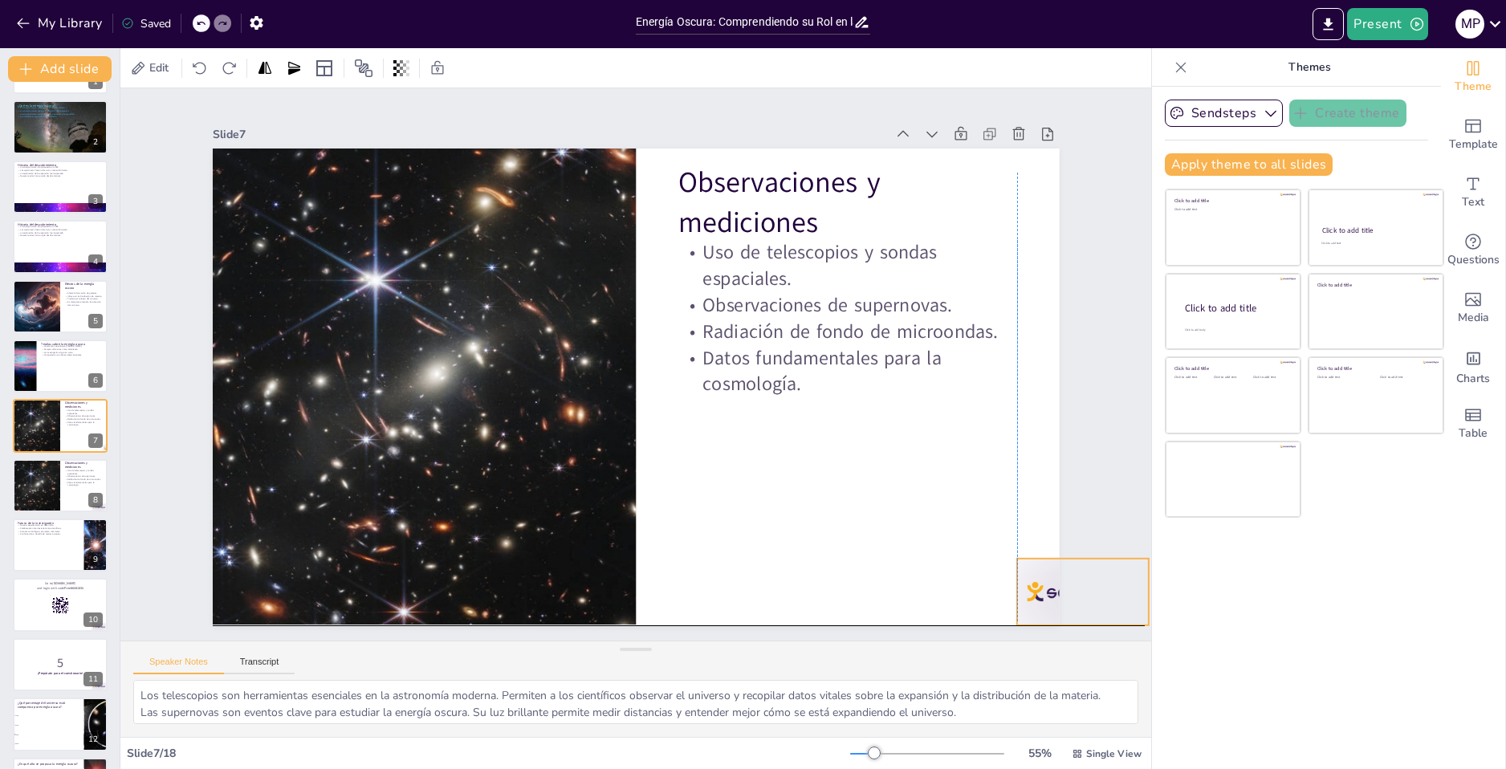
drag, startPoint x: 983, startPoint y: 567, endPoint x: 1249, endPoint y: 548, distance: 266.4
click at [48, 481] on div at bounding box center [35, 485] width 79 height 55
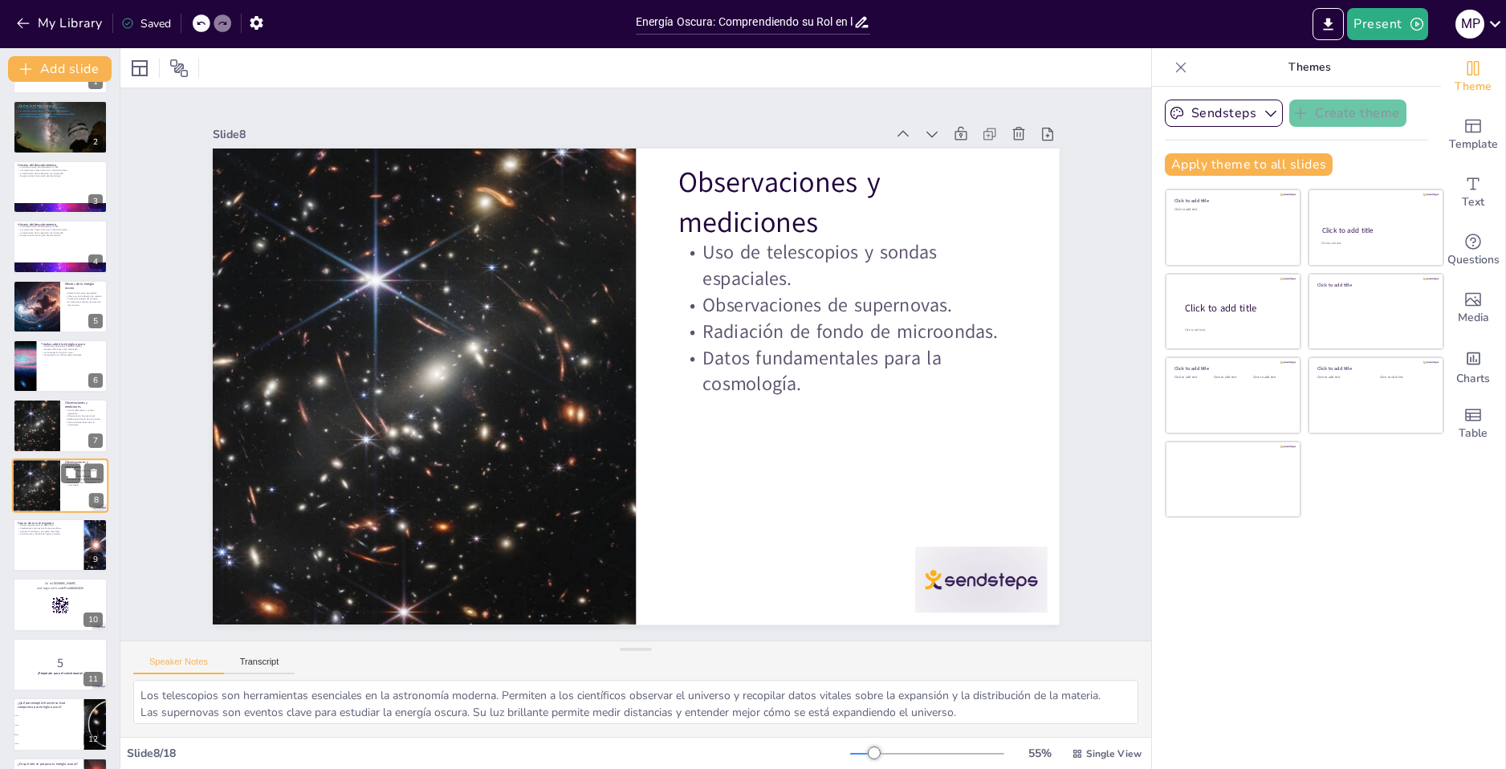
scroll to position [113, 0]
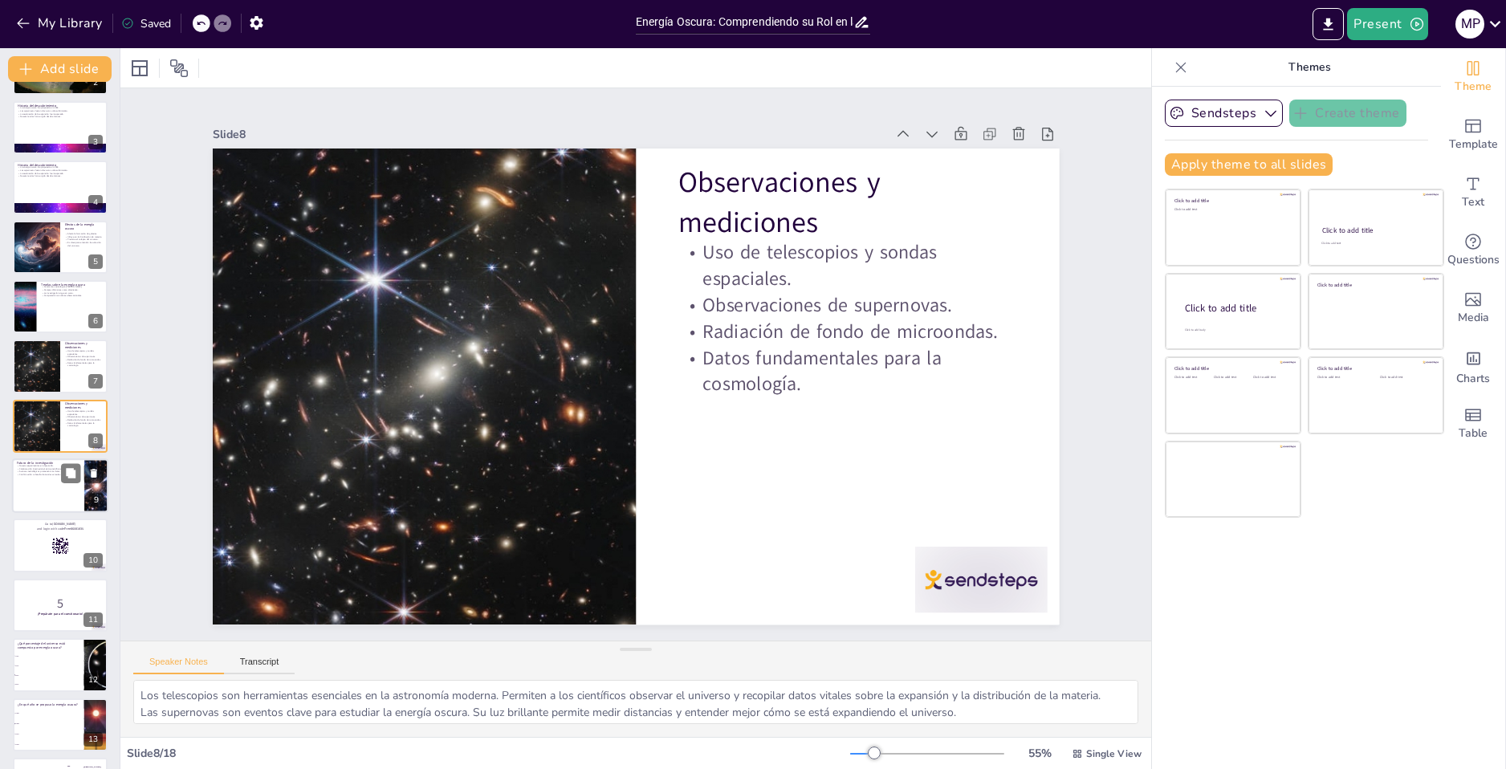
click at [39, 479] on div at bounding box center [60, 485] width 96 height 55
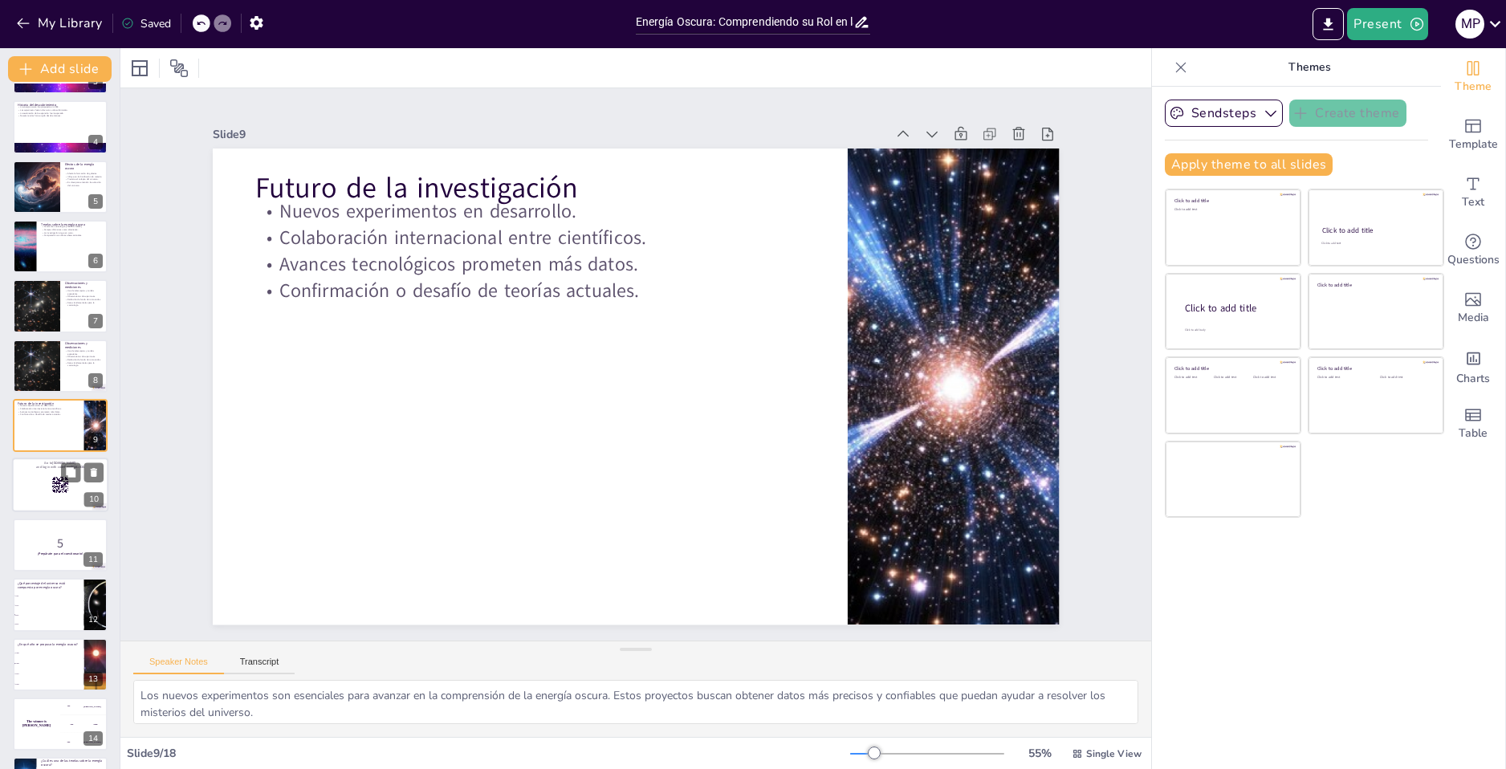
click at [34, 499] on div at bounding box center [60, 485] width 96 height 55
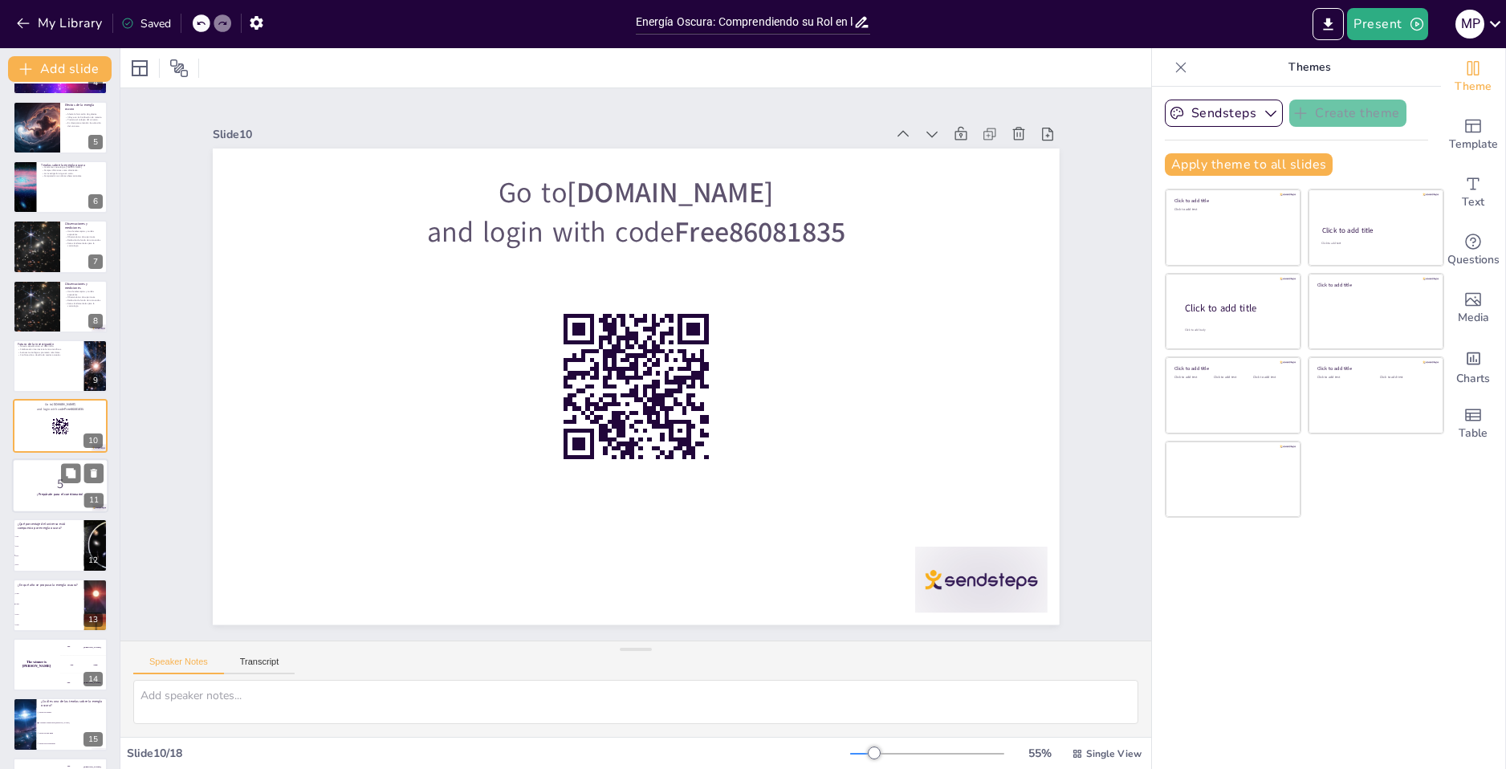
click at [27, 487] on p "5" at bounding box center [60, 483] width 87 height 18
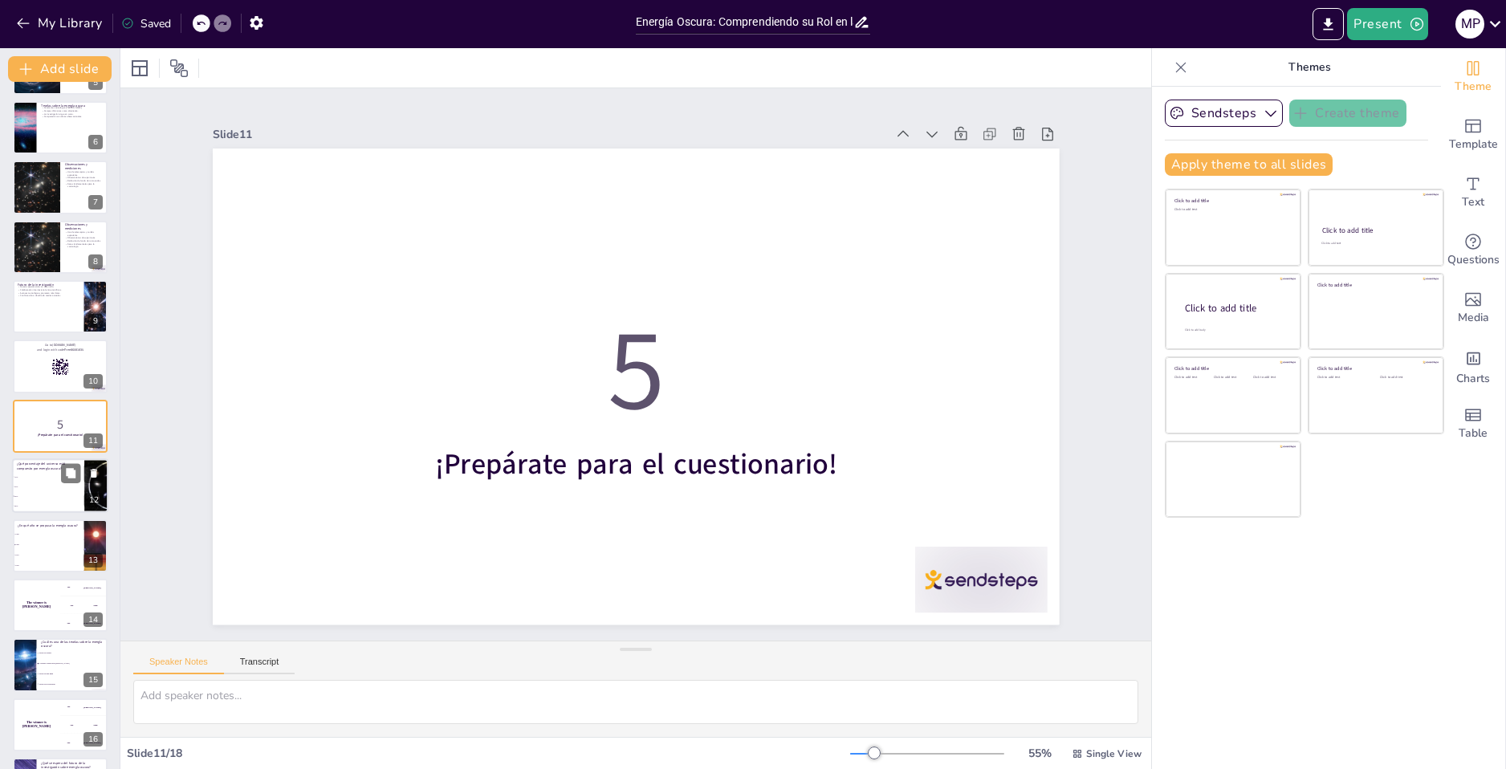
click at [34, 497] on span "68%" at bounding box center [48, 496] width 69 height 2
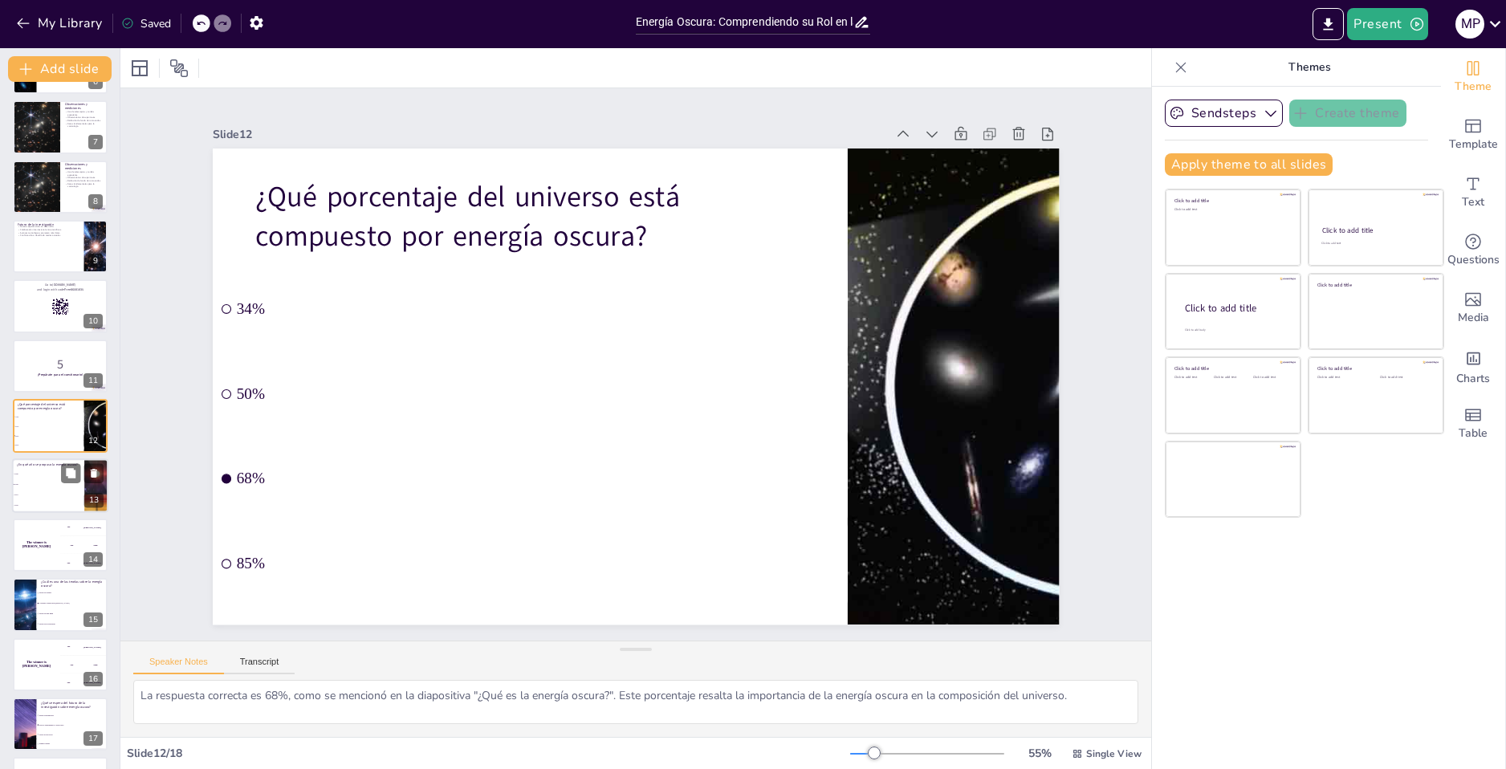
click at [39, 506] on span "2005" at bounding box center [48, 505] width 69 height 2
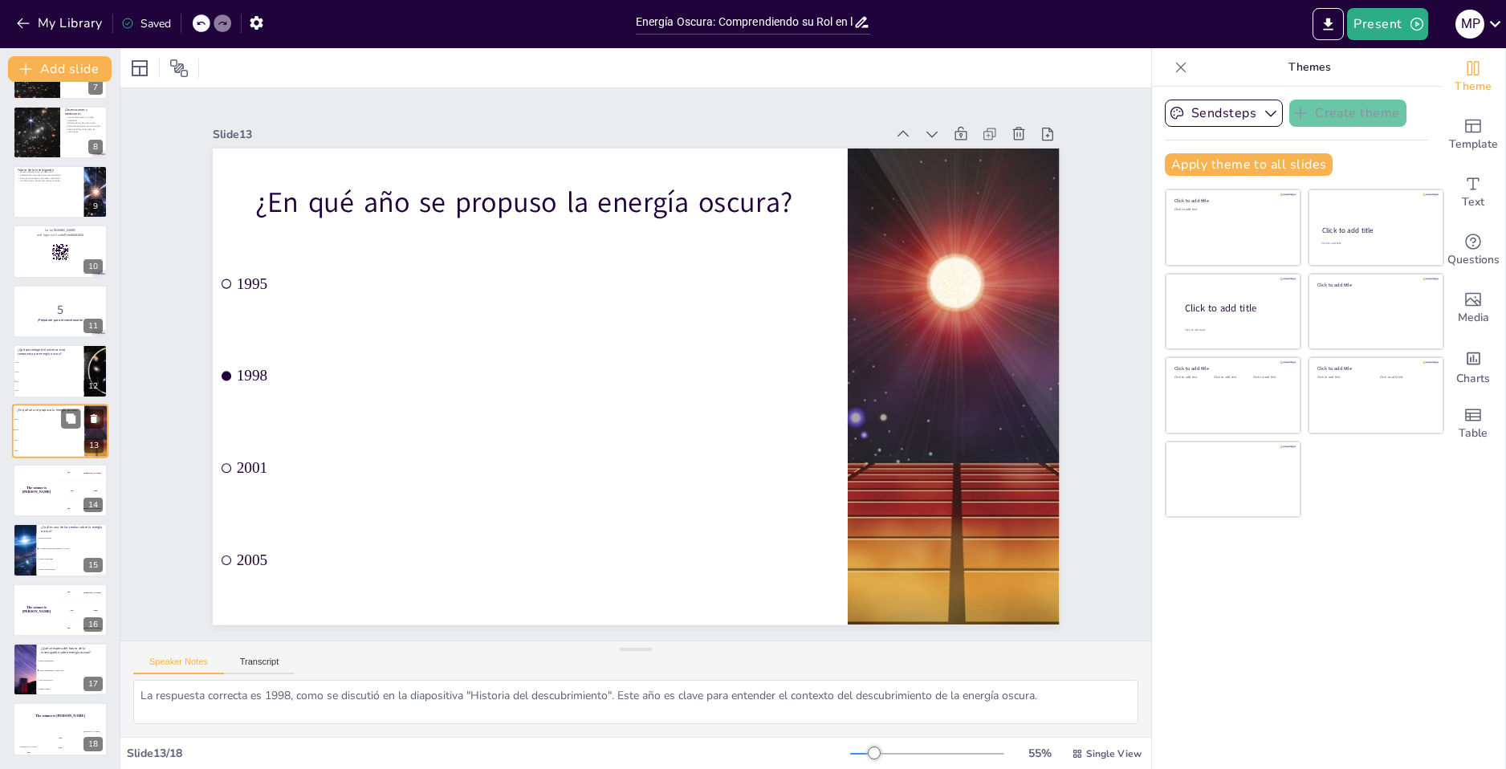
click at [39, 506] on div "The winner is Niels 🏆" at bounding box center [36, 490] width 47 height 53
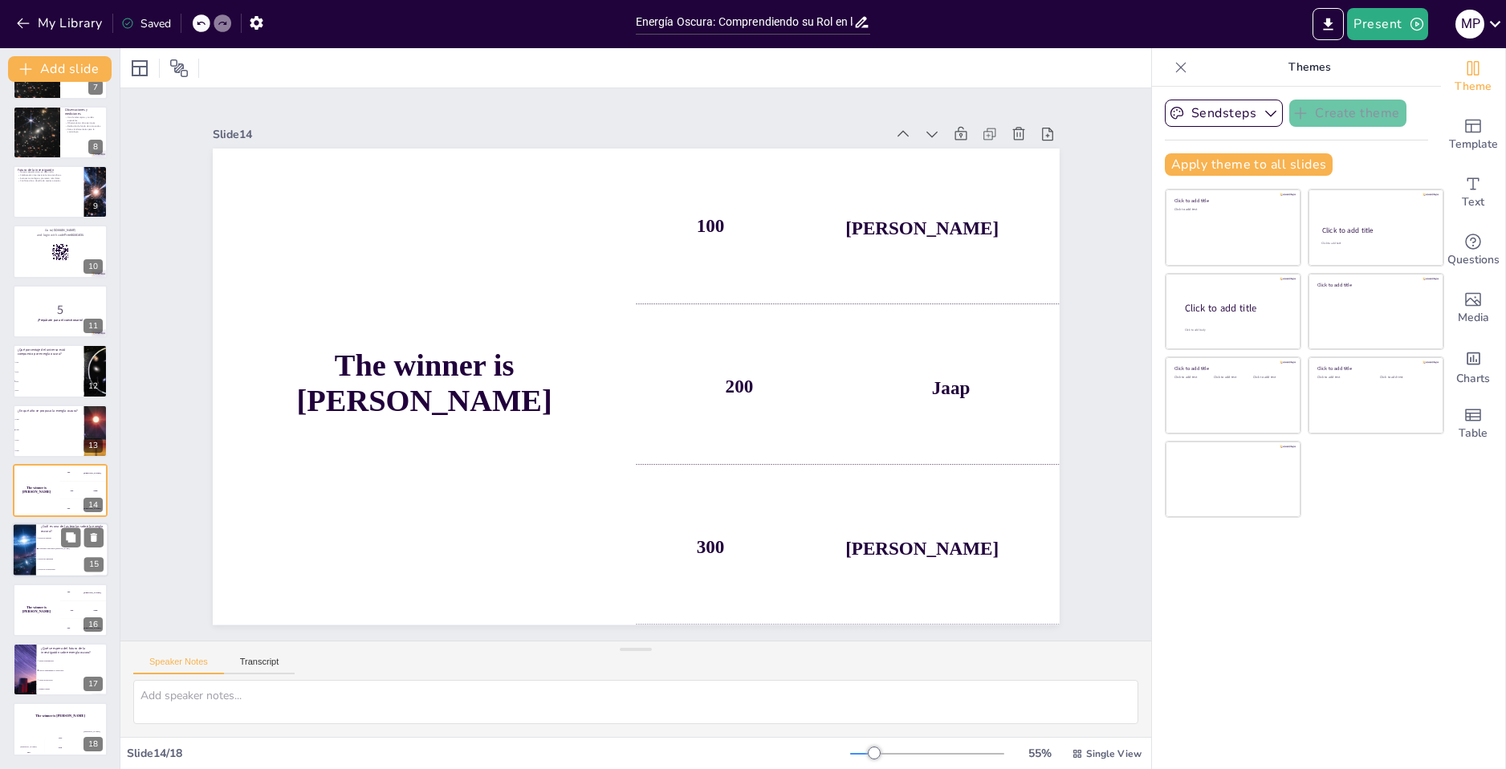
click at [44, 539] on span "Teoría de cuerdas" at bounding box center [73, 539] width 69 height 2
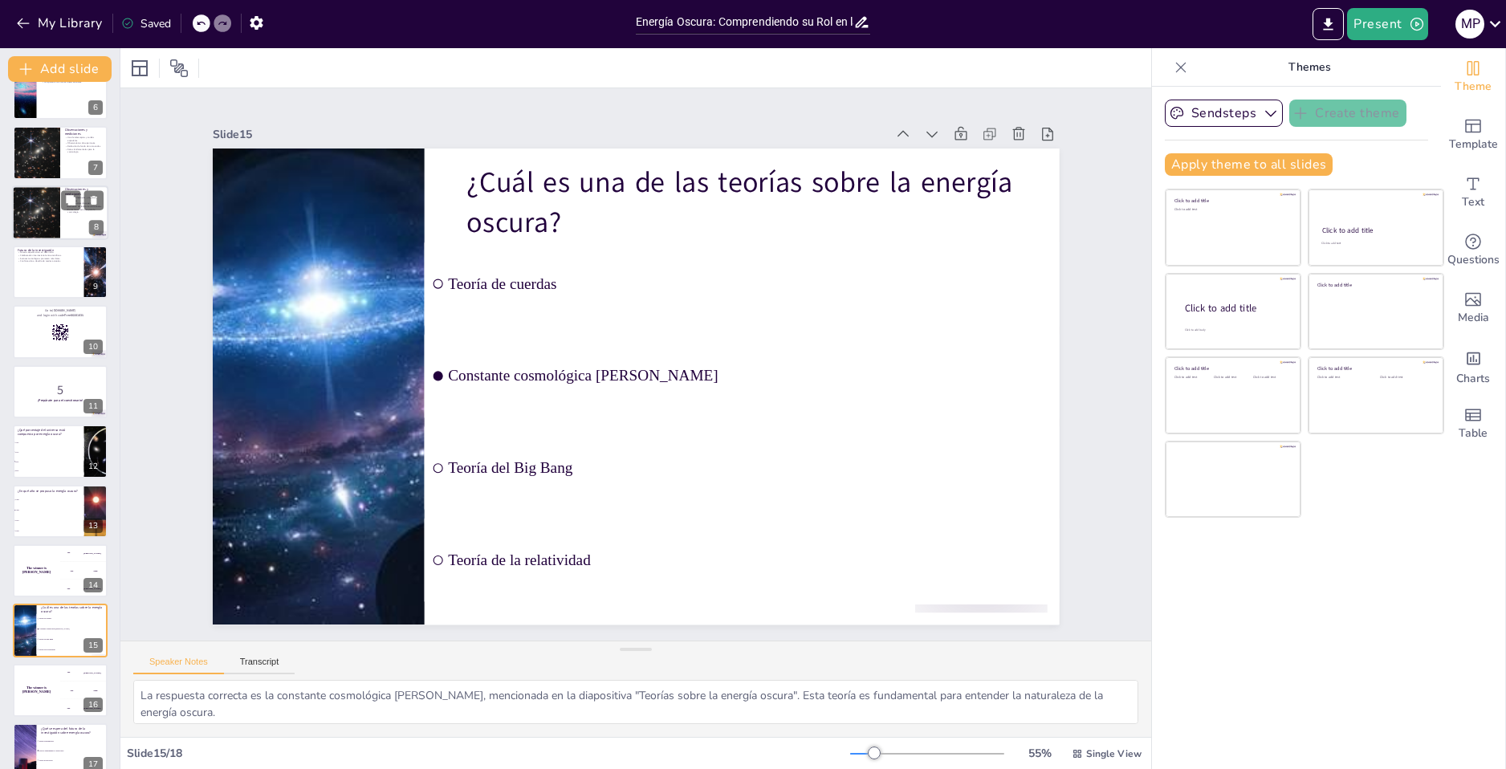
click at [34, 196] on div at bounding box center [35, 212] width 79 height 55
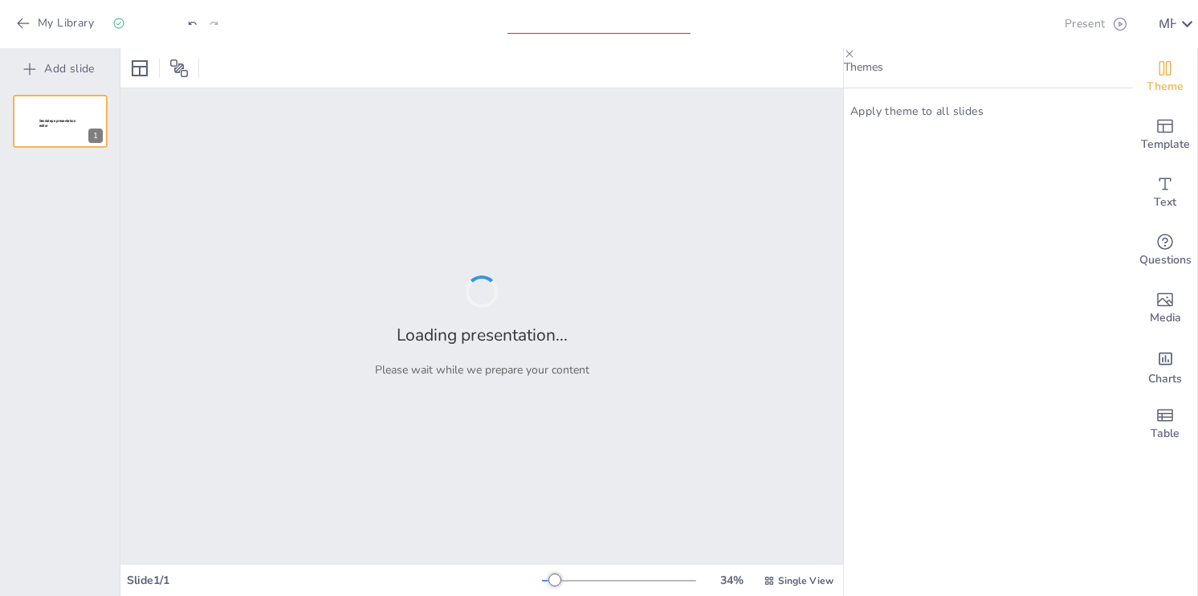
type input "Energía Oscura: Comprendiendo su Rol en la Expansión del Universo"
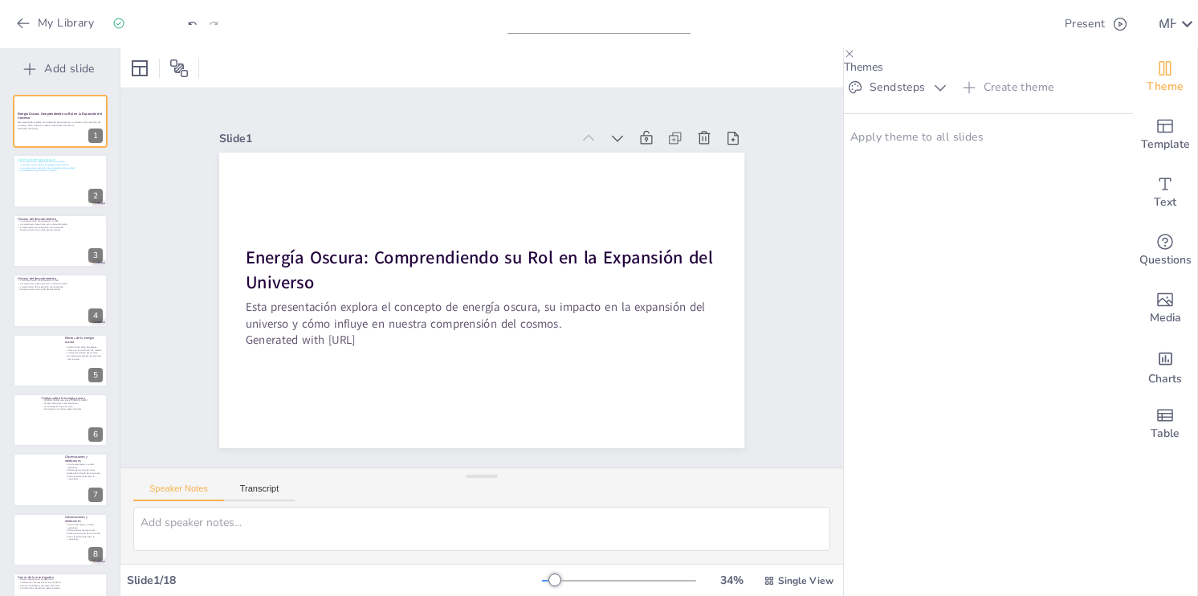
checkbox input "true"
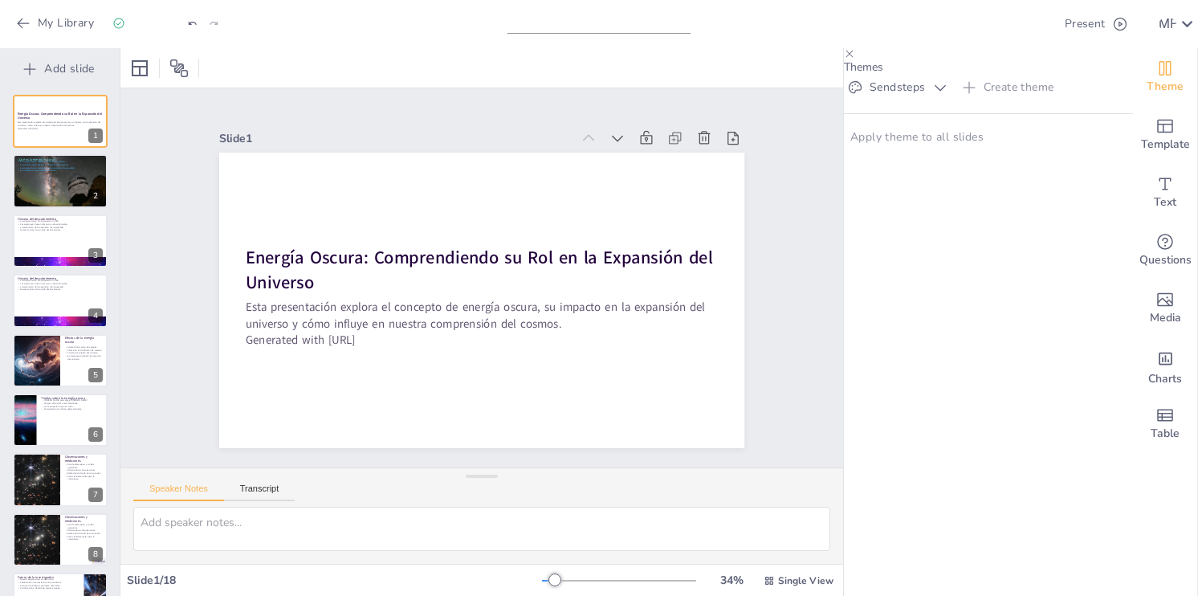
checkbox input "true"
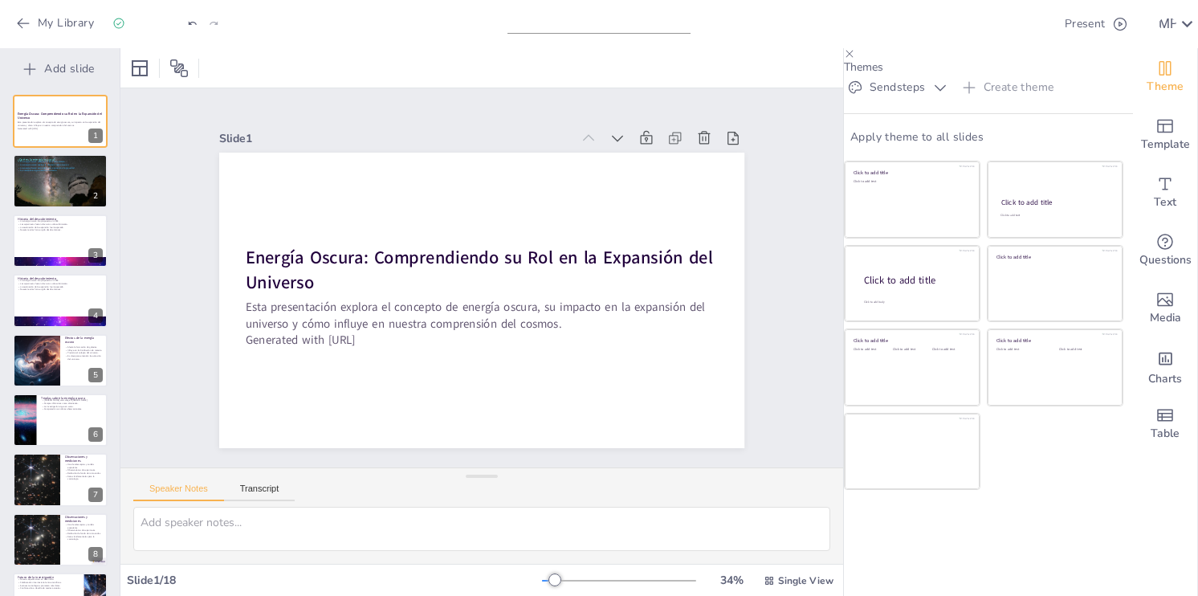
checkbox input "true"
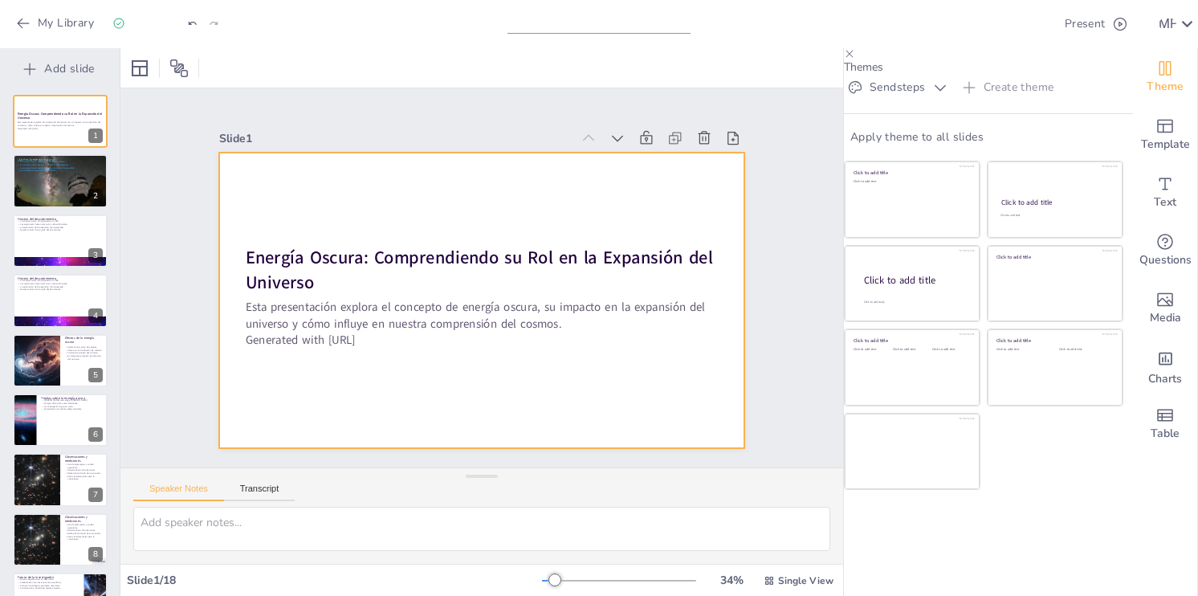
checkbox input "true"
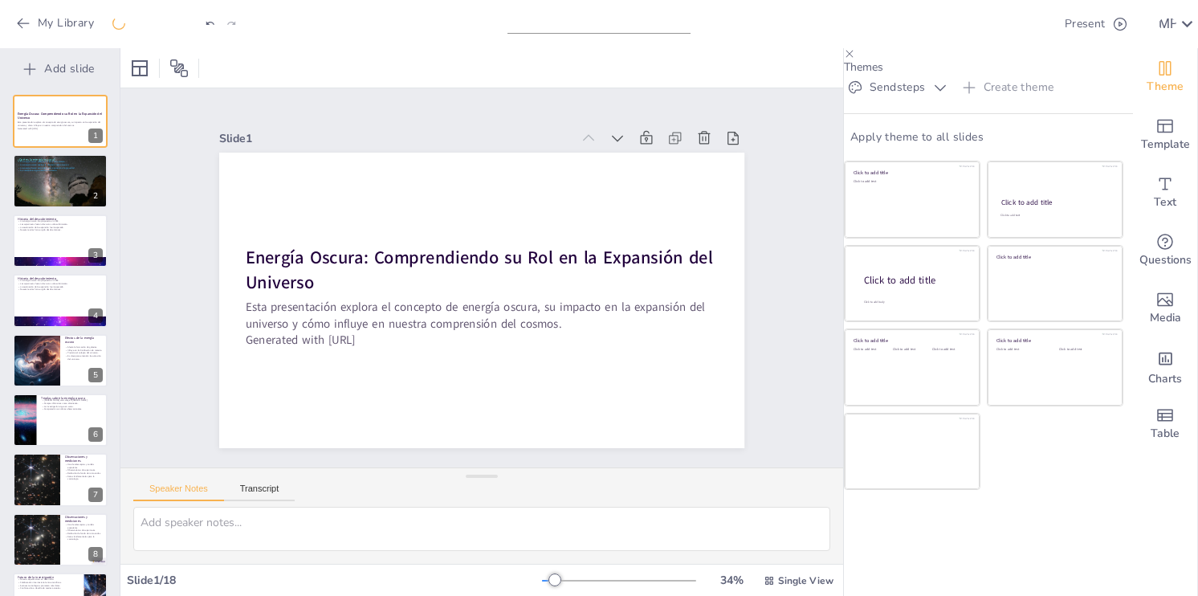
checkbox input "true"
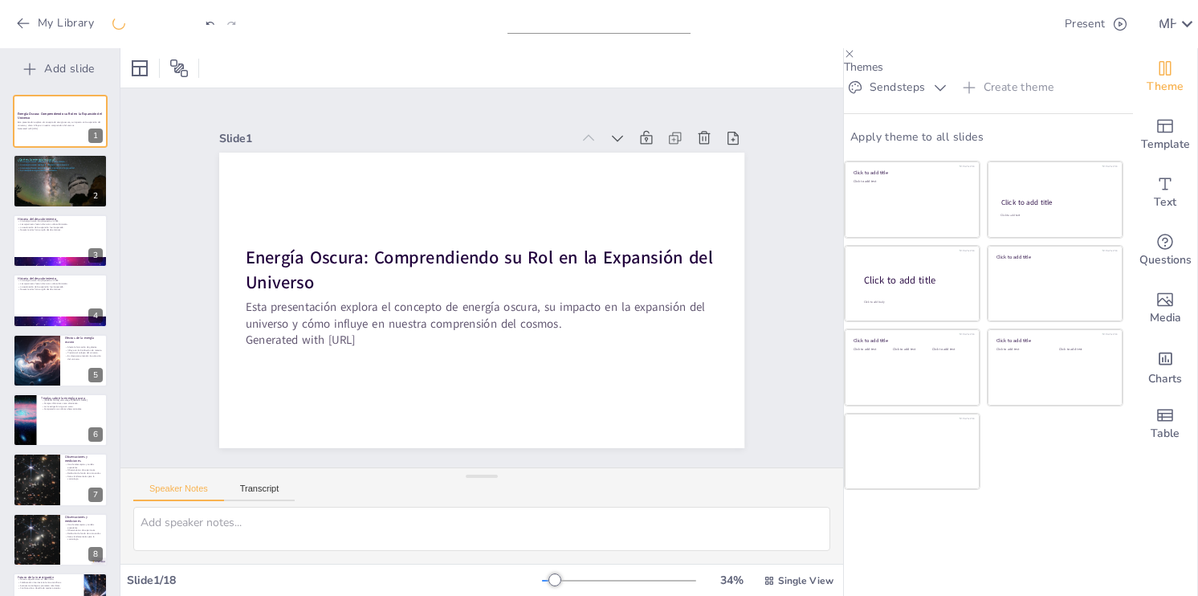
checkbox input "true"
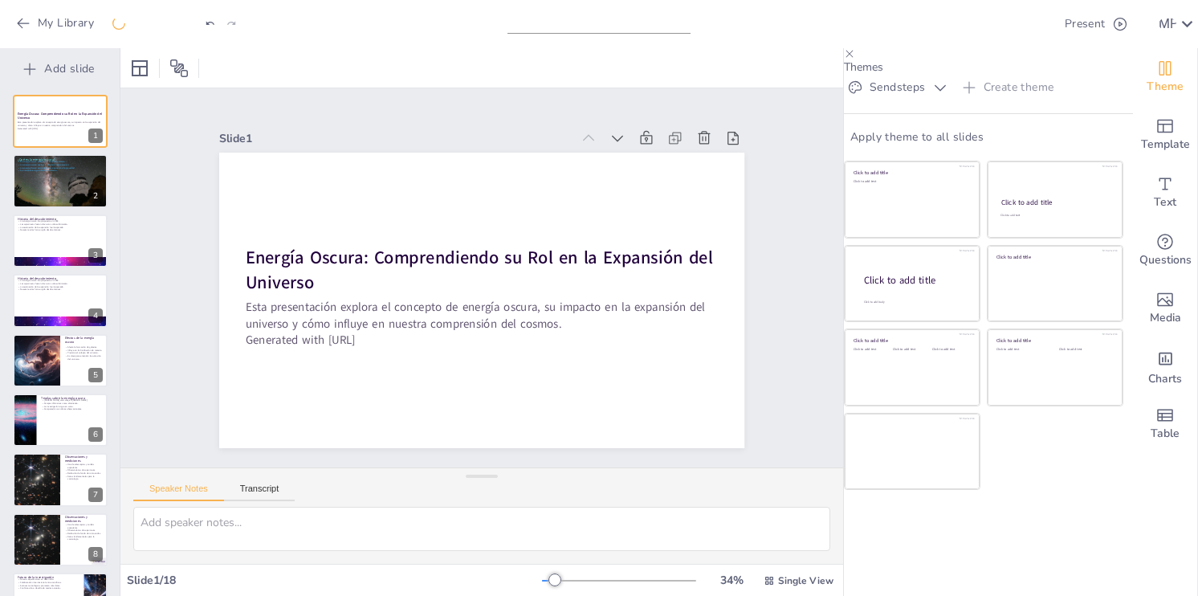
checkbox input "true"
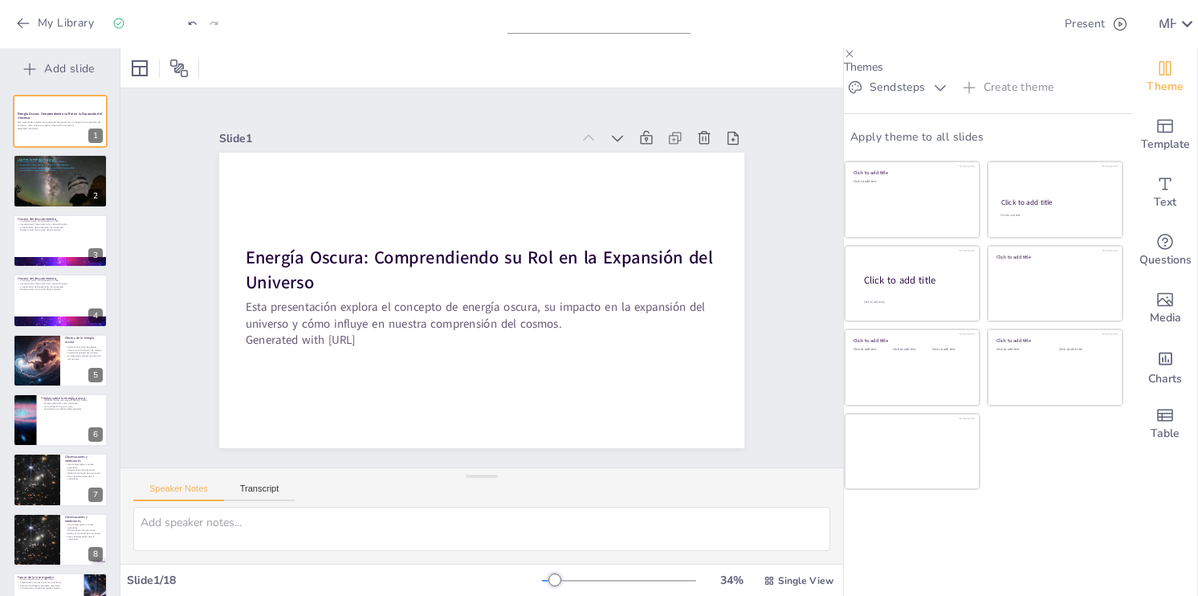
checkbox input "true"
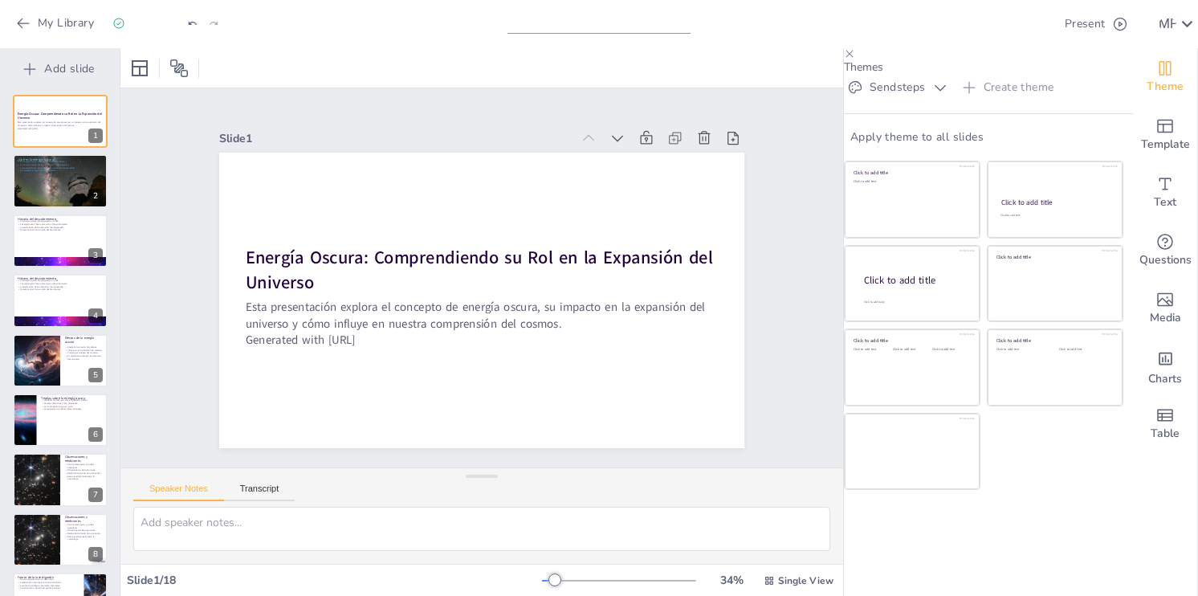
checkbox input "true"
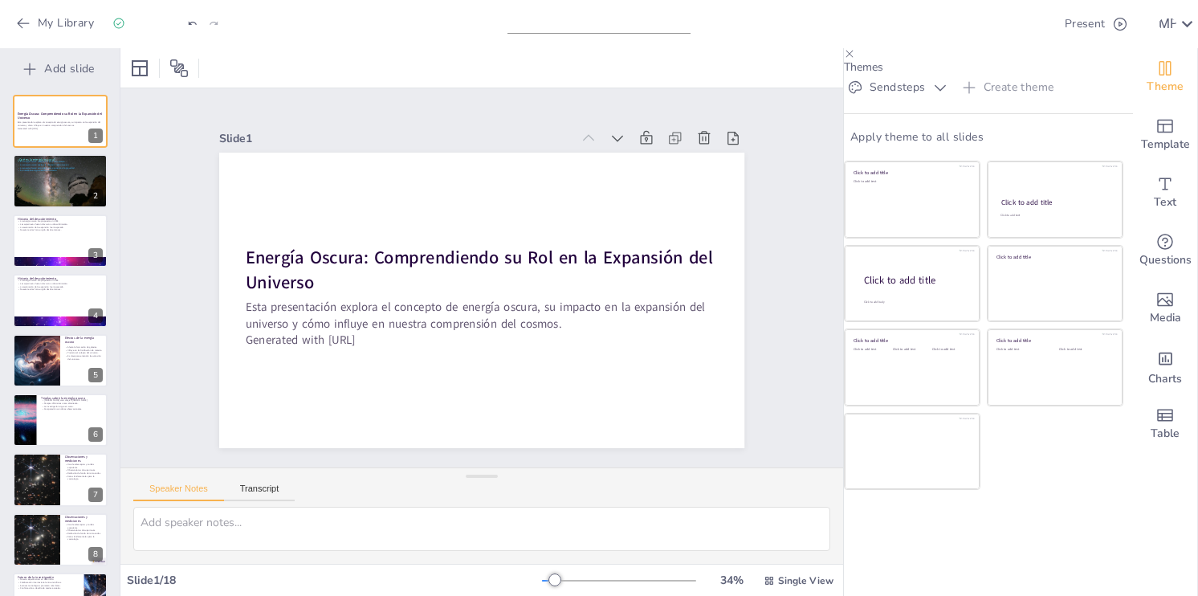
checkbox input "true"
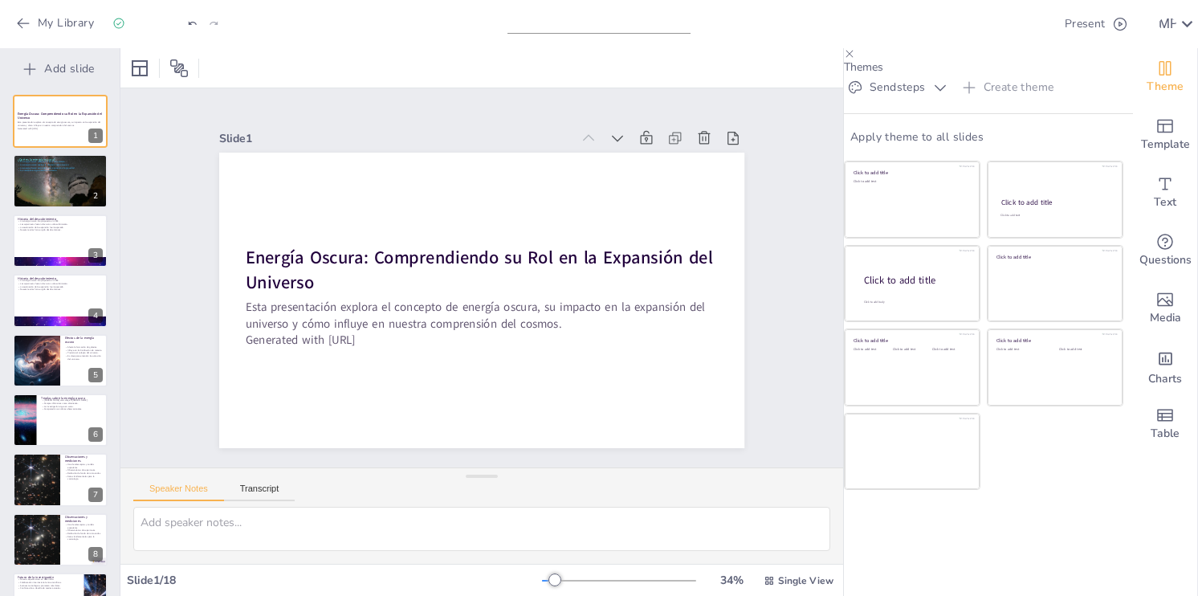
checkbox input "true"
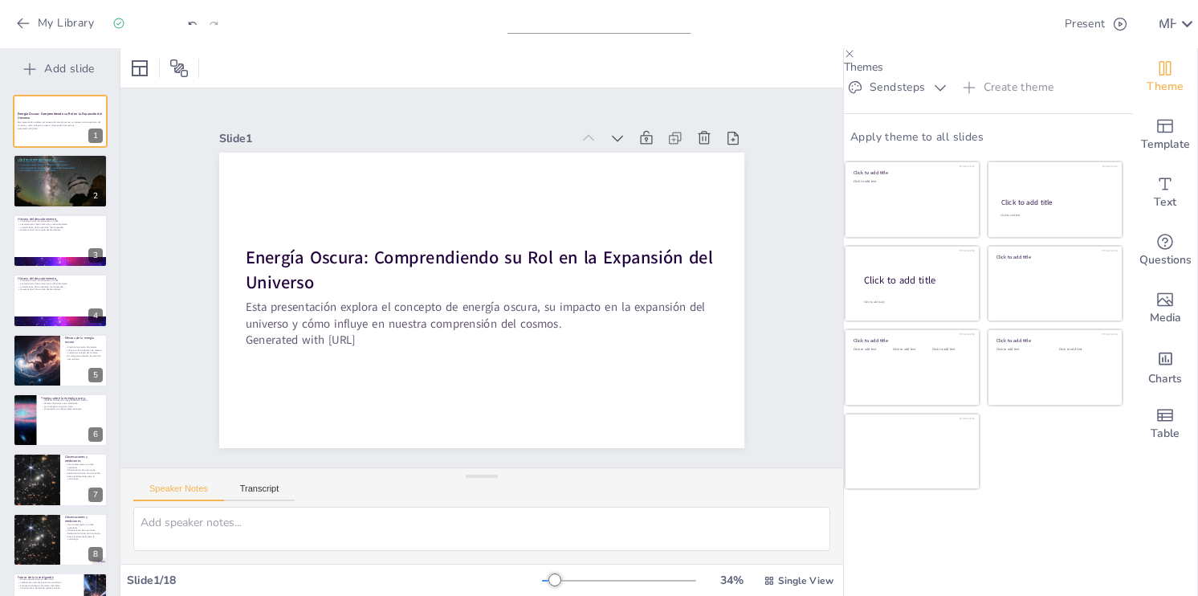
checkbox input "true"
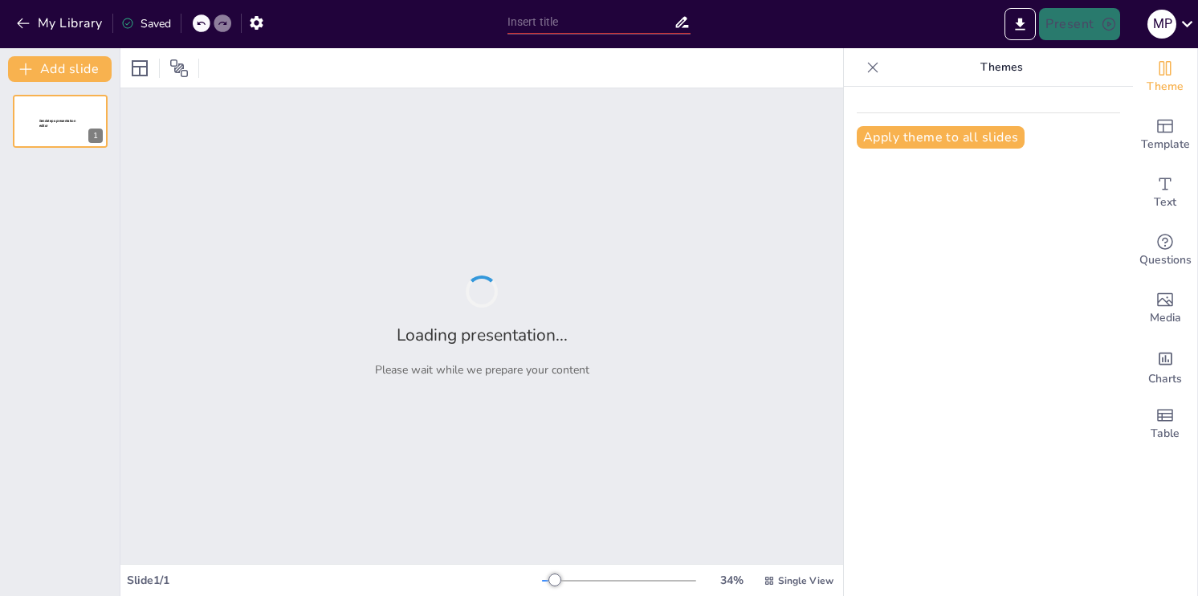
type input "Energía Oscura: Comprendiendo su Rol en la Expansión del Universo"
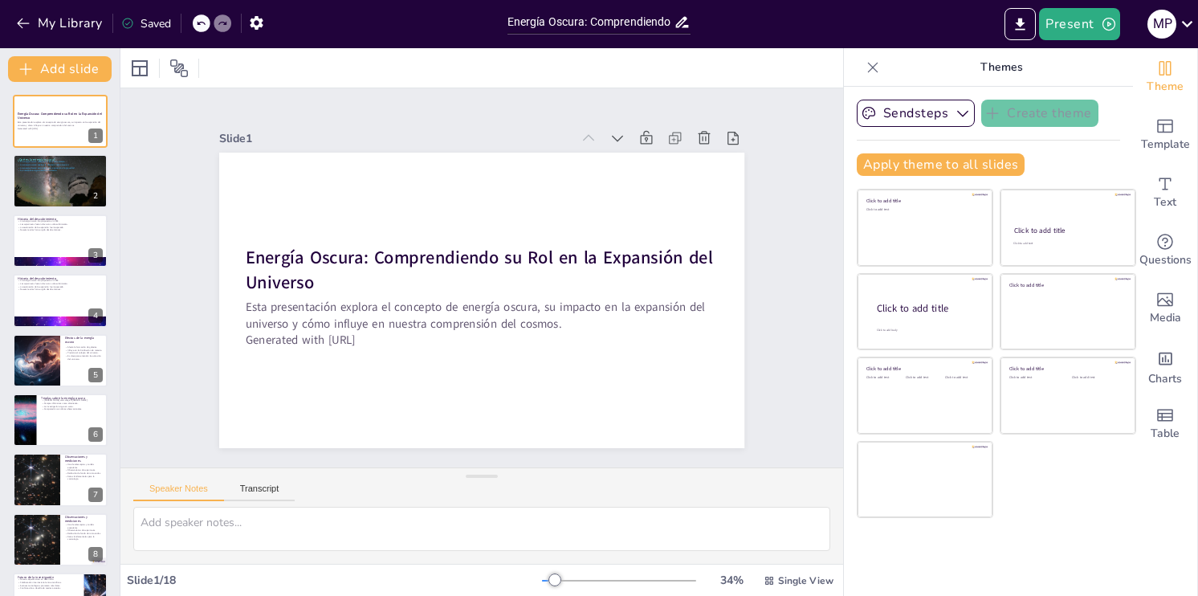
checkbox input "true"
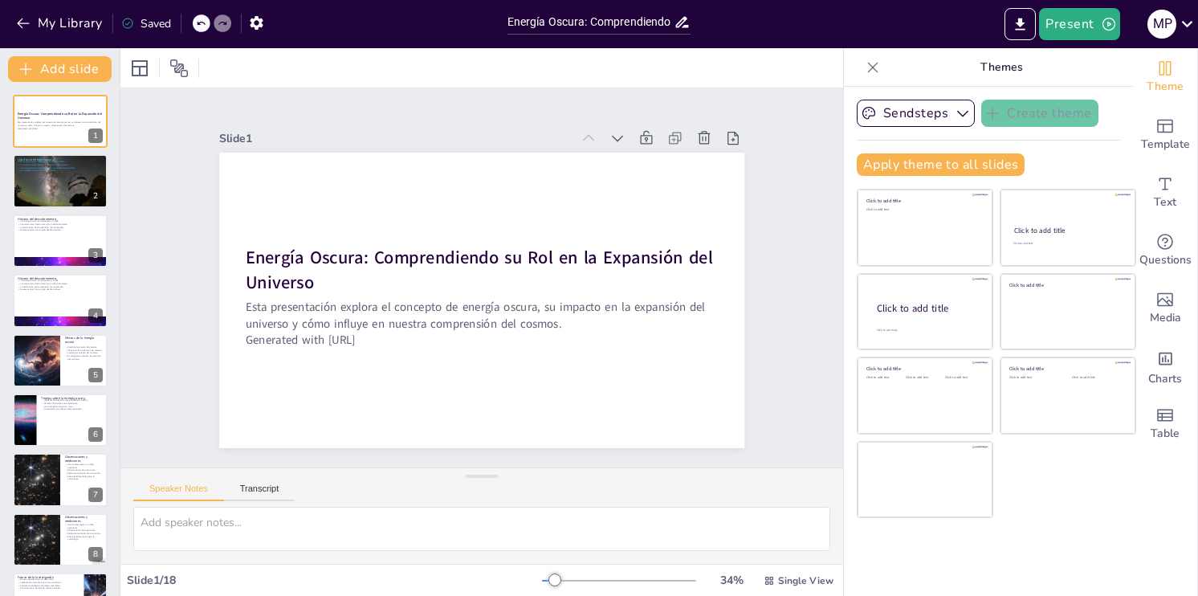
checkbox input "true"
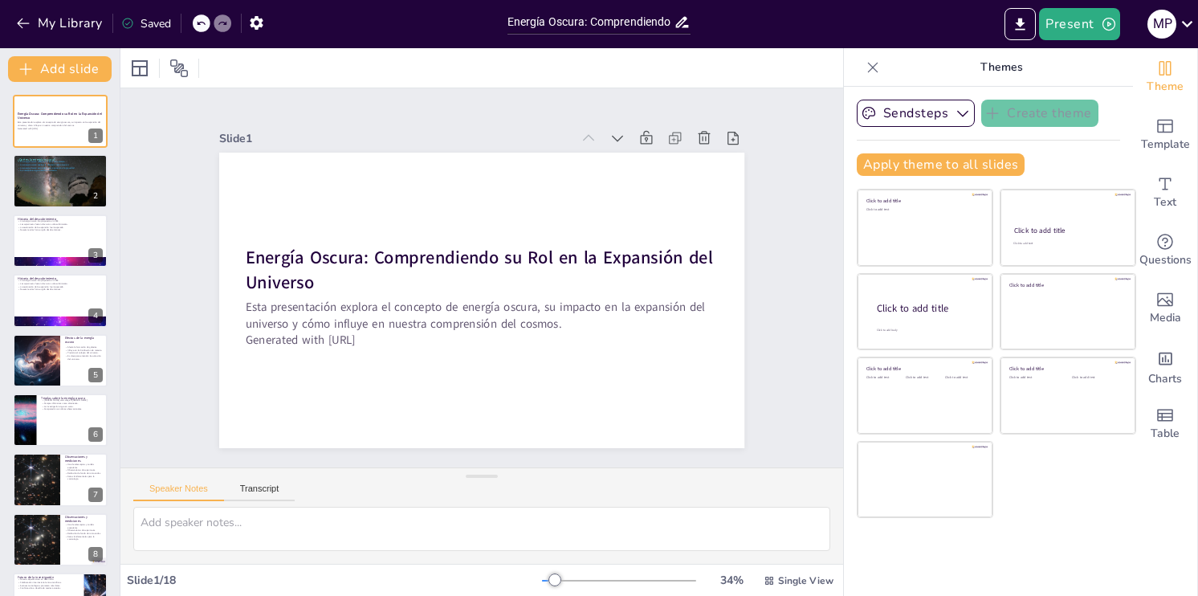
checkbox input "true"
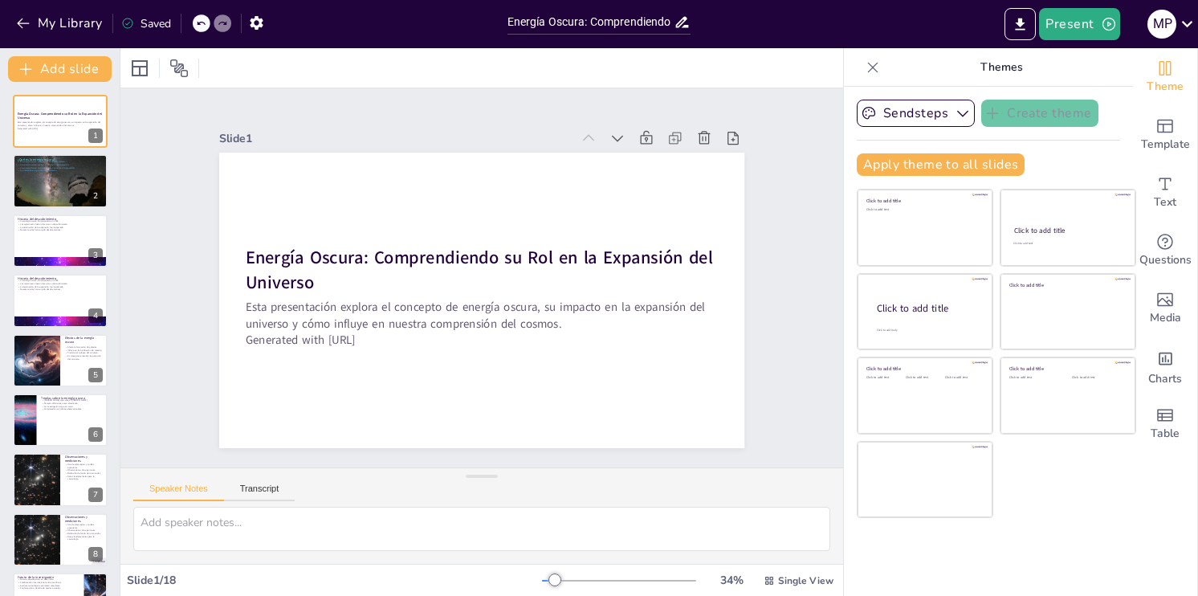
checkbox input "true"
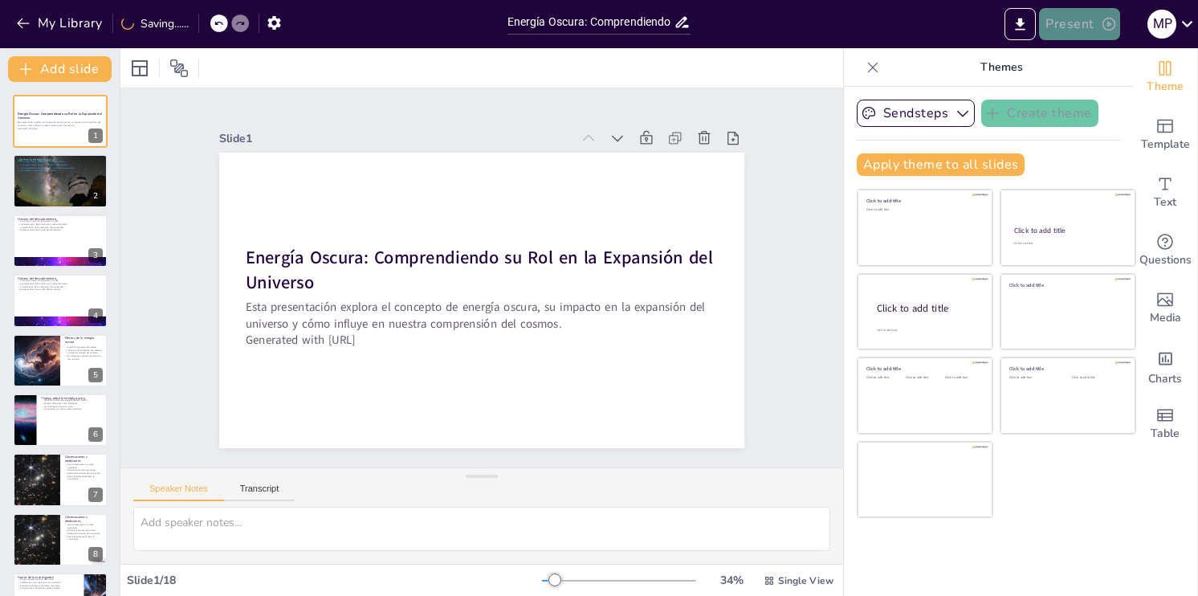
click at [1084, 28] on button "Present" at bounding box center [1079, 24] width 80 height 32
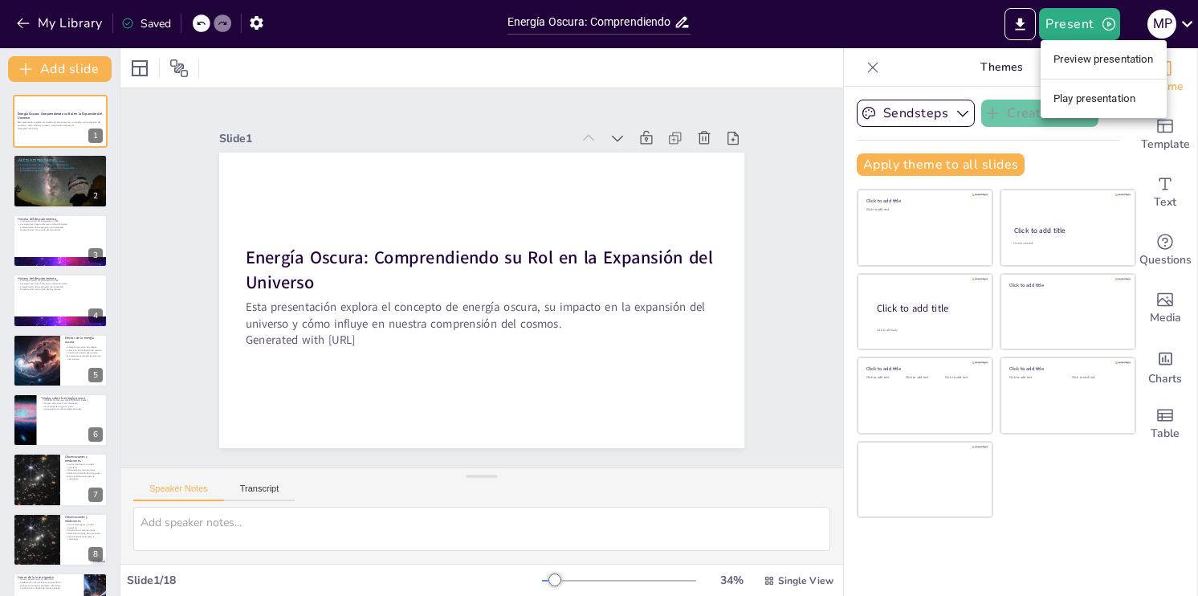
click at [1070, 73] on ul "Preview presentation Play presentation" at bounding box center [1103, 79] width 126 height 78
click at [1073, 66] on li "Preview presentation" at bounding box center [1103, 60] width 126 height 26
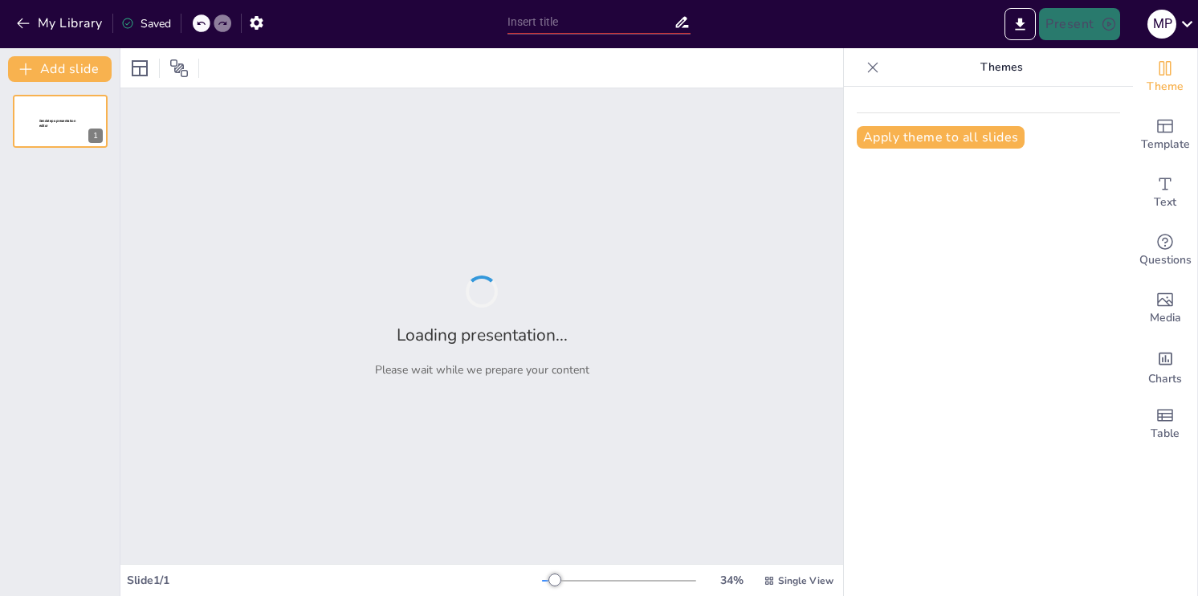
type input "Energía Oscura: Comprendiendo su Rol en la Expansión del Universo"
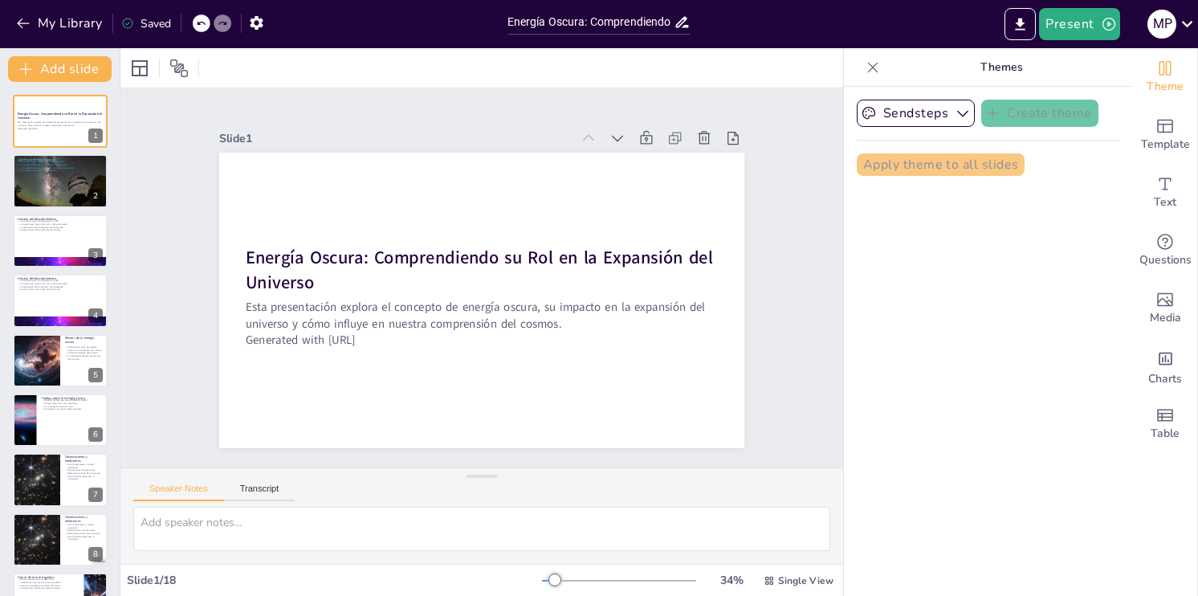
checkbox input "true"
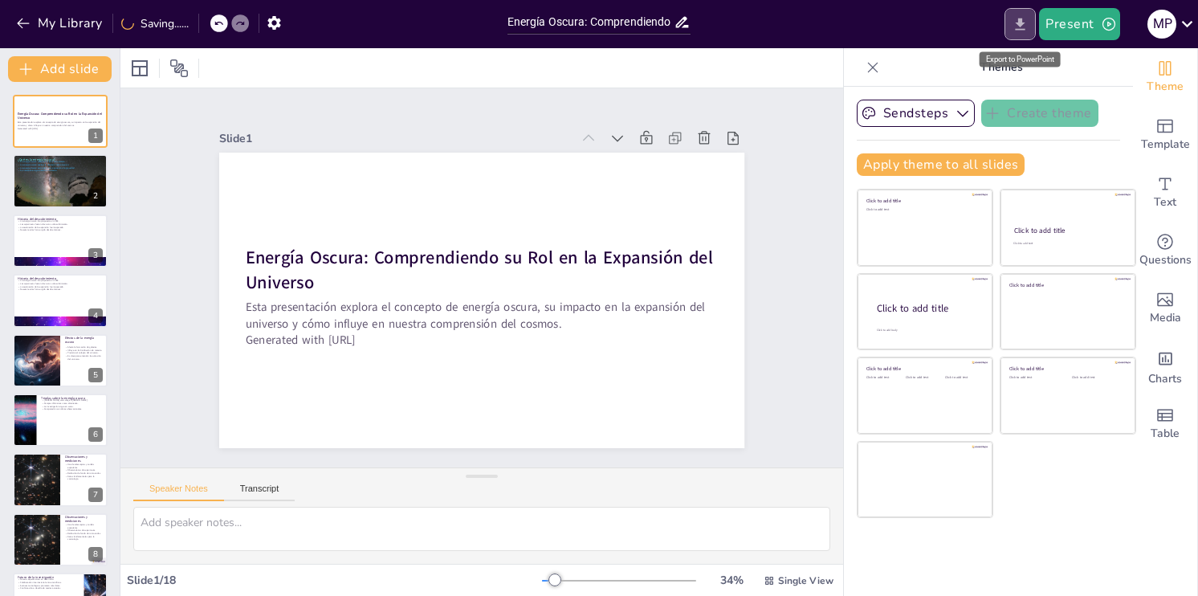
click at [1028, 19] on icon "Export to PowerPoint" at bounding box center [1020, 24] width 17 height 17
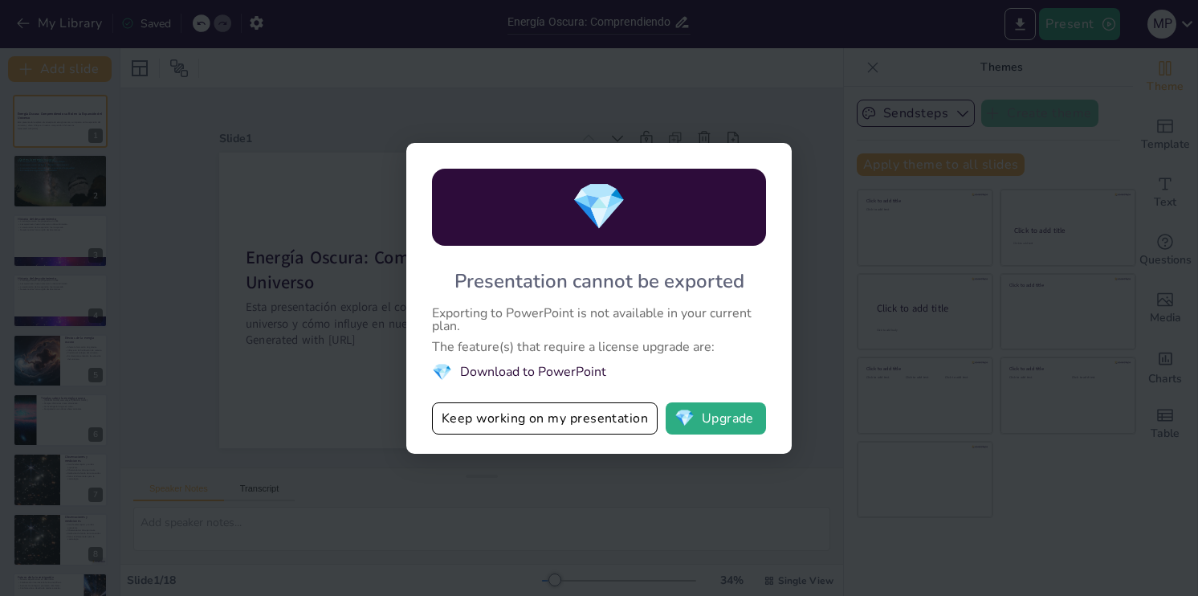
click at [694, 419] on span "💎" at bounding box center [684, 418] width 20 height 16
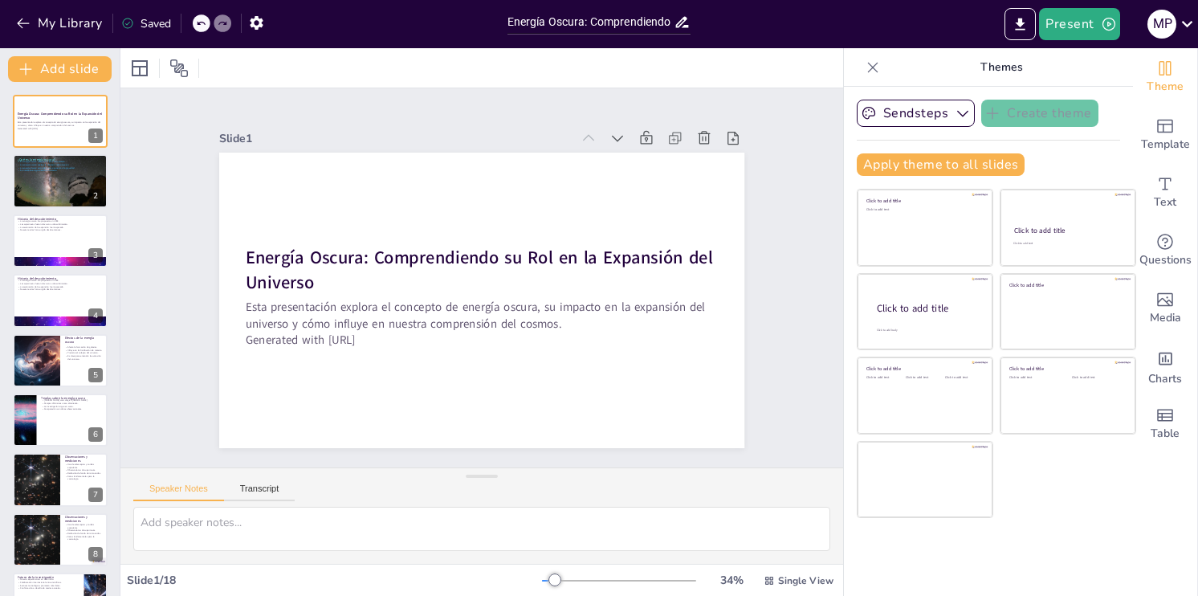
checkbox input "true"
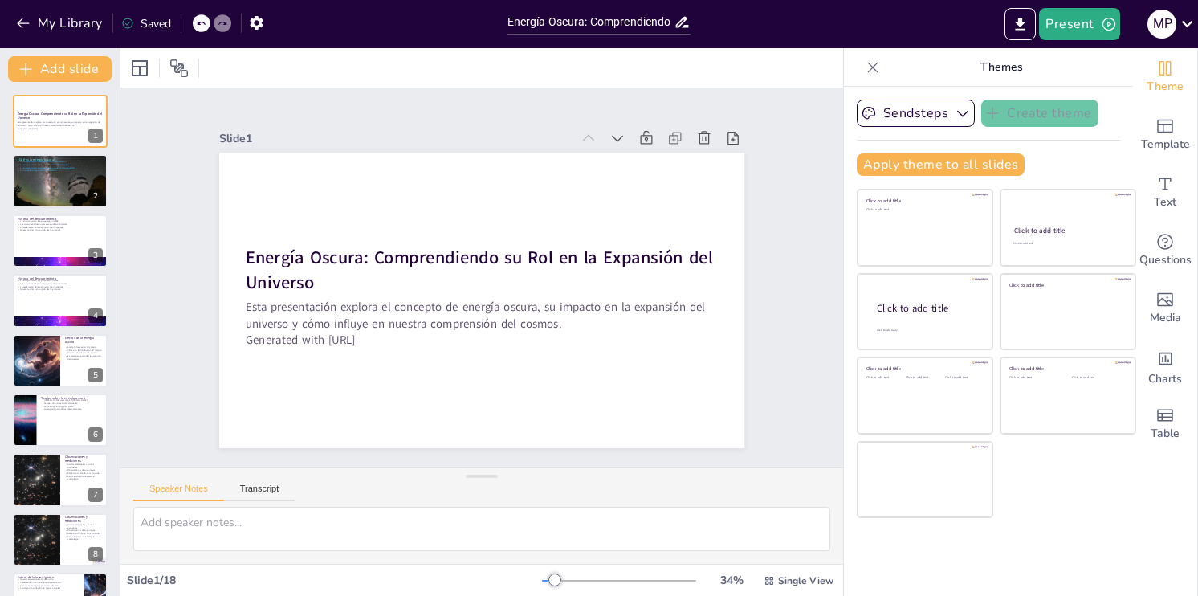
checkbox input "true"
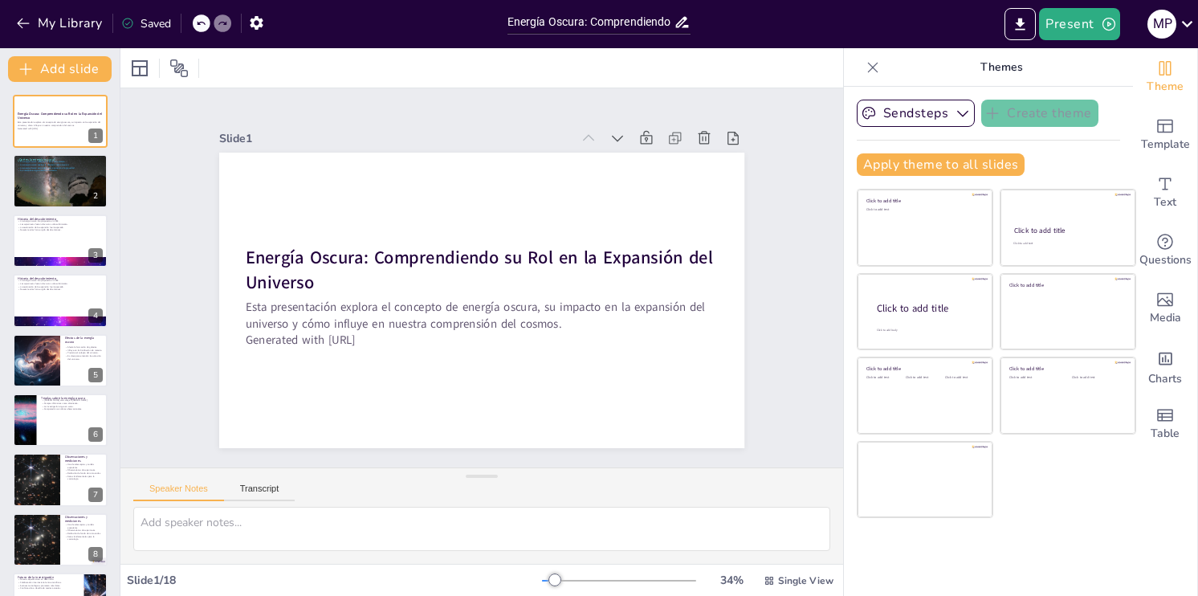
checkbox input "true"
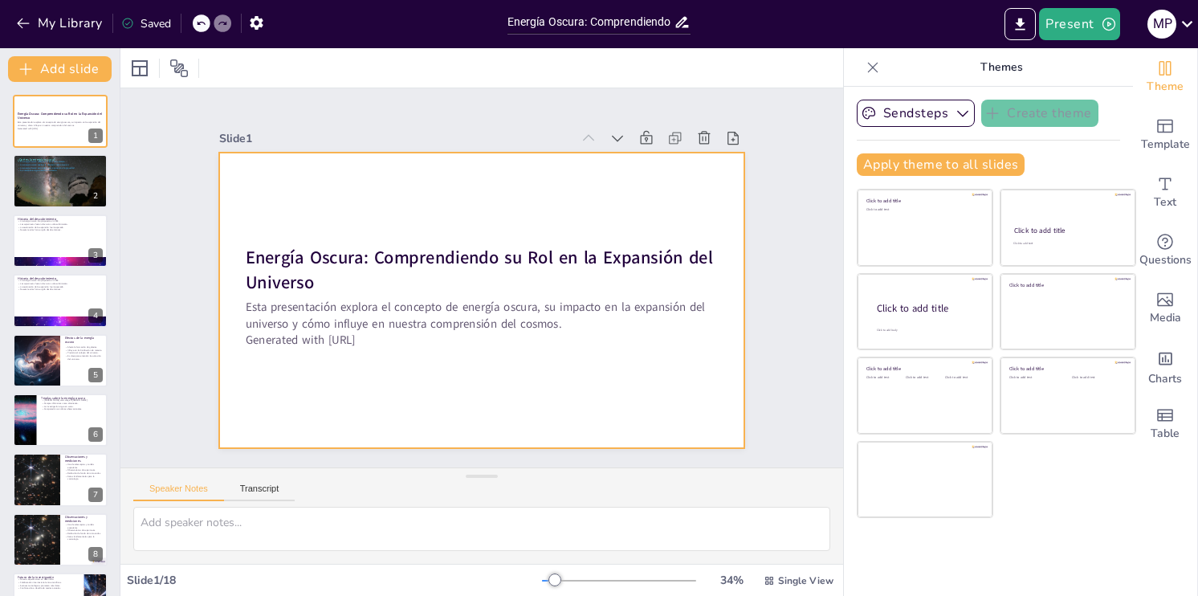
checkbox input "true"
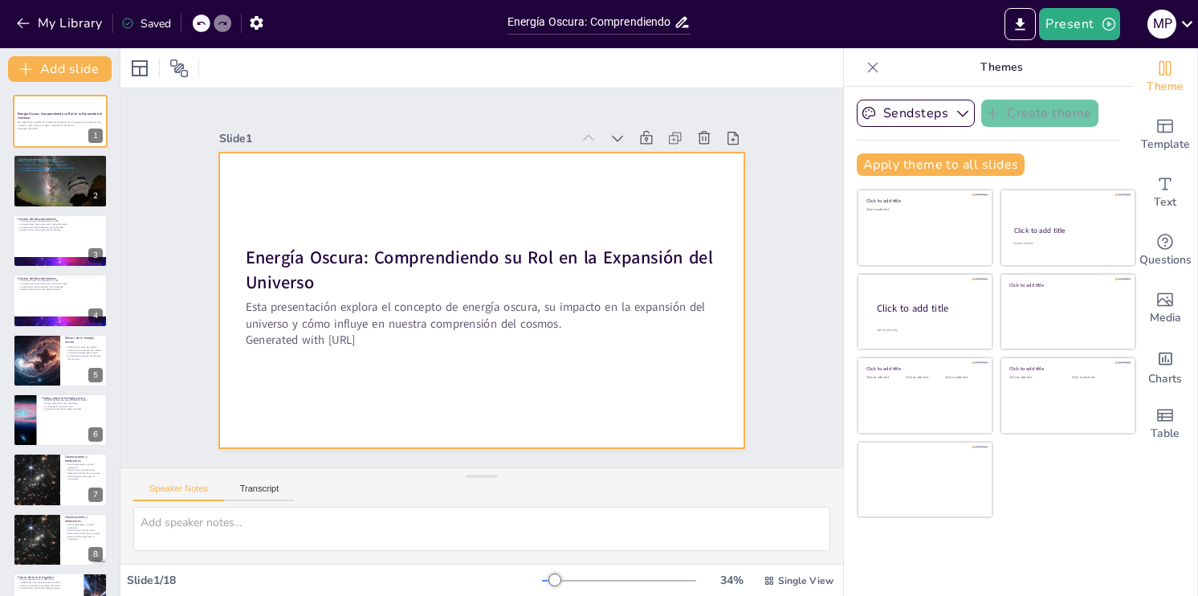
checkbox input "true"
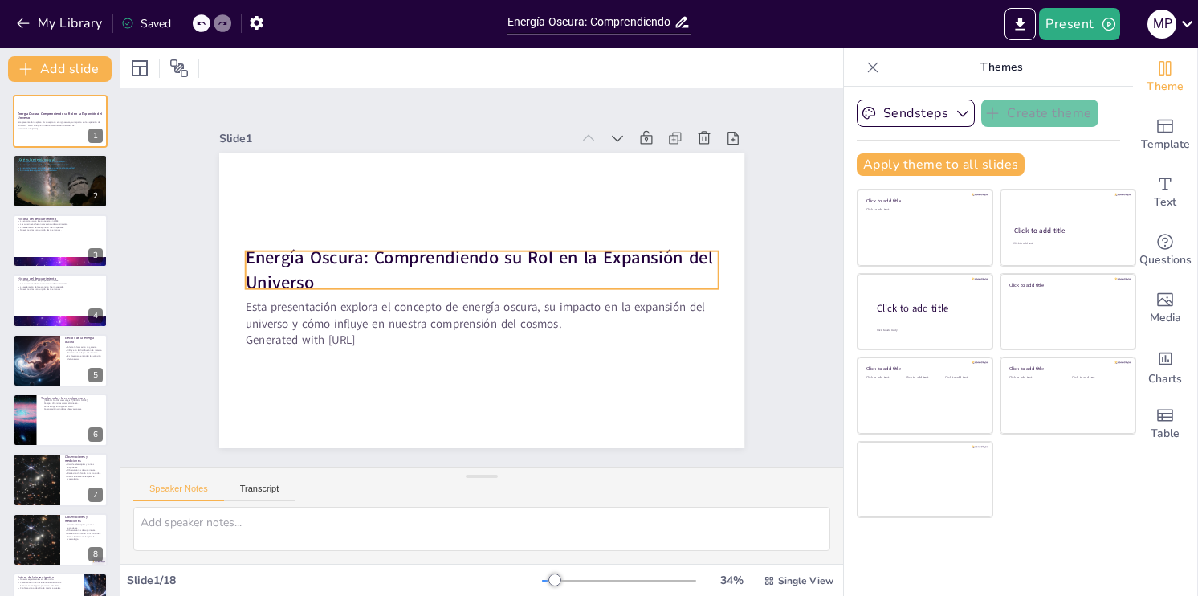
checkbox input "true"
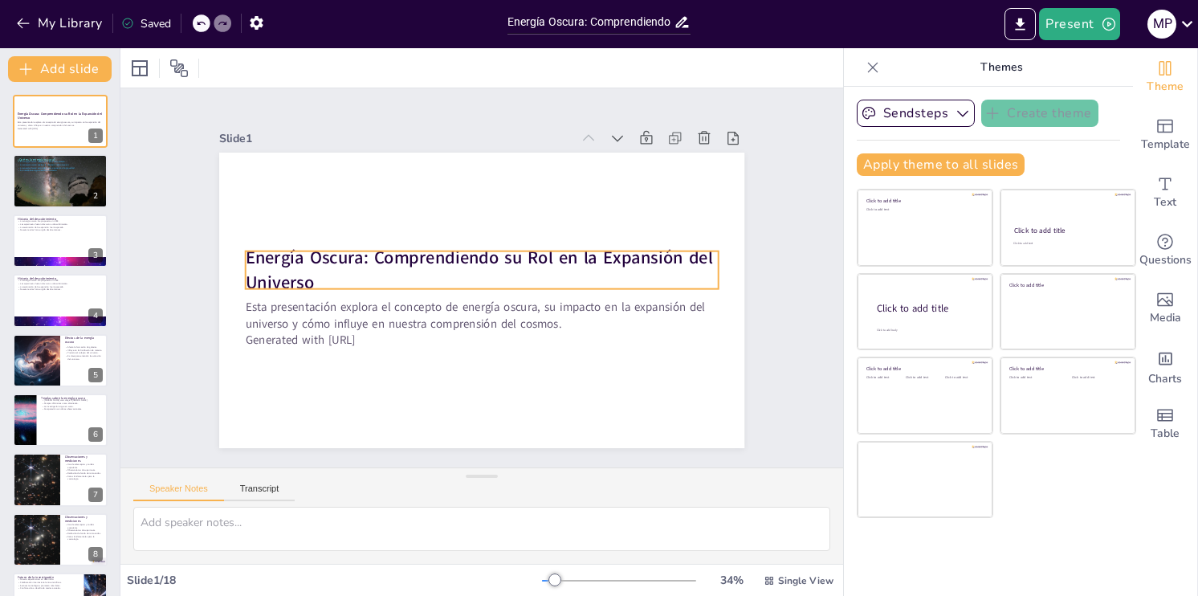
checkbox input "true"
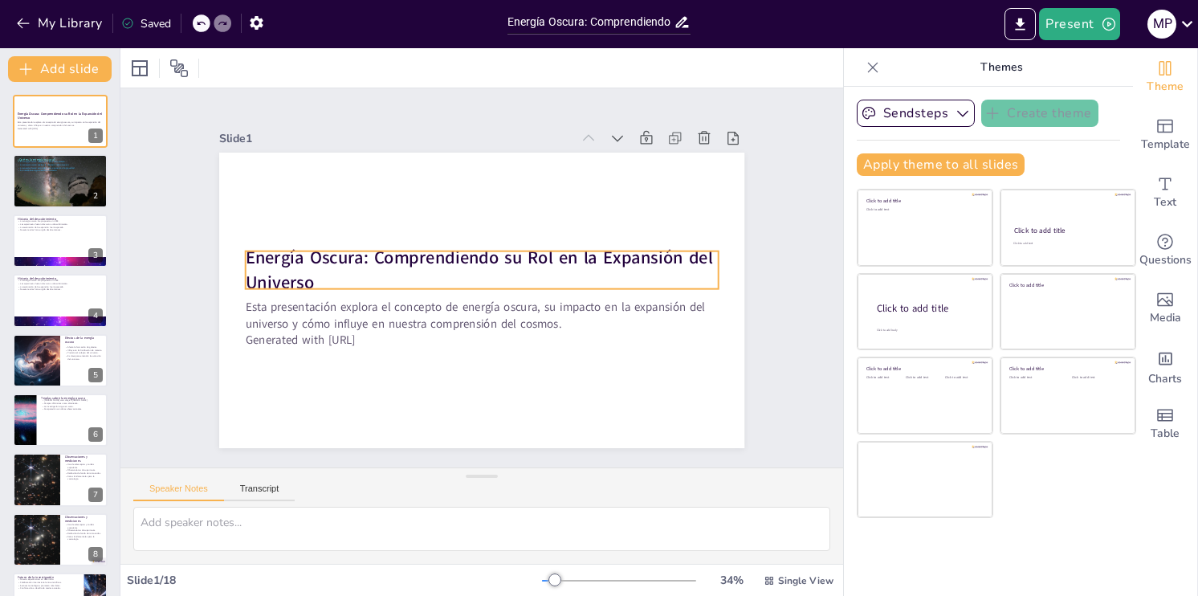
checkbox input "true"
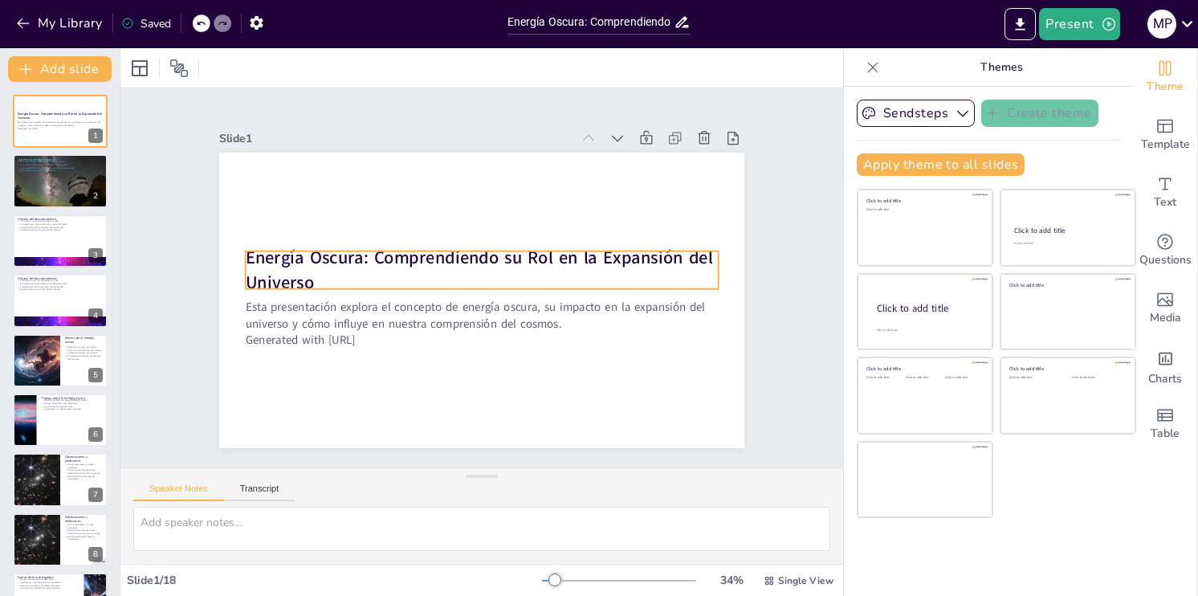
checkbox input "true"
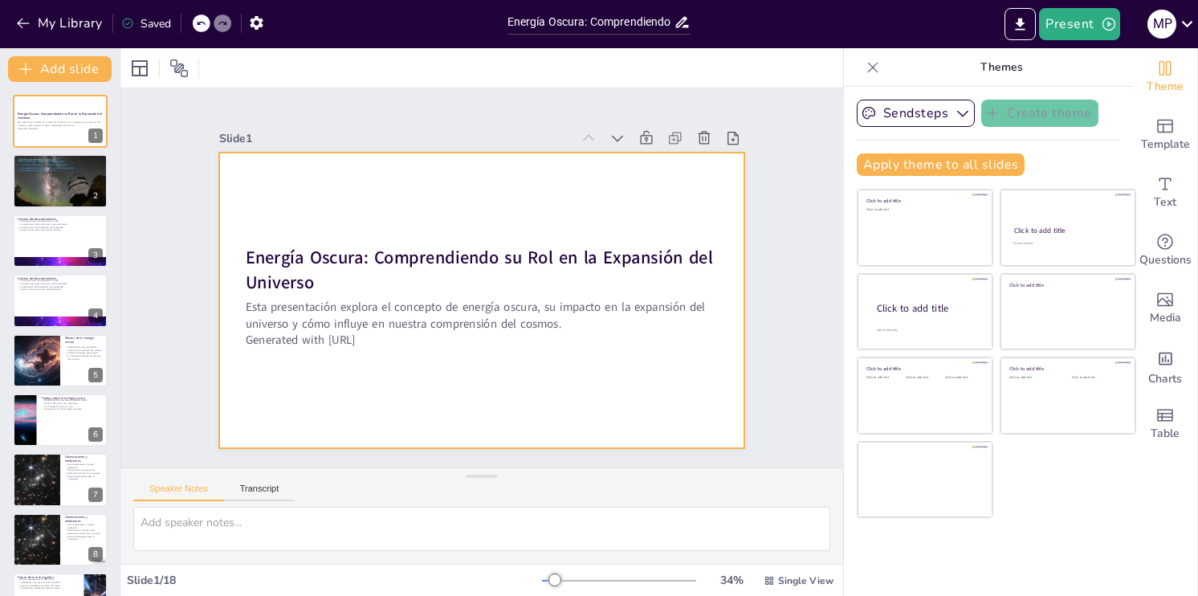
checkbox input "true"
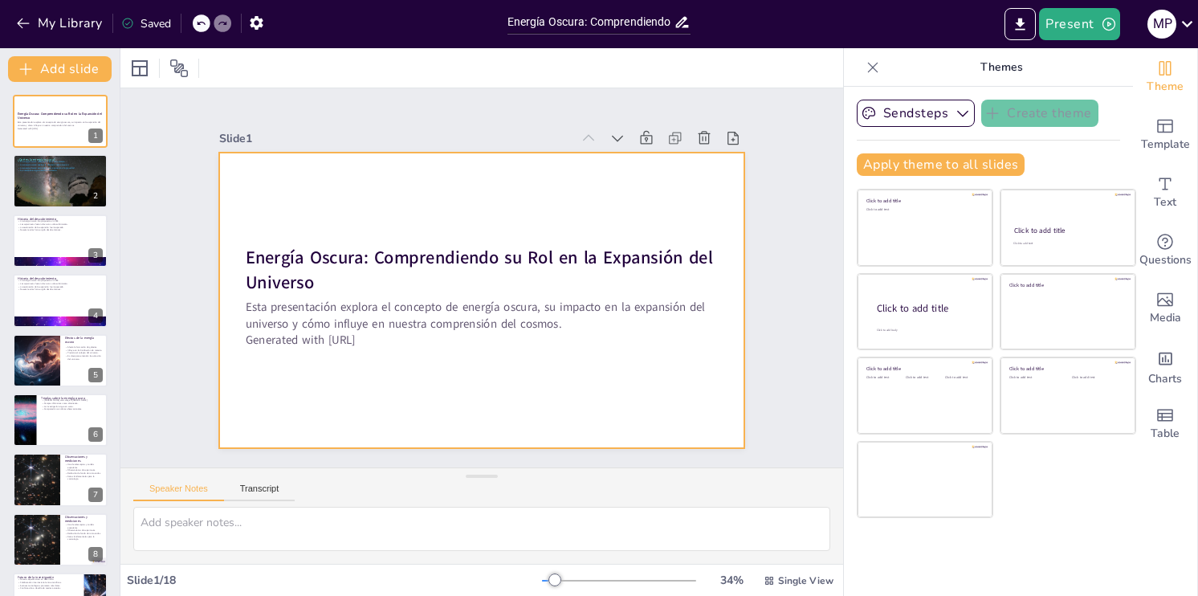
checkbox input "true"
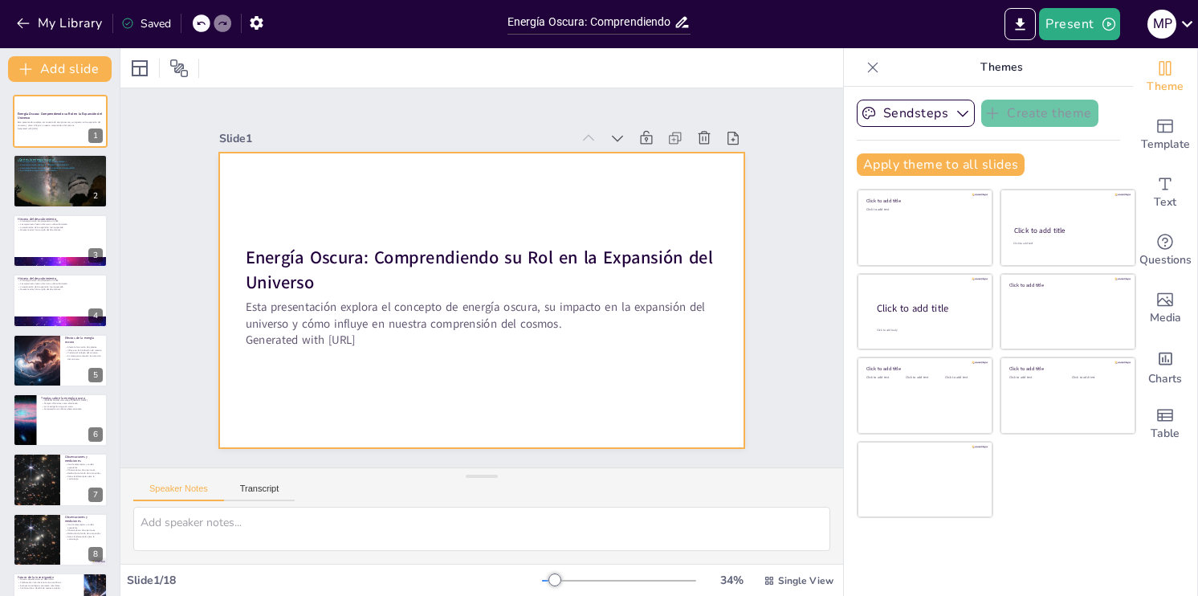
checkbox input "true"
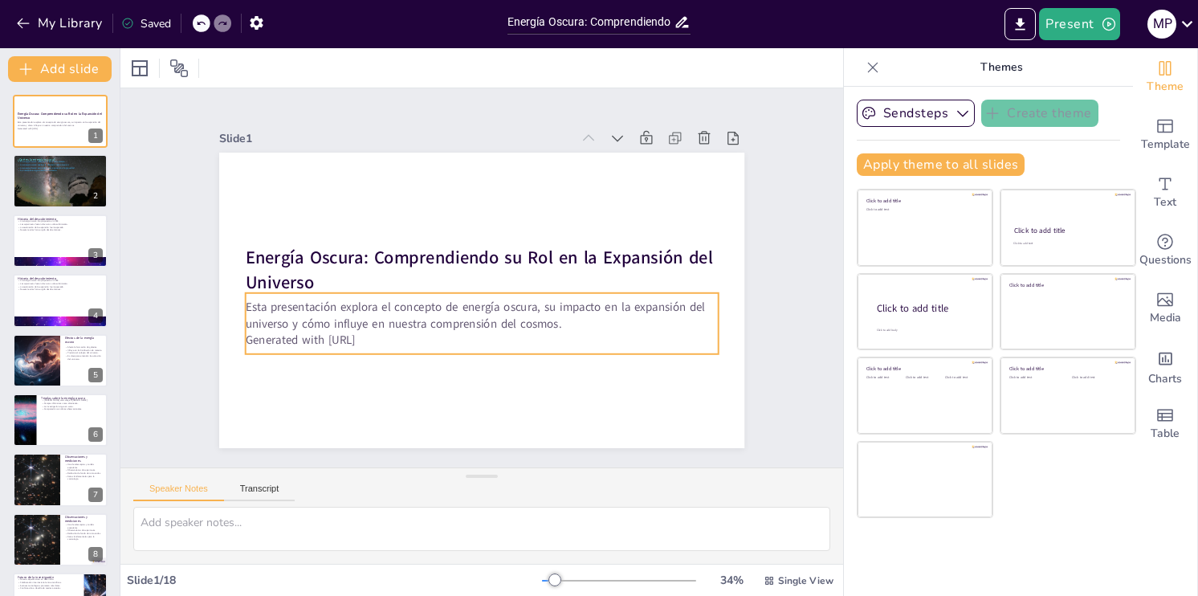
checkbox input "true"
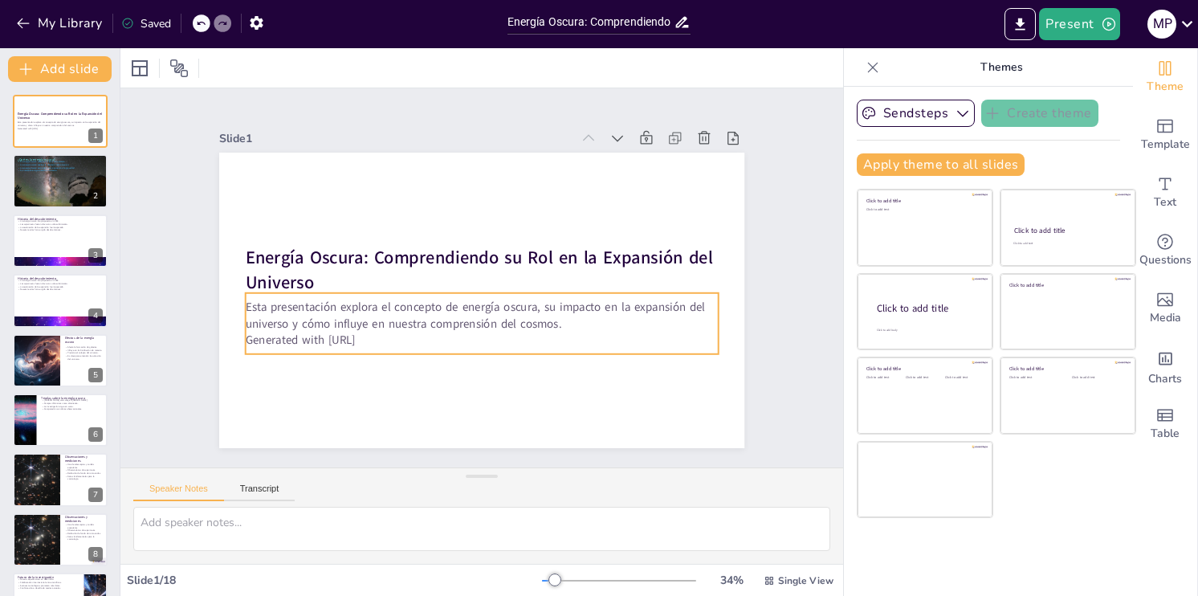
checkbox input "true"
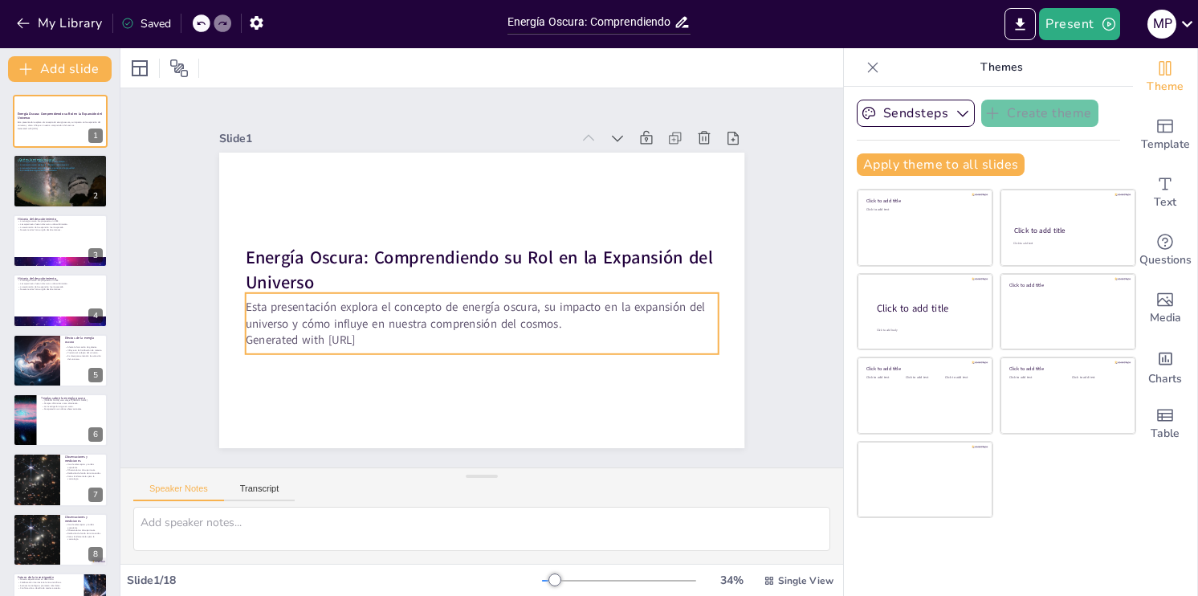
checkbox input "true"
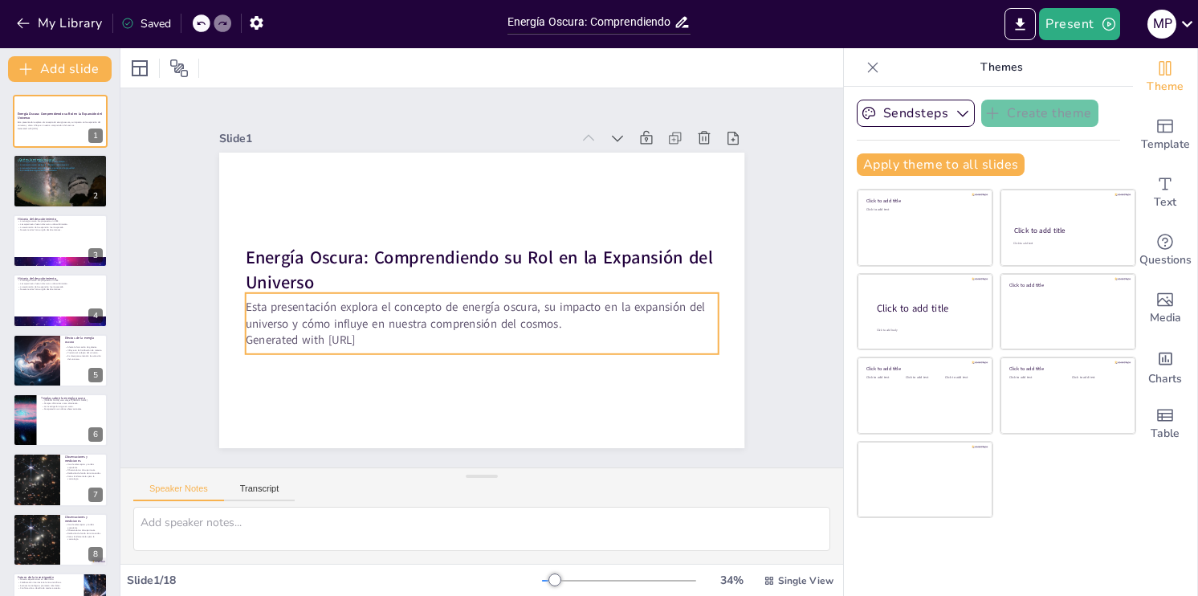
checkbox input "true"
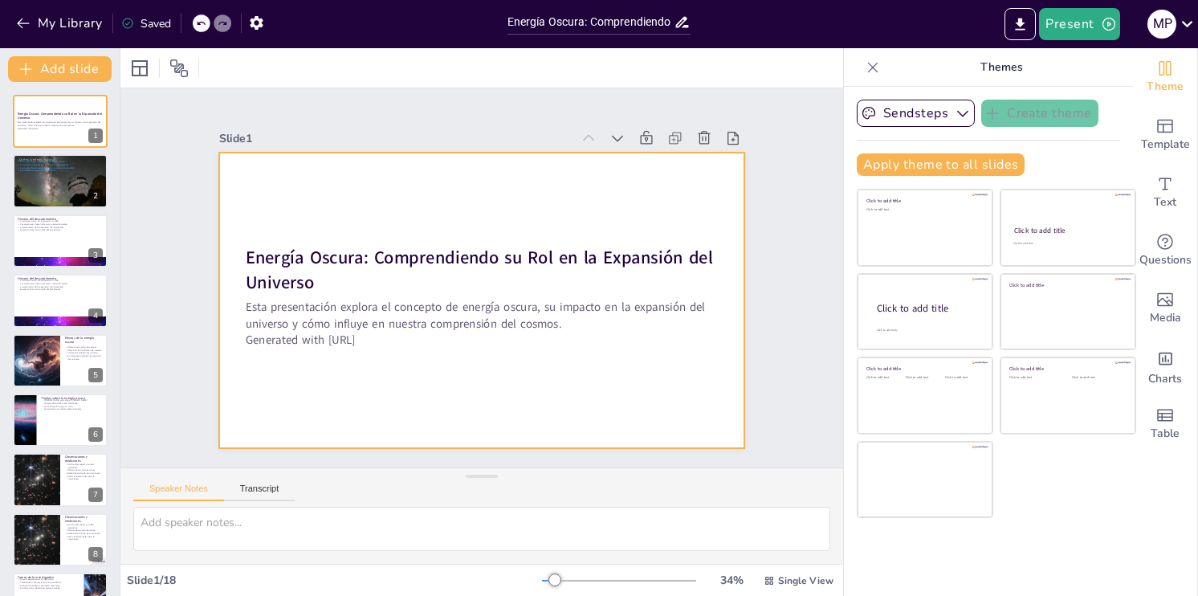
checkbox input "true"
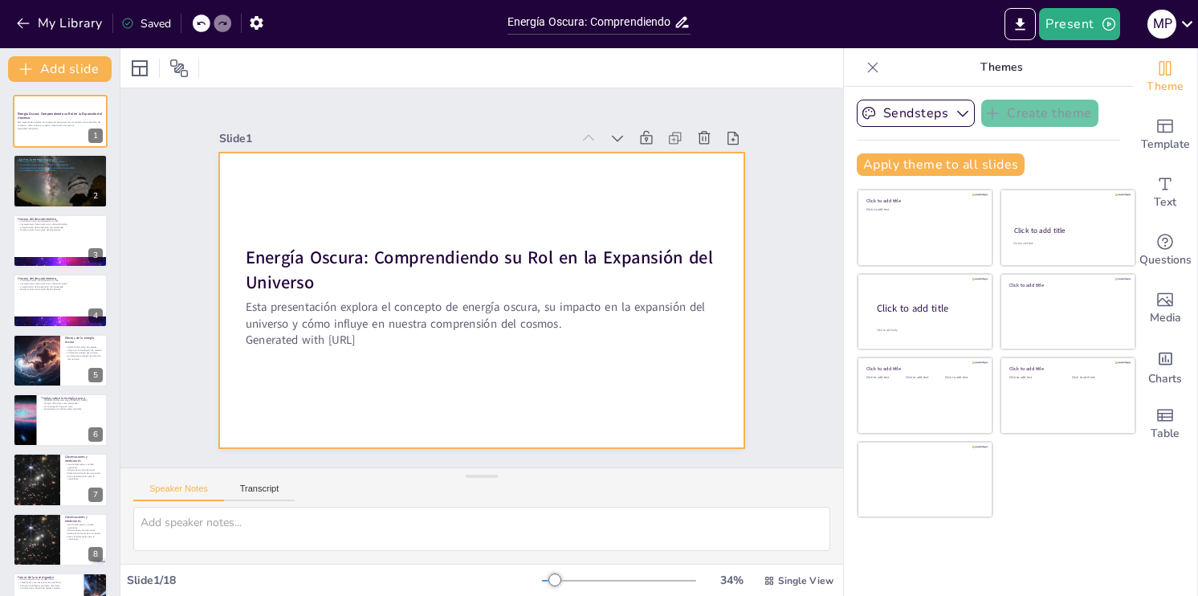
checkbox input "true"
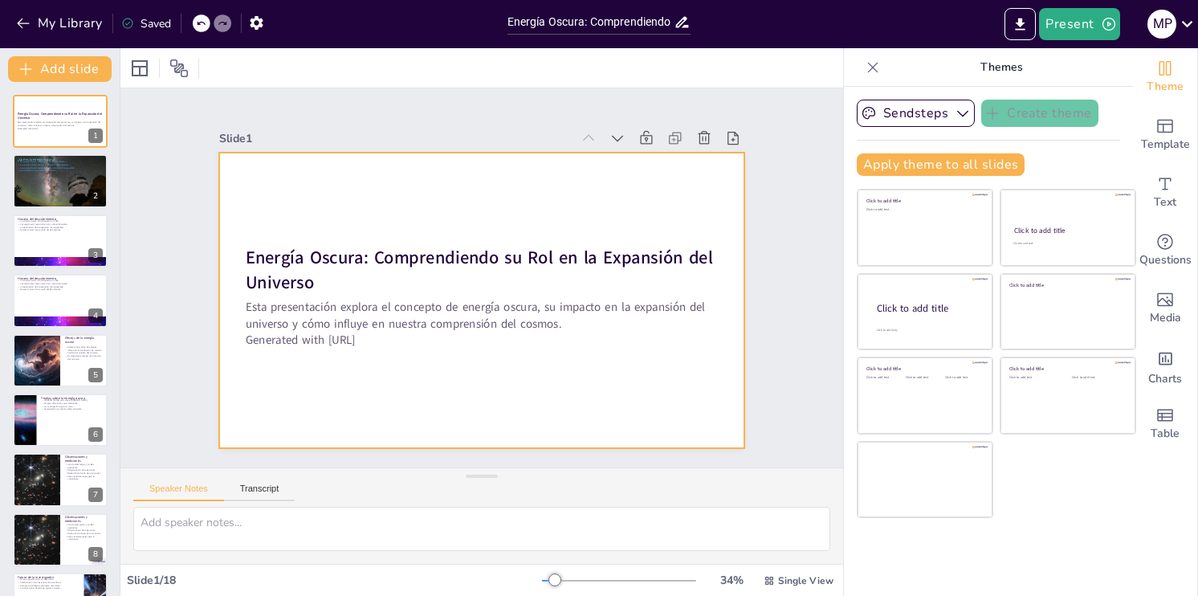
checkbox input "true"
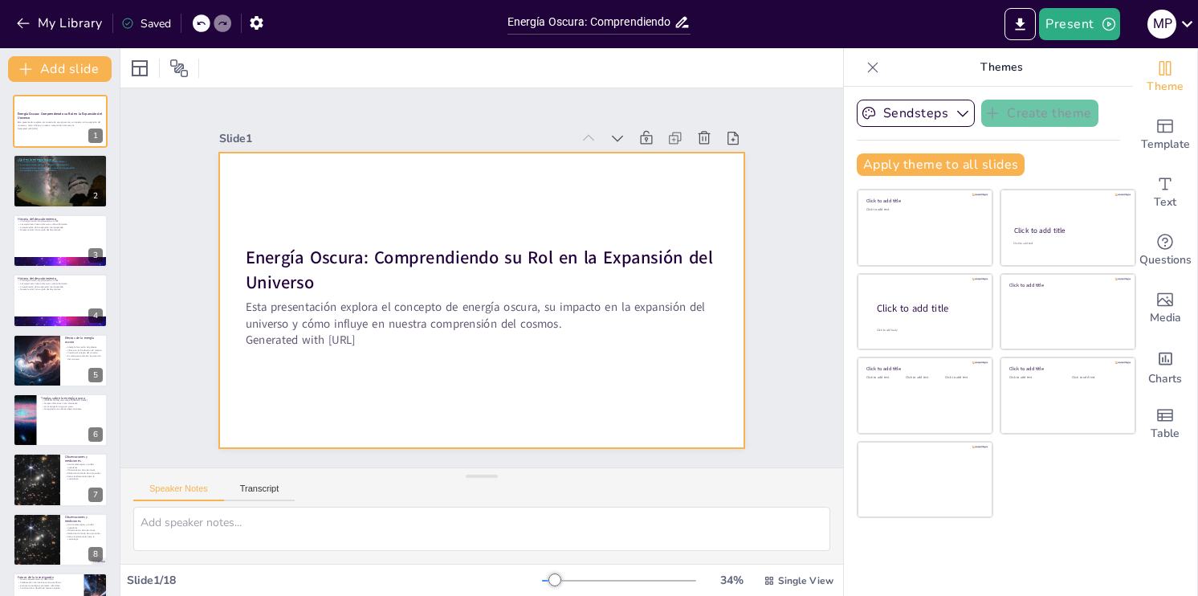
checkbox input "true"
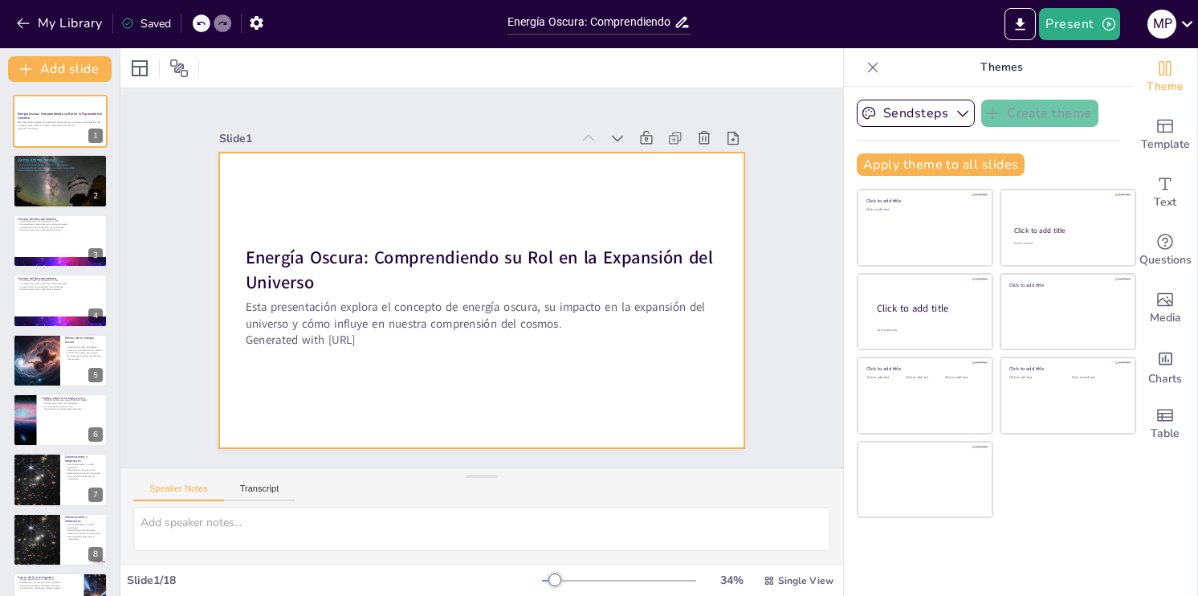
checkbox input "true"
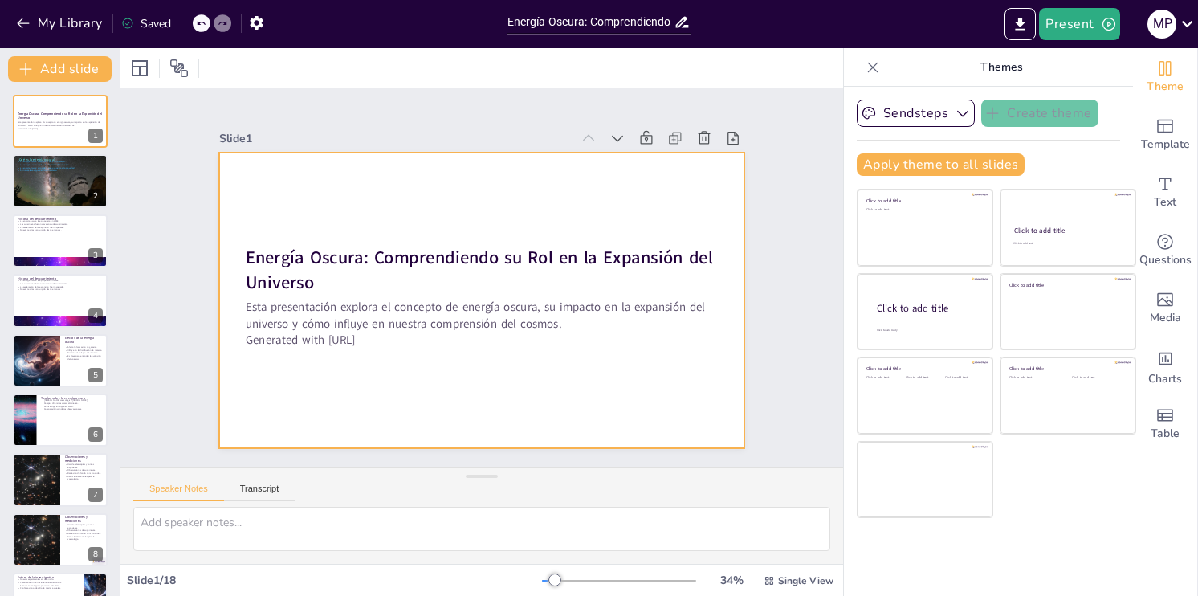
checkbox input "true"
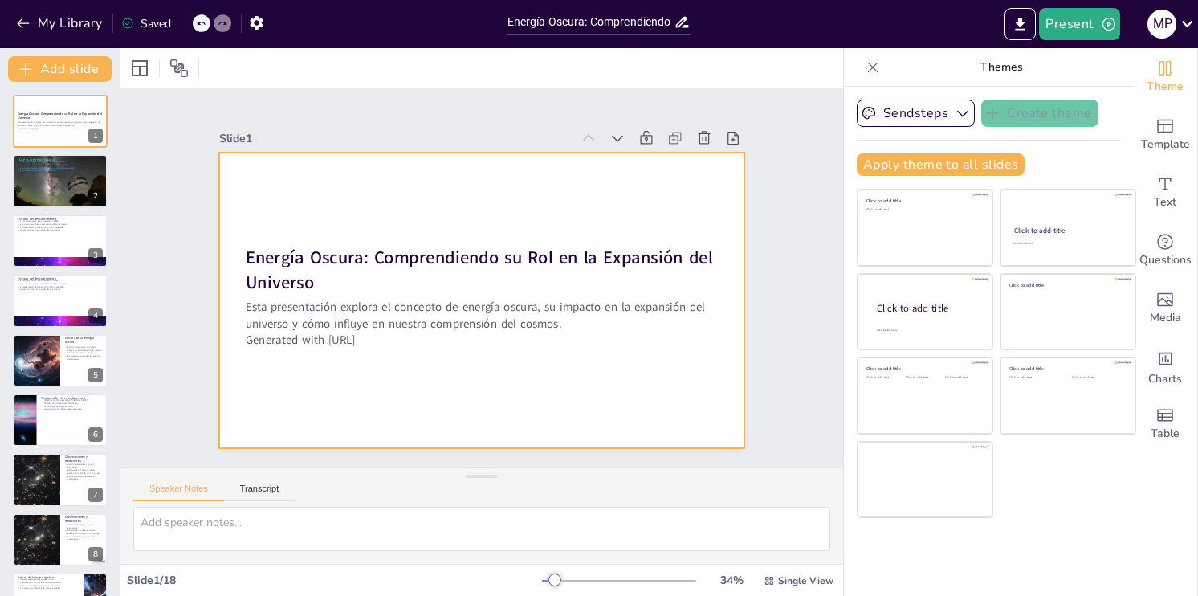
checkbox input "true"
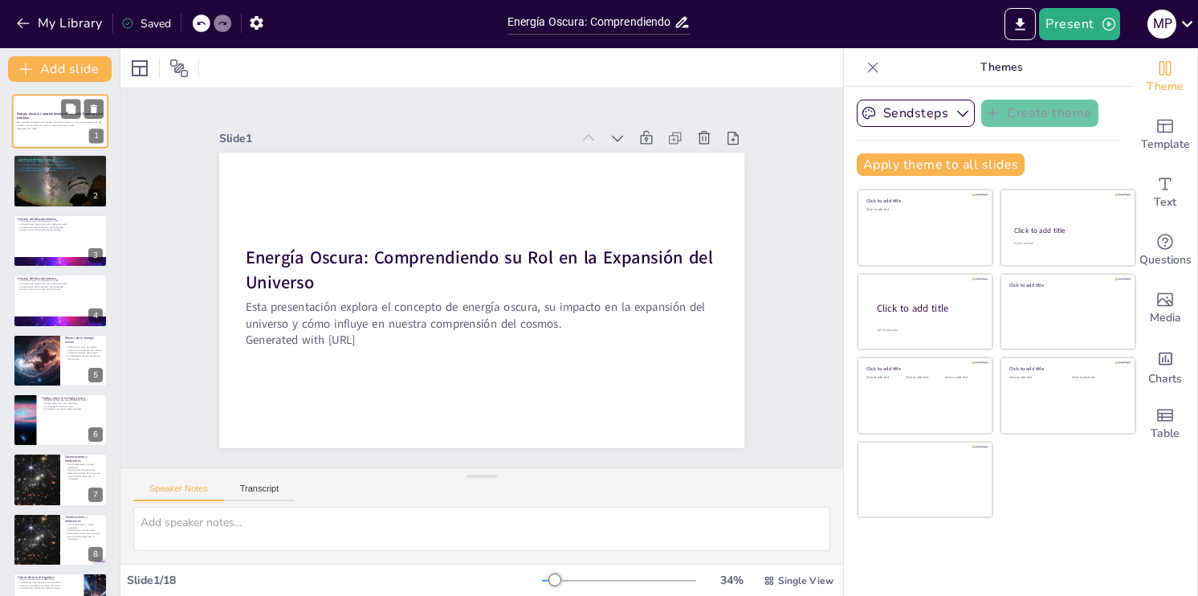
checkbox input "true"
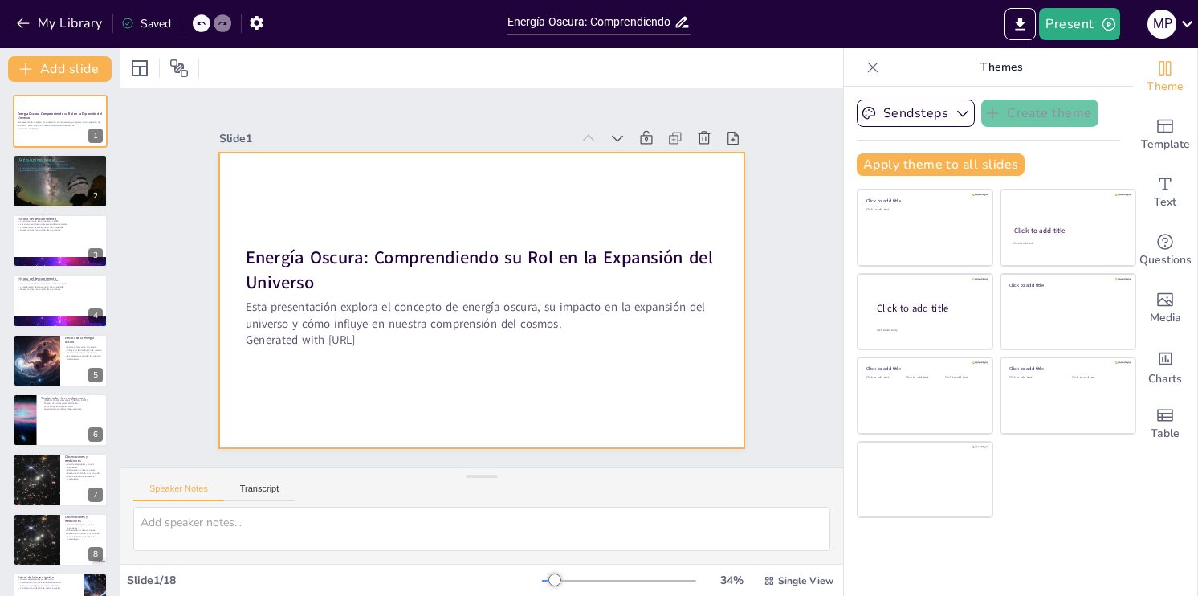
checkbox input "true"
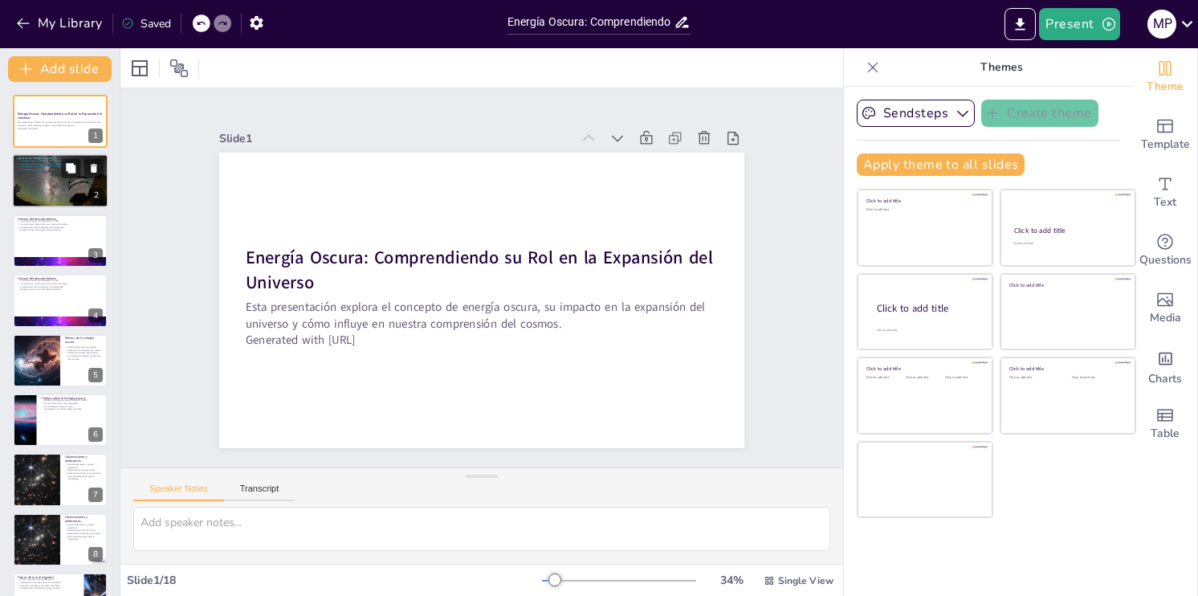
checkbox input "true"
click at [38, 181] on div at bounding box center [60, 180] width 96 height 55
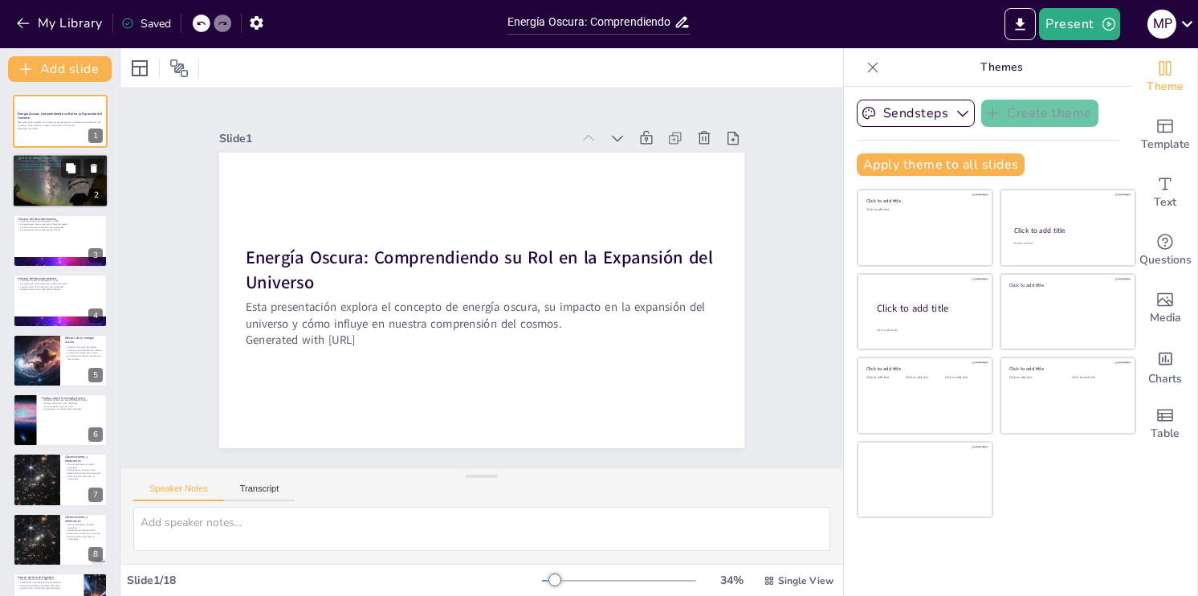
type textarea "La energía oscura es un elemento crucial en la cosmología moderna, representand…"
checkbox input "true"
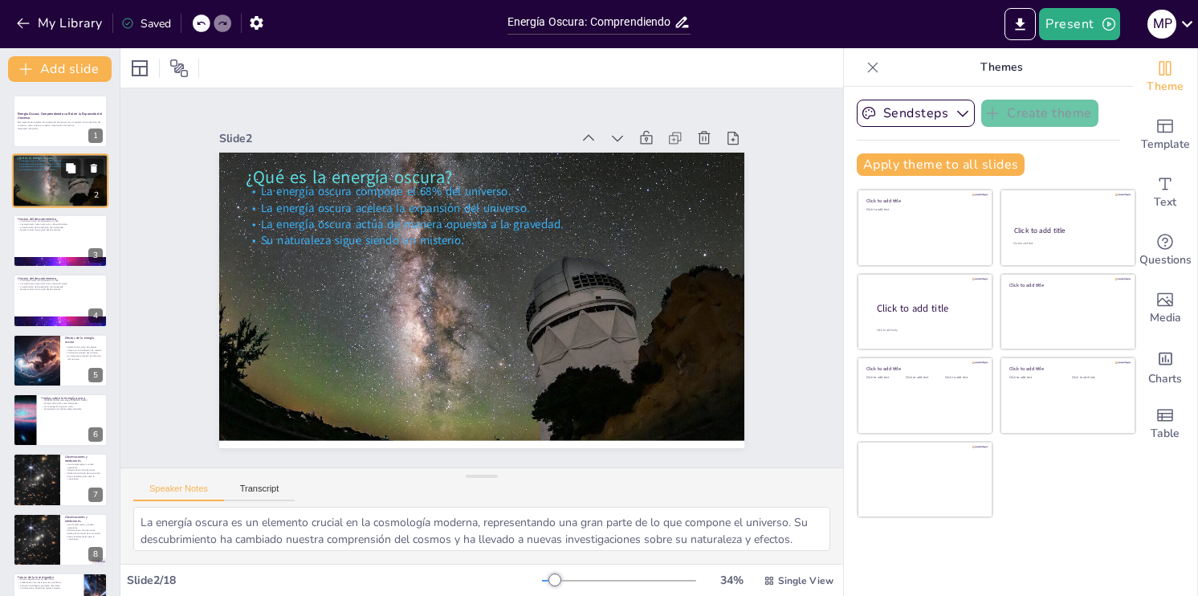
checkbox input "true"
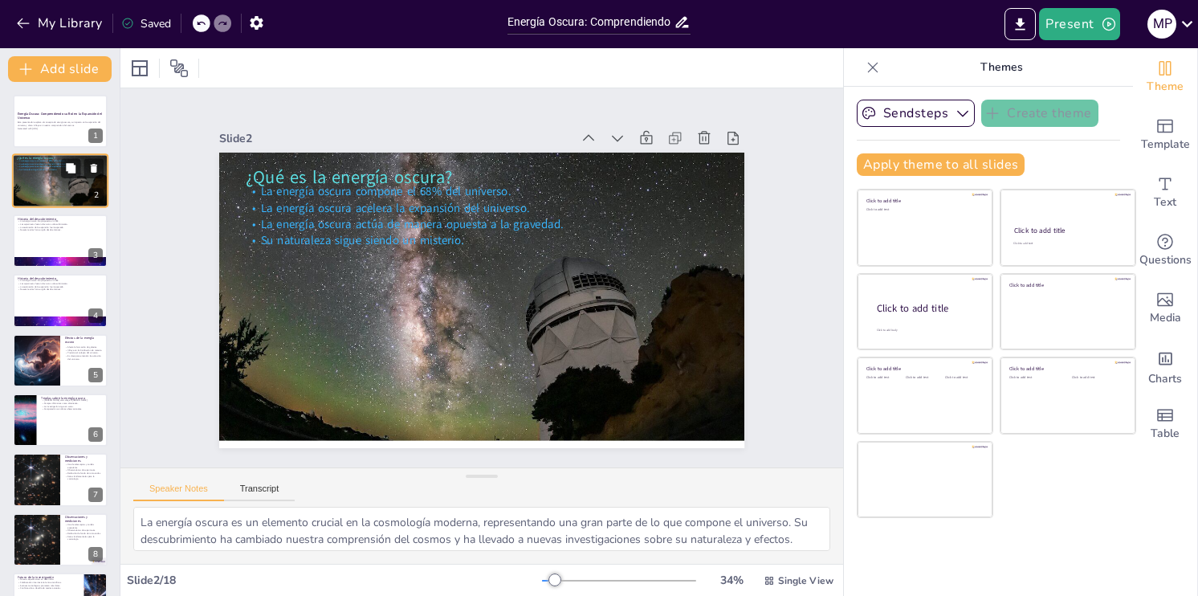
checkbox input "true"
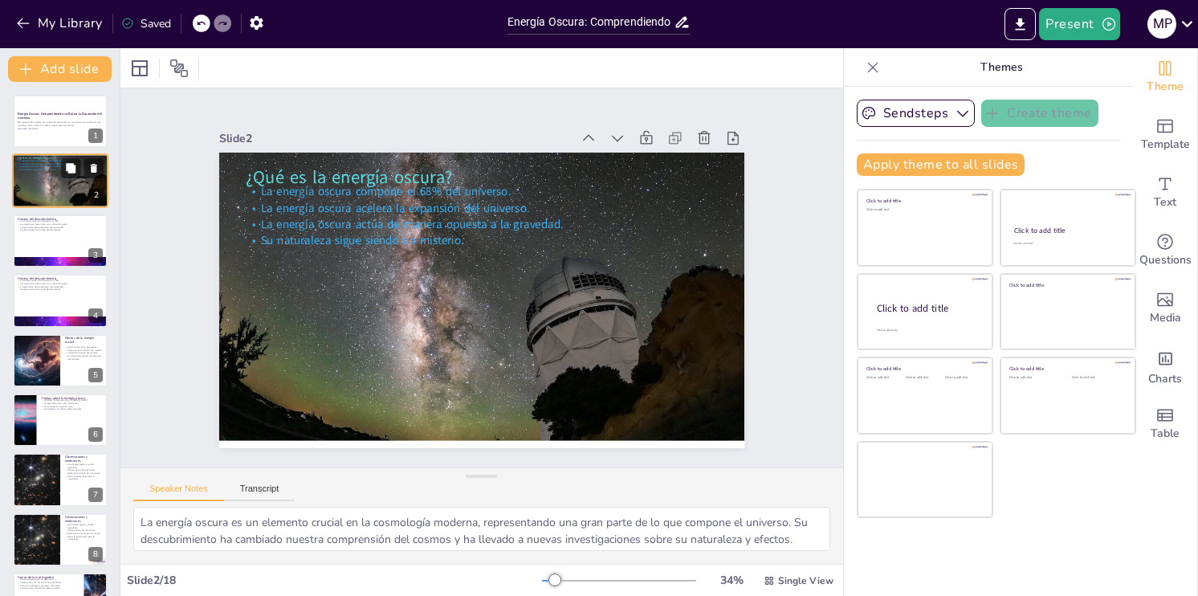
checkbox input "true"
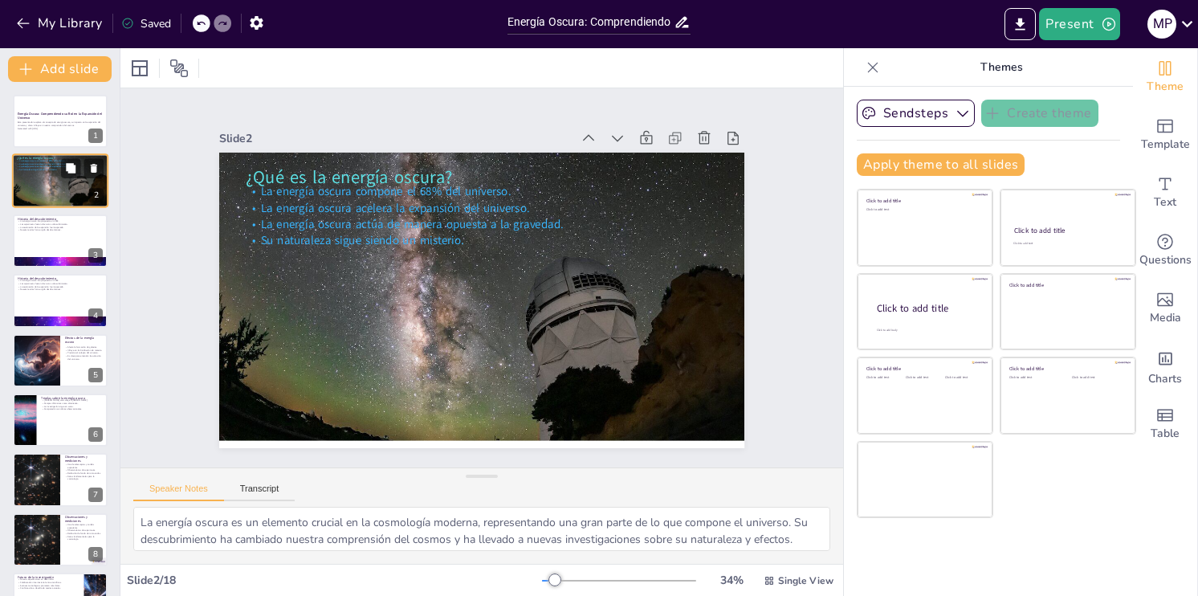
checkbox input "true"
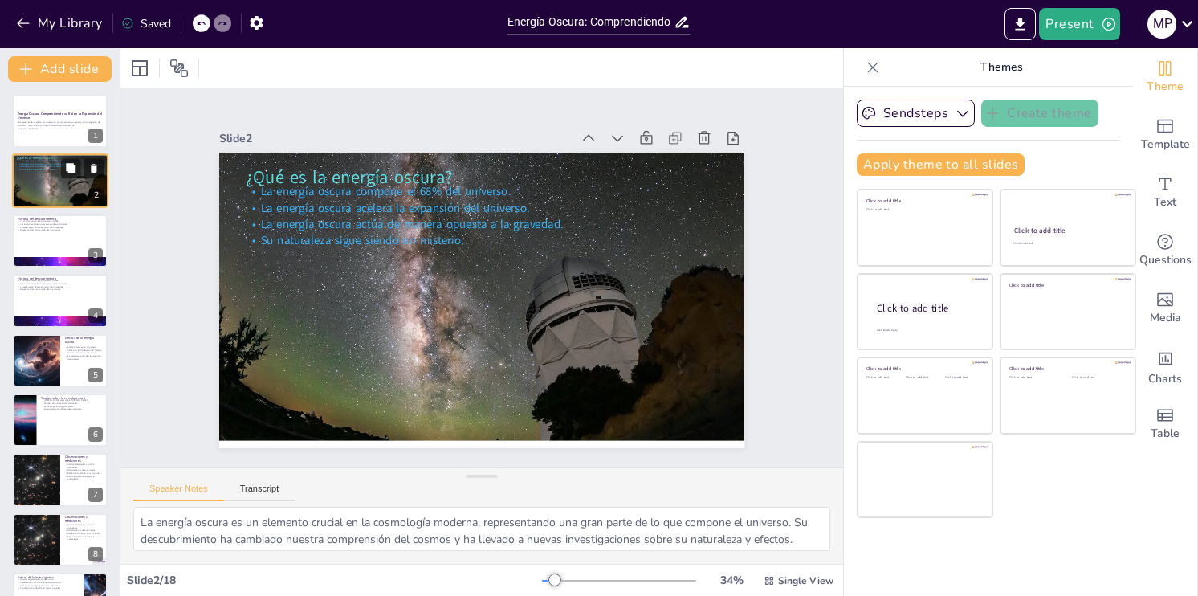
checkbox input "true"
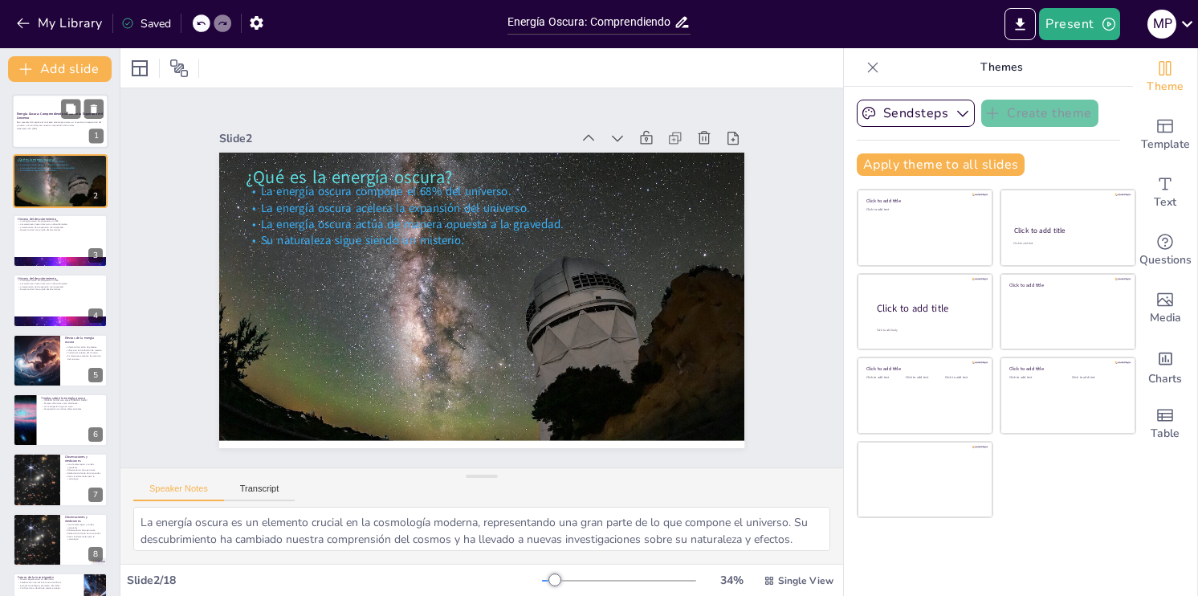
checkbox input "true"
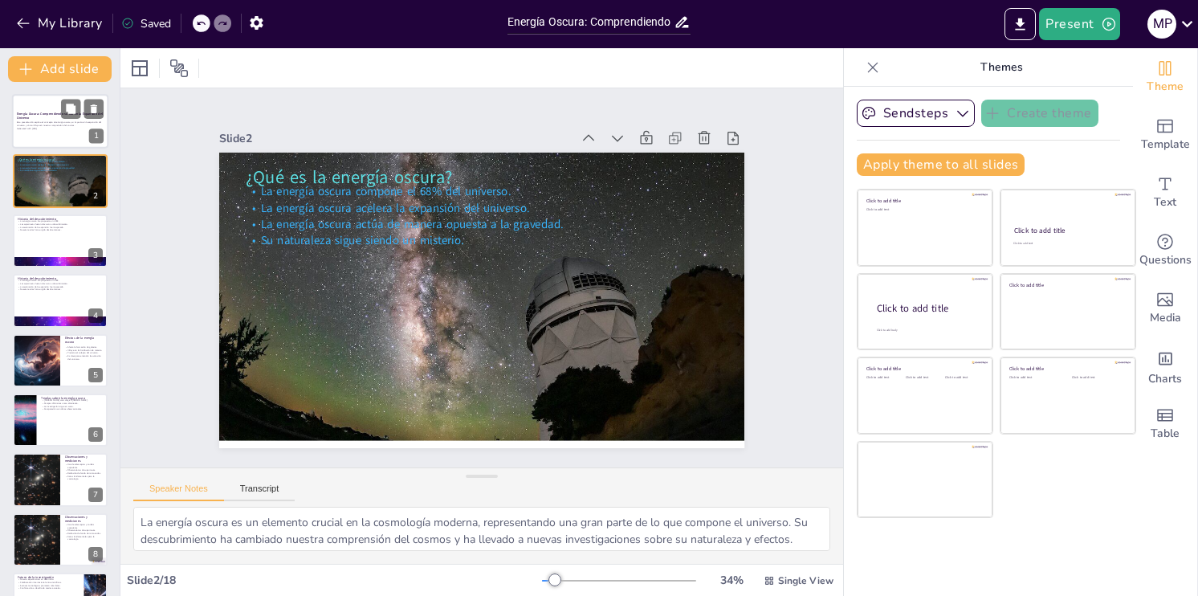
checkbox input "true"
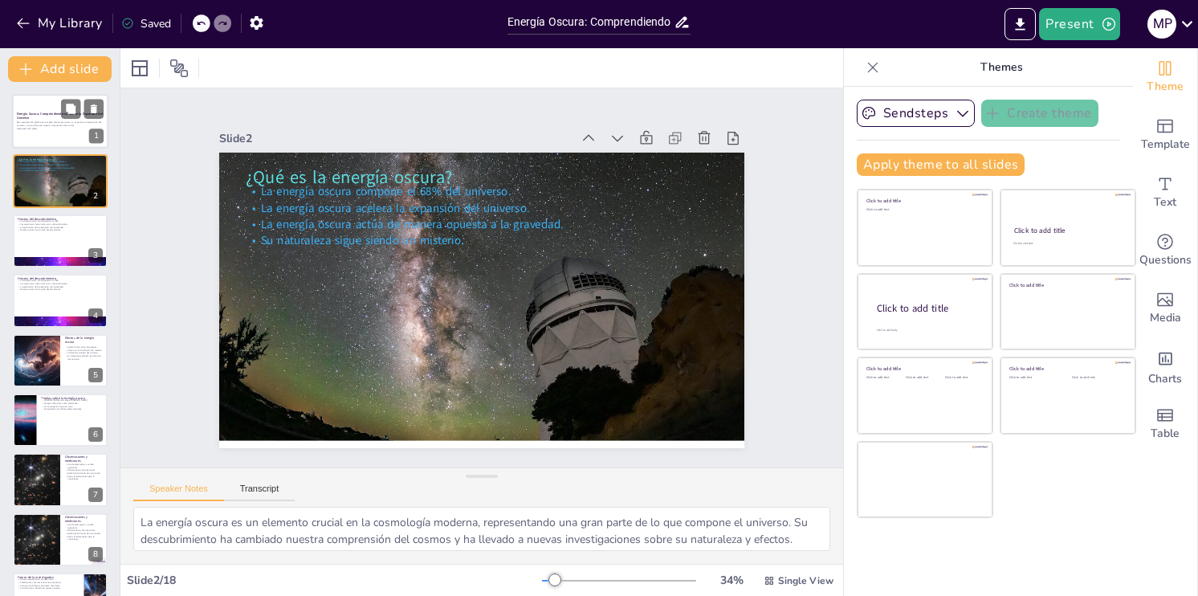
checkbox input "true"
click at [41, 128] on p "Generated with [URL]" at bounding box center [60, 128] width 87 height 3
checkbox input "true"
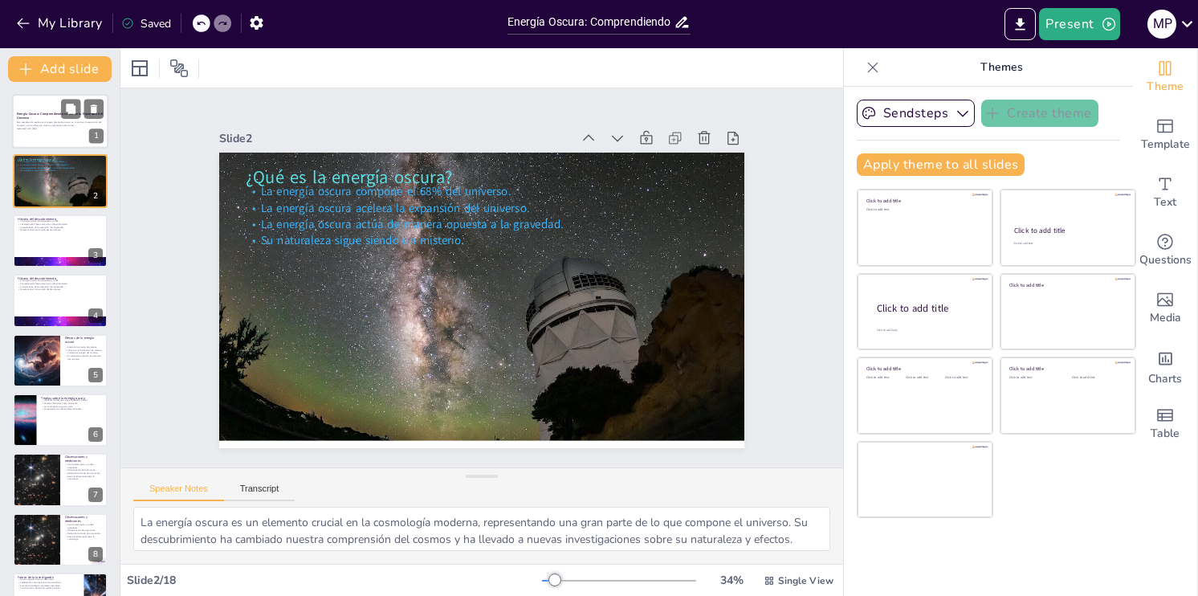
checkbox input "true"
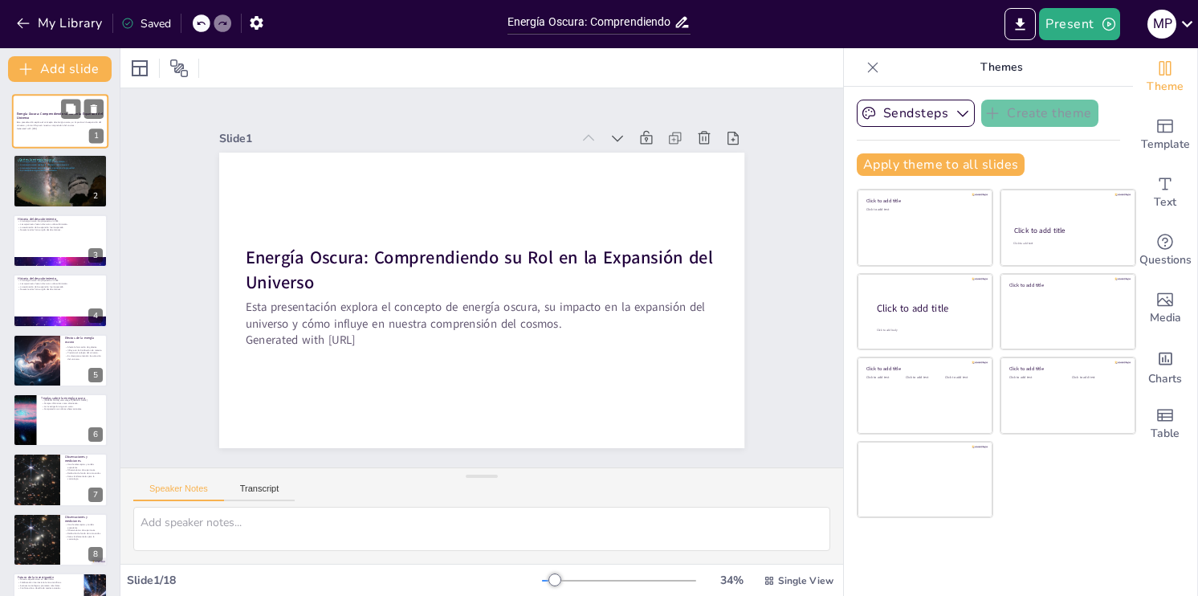
checkbox input "true"
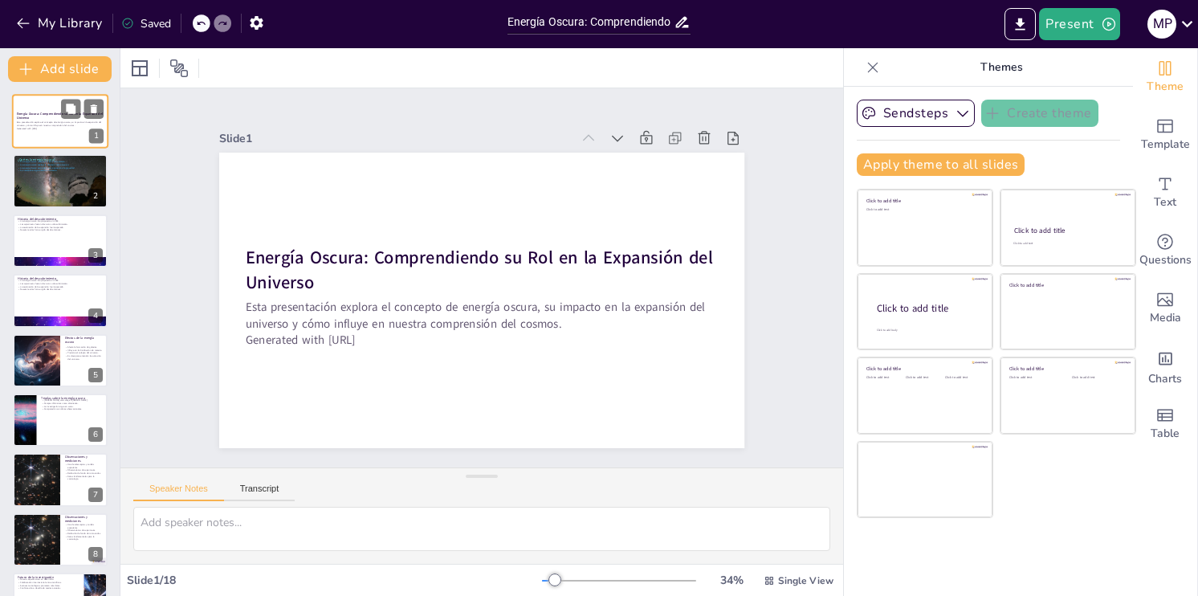
checkbox input "true"
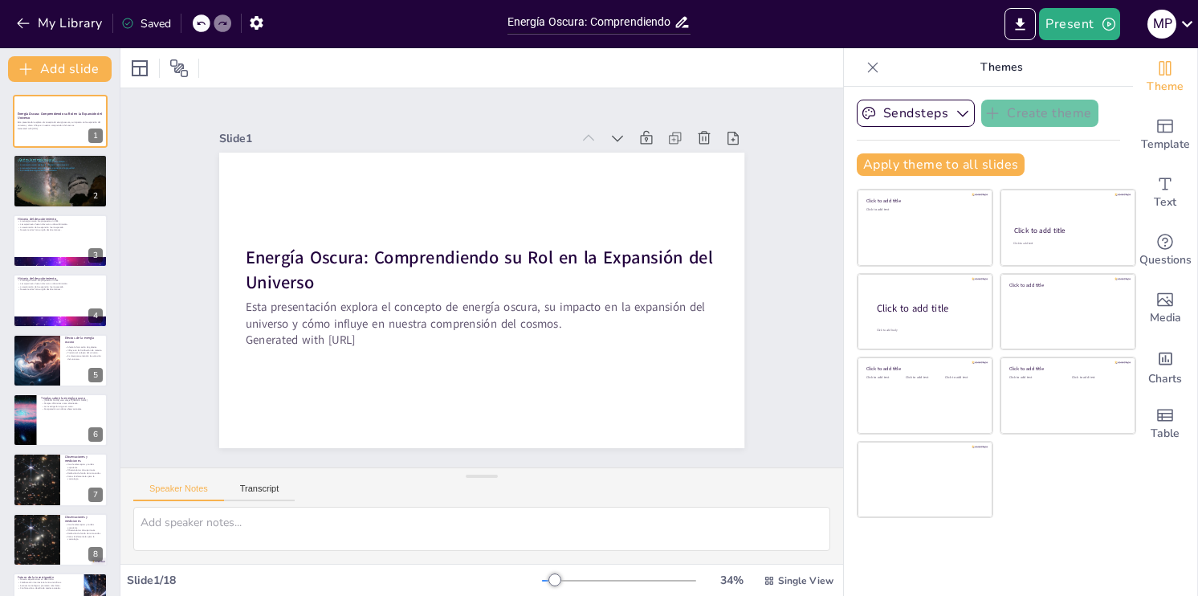
checkbox input "true"
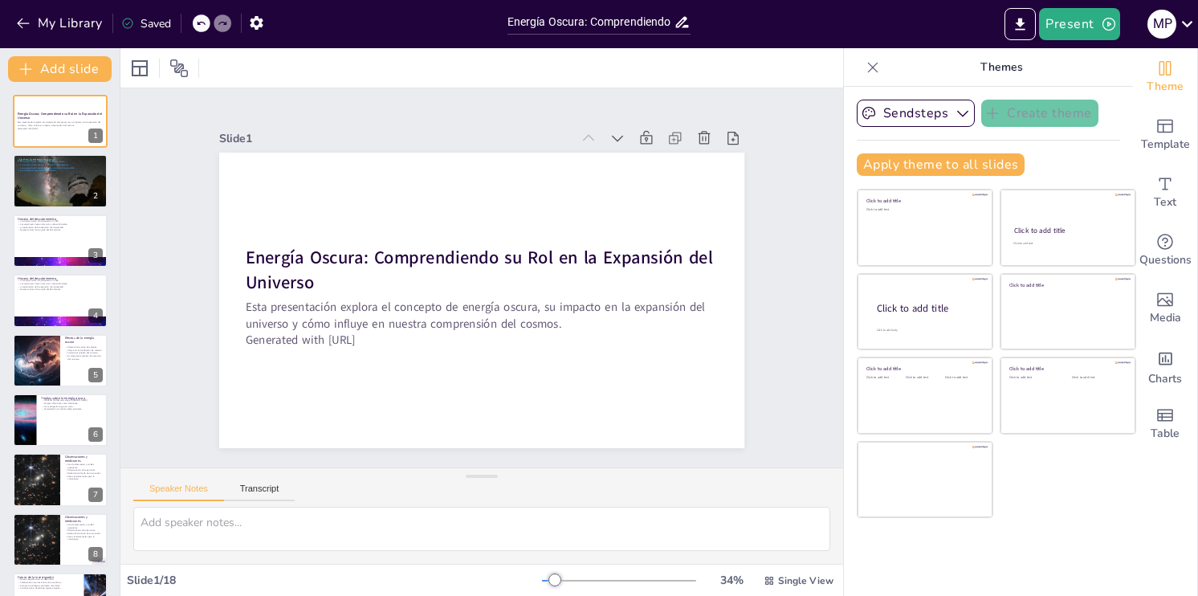
checkbox input "true"
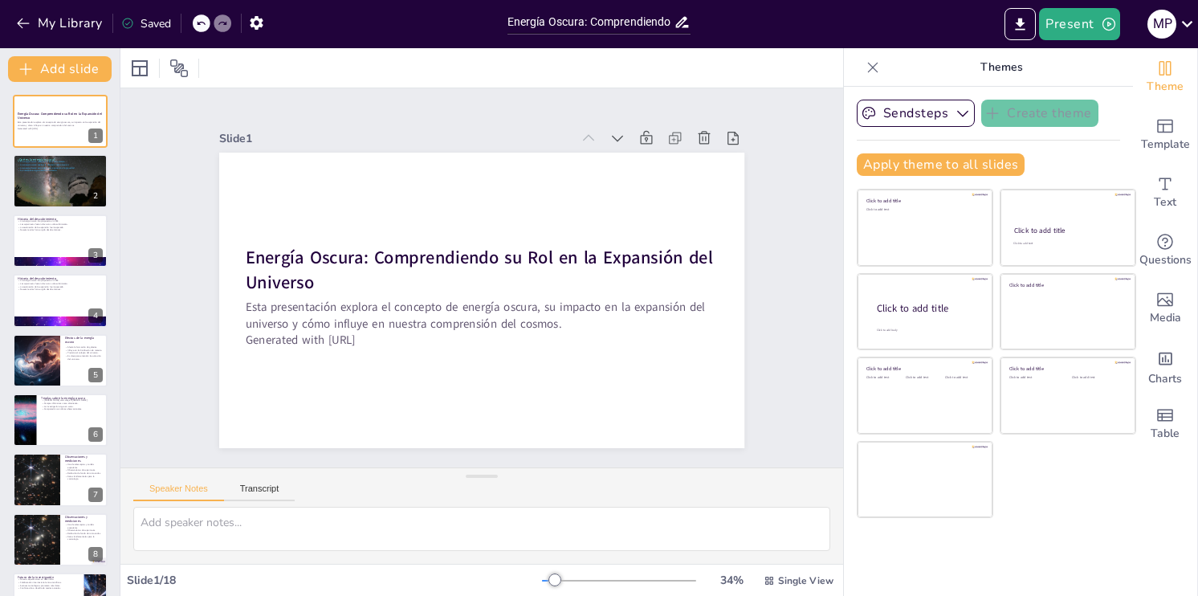
checkbox input "true"
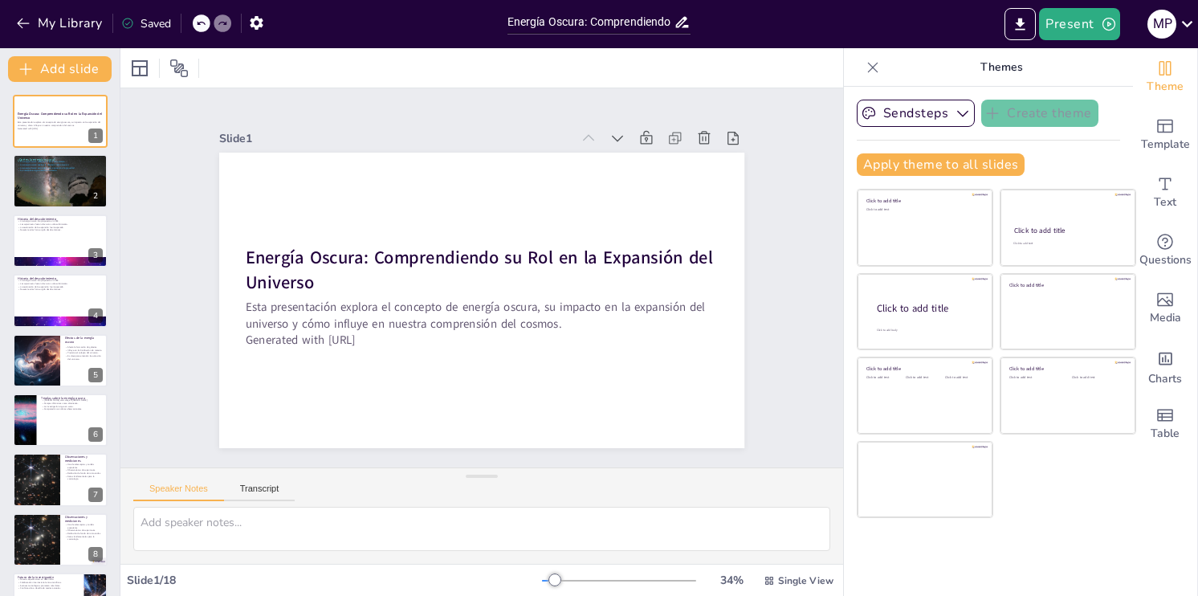
checkbox input "true"
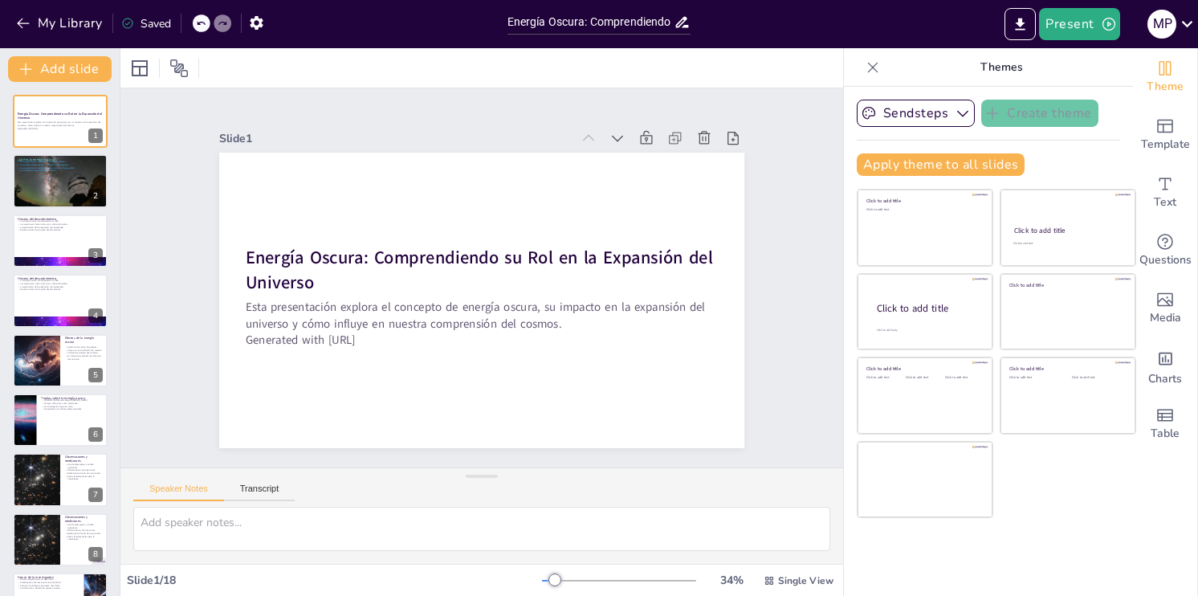
checkbox input "true"
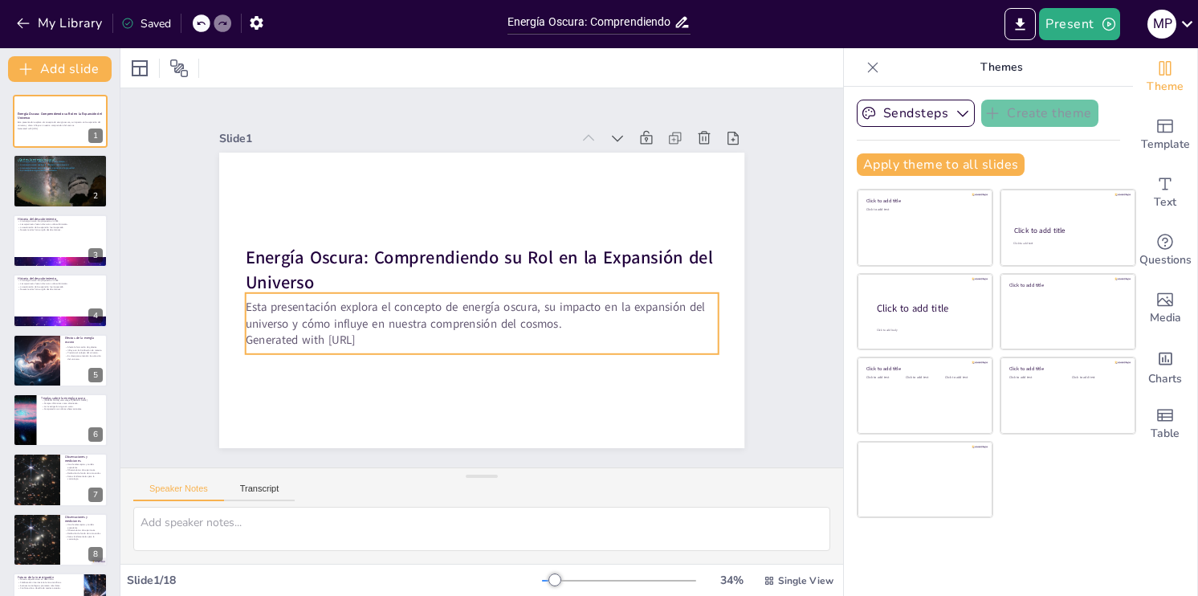
checkbox input "true"
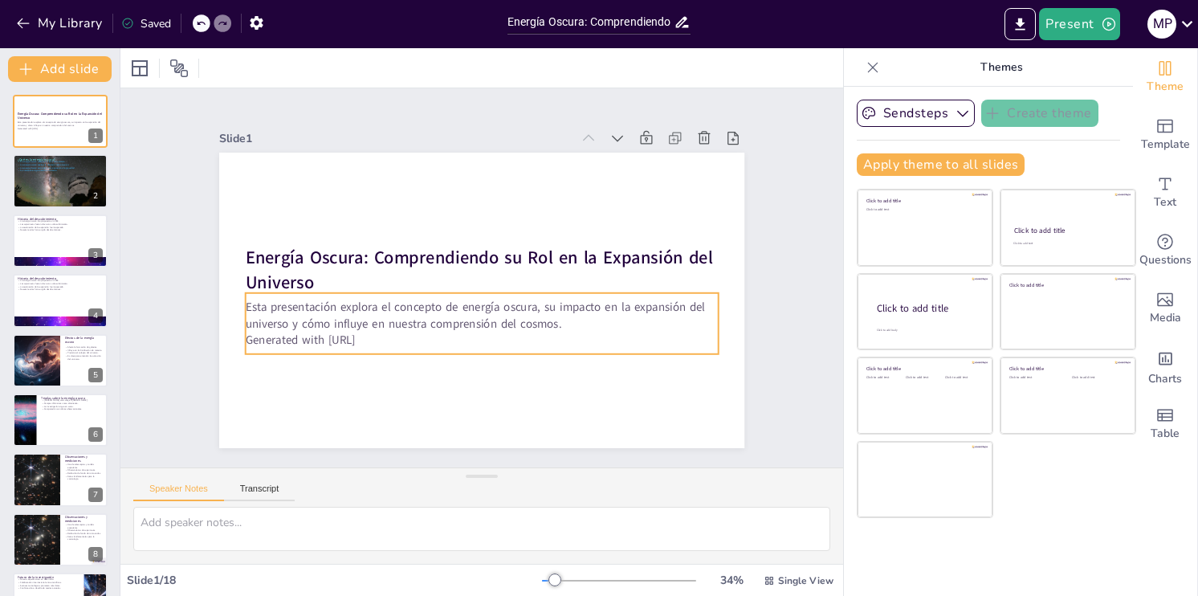
checkbox input "true"
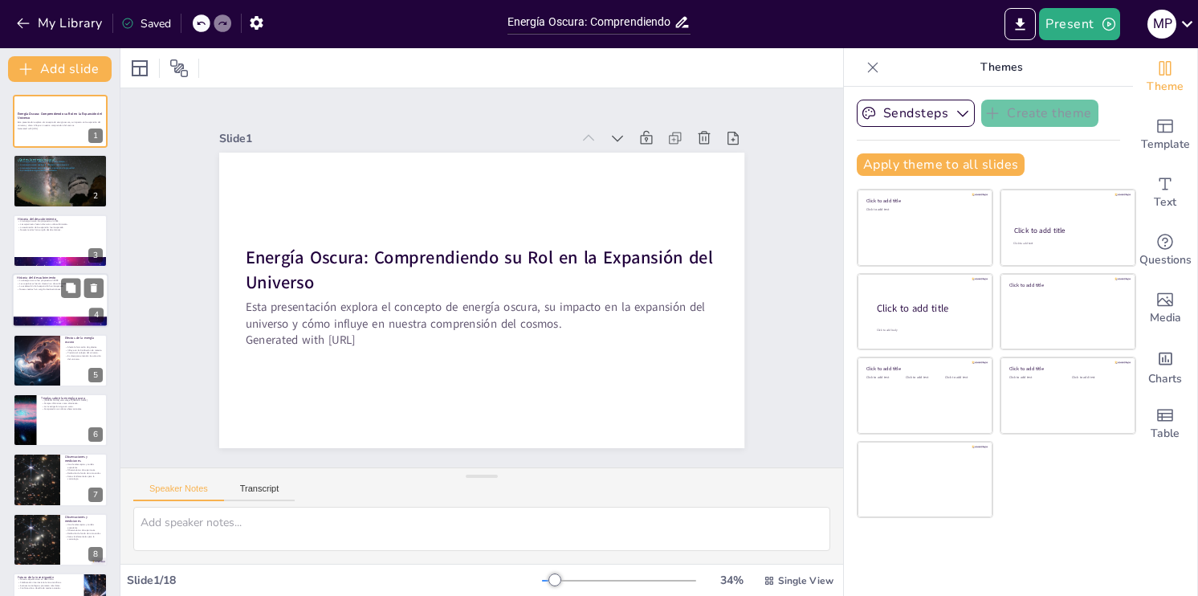
checkbox input "true"
click at [1059, 24] on button "Present" at bounding box center [1079, 24] width 80 height 32
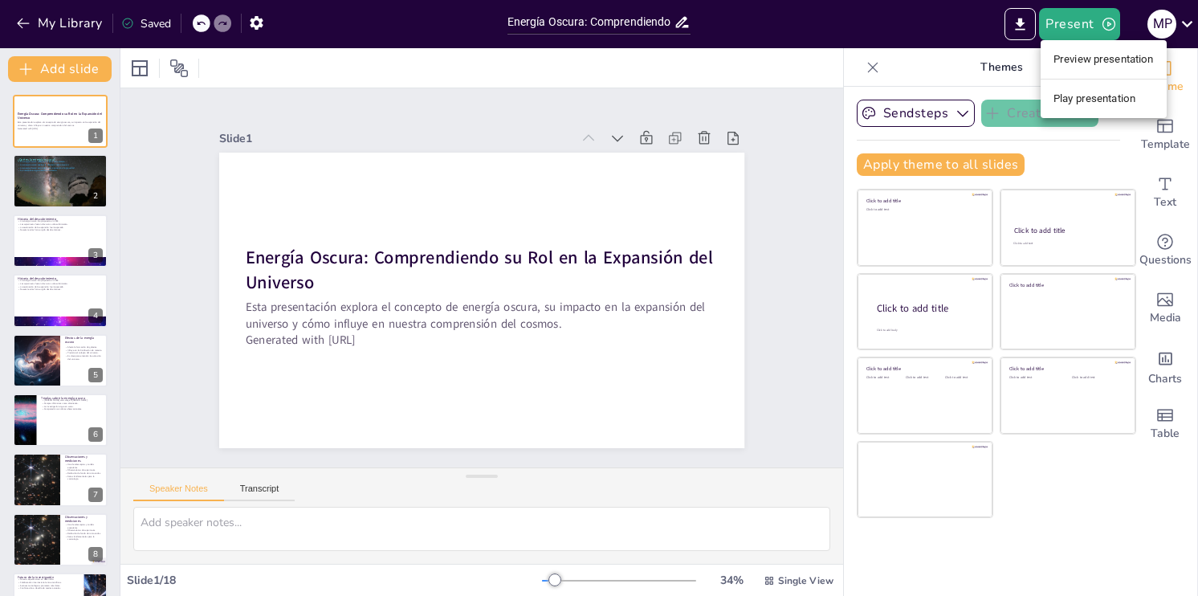
click at [1069, 553] on div at bounding box center [599, 298] width 1198 height 596
